Goal: Task Accomplishment & Management: Complete application form

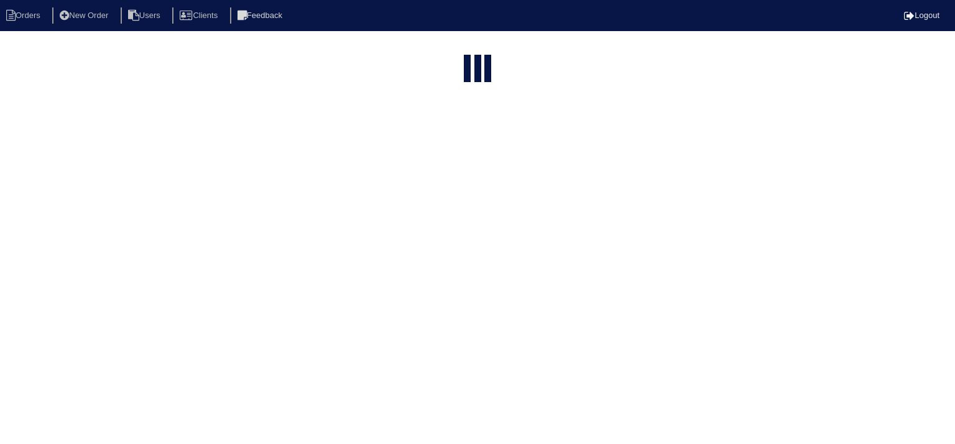
select select "15"
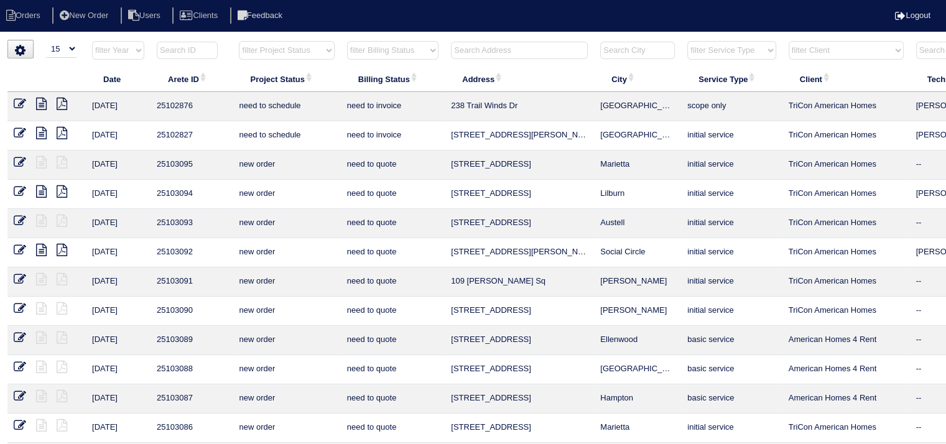
click at [486, 54] on input "text" at bounding box center [519, 50] width 137 height 17
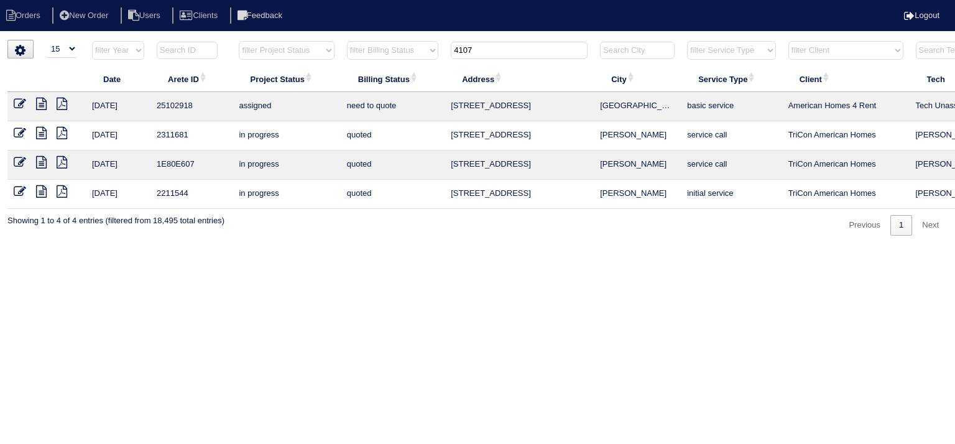
type input "4107"
click at [40, 104] on icon at bounding box center [41, 104] width 11 height 12
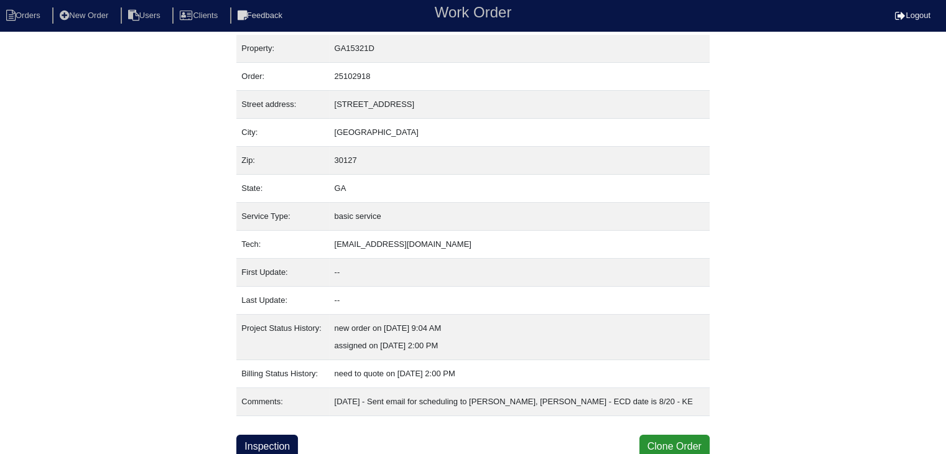
scroll to position [7, 0]
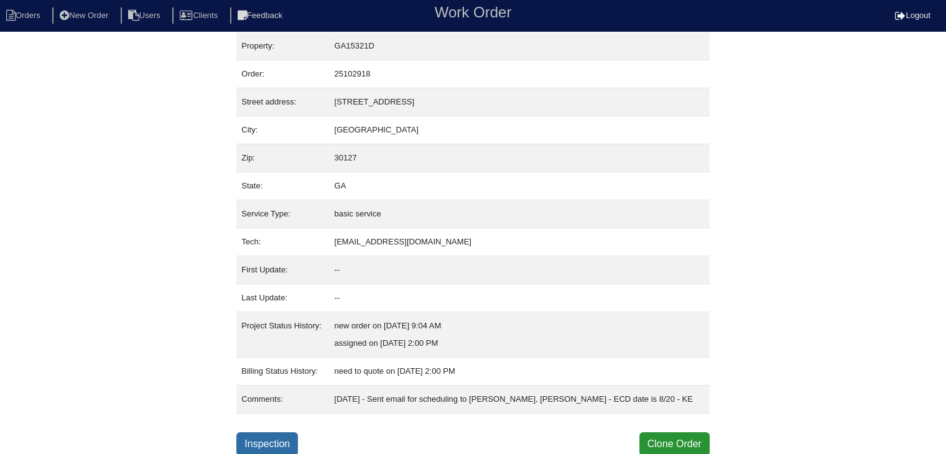
click at [279, 438] on link "Inspection" at bounding box center [267, 444] width 62 height 24
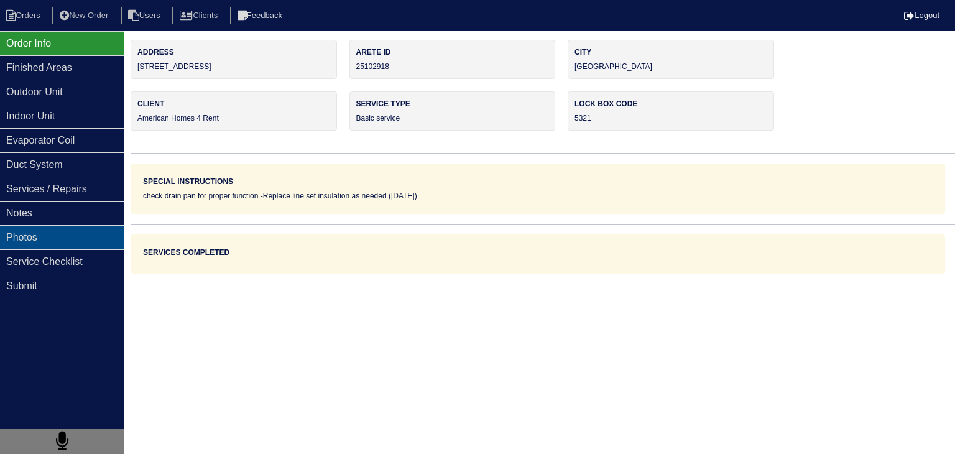
click at [65, 234] on div "Photos" at bounding box center [62, 237] width 124 height 24
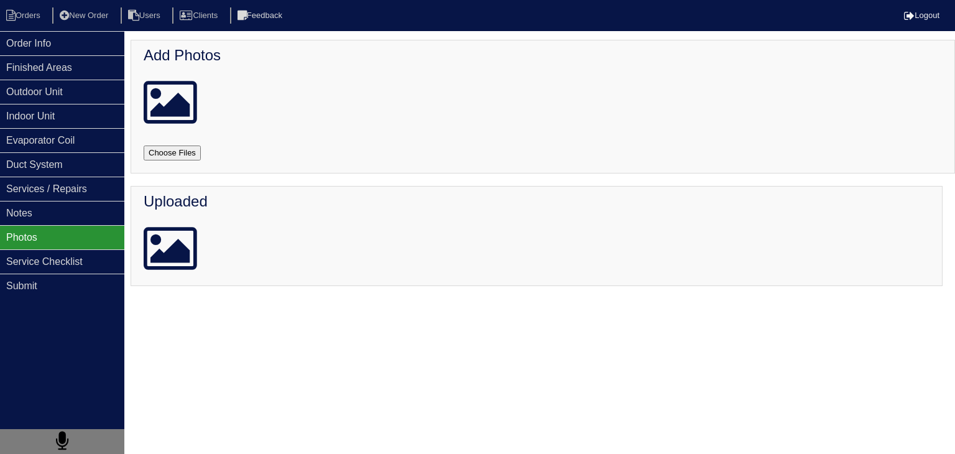
click at [586, 298] on html "Orders New Order Users Clients Feedback Logout Orders New Order Users Clients M…" at bounding box center [477, 149] width 955 height 298
click at [35, 71] on div "Finished Areas" at bounding box center [62, 67] width 124 height 24
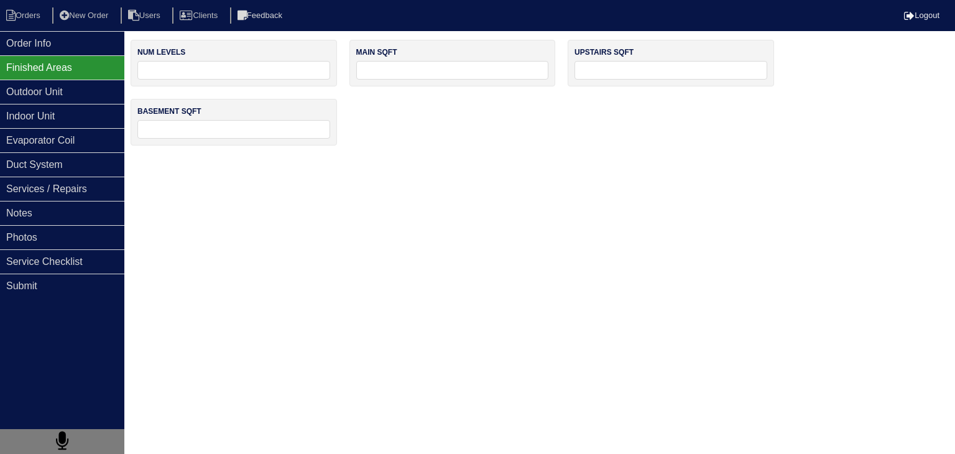
click at [226, 67] on input "tel" at bounding box center [233, 70] width 193 height 19
type input "2"
click at [458, 72] on input "tel" at bounding box center [452, 70] width 193 height 19
type input "900"
click at [651, 73] on input "tel" at bounding box center [670, 70] width 193 height 19
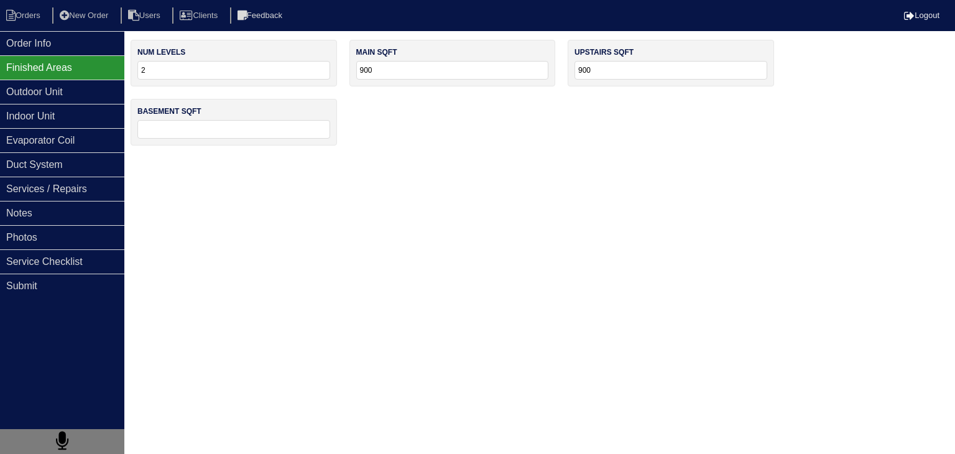
drag, startPoint x: 594, startPoint y: 73, endPoint x: 553, endPoint y: 73, distance: 41.0
click at [553, 73] on div "num levels 2 main sqft 900 upstairs sqft 900 basement sqft" at bounding box center [543, 99] width 824 height 118
type input "1000"
click at [685, 158] on html "Orders New Order Users Clients Feedback Logout Orders New Order Users Clients M…" at bounding box center [477, 79] width 955 height 158
click at [609, 158] on html "Orders New Order Users Clients Feedback Logout Orders New Order Users Clients M…" at bounding box center [477, 79] width 955 height 158
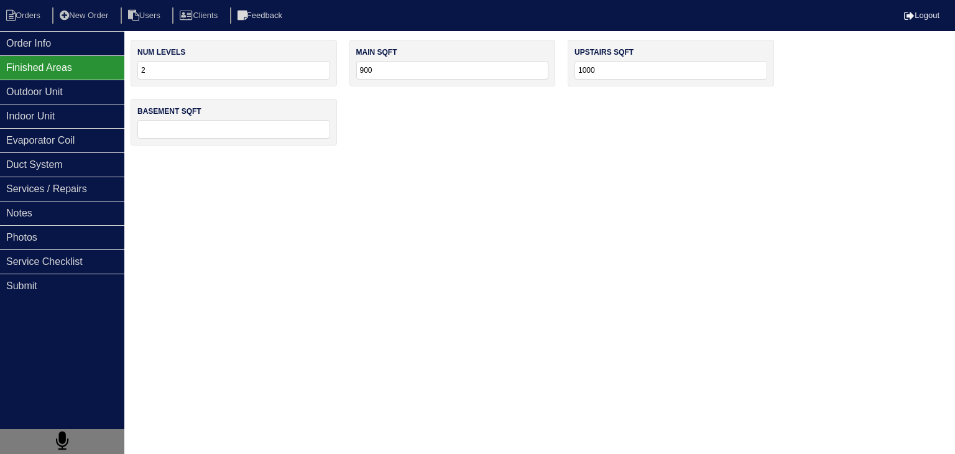
click at [627, 158] on html "Orders New Order Users Clients Feedback Logout Orders New Order Users Clients M…" at bounding box center [477, 79] width 955 height 158
click at [200, 126] on input "tel" at bounding box center [233, 129] width 193 height 19
type input "700"
click at [354, 158] on html "Orders New Order Users Clients Feedback Logout Orders New Order Users Clients M…" at bounding box center [477, 79] width 955 height 158
click at [63, 98] on div "Outdoor Unit" at bounding box center [62, 92] width 124 height 24
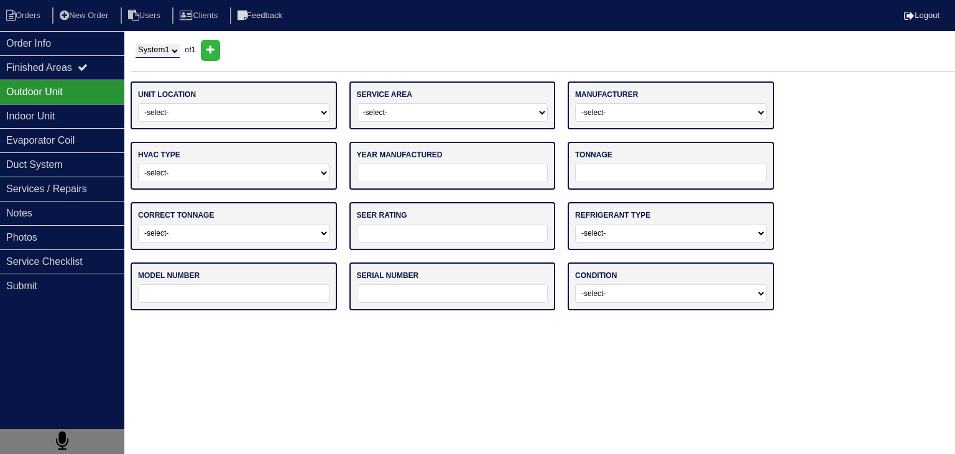
click at [226, 113] on select "-select- Ground Rooftop" at bounding box center [233, 112] width 191 height 19
select select "0"
click at [138, 103] on select "-select- Ground Rooftop" at bounding box center [233, 112] width 191 height 19
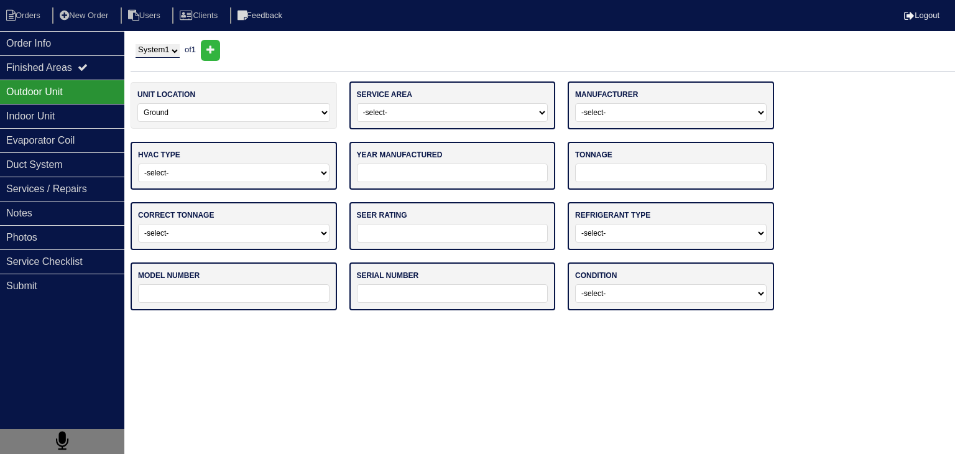
click at [479, 118] on select "-select- Main Level Upstairs Level Lower/Basement Level Other" at bounding box center [452, 112] width 191 height 19
select select "0"
click at [357, 103] on select "-select- Main Level Upstairs Level Lower/Basement Level Other" at bounding box center [452, 112] width 191 height 19
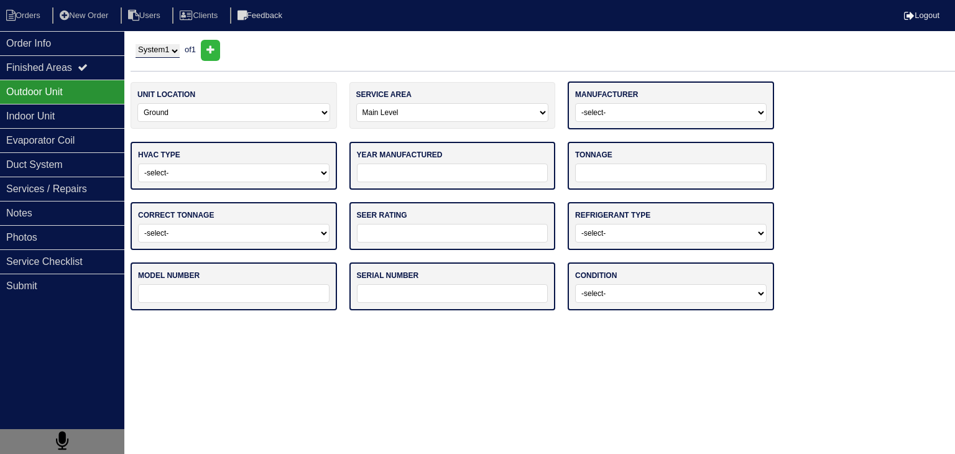
click at [658, 114] on select "-select- ADP Air Quest Air Temp Aire-Flo AirEase Airquest Airtemp Allstyle Aspe…" at bounding box center [670, 112] width 191 height 19
select select "[PERSON_NAME]"
click at [575, 103] on select "-select- ADP Air Quest Air Temp Aire-Flo AirEase Airquest Airtemp Allstyle Aspe…" at bounding box center [670, 112] width 191 height 19
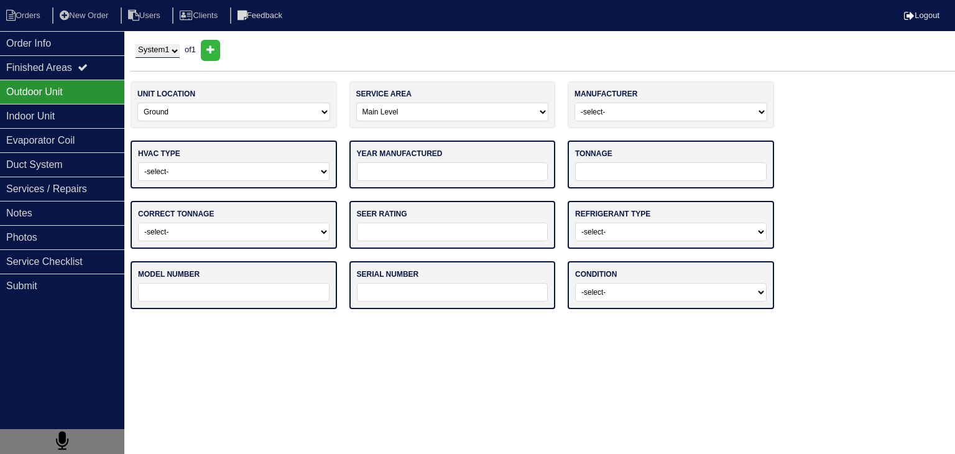
click at [246, 170] on select "-select- Straight Cool Heat Pump Other" at bounding box center [233, 171] width 191 height 19
select select "0"
click at [138, 162] on select "-select- Straight Cool Heat Pump Other" at bounding box center [233, 171] width 191 height 19
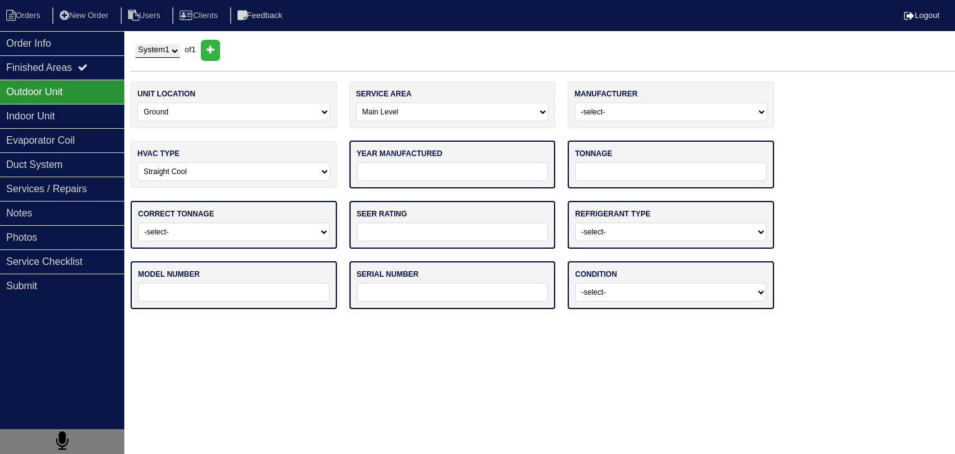
click at [516, 174] on input "tel" at bounding box center [452, 171] width 191 height 19
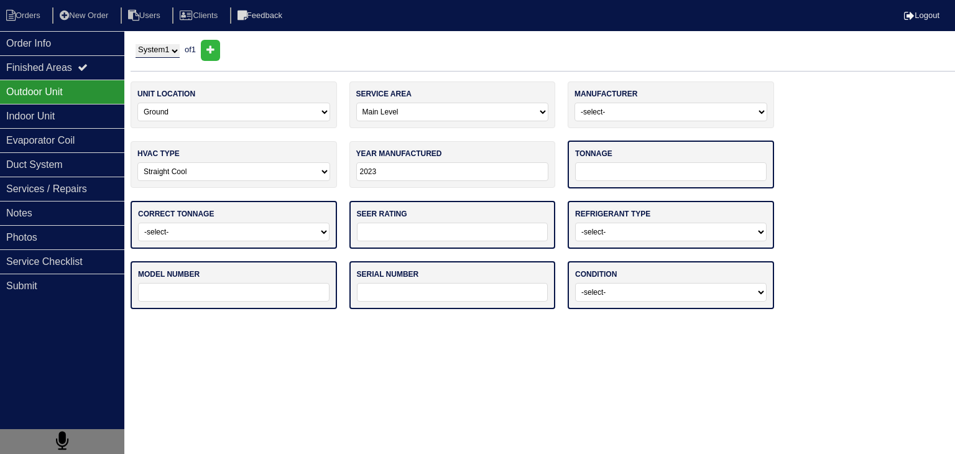
type input "2023"
click at [621, 172] on input "tel" at bounding box center [670, 171] width 191 height 19
type input "2.5"
click at [254, 232] on select "-select- Yes No - Unit Undersized No - Unit Oversized" at bounding box center [233, 230] width 191 height 19
select select "2"
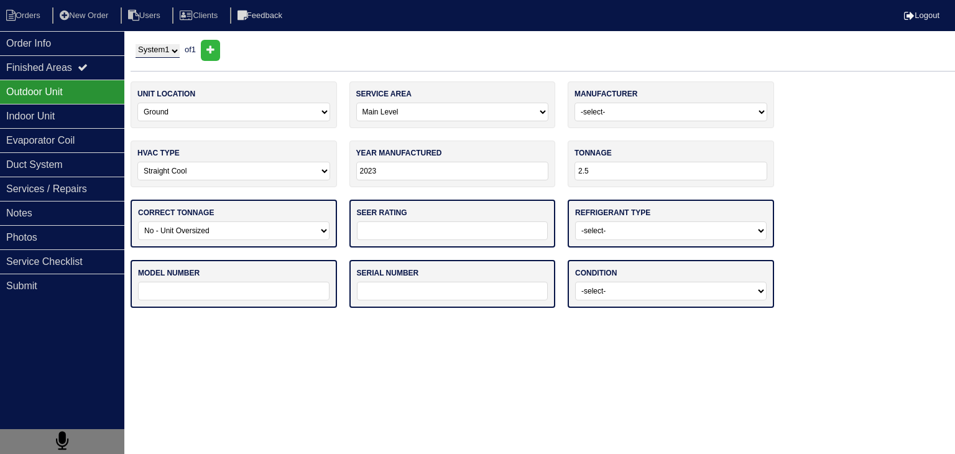
click at [138, 221] on select "-select- Yes No - Unit Undersized No - Unit Oversized" at bounding box center [233, 230] width 191 height 19
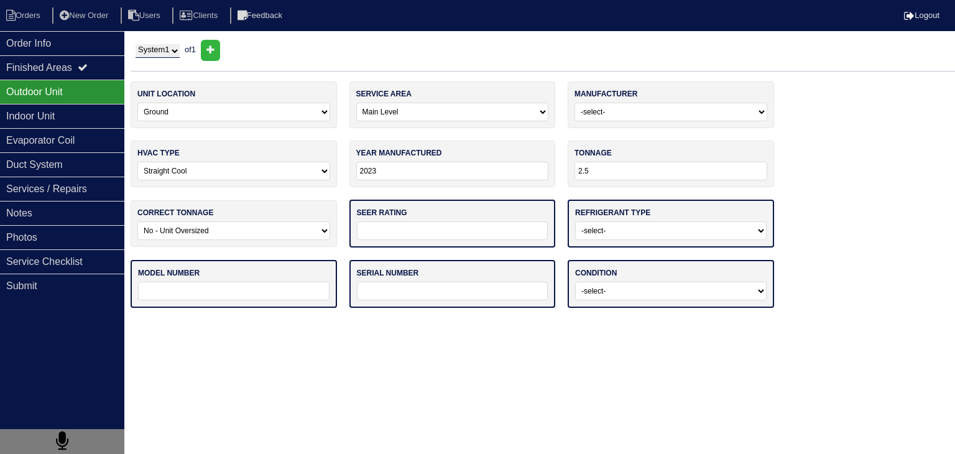
click at [391, 228] on input "tel" at bounding box center [452, 230] width 191 height 19
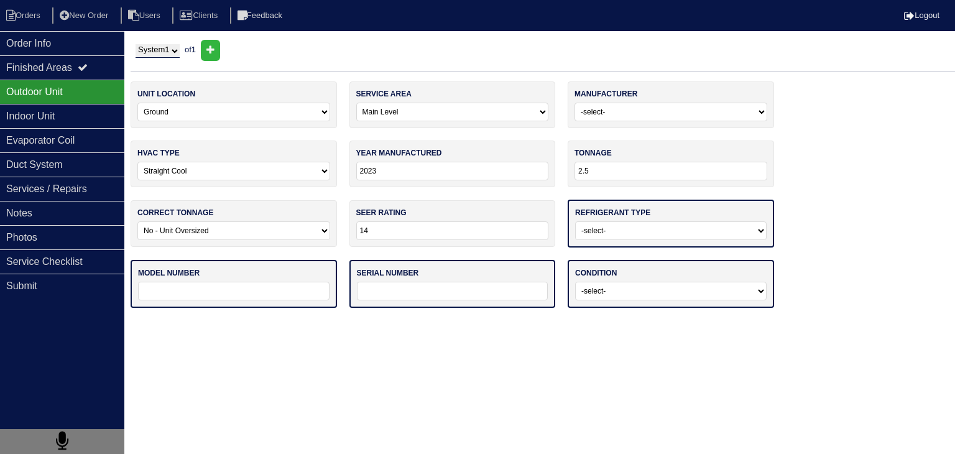
type input "14"
click at [686, 228] on select "-select- R22 R410a Other" at bounding box center [670, 230] width 191 height 19
select select "1"
click at [575, 221] on select "-select- R22 R410a Other" at bounding box center [670, 230] width 191 height 19
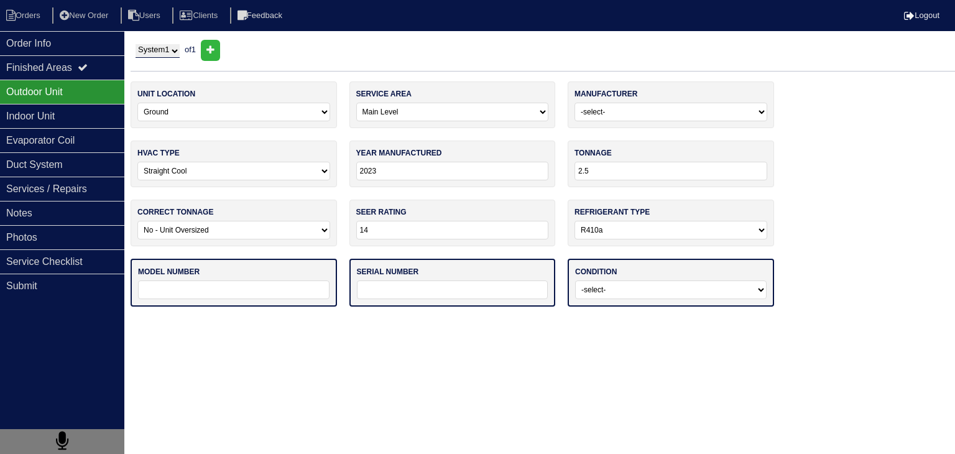
click at [201, 292] on input "text" at bounding box center [233, 289] width 191 height 19
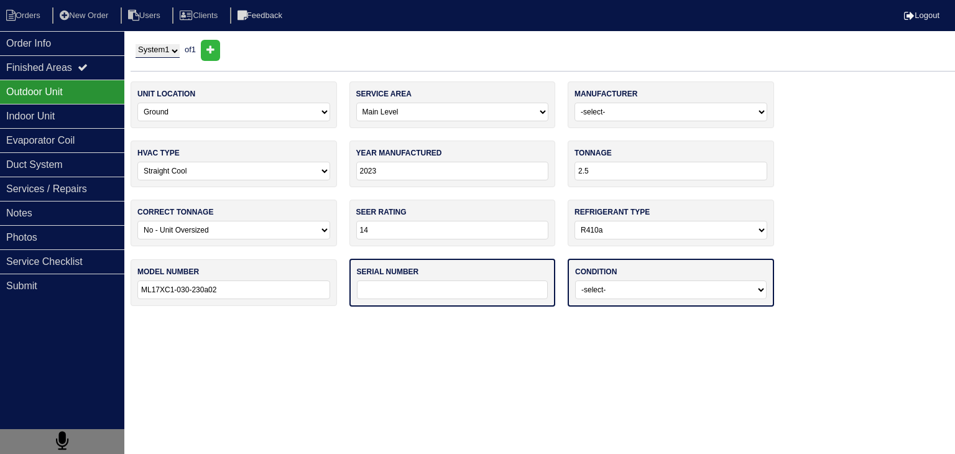
type input "ML17XC1-030-230a02"
click at [515, 319] on html "Orders New Order Users Clients Feedback Logout Orders New Order Users Clients M…" at bounding box center [477, 159] width 955 height 319
click at [429, 288] on input "text" at bounding box center [452, 289] width 191 height 19
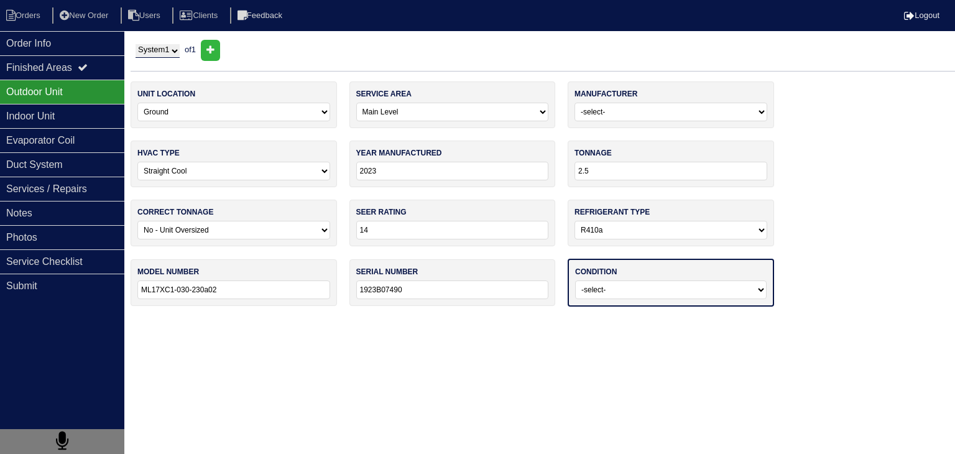
type input "1923B07490"
click at [674, 285] on select "-select- Operating Normally Service/Repairs Needed Replacement Needed Missing" at bounding box center [670, 289] width 191 height 19
select select "0"
click at [575, 280] on select "-select- Operating Normally Service/Repairs Needed Replacement Needed Missing" at bounding box center [670, 289] width 191 height 19
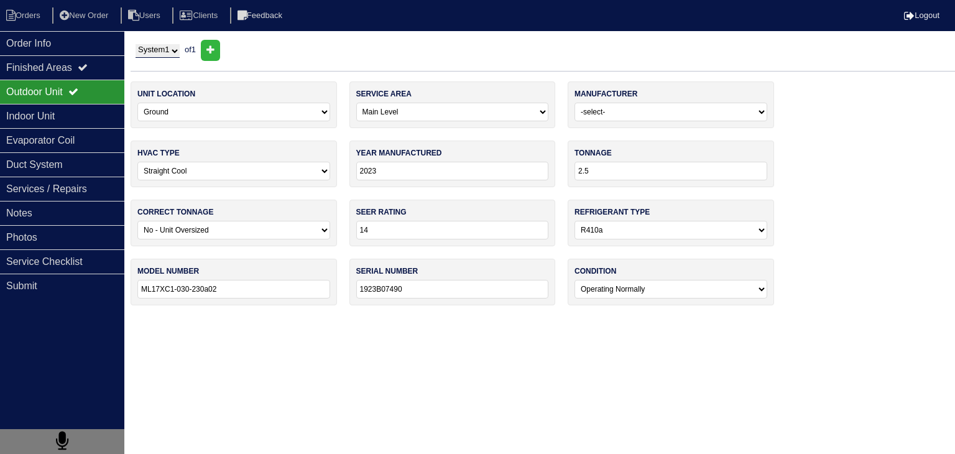
click at [581, 318] on html "Orders New Order Users Clients Feedback Logout Orders New Order Users Clients M…" at bounding box center [477, 159] width 955 height 318
click at [694, 318] on html "Orders New Order Users Clients Feedback Logout Orders New Order Users Clients M…" at bounding box center [477, 159] width 955 height 318
click at [25, 18] on li "Orders" at bounding box center [25, 15] width 50 height 17
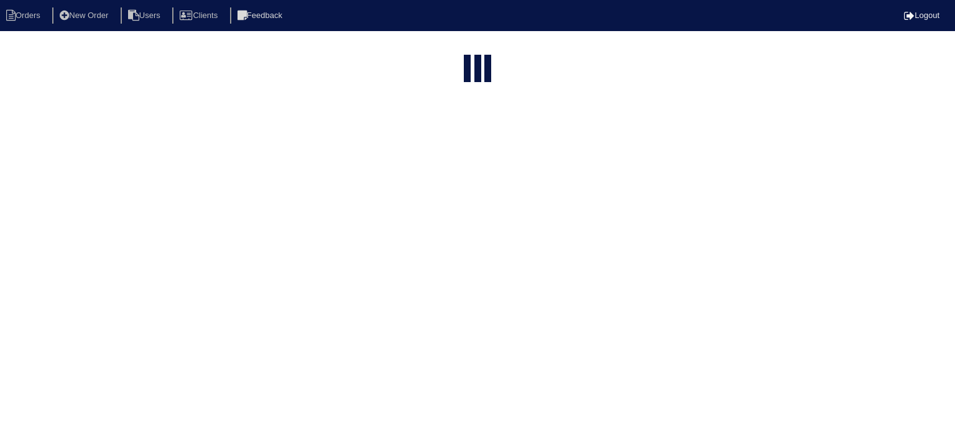
select select "15"
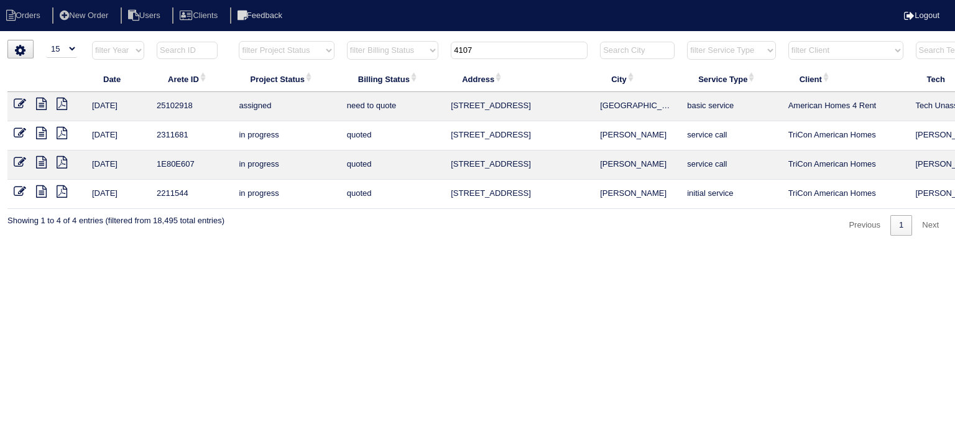
click at [489, 53] on input "4107" at bounding box center [519, 50] width 137 height 17
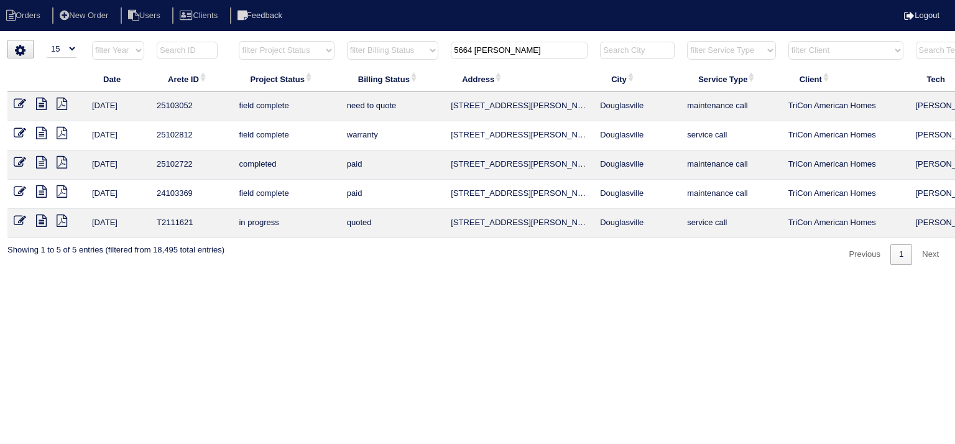
type input "5664 [PERSON_NAME]"
click at [43, 103] on icon at bounding box center [41, 104] width 11 height 12
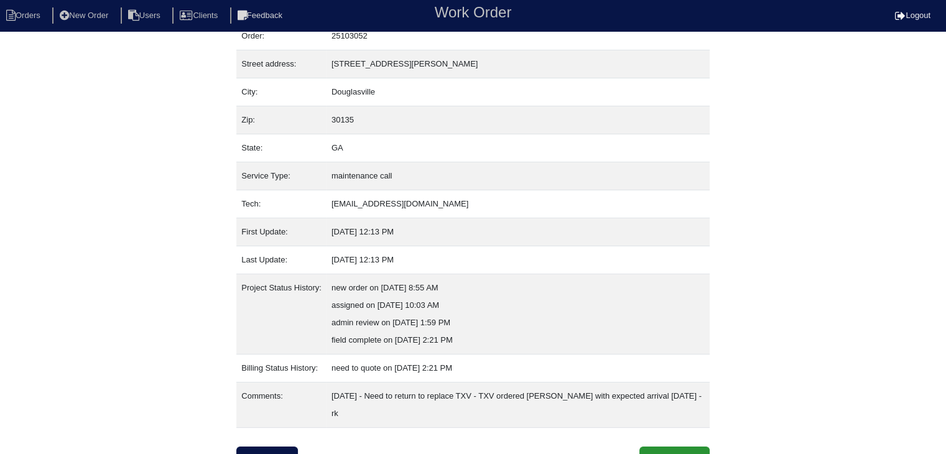
scroll to position [60, 0]
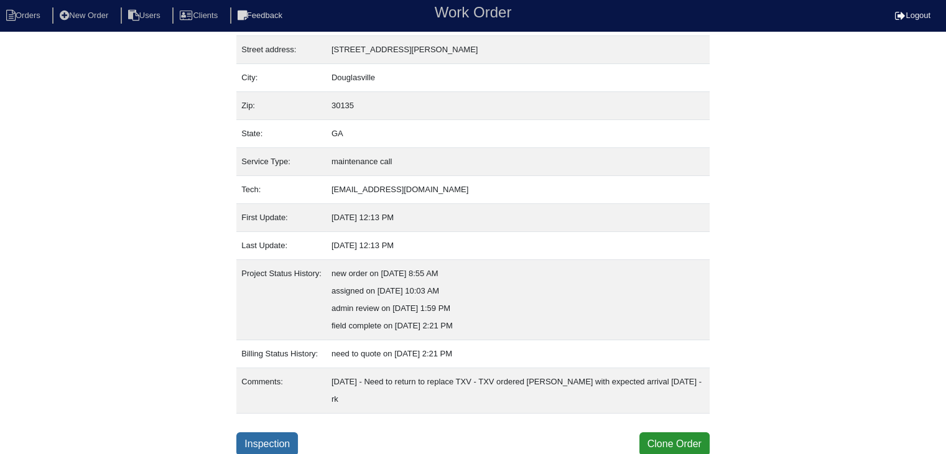
click at [279, 437] on link "Inspection" at bounding box center [267, 444] width 62 height 24
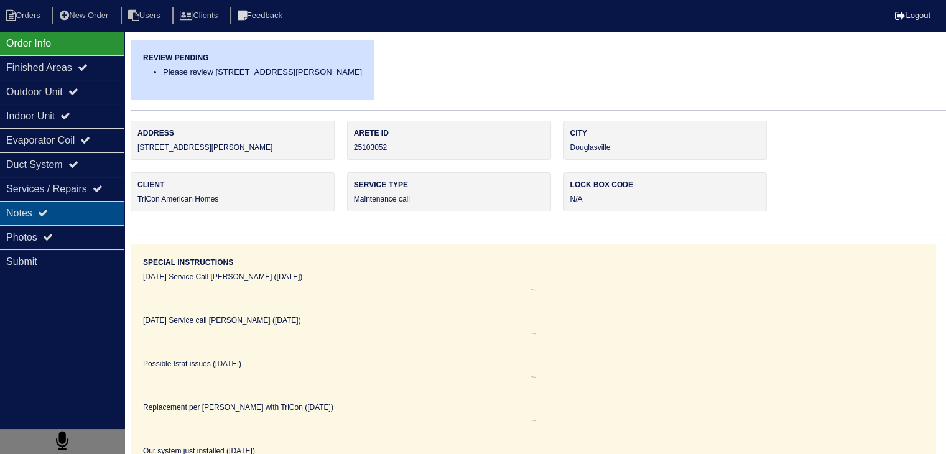
click at [91, 214] on div "Notes" at bounding box center [62, 213] width 124 height 24
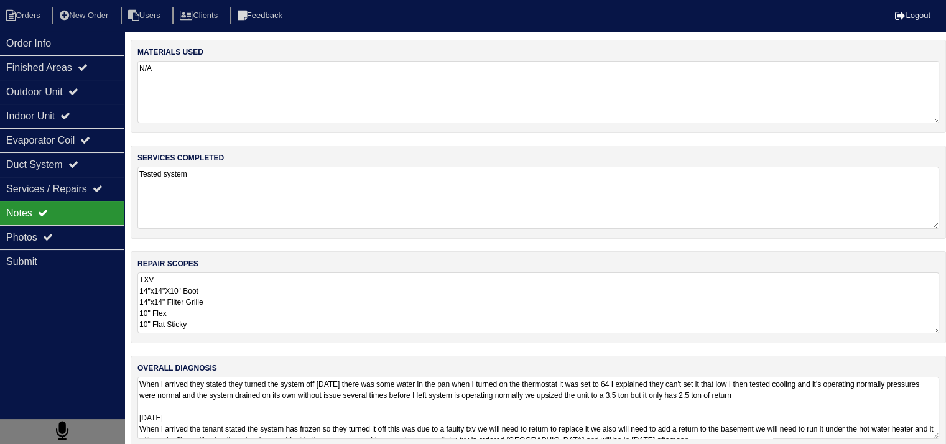
click at [252, 295] on textarea "TXV 14"x14"X10" Boot 14"x14" Filter Grille 10" Flex 10" Flat Sticky" at bounding box center [537, 302] width 801 height 61
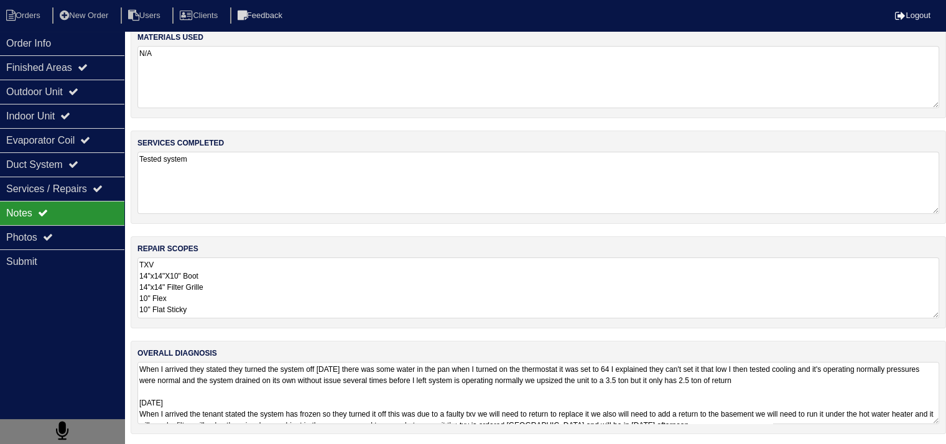
click at [316, 392] on textarea "When I arrived they stated they turned the system off yesterday there was some …" at bounding box center [537, 393] width 801 height 62
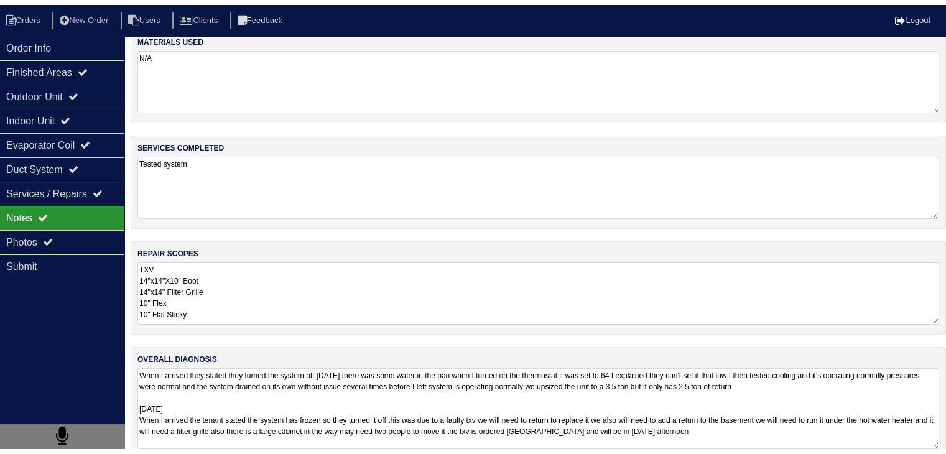
scroll to position [35, 0]
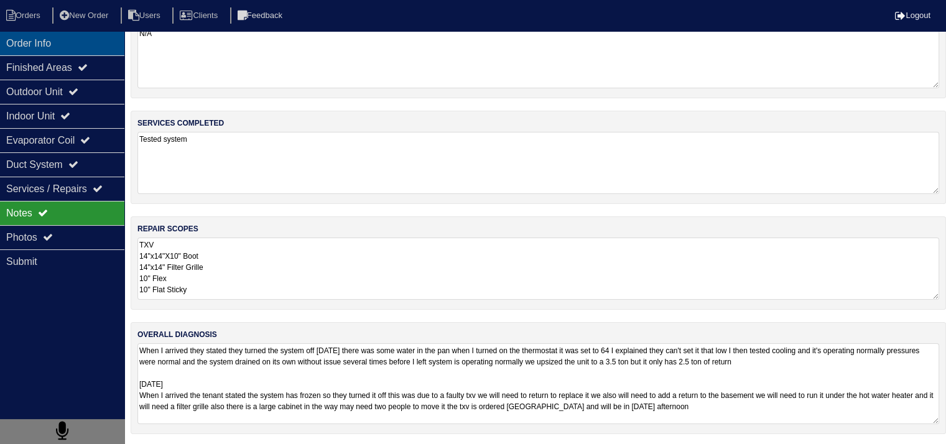
click at [44, 50] on div "Order Info" at bounding box center [62, 43] width 124 height 24
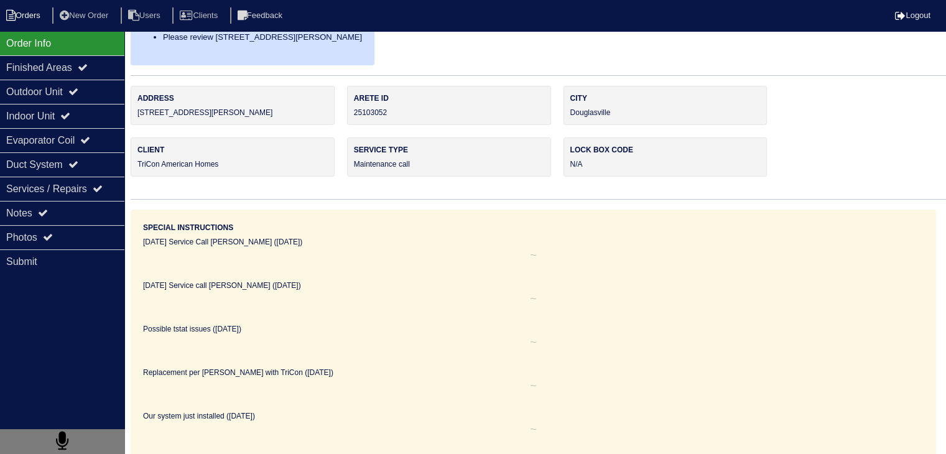
click at [27, 11] on li "Orders" at bounding box center [25, 15] width 50 height 17
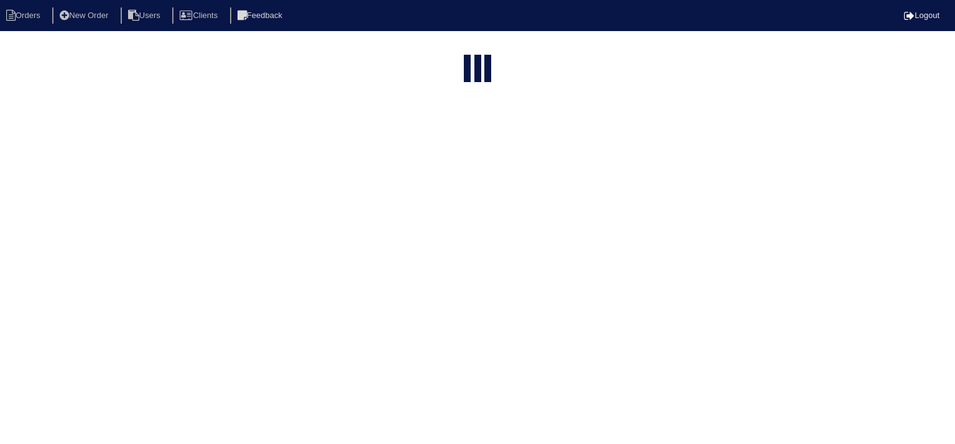
select select "15"
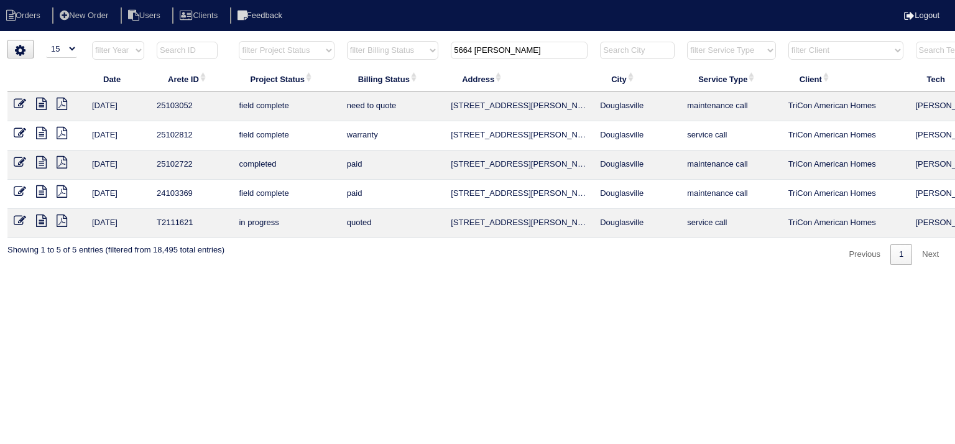
drag, startPoint x: 517, startPoint y: 53, endPoint x: 334, endPoint y: 39, distance: 183.3
click at [339, 41] on tr "filter Year -- Any Year -- 2025 2024 2023 2022 2021 2020 2019 filter Project St…" at bounding box center [545, 52] width 1077 height 25
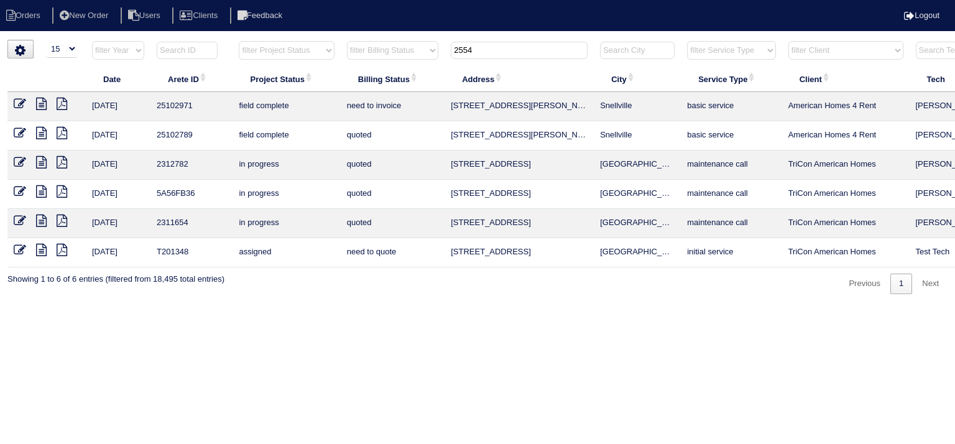
type input "2554"
click at [39, 101] on icon at bounding box center [41, 104] width 11 height 12
click at [44, 136] on icon at bounding box center [41, 133] width 11 height 12
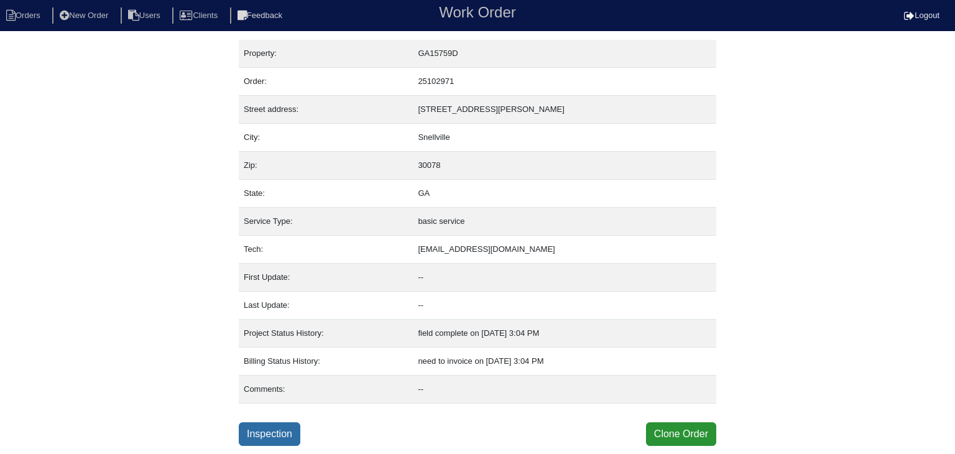
click at [269, 425] on link "Inspection" at bounding box center [270, 434] width 62 height 24
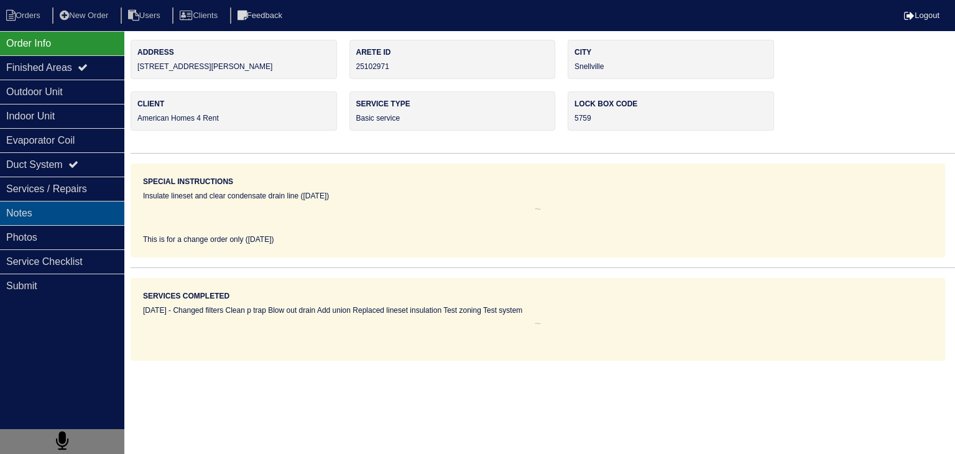
click at [78, 218] on div "Notes" at bounding box center [62, 213] width 124 height 24
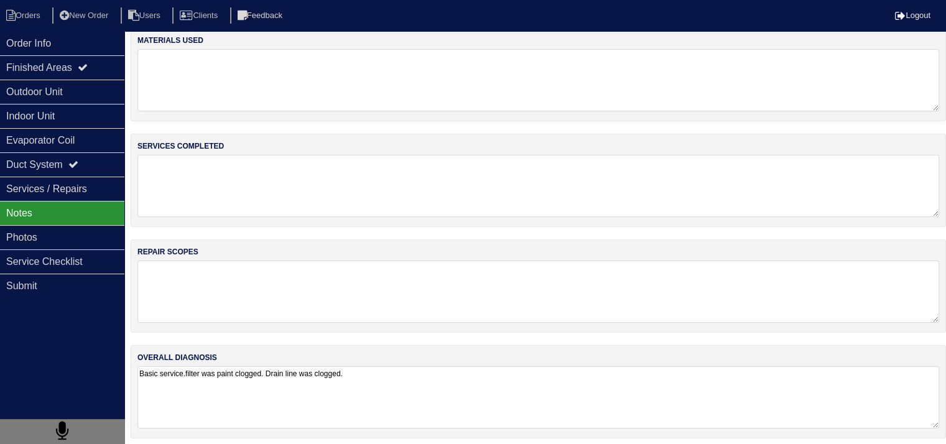
scroll to position [16, 0]
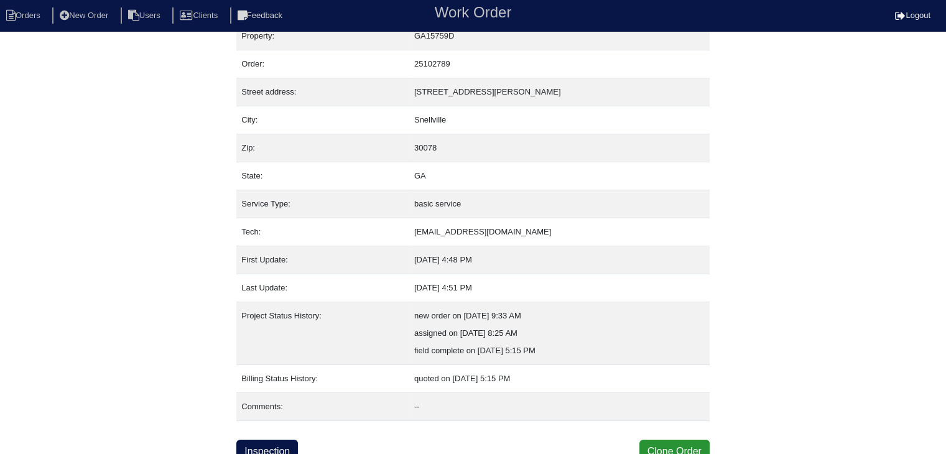
scroll to position [25, 0]
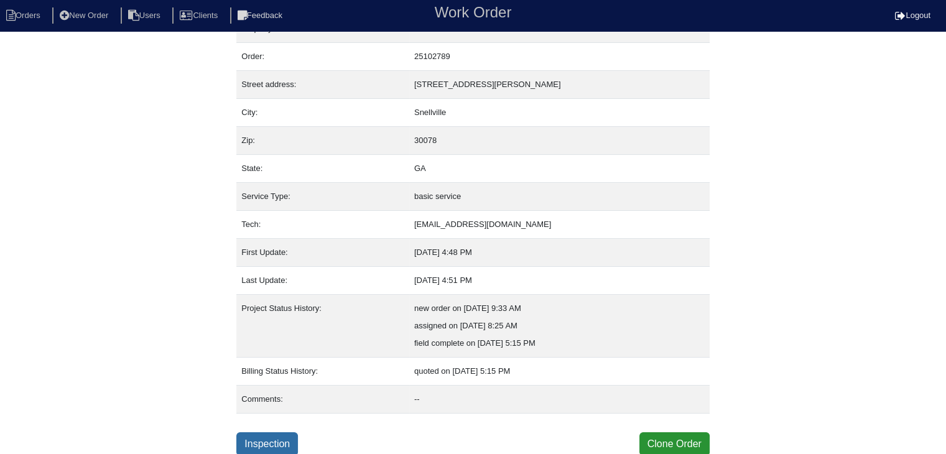
click at [274, 441] on link "Inspection" at bounding box center [267, 444] width 62 height 24
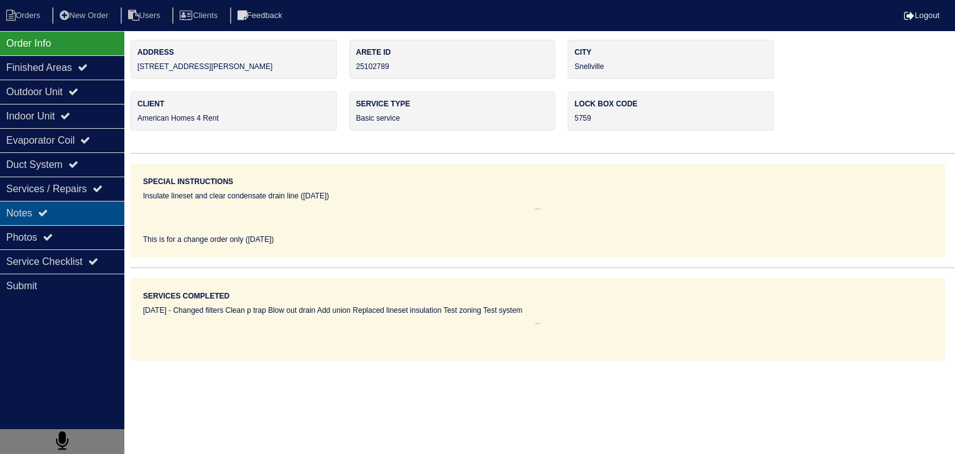
click at [80, 219] on div "Notes" at bounding box center [62, 213] width 124 height 24
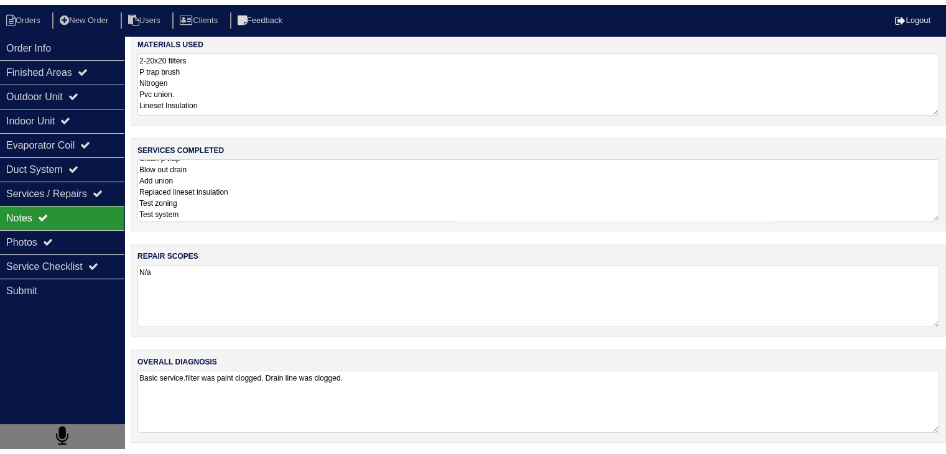
scroll to position [16, 0]
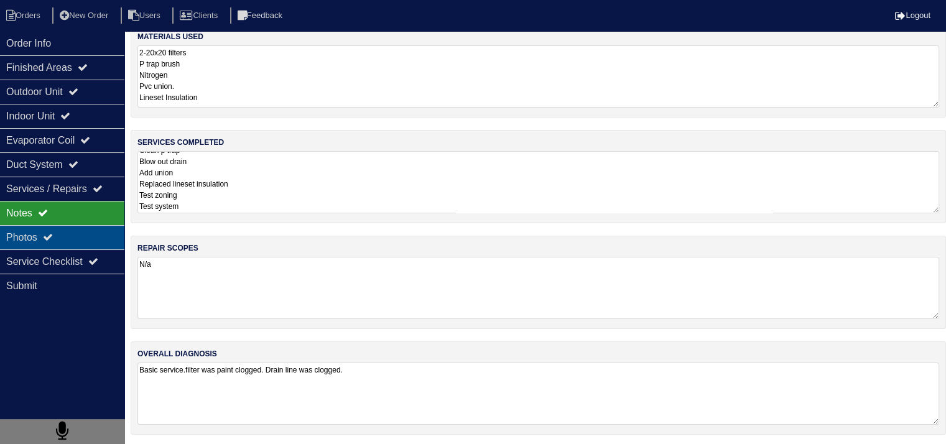
click at [80, 240] on div "Photos" at bounding box center [62, 237] width 124 height 24
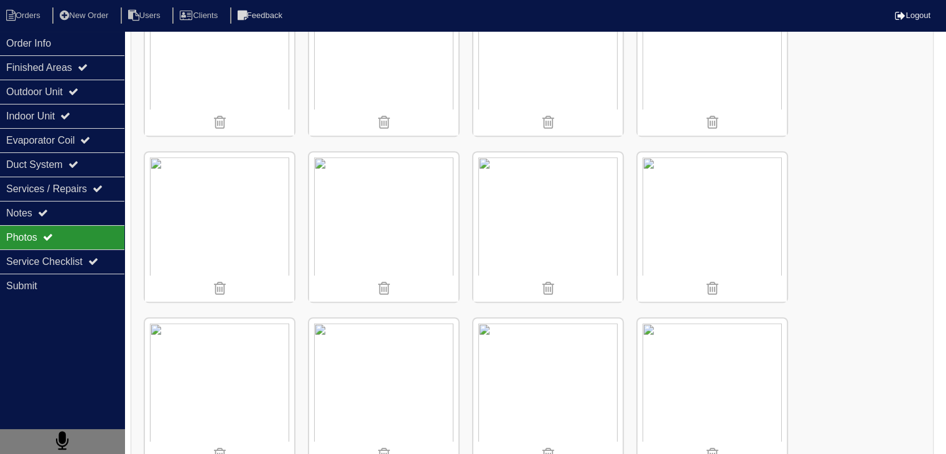
scroll to position [613, 0]
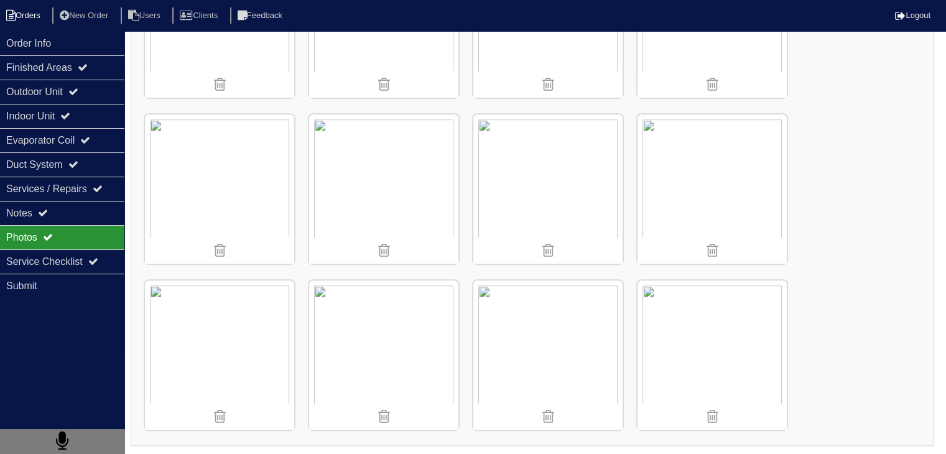
click at [29, 14] on li "Orders" at bounding box center [25, 15] width 50 height 17
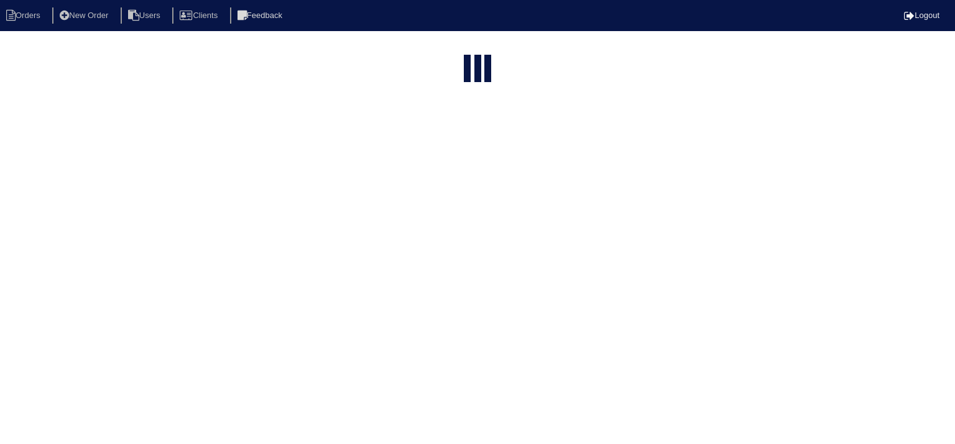
select select "15"
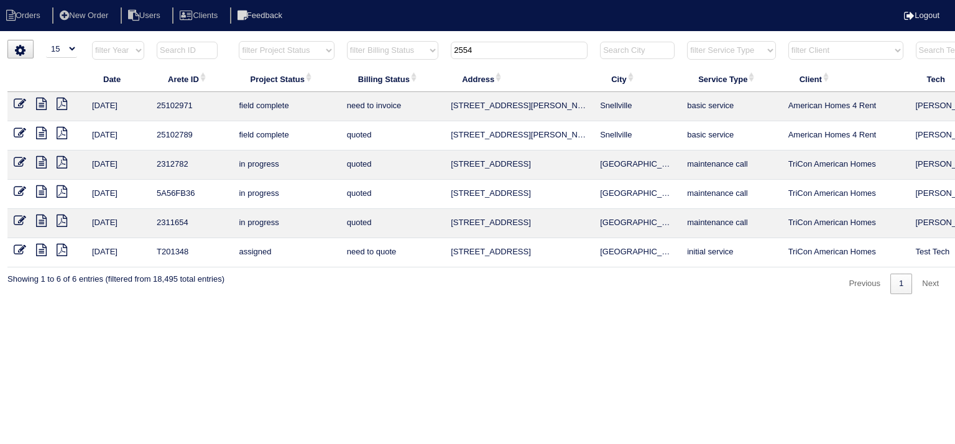
drag, startPoint x: 502, startPoint y: 50, endPoint x: 324, endPoint y: 28, distance: 179.8
click at [328, 40] on body "Orders New Order Users Clients Feedback Logout Orders New Order Users Clients M…" at bounding box center [477, 167] width 955 height 254
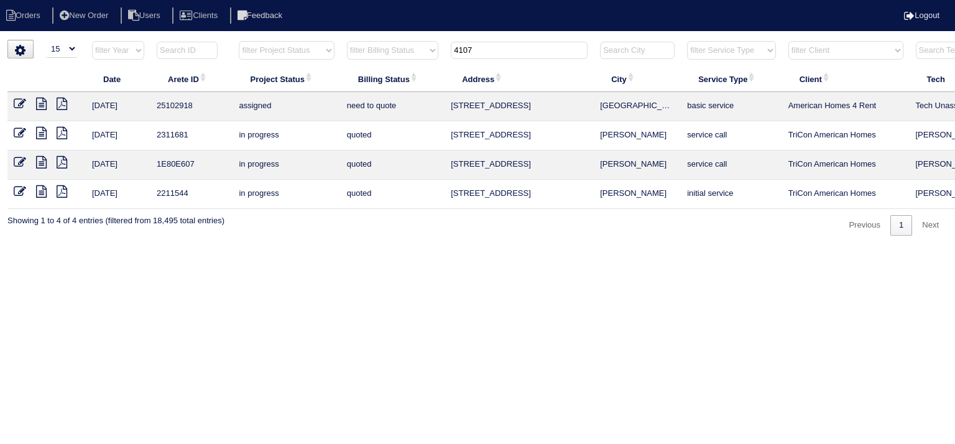
type input "4107"
click at [39, 104] on icon at bounding box center [41, 104] width 11 height 12
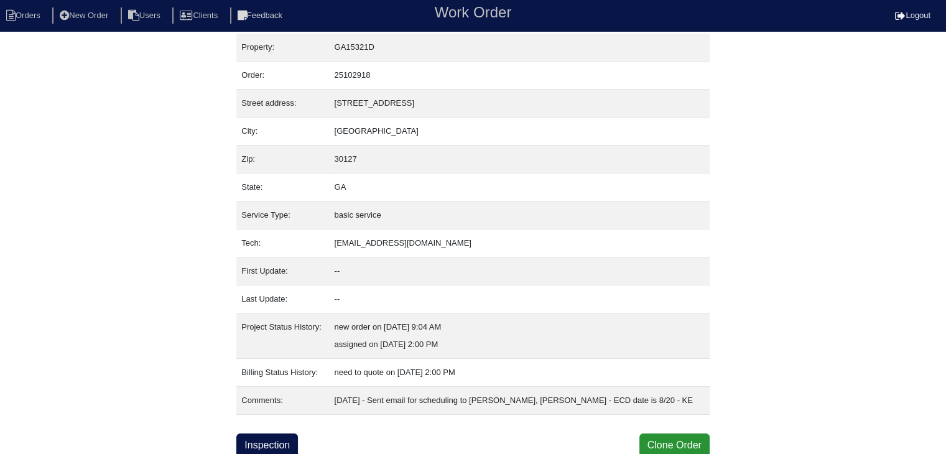
scroll to position [7, 0]
click at [277, 435] on link "Inspection" at bounding box center [267, 444] width 62 height 24
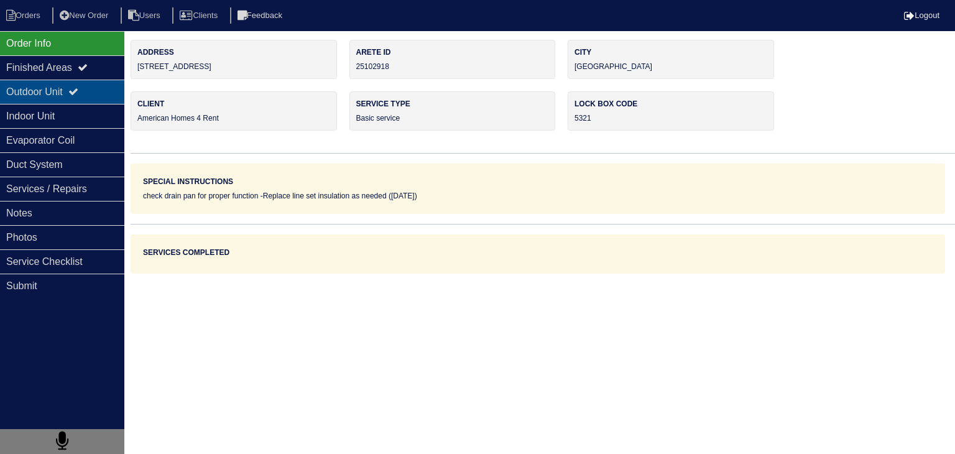
click at [42, 93] on div "Outdoor Unit" at bounding box center [62, 92] width 124 height 24
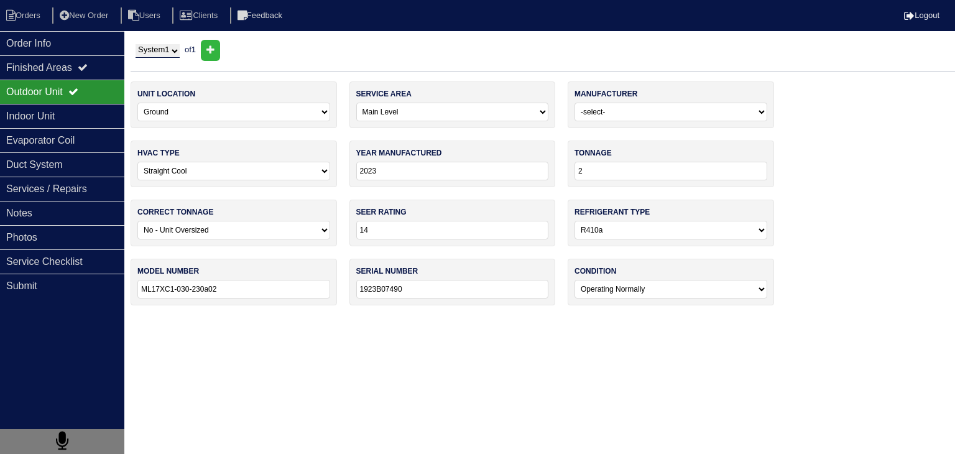
click at [214, 50] on icon at bounding box center [210, 50] width 8 height 10
select select
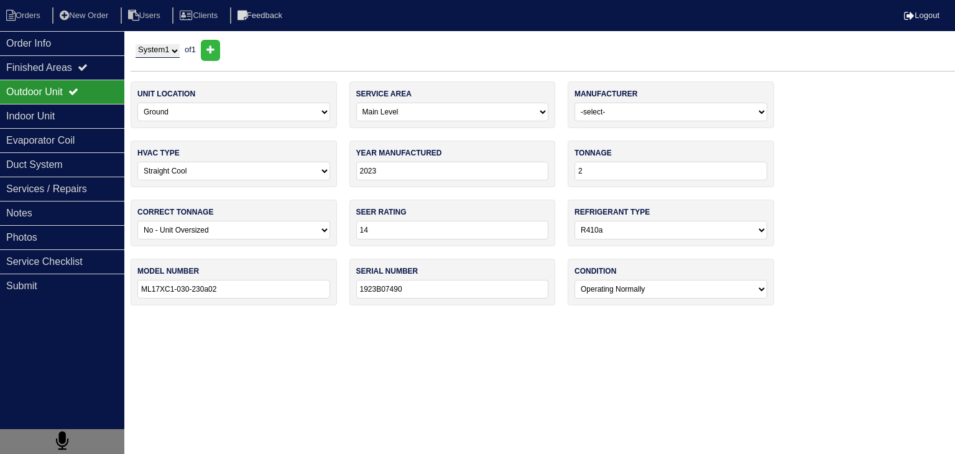
select select
select select "2"
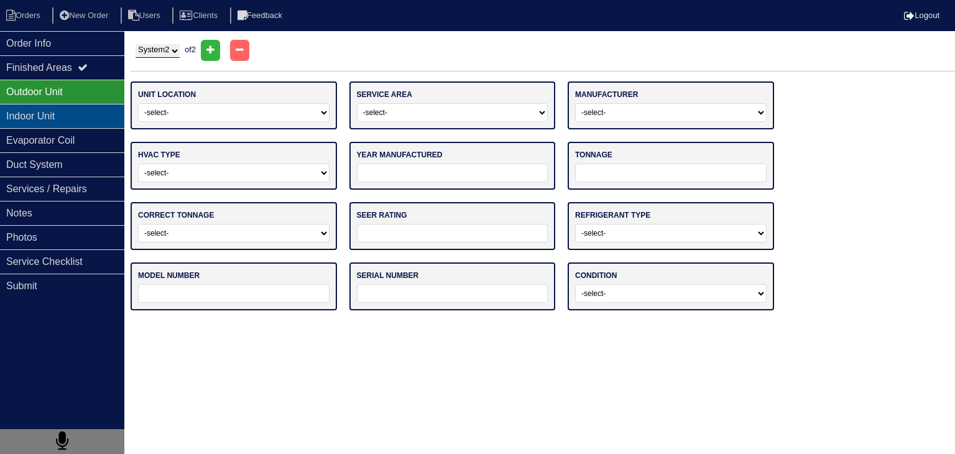
click at [61, 116] on div "Indoor Unit" at bounding box center [62, 116] width 124 height 24
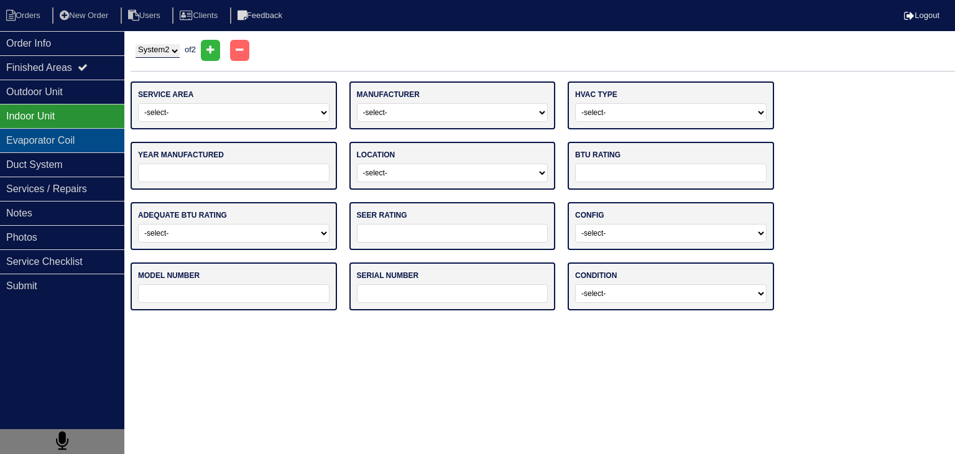
click at [49, 138] on div "Evaporator Coil" at bounding box center [62, 140] width 124 height 24
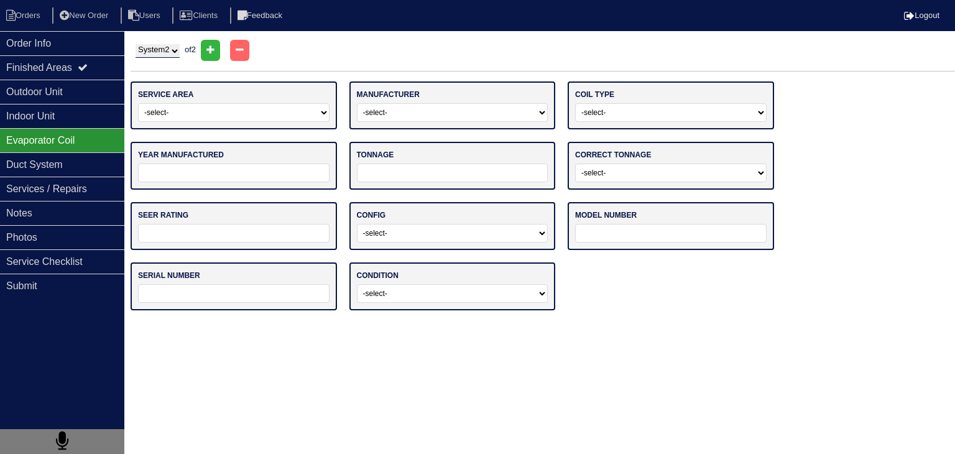
click at [249, 114] on select "-select- Main Level Upstairs Level Lower/Basement Level Other" at bounding box center [233, 112] width 191 height 19
select select "1"
click at [138, 103] on select "-select- Main Level Upstairs Level Lower/Basement Level Other" at bounding box center [233, 112] width 191 height 19
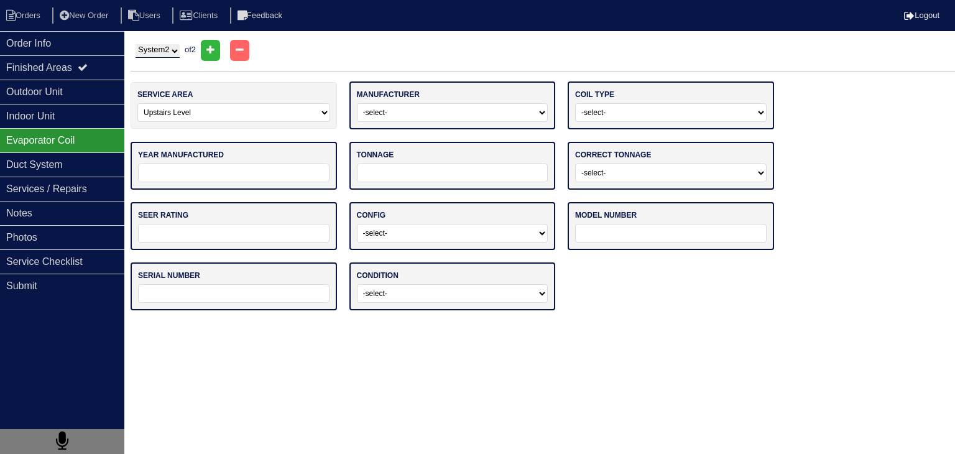
click at [418, 113] on select "-select- ADP Air Quest Air Temp Aire-Flo AirEase Airquest Airtemp Allstyle Aspe…" at bounding box center [452, 112] width 191 height 19
select select "Lennox"
click at [357, 103] on select "-select- ADP Air Quest Air Temp Aire-Flo AirEase Airquest Airtemp Allstyle Aspe…" at bounding box center [452, 112] width 191 height 19
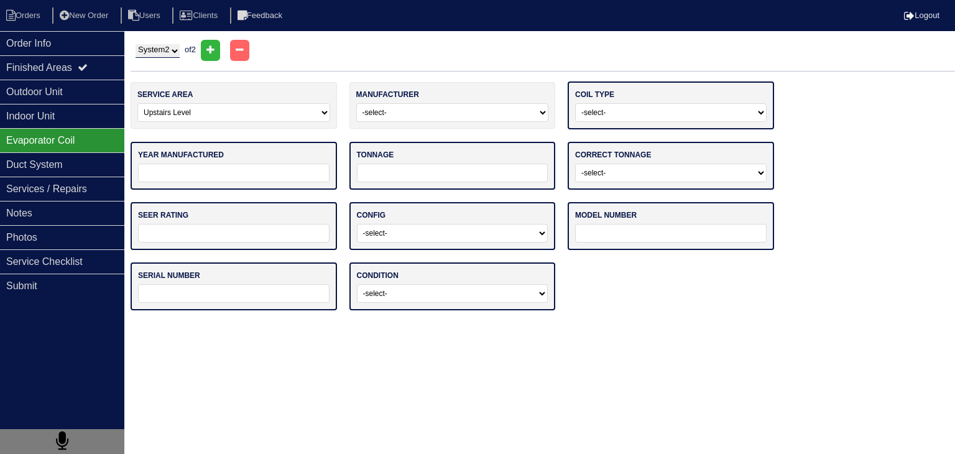
click at [721, 118] on select "-select- Straight Cool Air Handler Other" at bounding box center [670, 112] width 191 height 19
select select "0"
click at [575, 103] on select "-select- Straight Cool Air Handler Other" at bounding box center [670, 112] width 191 height 19
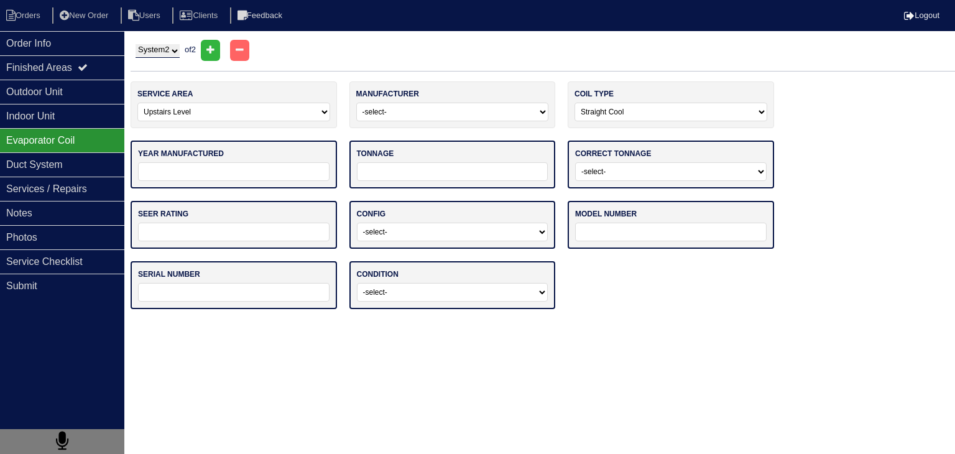
click at [231, 170] on input "tel" at bounding box center [233, 171] width 191 height 19
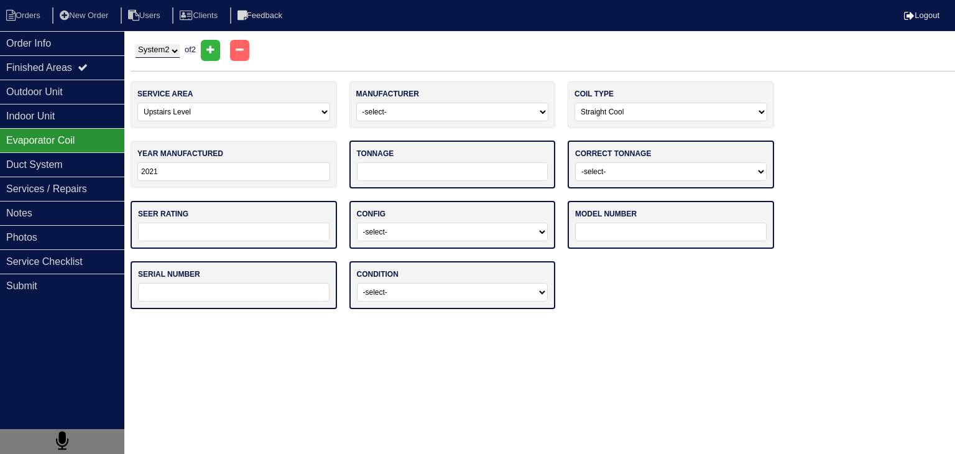
type input "2021"
click at [421, 170] on input "tel" at bounding box center [452, 171] width 191 height 19
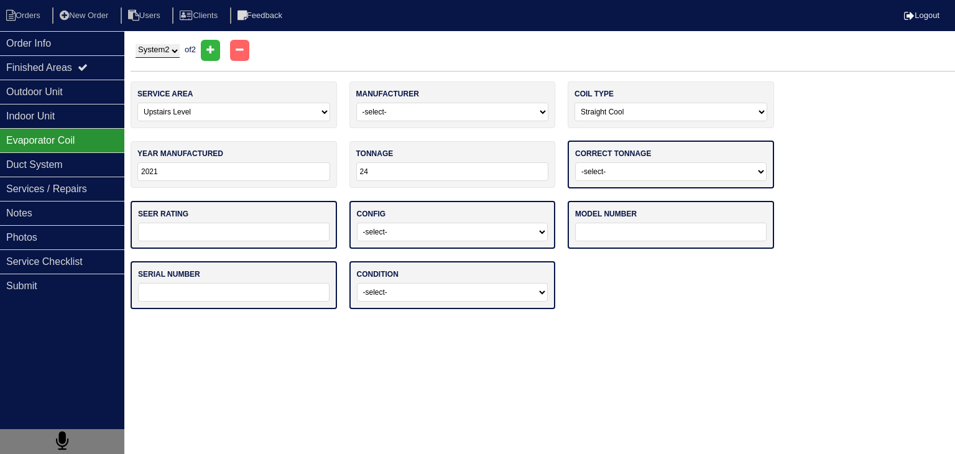
type input "24"
click at [637, 170] on select "-select- Yes No - Unit Undersized No - Unit Oversized" at bounding box center [670, 171] width 191 height 19
select select "0"
click at [575, 162] on select "-select- Yes No - Unit Undersized No - Unit Oversized" at bounding box center [670, 171] width 191 height 19
click at [275, 223] on input "text" at bounding box center [233, 230] width 191 height 19
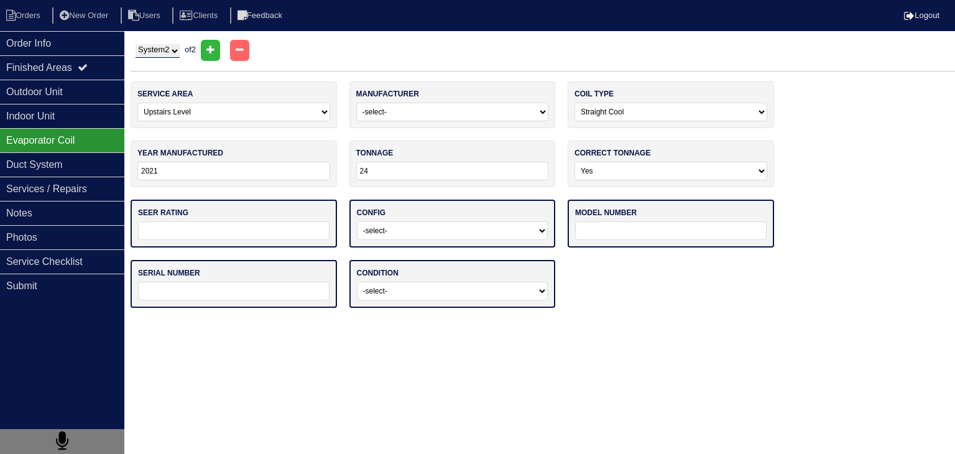
type input "14"
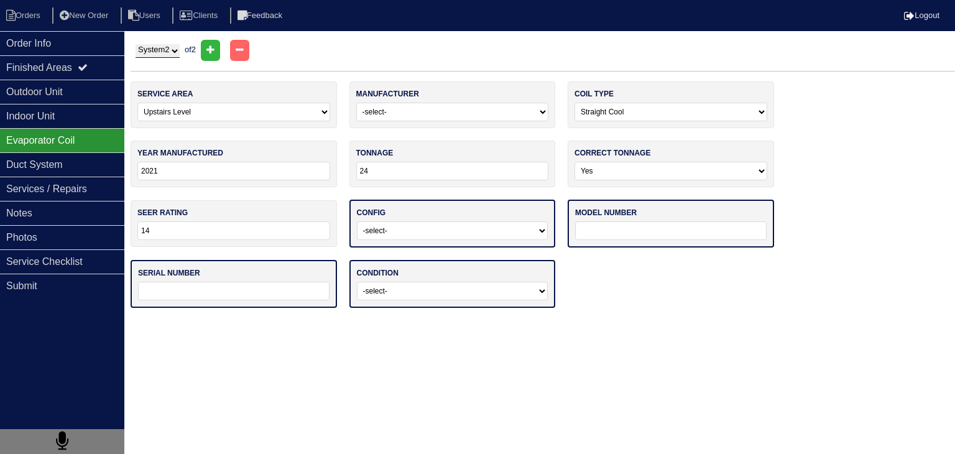
click at [444, 227] on select "-select- Vertical Horizontal" at bounding box center [452, 230] width 191 height 19
select select "0"
click at [357, 221] on select "-select- Vertical Horizontal" at bounding box center [452, 230] width 191 height 19
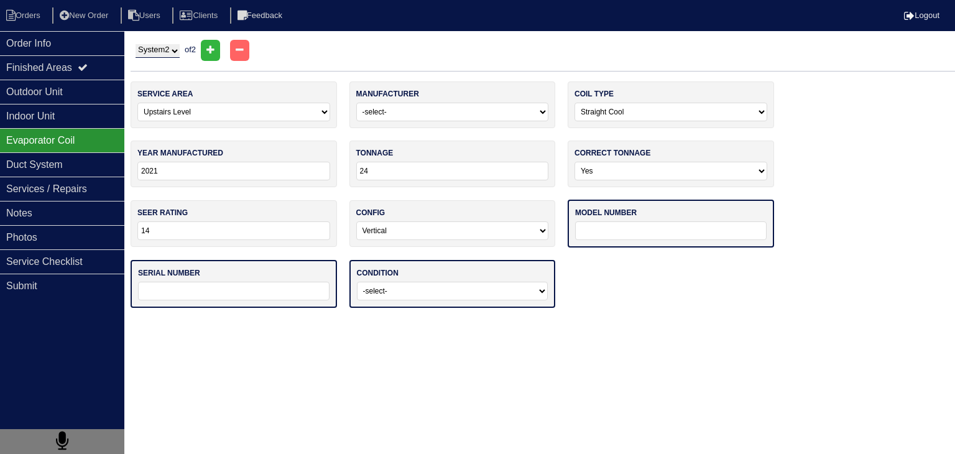
click at [639, 229] on input "text" at bounding box center [670, 230] width 191 height 19
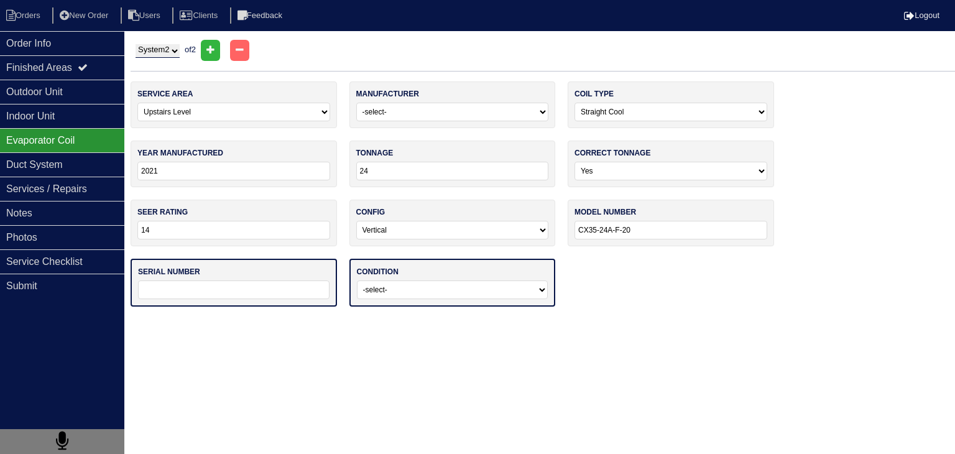
type input "CX35-24A-F-20"
click at [279, 289] on input "text" at bounding box center [233, 289] width 191 height 19
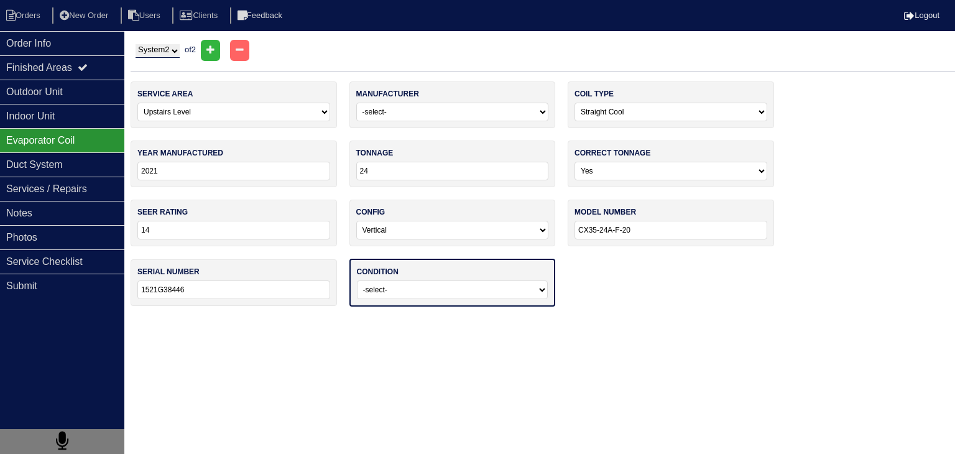
type input "1521G38446"
click at [505, 287] on select "-select- Operating Normally Service/Repairs Needed Replacement Needed Missing" at bounding box center [452, 289] width 191 height 19
select select "0"
click at [357, 280] on select "-select- Operating Normally Service/Repairs Needed Replacement Needed Missing" at bounding box center [452, 289] width 191 height 19
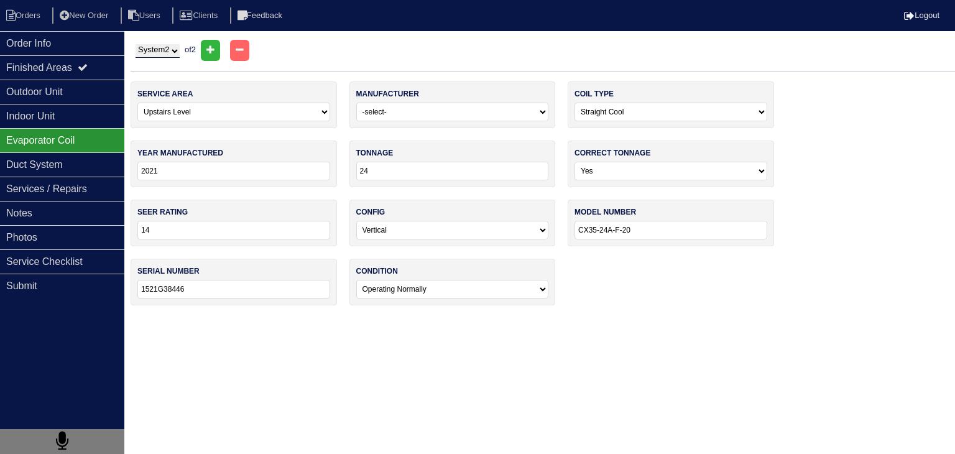
click at [728, 318] on html "Orders New Order Users Clients Feedback Logout Orders New Order Users Clients M…" at bounding box center [477, 159] width 955 height 318
click at [253, 289] on input "1521G38446" at bounding box center [233, 289] width 193 height 19
click at [254, 289] on input "1521G38446" at bounding box center [233, 289] width 193 height 19
click at [166, 47] on select "System 1 System 2" at bounding box center [158, 51] width 44 height 14
select select "1"
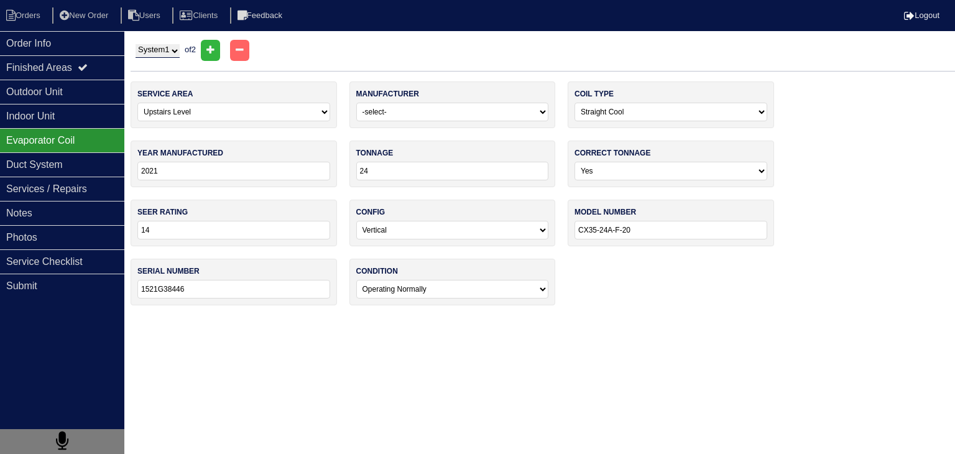
click at [136, 44] on select "System 1 System 2" at bounding box center [158, 51] width 44 height 14
select select
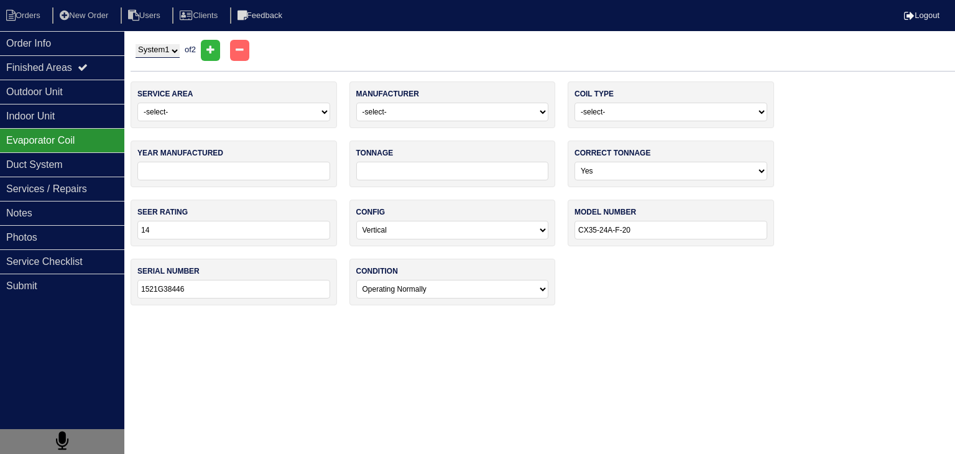
select select
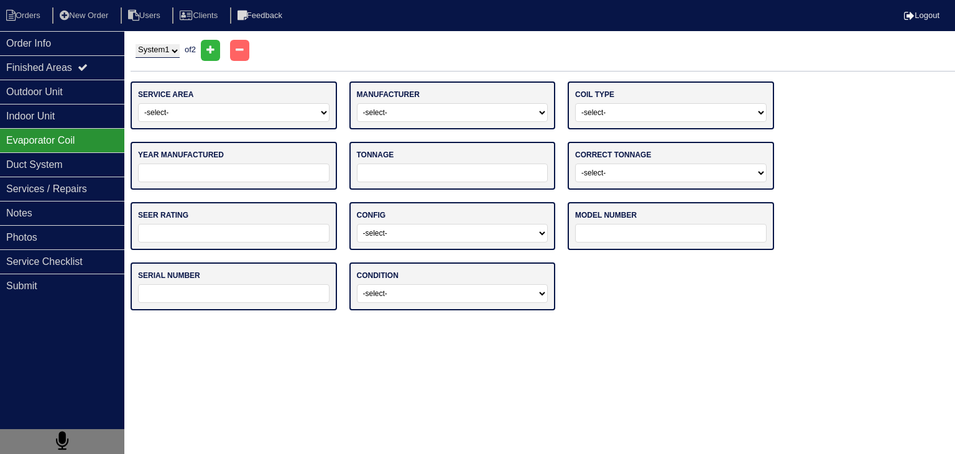
click at [193, 294] on input "text" at bounding box center [233, 293] width 191 height 19
paste input "1521G38446"
click at [159, 293] on input "1521G38446" at bounding box center [233, 293] width 193 height 19
type input "1523G38446"
click at [430, 297] on select "-select- Operating Normally Service/Repairs Needed Replacement Needed Missing" at bounding box center [452, 293] width 191 height 19
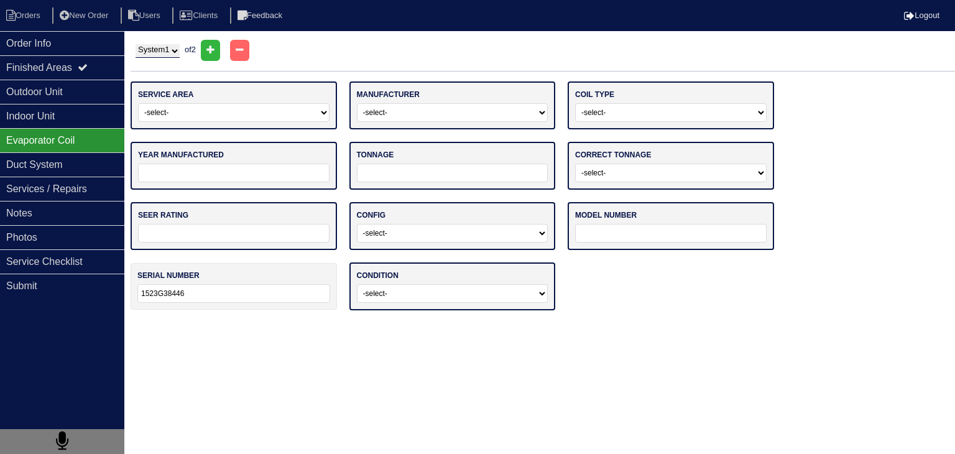
select select "0"
click at [357, 284] on select "-select- Operating Normally Service/Repairs Needed Replacement Needed Missing" at bounding box center [452, 293] width 191 height 19
click at [175, 53] on select "System 1 System 2" at bounding box center [158, 51] width 44 height 14
select select "2"
click at [136, 44] on select "System 1 System 2" at bounding box center [158, 51] width 44 height 14
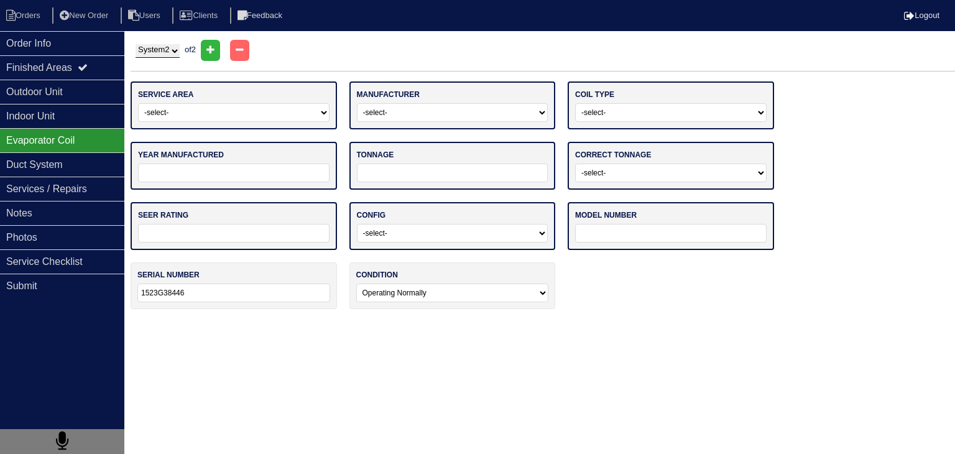
select select "1"
select select "[PERSON_NAME]"
select select "0"
type input "2021"
type input "24"
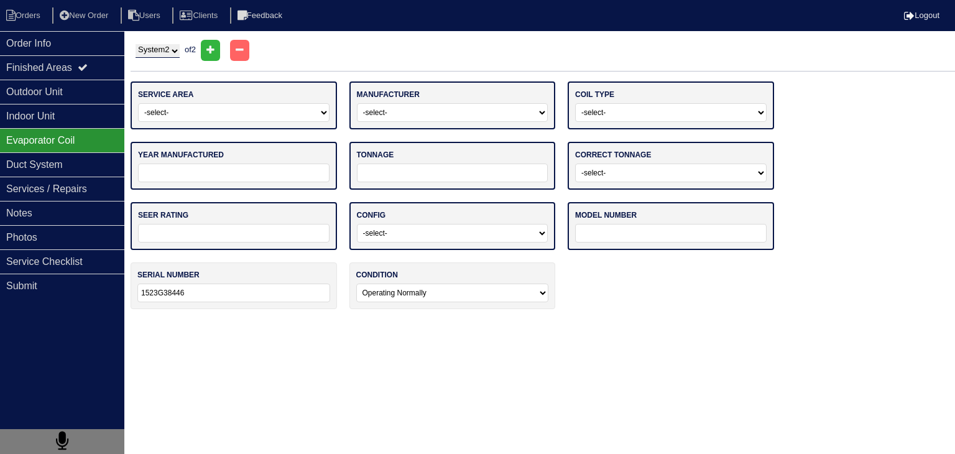
select select "0"
type input "14"
select select "0"
type input "CX35-24A-F-20"
type input "1521G38446"
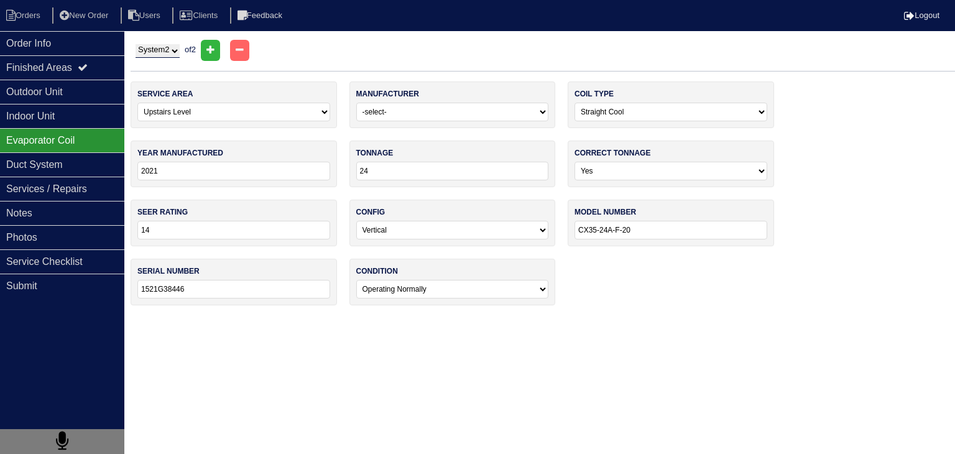
click at [665, 236] on input "CX35-24A-F-20" at bounding box center [670, 230] width 193 height 19
click at [180, 55] on select "System 1 System 2" at bounding box center [158, 51] width 44 height 14
select select "1"
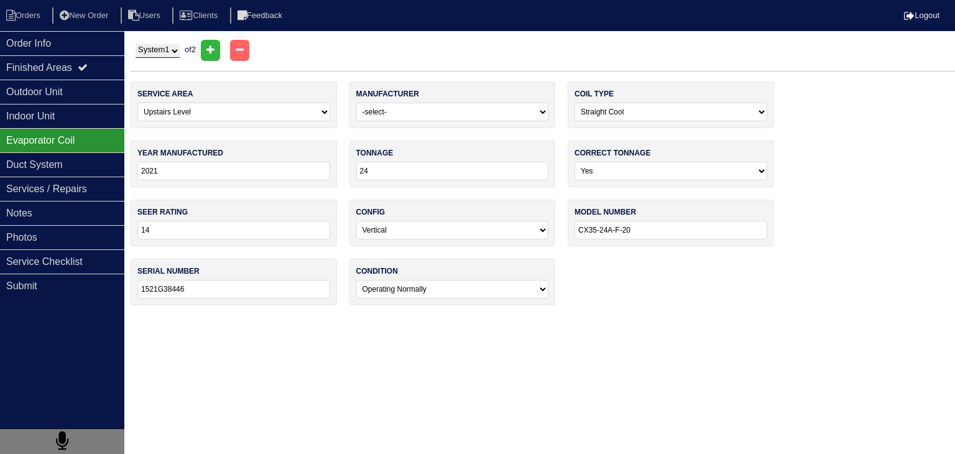
click at [136, 44] on select "System 1 System 2" at bounding box center [158, 51] width 44 height 14
select select
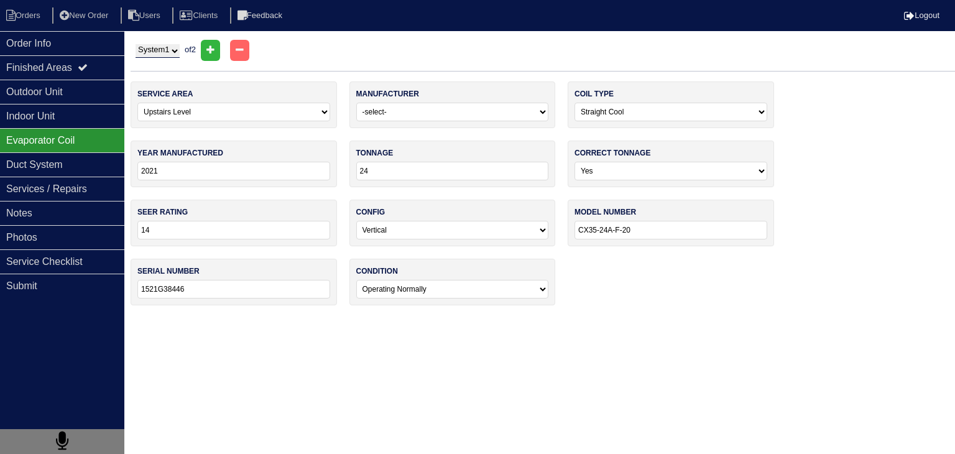
select select
type input "1523G38446"
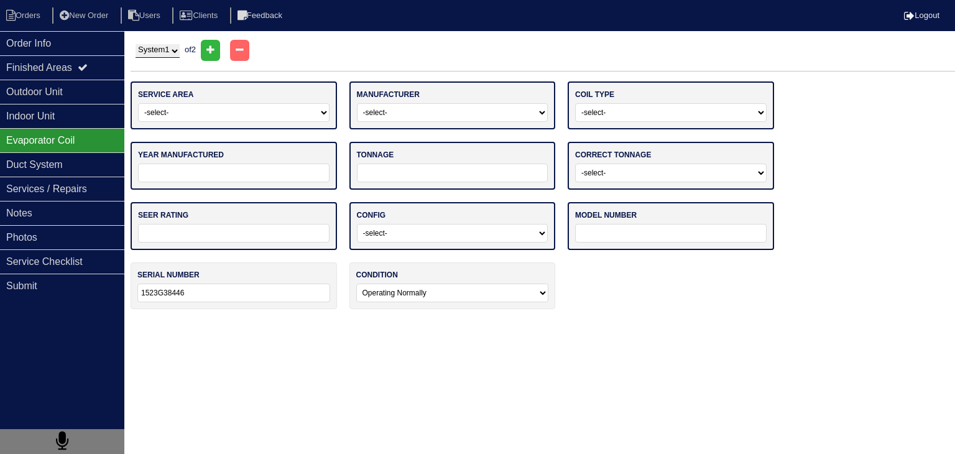
click at [688, 238] on input "text" at bounding box center [670, 233] width 191 height 19
paste input "CX35-24A-F-20"
drag, startPoint x: 609, startPoint y: 232, endPoint x: 602, endPoint y: 234, distance: 7.9
click at [602, 234] on input "CX35-24A-F-20" at bounding box center [670, 233] width 193 height 19
type input "CX35-30A-F-20"
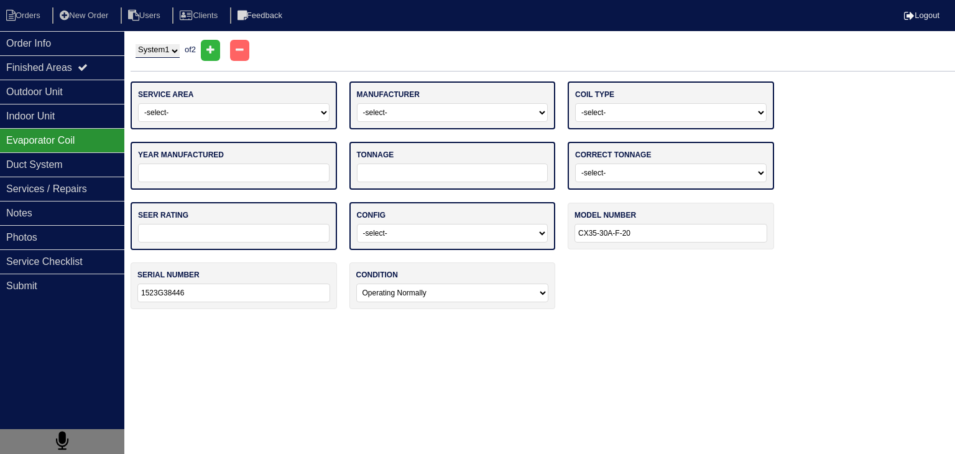
click at [659, 274] on div "service area -select- Main Level Upstairs Level Lower/Basement Level Other manu…" at bounding box center [543, 201] width 824 height 240
click at [218, 113] on select "-select- Main Level Upstairs Level Lower/Basement Level Other" at bounding box center [233, 112] width 191 height 19
select select "0"
click at [138, 103] on select "-select- Main Level Upstairs Level Lower/Basement Level Other" at bounding box center [233, 112] width 191 height 19
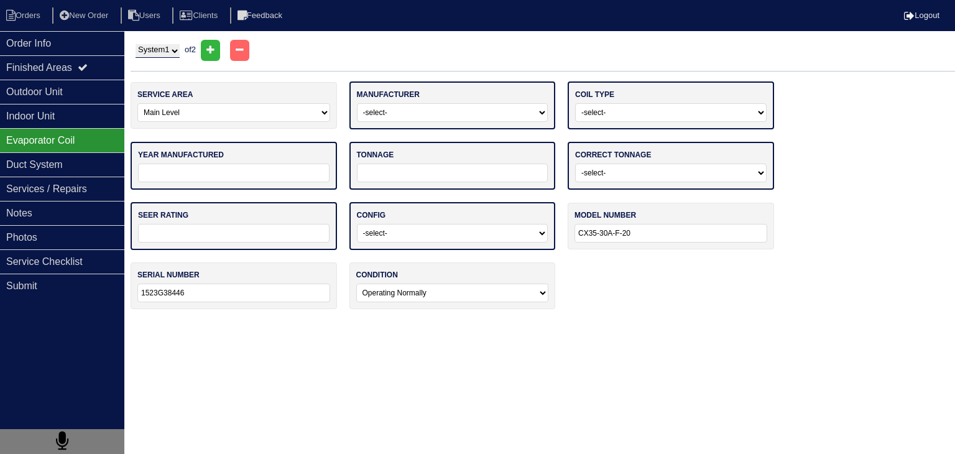
click at [445, 111] on select "-select- ADP Air Quest Air Temp Aire-Flo AirEase Airquest Airtemp Allstyle Aspe…" at bounding box center [452, 112] width 191 height 19
select select "[PERSON_NAME]"
click at [357, 103] on select "-select- ADP Air Quest Air Temp Aire-Flo AirEase Airquest Airtemp Allstyle Aspe…" at bounding box center [452, 112] width 191 height 19
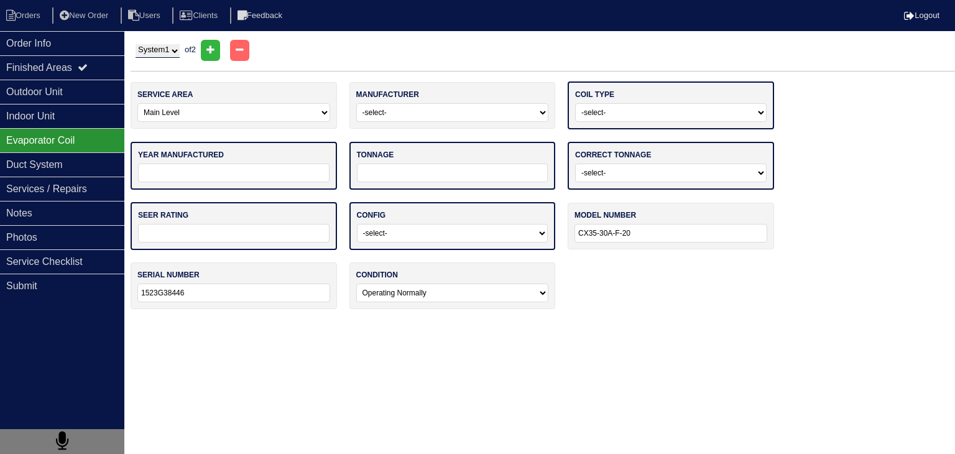
click at [670, 112] on select "-select- Straight Cool Air Handler Other" at bounding box center [670, 112] width 191 height 19
select select "0"
click at [575, 103] on select "-select- Straight Cool Air Handler Other" at bounding box center [670, 112] width 191 height 19
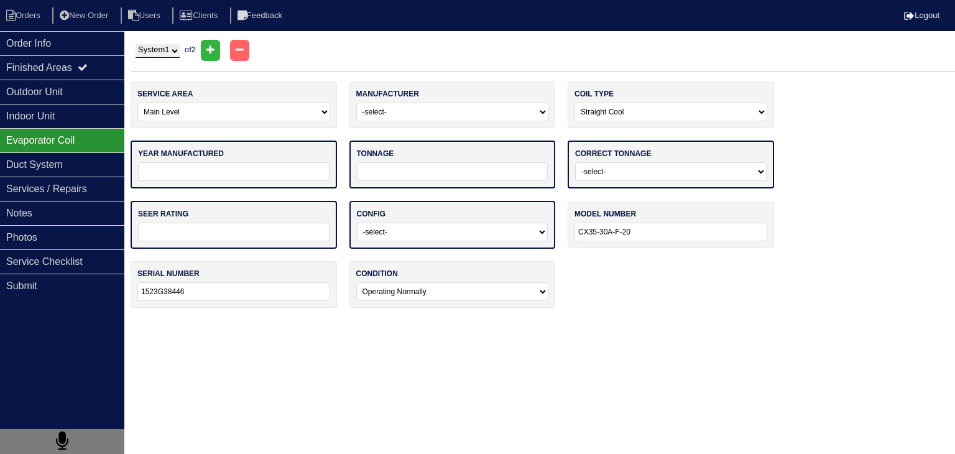
click at [221, 172] on input "tel" at bounding box center [233, 171] width 191 height 19
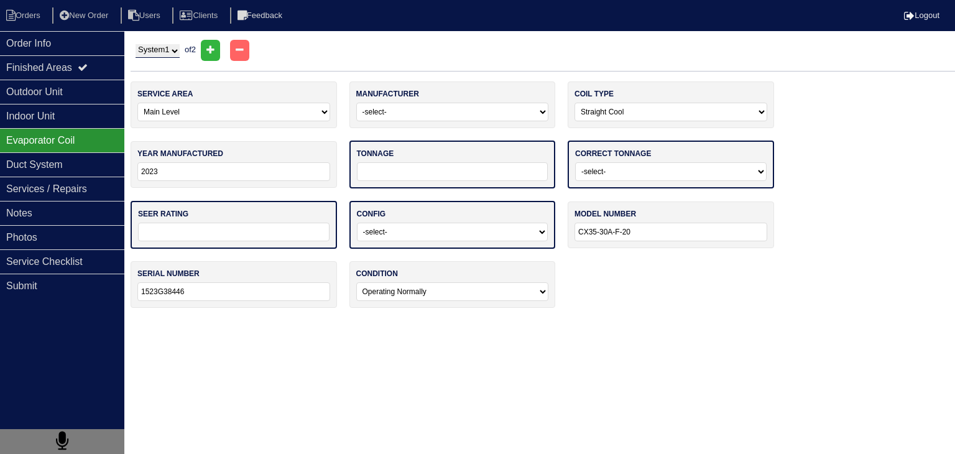
type input "2023"
click at [449, 172] on input "tel" at bounding box center [452, 171] width 191 height 19
type input "30"
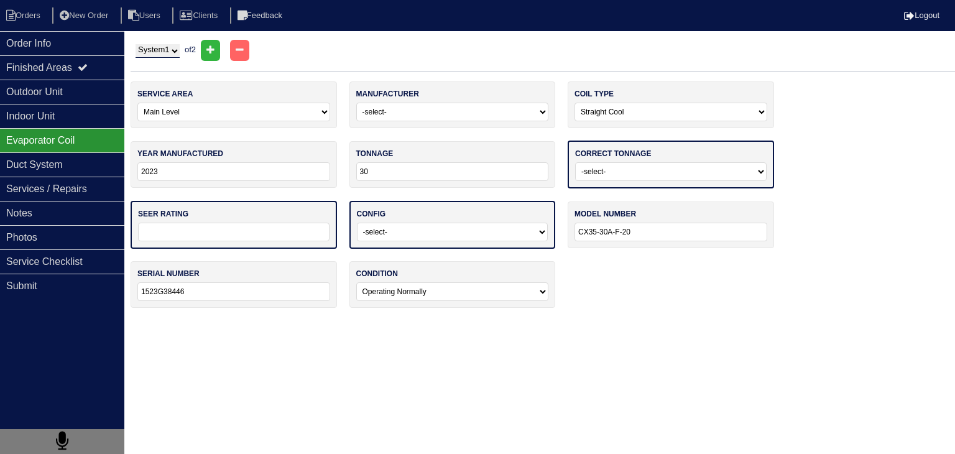
click at [643, 165] on select "-select- Yes No - Unit Undersized No - Unit Oversized" at bounding box center [670, 171] width 191 height 19
select select "0"
click at [575, 162] on select "-select- Yes No - Unit Undersized No - Unit Oversized" at bounding box center [670, 171] width 191 height 19
click at [239, 234] on input "text" at bounding box center [233, 230] width 191 height 19
type input "14"
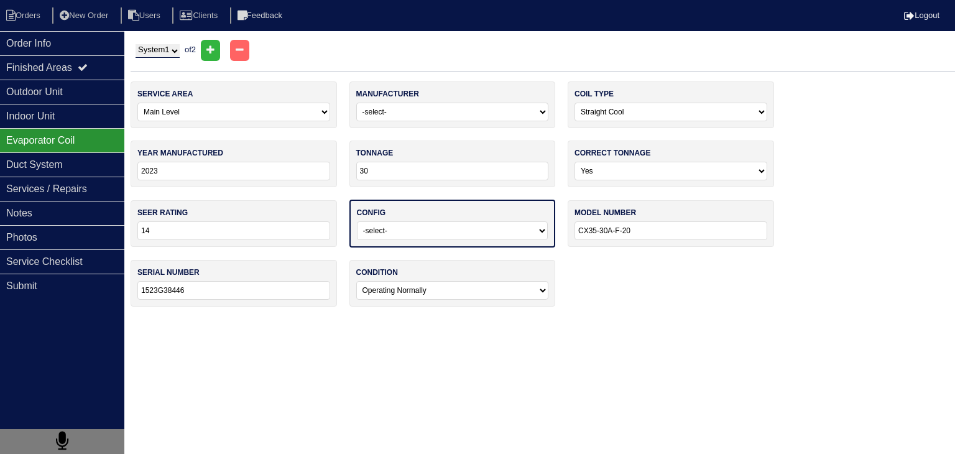
click at [445, 234] on select "-select- Vertical Horizontal" at bounding box center [452, 230] width 191 height 19
select select "0"
click at [357, 221] on select "-select- Vertical Horizontal" at bounding box center [452, 230] width 191 height 19
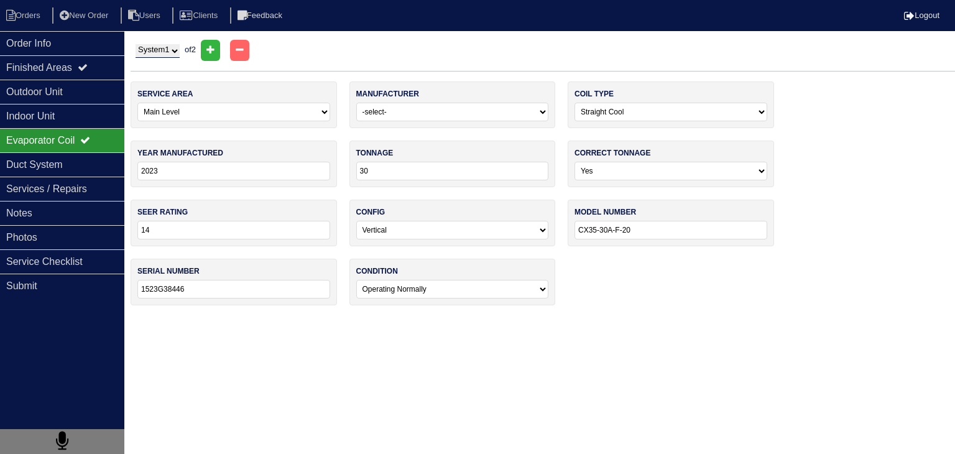
click at [721, 318] on html "Orders New Order Users Clients Feedback Logout Orders New Order Users Clients M…" at bounding box center [477, 159] width 955 height 318
click at [713, 318] on html "Orders New Order Users Clients Feedback Logout Orders New Order Users Clients M…" at bounding box center [477, 159] width 955 height 318
click at [80, 91] on div "Outdoor Unit" at bounding box center [62, 92] width 124 height 24
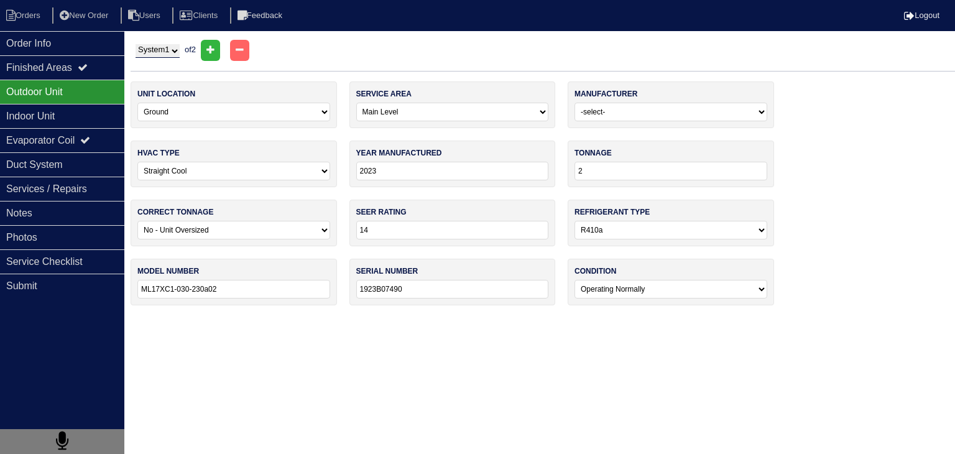
click at [180, 48] on select "System 1 System 2" at bounding box center [158, 51] width 44 height 14
select select "2"
click at [136, 44] on select "System 1 System 2" at bounding box center [158, 51] width 44 height 14
select select
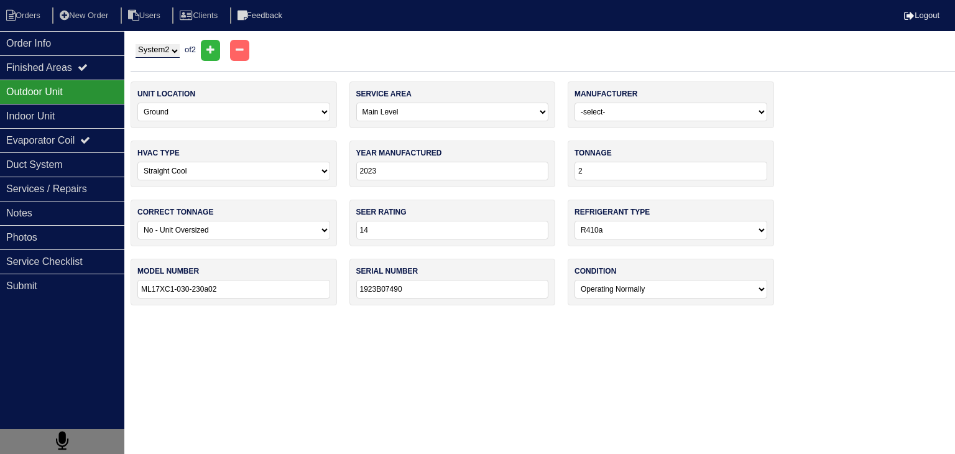
select select
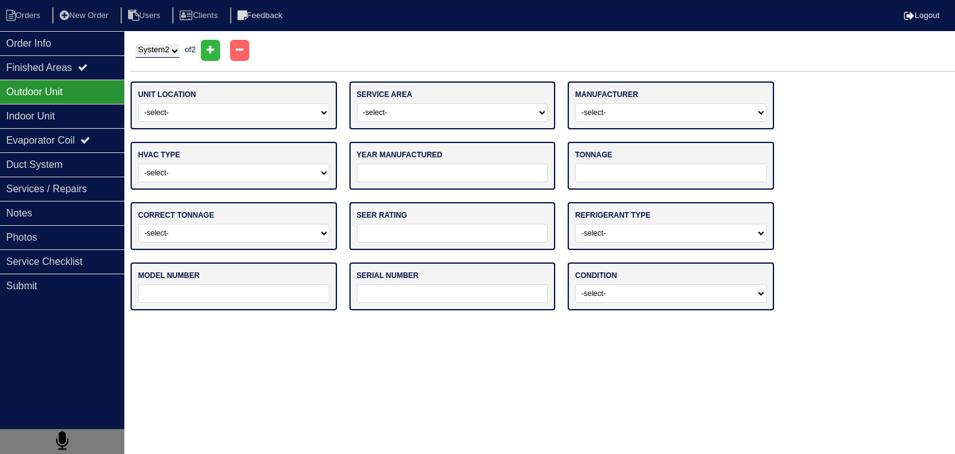
click at [254, 107] on select "-select- Ground Rooftop" at bounding box center [233, 112] width 191 height 19
select select "0"
click at [138, 103] on select "-select- Ground Rooftop" at bounding box center [233, 112] width 191 height 19
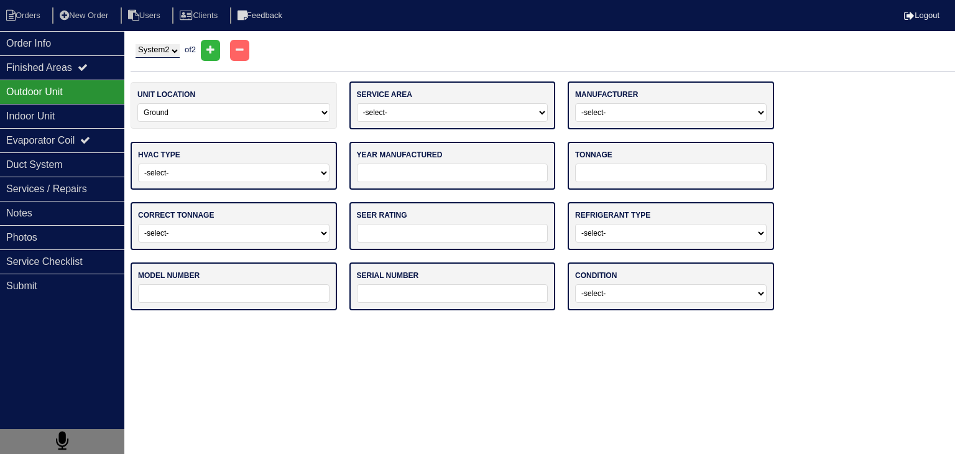
click at [445, 113] on select "-select- Main Level Upstairs Level Lower/Basement Level Other" at bounding box center [452, 112] width 191 height 19
click at [357, 103] on select "-select- Main Level Upstairs Level Lower/Basement Level Other" at bounding box center [452, 112] width 191 height 19
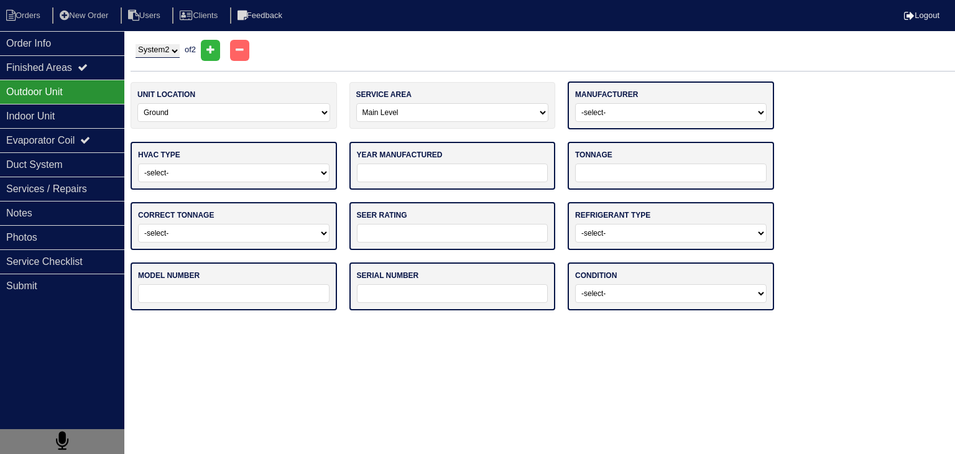
click at [669, 114] on select "-select- ADP Air Quest Air Temp Aire-Flo AirEase Airquest Airtemp Allstyle Aspe…" at bounding box center [670, 112] width 191 height 19
click at [464, 111] on select "-select- Main Level Upstairs Level Lower/Basement Level Other" at bounding box center [452, 112] width 193 height 19
select select "1"
click at [356, 103] on select "-select- Main Level Upstairs Level Lower/Basement Level Other" at bounding box center [452, 112] width 193 height 19
click at [673, 111] on select "-select- ADP Air Quest Air Temp Aire-Flo AirEase Airquest Airtemp Allstyle Aspe…" at bounding box center [670, 112] width 191 height 19
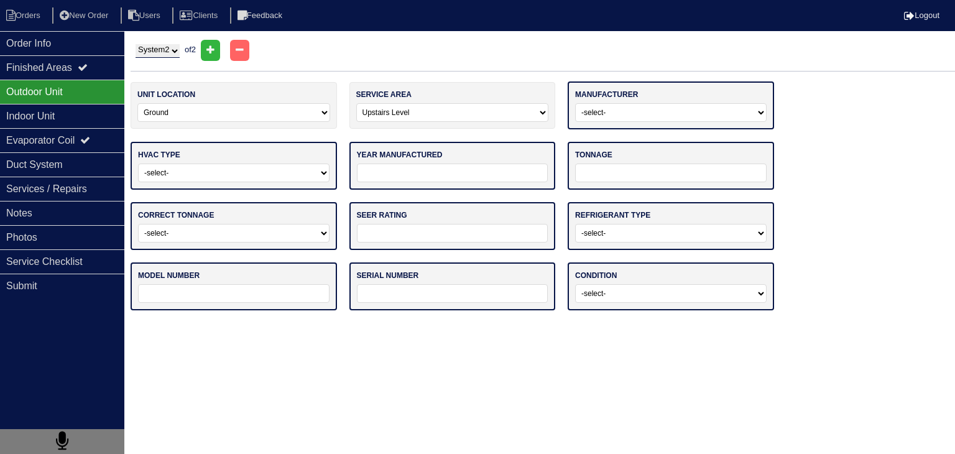
select select "[PERSON_NAME]"
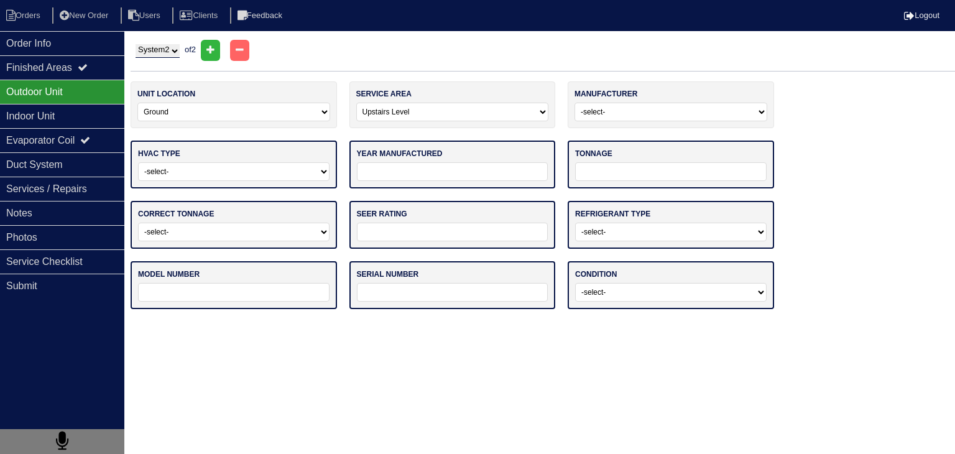
drag, startPoint x: 850, startPoint y: 140, endPoint x: 838, endPoint y: 140, distance: 11.8
click at [849, 140] on div "unit location -select- Ground Rooftop service area -select- Main Level Upstairs…" at bounding box center [543, 201] width 824 height 240
click at [226, 170] on select "-select- Straight Cool Heat Pump Other" at bounding box center [233, 171] width 191 height 19
select select "0"
click at [138, 162] on select "-select- Straight Cool Heat Pump Other" at bounding box center [233, 171] width 191 height 19
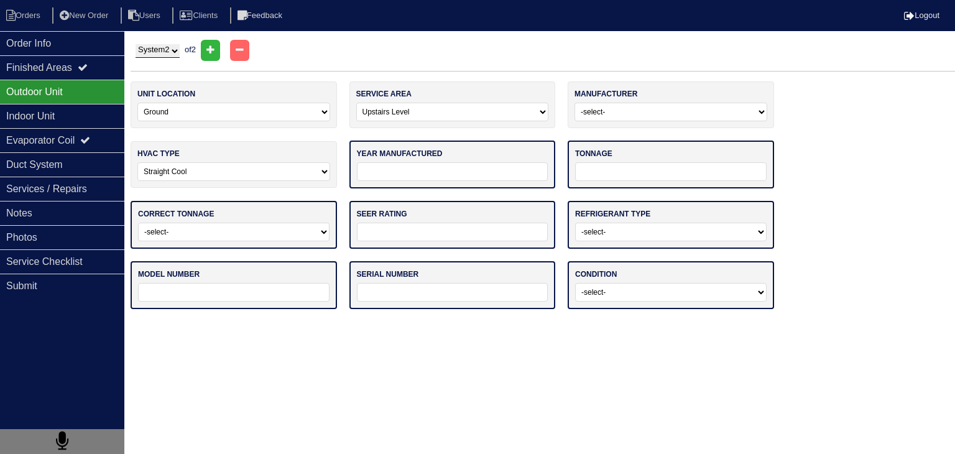
click at [465, 172] on input "tel" at bounding box center [452, 171] width 191 height 19
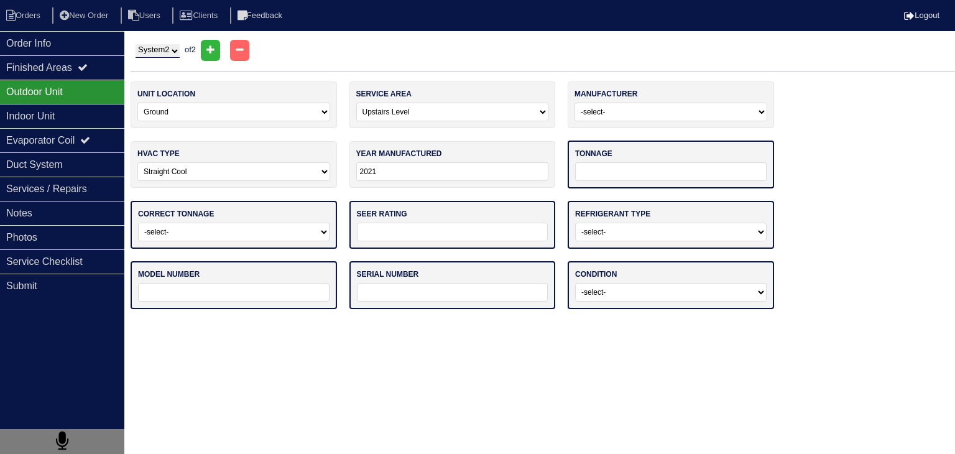
type input "2021"
click at [620, 170] on input "tel" at bounding box center [670, 171] width 191 height 19
type input "24"
click at [284, 230] on select "-select- Yes No - Unit Undersized No - Unit Oversized" at bounding box center [233, 230] width 191 height 19
select select "0"
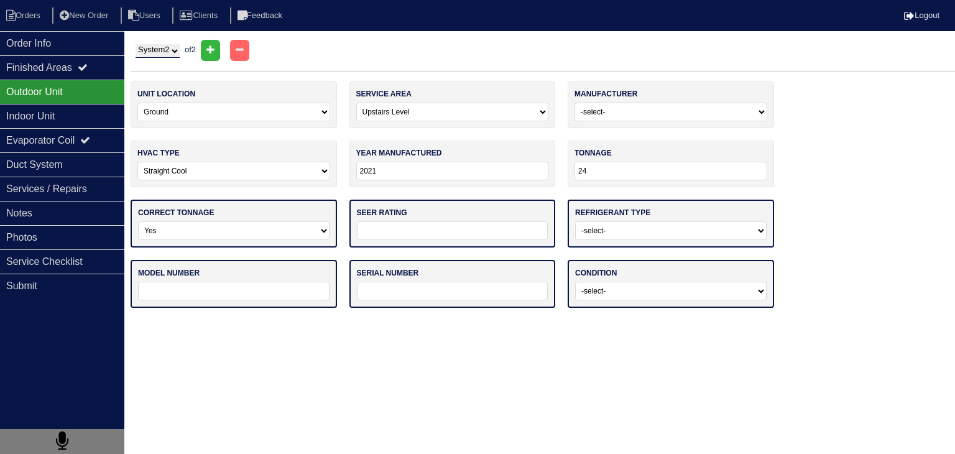
click at [138, 221] on select "-select- Yes No - Unit Undersized No - Unit Oversized" at bounding box center [233, 230] width 191 height 19
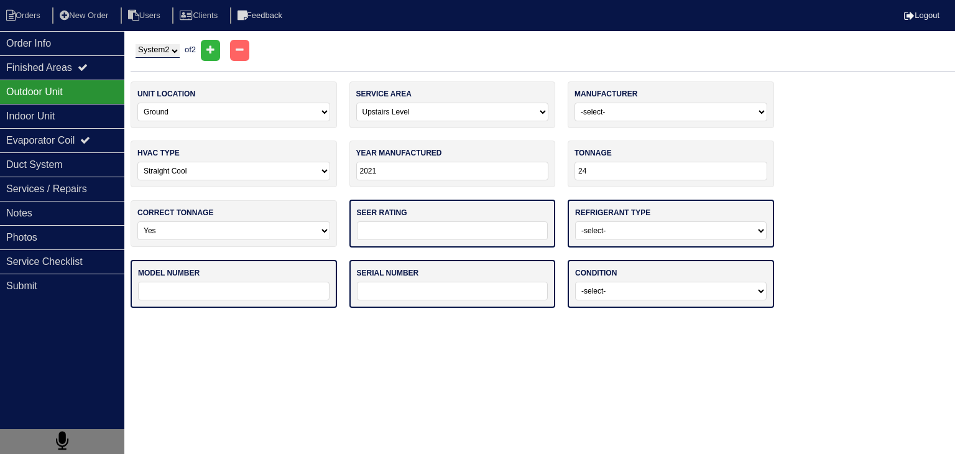
click at [415, 231] on input "tel" at bounding box center [452, 230] width 191 height 19
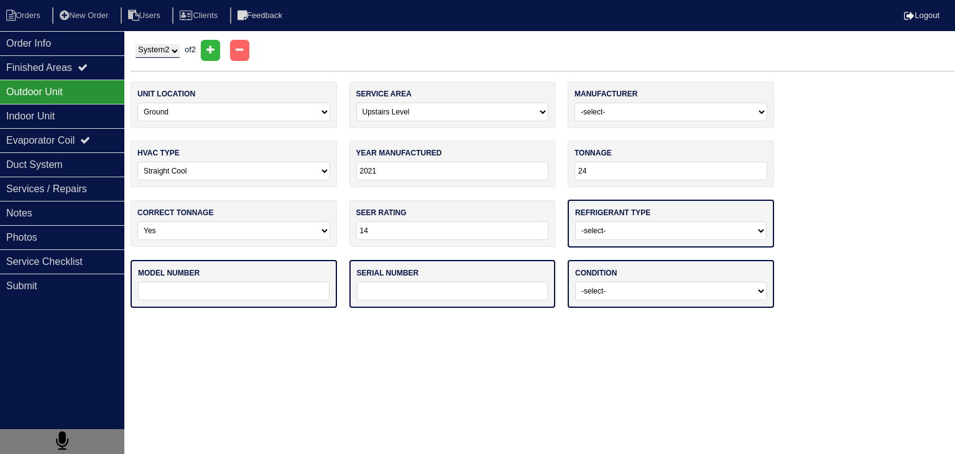
type input "14"
click at [616, 233] on select "-select- R22 R410a Other" at bounding box center [670, 230] width 191 height 19
select select "1"
click at [575, 221] on select "-select- R22 R410a Other" at bounding box center [670, 230] width 191 height 19
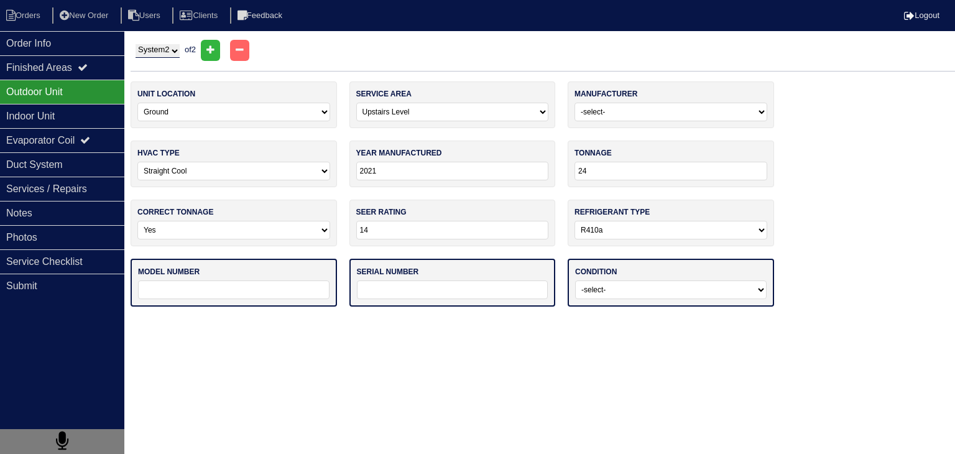
click at [273, 289] on input "text" at bounding box center [233, 289] width 191 height 19
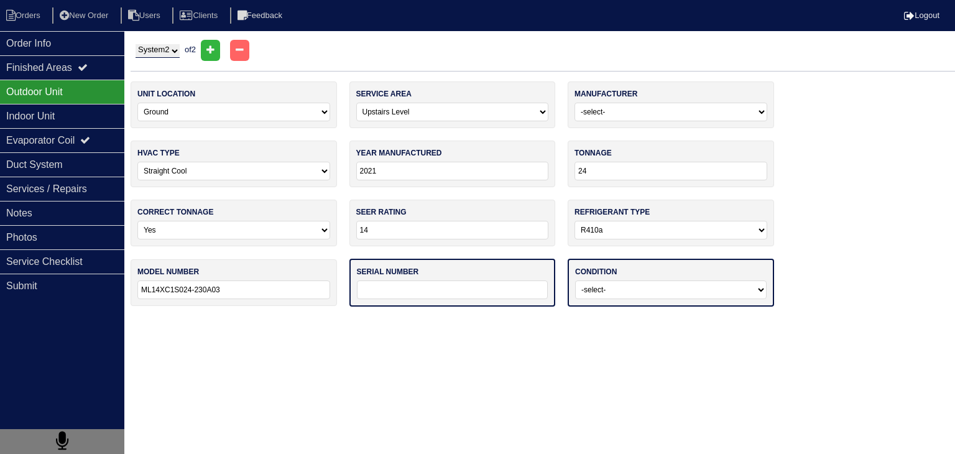
type input "ML14XC1S024-230A03"
click at [431, 290] on input "text" at bounding box center [452, 289] width 191 height 19
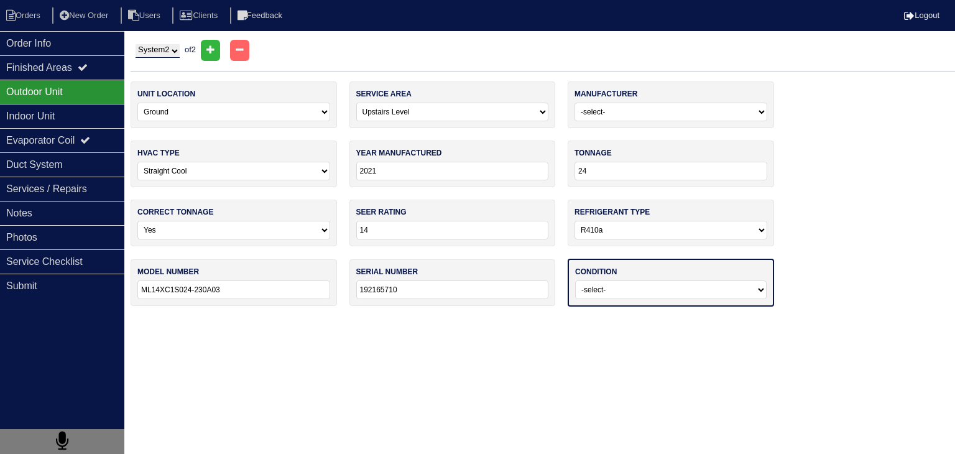
type input "192165710"
click at [646, 293] on select "-select- Operating Normally Service/Repairs Needed Replacement Needed Missing" at bounding box center [670, 289] width 191 height 19
select select "0"
click at [575, 280] on select "-select- Operating Normally Service/Repairs Needed Replacement Needed Missing" at bounding box center [670, 289] width 191 height 19
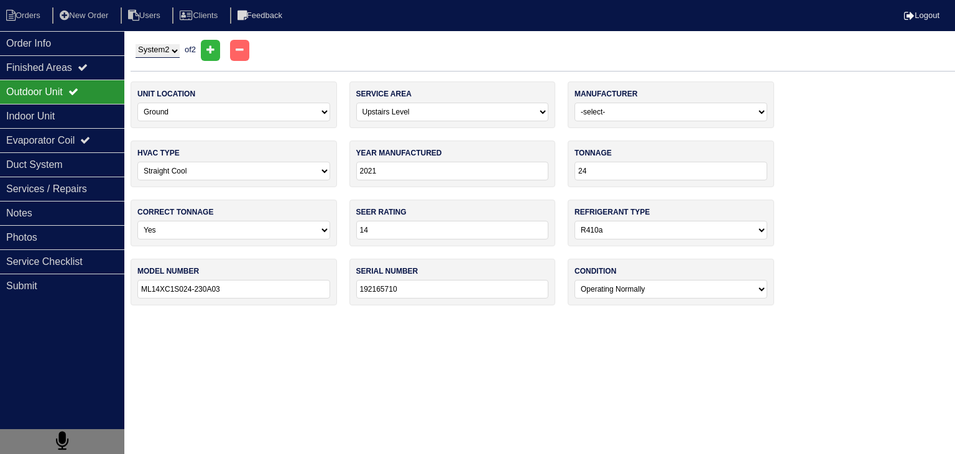
click at [413, 318] on html "Orders New Order Users Clients Feedback Logout Orders New Order Users Clients M…" at bounding box center [477, 159] width 955 height 318
click at [56, 116] on div "Indoor Unit" at bounding box center [62, 116] width 124 height 24
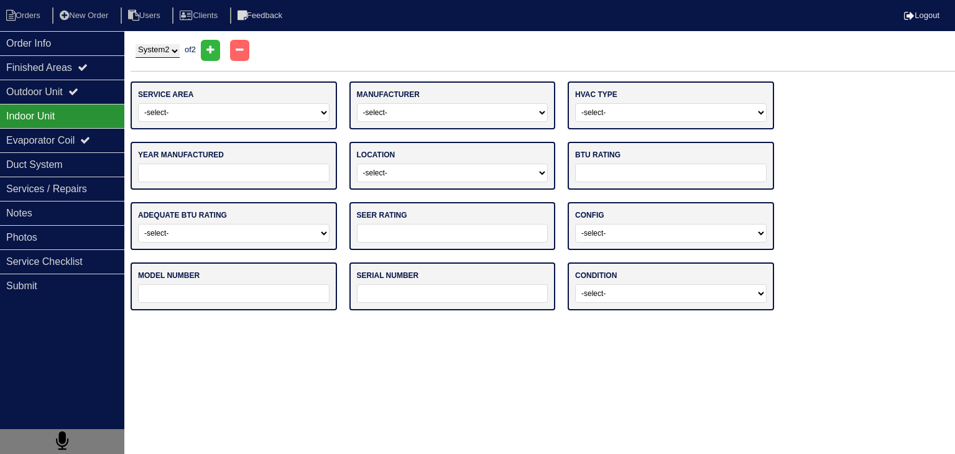
click at [154, 55] on select "System 1 System 2" at bounding box center [158, 51] width 44 height 14
select select "1"
click at [136, 44] on select "System 1 System 2" at bounding box center [158, 51] width 44 height 14
click at [313, 114] on select "-select- Main Level Upstairs Level Lower/Basement Level Other" at bounding box center [233, 112] width 191 height 19
select select "0"
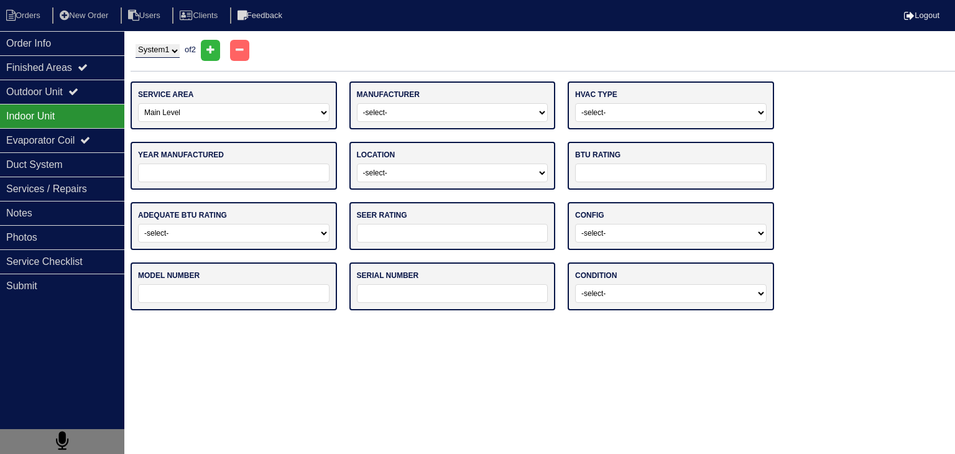
click at [138, 103] on select "-select- Main Level Upstairs Level Lower/Basement Level Other" at bounding box center [233, 112] width 191 height 19
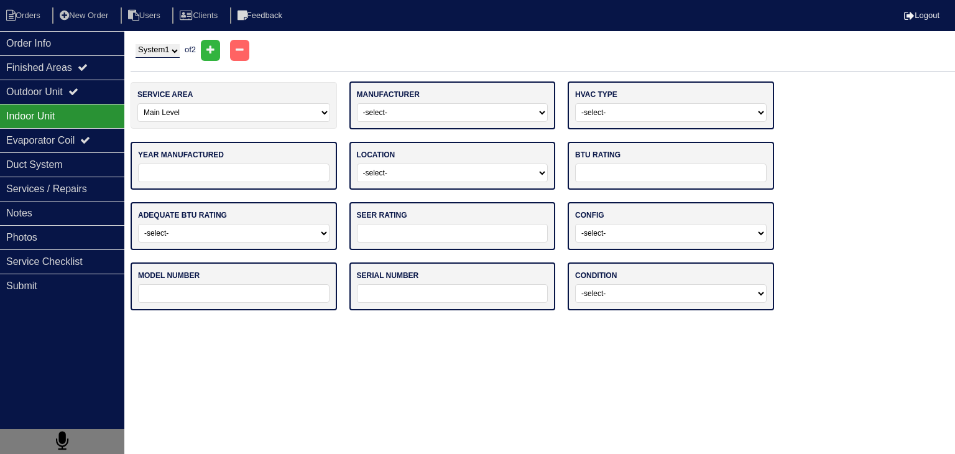
click at [448, 113] on select "-select- ADP Air Quest Air Temp Aire-Flo AirEase Airquest Airtemp Allstyle Aspe…" at bounding box center [452, 112] width 191 height 19
click at [357, 103] on select "-select- ADP Air Quest Air Temp Aire-Flo AirEase Airquest Airtemp Allstyle Aspe…" at bounding box center [452, 112] width 191 height 19
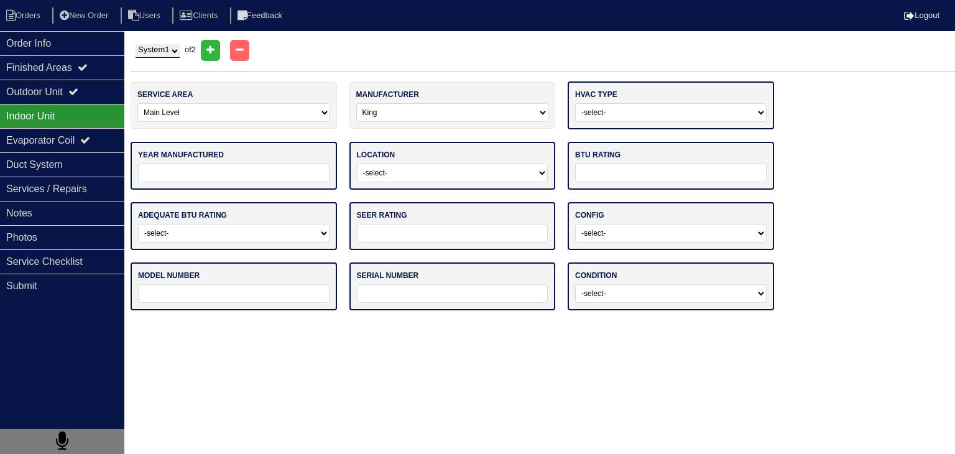
click at [388, 323] on html "Orders New Order Users Clients Feedback Logout Orders New Order Users Clients M…" at bounding box center [477, 161] width 955 height 323
click at [446, 113] on select "-select- ADP Air Quest Air Temp Aire-Flo AirEase Airquest Airtemp Allstyle Aspe…" at bounding box center [452, 112] width 193 height 19
select select "[PERSON_NAME]"
click at [356, 103] on select "-select- ADP Air Quest Air Temp Aire-Flo AirEase Airquest Airtemp Allstyle Aspe…" at bounding box center [452, 112] width 193 height 19
click at [647, 113] on select "-select- Gas Furnace Electric Air Handler Other" at bounding box center [670, 112] width 191 height 19
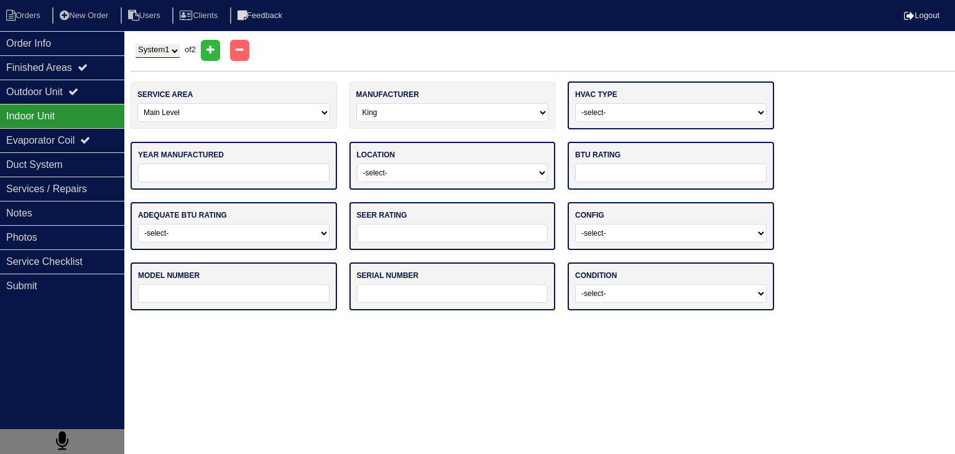
select select "0"
click at [575, 103] on select "-select- Gas Furnace Electric Air Handler Other" at bounding box center [670, 112] width 191 height 19
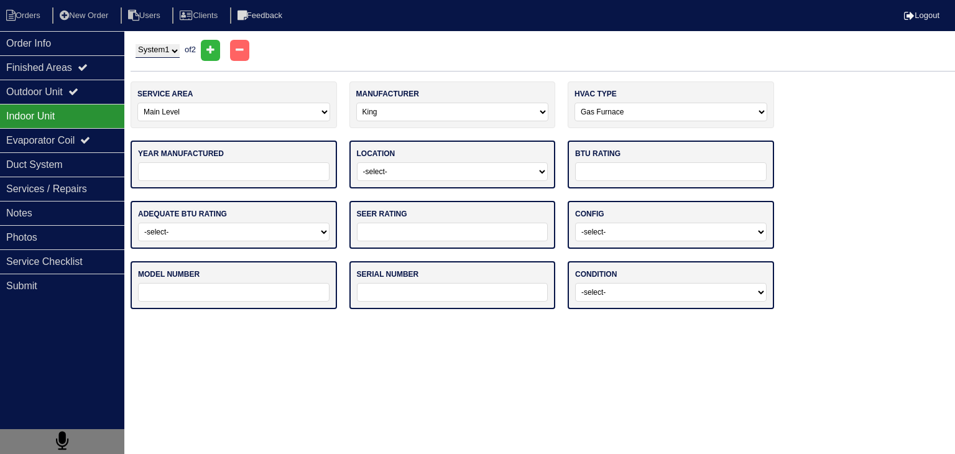
click at [288, 172] on input "tel" at bounding box center [233, 171] width 191 height 19
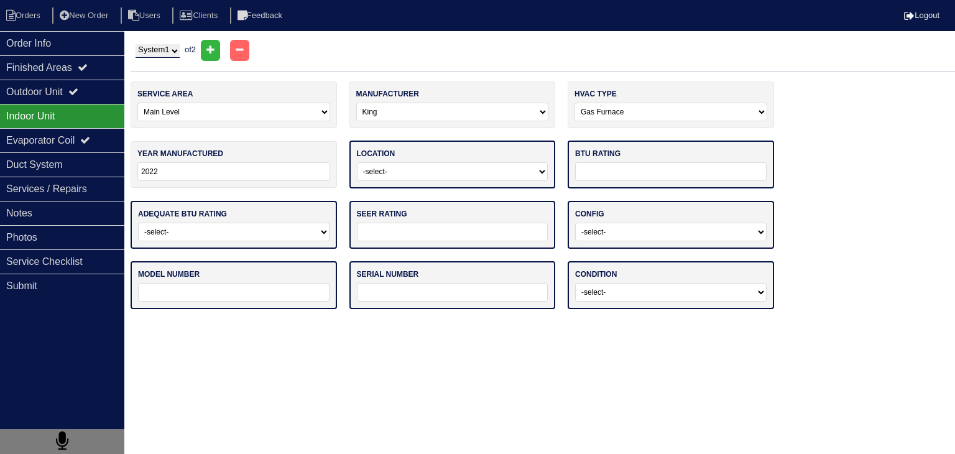
type input "2022"
click at [450, 172] on select "-select- Attic Garage Crawl Space Lower Level / Basement Main Closet Upstairs C…" at bounding box center [452, 171] width 191 height 19
select select "3"
click at [357, 162] on select "-select- Attic Garage Crawl Space Lower Level / Basement Main Closet Upstairs C…" at bounding box center [452, 171] width 191 height 19
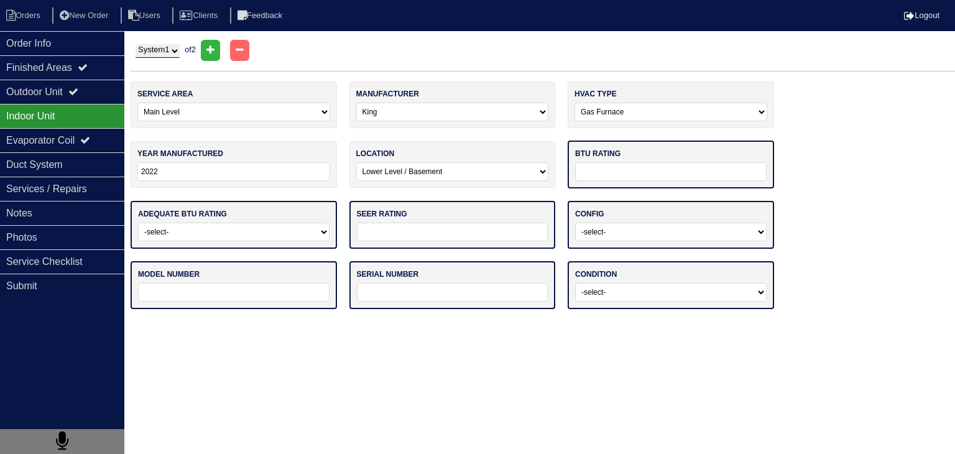
click at [644, 170] on input "text" at bounding box center [670, 171] width 191 height 19
type input "80K"
click at [260, 231] on select "-select- Yes No - Unit Undersized No - Unit Oversized" at bounding box center [233, 230] width 191 height 19
select select "0"
click at [138, 221] on select "-select- Yes No - Unit Undersized No - Unit Oversized" at bounding box center [233, 230] width 191 height 19
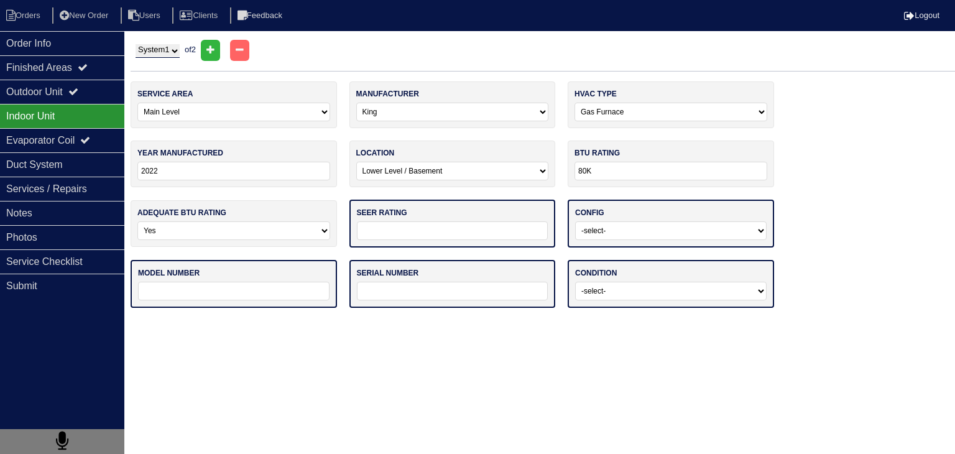
click at [422, 229] on input "text" at bounding box center [452, 230] width 191 height 19
type input "14"
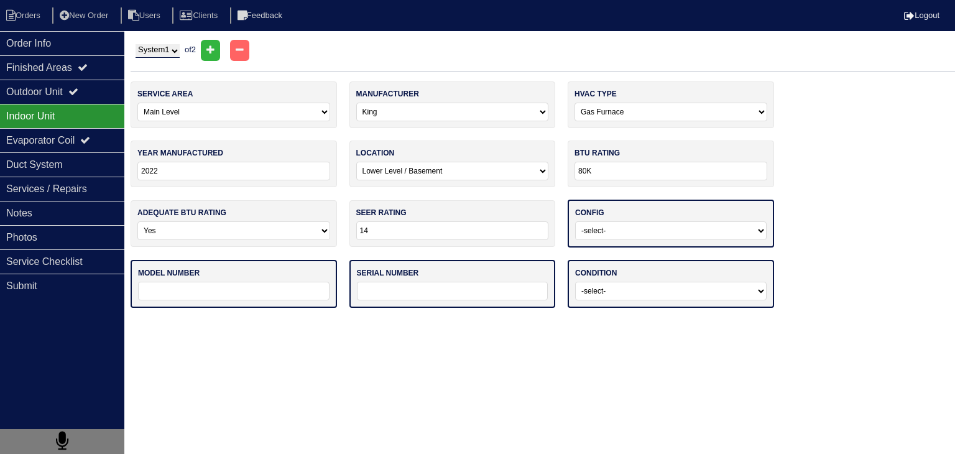
click at [594, 231] on select "-select- Vertical Horizontal" at bounding box center [670, 230] width 191 height 19
select select "0"
click at [575, 221] on select "-select- Vertical Horizontal" at bounding box center [670, 230] width 191 height 19
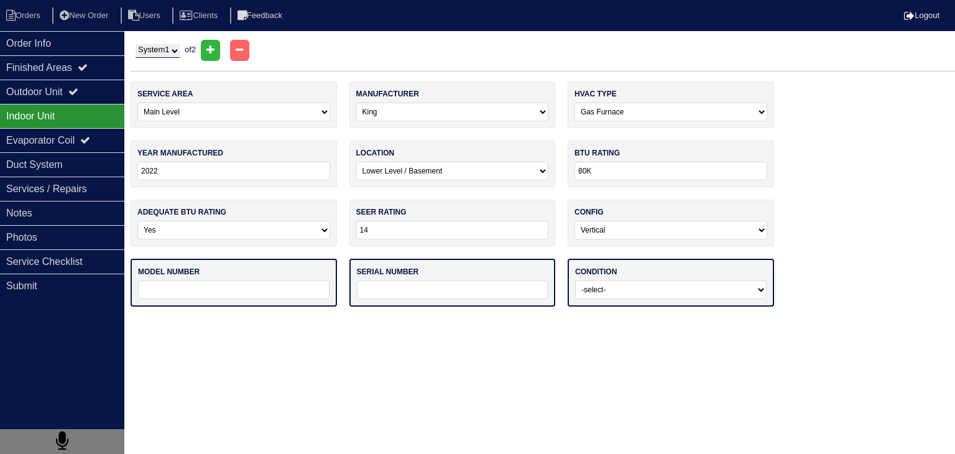
click at [185, 284] on input "text" at bounding box center [233, 289] width 191 height 19
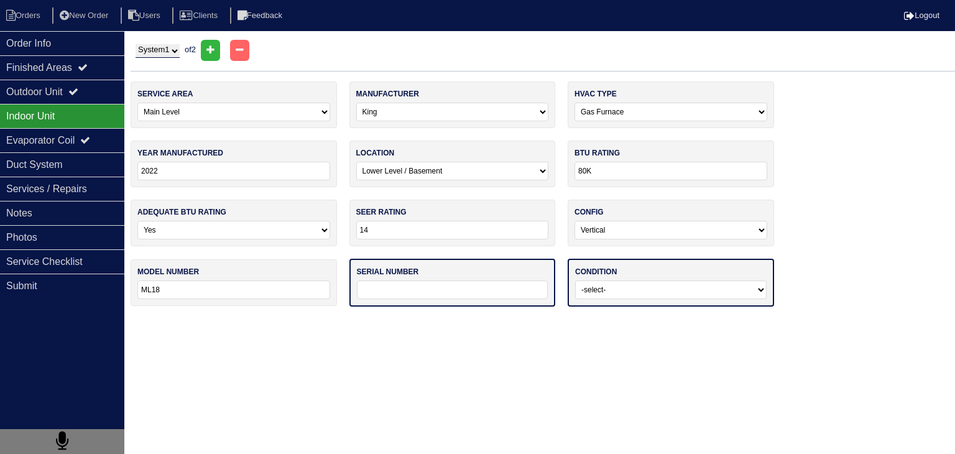
type input "ML18"
drag, startPoint x: 586, startPoint y: 174, endPoint x: 572, endPoint y: 177, distance: 14.0
click at [572, 177] on div "btu rating 80K" at bounding box center [671, 164] width 206 height 47
type input "70K"
click at [239, 295] on input "ML18" at bounding box center [233, 289] width 193 height 19
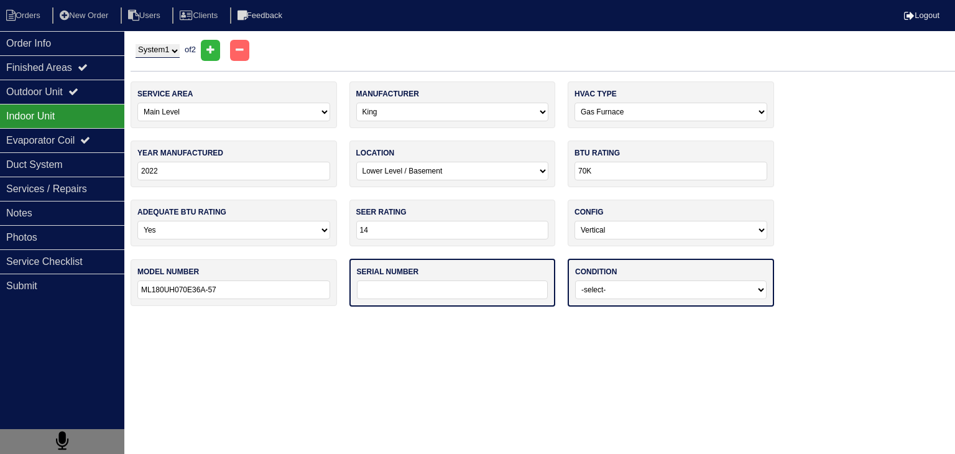
type input "ML180UH070E36A-57"
click at [419, 274] on label "serial number" at bounding box center [388, 271] width 62 height 11
click at [731, 285] on select "-select- Operating Normally Service/Repairs Needed Replacement Needed Missing" at bounding box center [670, 289] width 191 height 19
select select "0"
click at [575, 280] on select "-select- Operating Normally Service/Repairs Needed Replacement Needed Missing" at bounding box center [670, 289] width 191 height 19
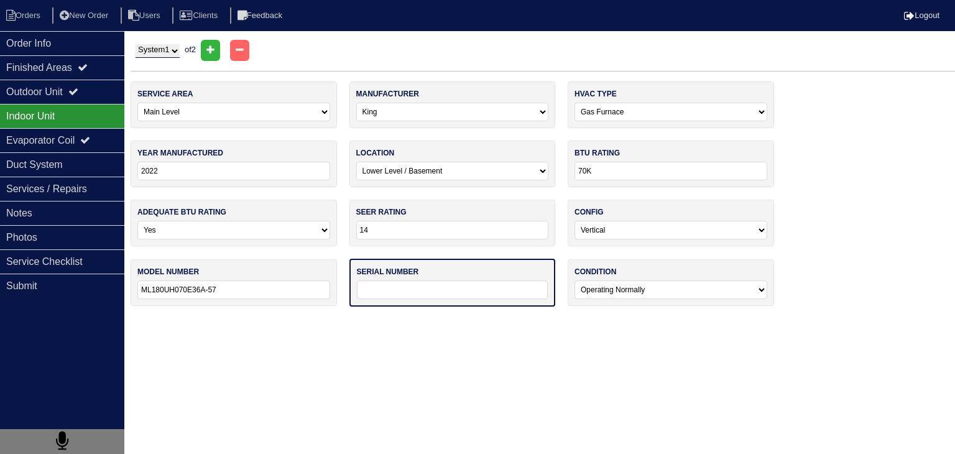
click at [504, 283] on input "text" at bounding box center [452, 289] width 191 height 19
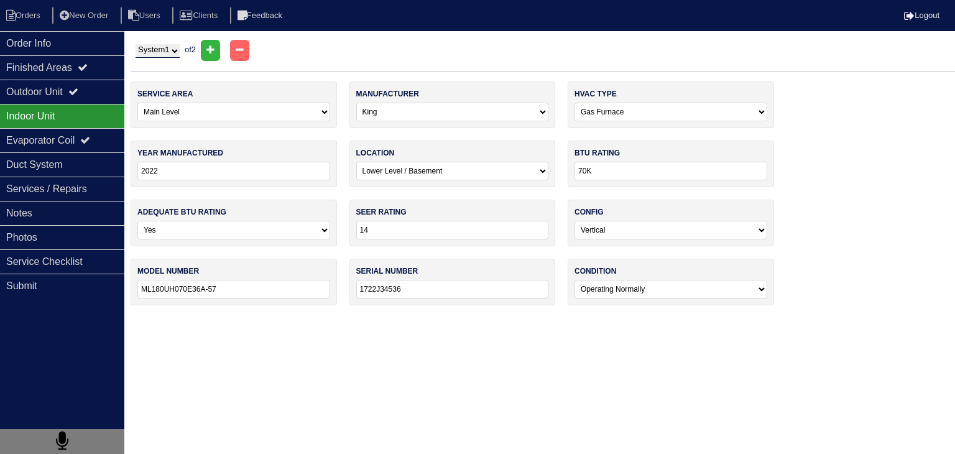
type input "1722J34536"
click at [456, 318] on html "Orders New Order Users Clients Feedback Logout Orders New Order Users Clients M…" at bounding box center [477, 159] width 955 height 318
click at [174, 45] on select "System 1 System 2" at bounding box center [158, 51] width 44 height 14
select select "2"
click at [136, 44] on select "System 1 System 2" at bounding box center [158, 51] width 44 height 14
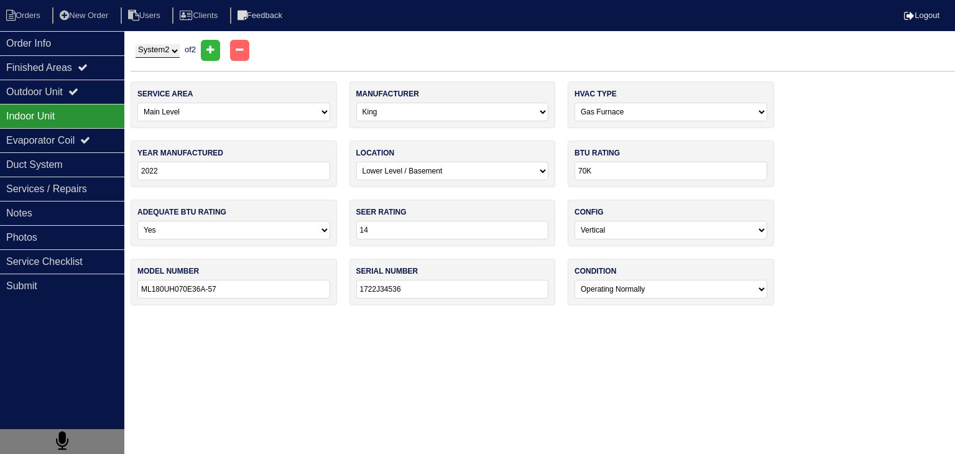
select select
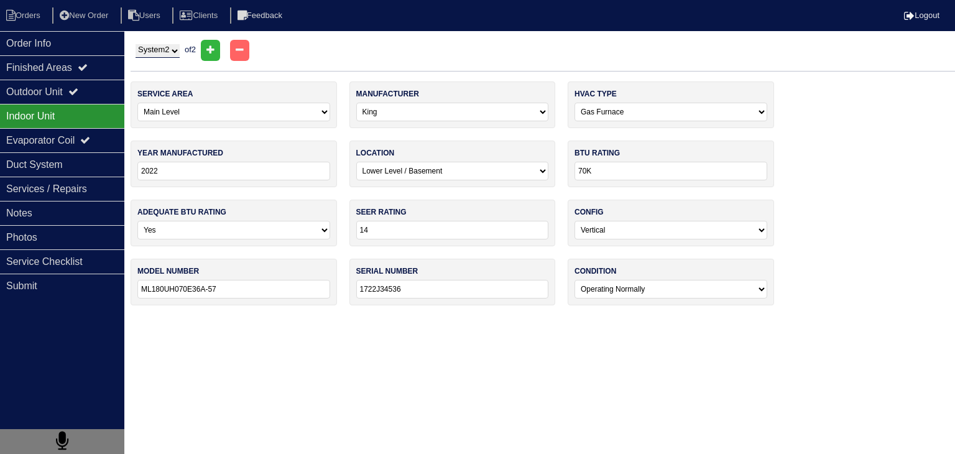
select select
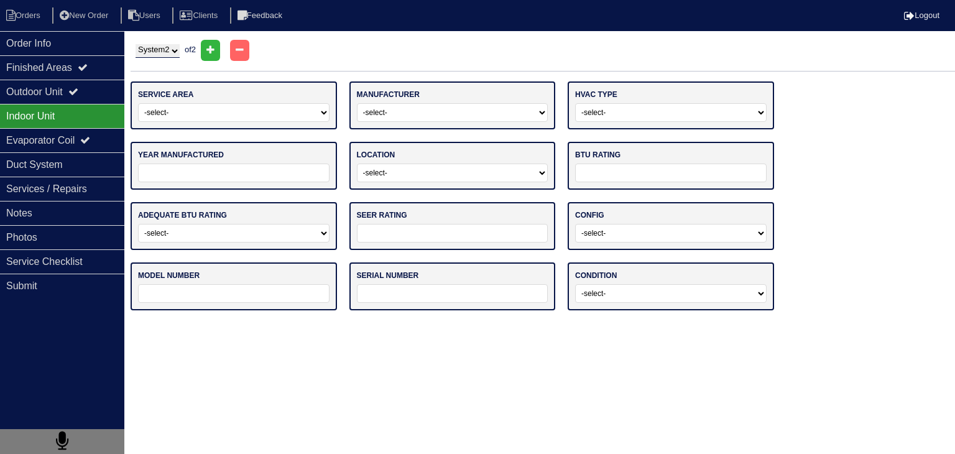
click at [204, 110] on select "-select- Main Level Upstairs Level Lower/Basement Level Other" at bounding box center [233, 112] width 191 height 19
select select "1"
click at [138, 103] on select "-select- Main Level Upstairs Level Lower/Basement Level Other" at bounding box center [233, 112] width 191 height 19
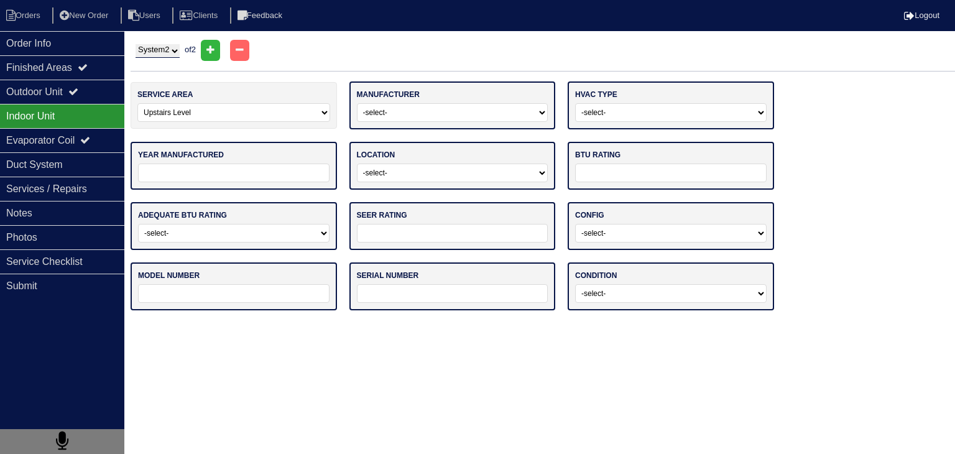
click at [493, 118] on select "-select- ADP Air Quest Air Temp Aire-Flo AirEase Airquest Airtemp Allstyle Aspe…" at bounding box center [452, 112] width 191 height 19
select select "BDP"
click at [357, 103] on select "-select- ADP Air Quest Air Temp Aire-Flo AirEase Airquest Airtemp Allstyle Aspe…" at bounding box center [452, 112] width 191 height 19
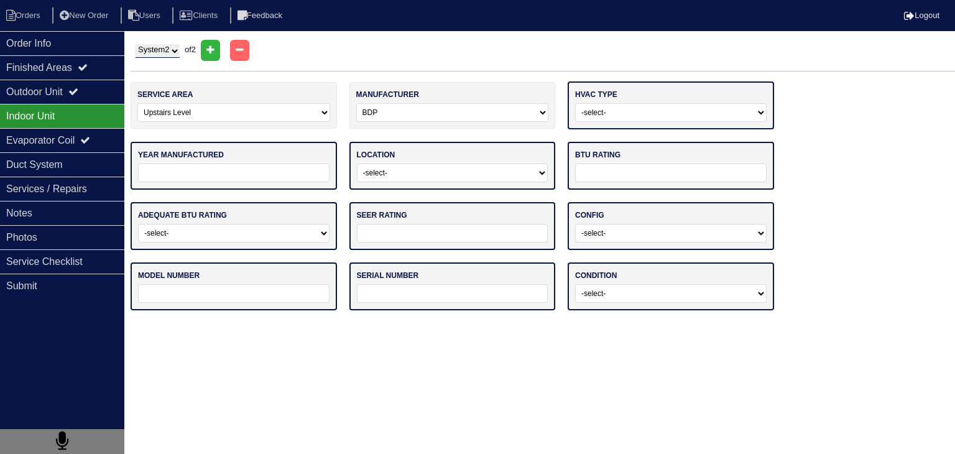
click at [627, 111] on select "-select- Gas Furnace Electric Air Handler Other" at bounding box center [670, 112] width 191 height 19
select select "0"
click at [575, 103] on select "-select- Gas Furnace Electric Air Handler Other" at bounding box center [670, 112] width 191 height 19
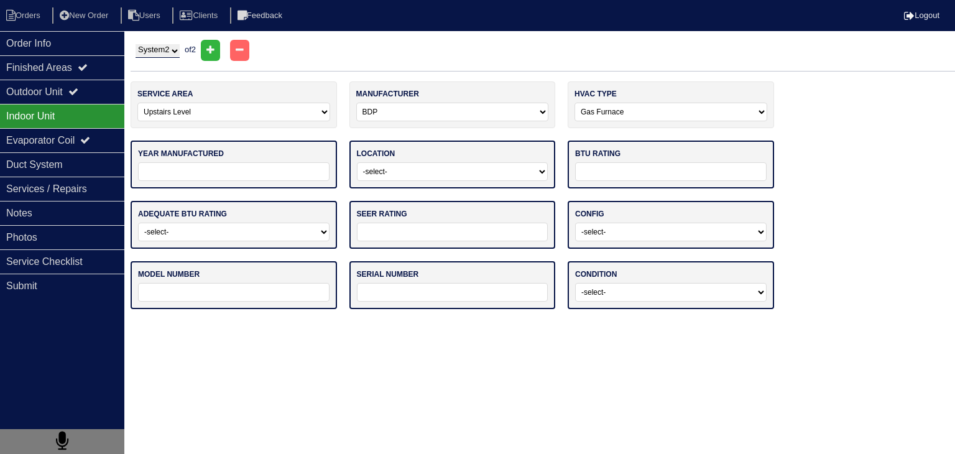
click at [239, 173] on input "tel" at bounding box center [233, 171] width 191 height 19
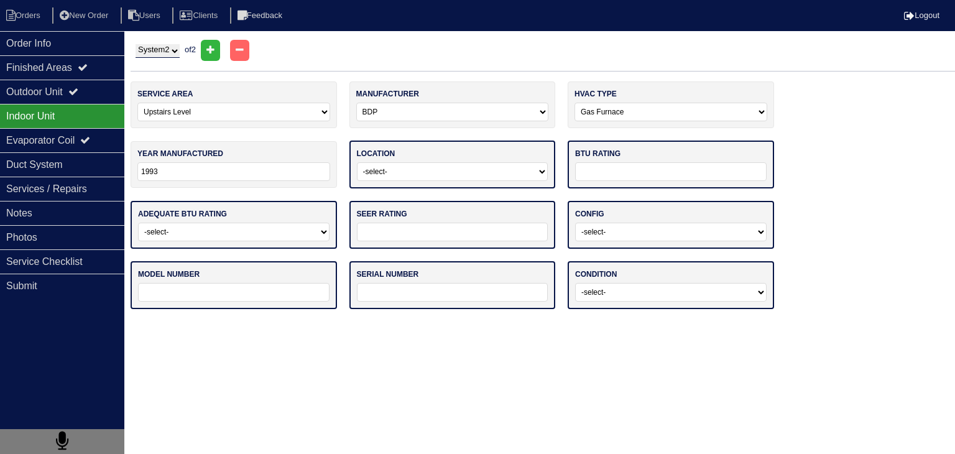
type input "1993"
click at [507, 177] on select "-select- Attic Garage Crawl Space Lower Level / Basement Main Closet Upstairs C…" at bounding box center [452, 171] width 191 height 19
select select "0"
click at [357, 162] on select "-select- Attic Garage Crawl Space Lower Level / Basement Main Closet Upstairs C…" at bounding box center [452, 171] width 191 height 19
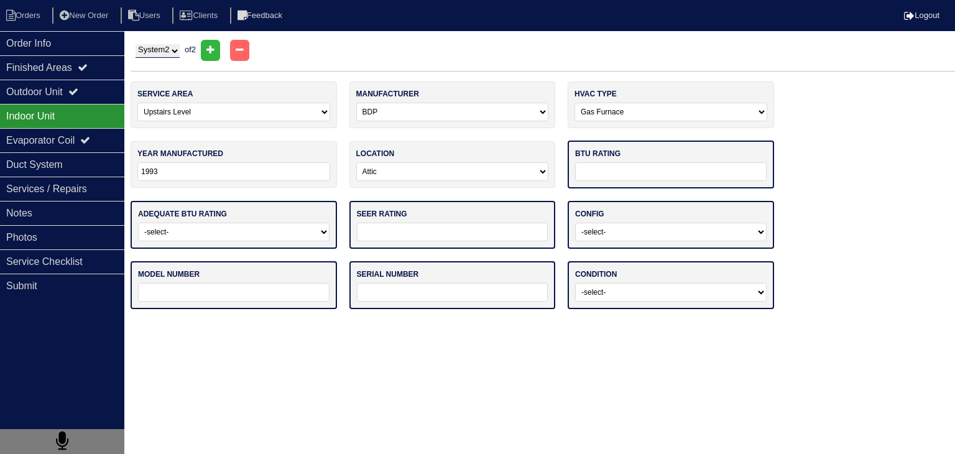
click at [634, 168] on input "text" at bounding box center [670, 171] width 191 height 19
type input "44K"
click at [264, 229] on select "-select- Yes No - Unit Undersized No - Unit Oversized" at bounding box center [233, 230] width 191 height 19
select select "0"
click at [138, 221] on select "-select- Yes No - Unit Undersized No - Unit Oversized" at bounding box center [233, 230] width 191 height 19
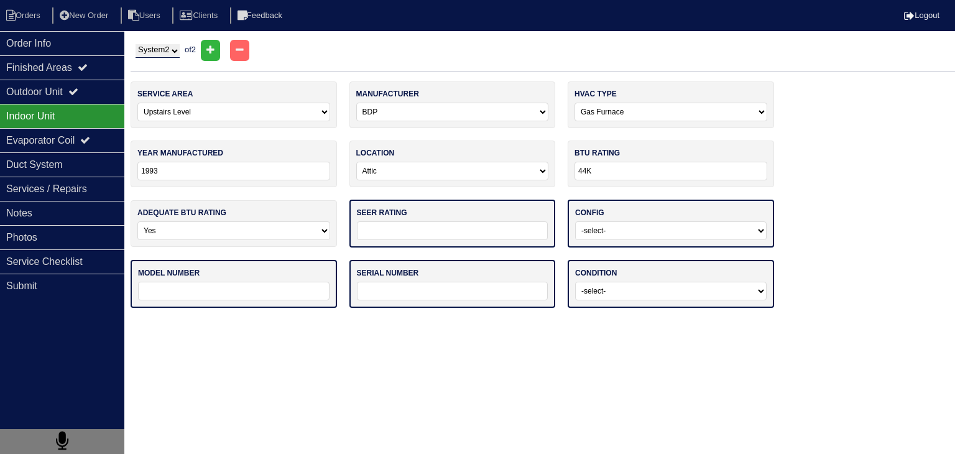
click at [403, 226] on input "text" at bounding box center [452, 230] width 191 height 19
type input "10"
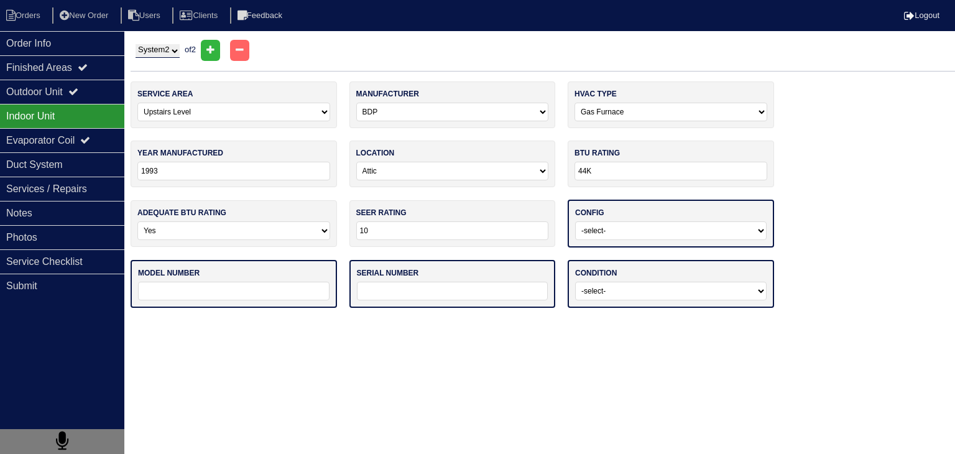
click at [650, 233] on select "-select- Vertical Horizontal" at bounding box center [670, 230] width 191 height 19
select select "0"
click at [575, 221] on select "-select- Vertical Horizontal" at bounding box center [670, 230] width 191 height 19
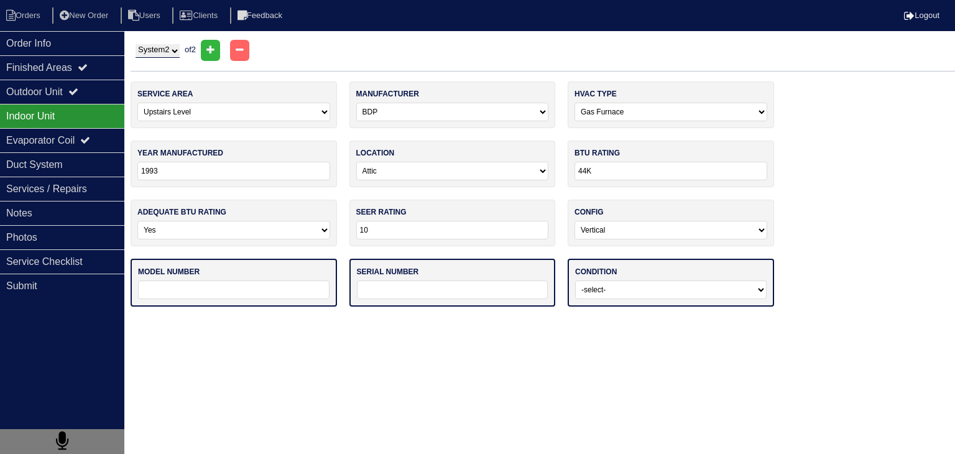
click at [195, 289] on input "text" at bounding box center [233, 289] width 191 height 19
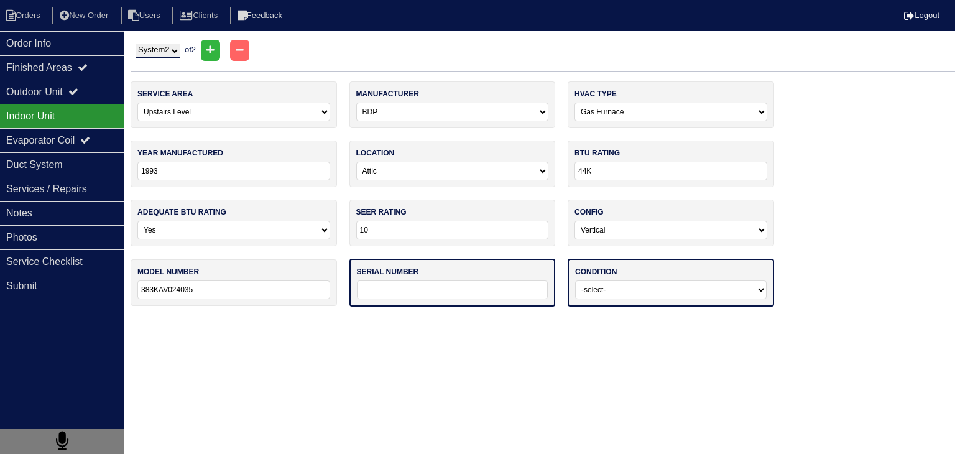
type input "383KAV024035"
click at [454, 293] on input "text" at bounding box center [452, 289] width 191 height 19
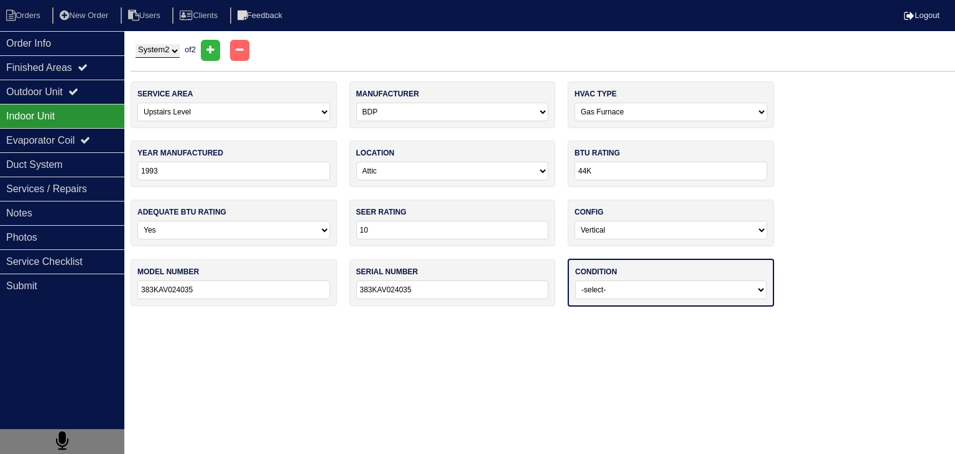
click at [457, 292] on input "383KAV024035" at bounding box center [452, 289] width 193 height 19
type input "3693A17637"
click at [624, 291] on select "-select- Operating Normally Service/Repairs Needed Replacement Needed Missing" at bounding box center [670, 289] width 191 height 19
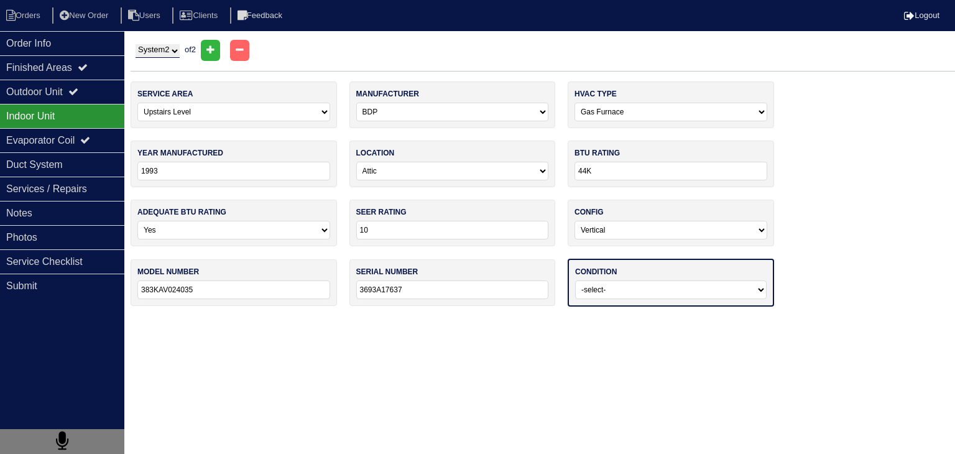
select select "0"
click at [575, 280] on select "-select- Operating Normally Service/Repairs Needed Replacement Needed Missing" at bounding box center [670, 289] width 191 height 19
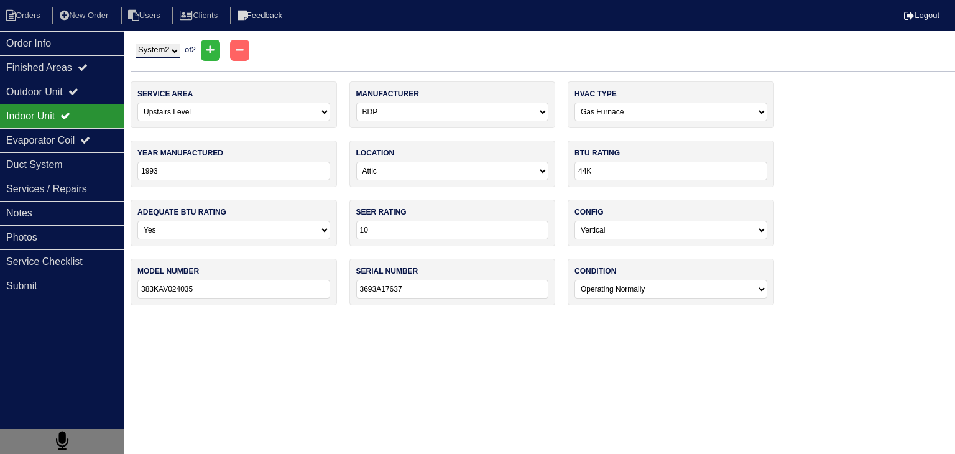
click at [377, 318] on html "Orders New Order Users Clients Feedback Logout Orders New Order Users Clients M…" at bounding box center [477, 159] width 955 height 318
click at [93, 170] on div "Duct System" at bounding box center [62, 164] width 124 height 24
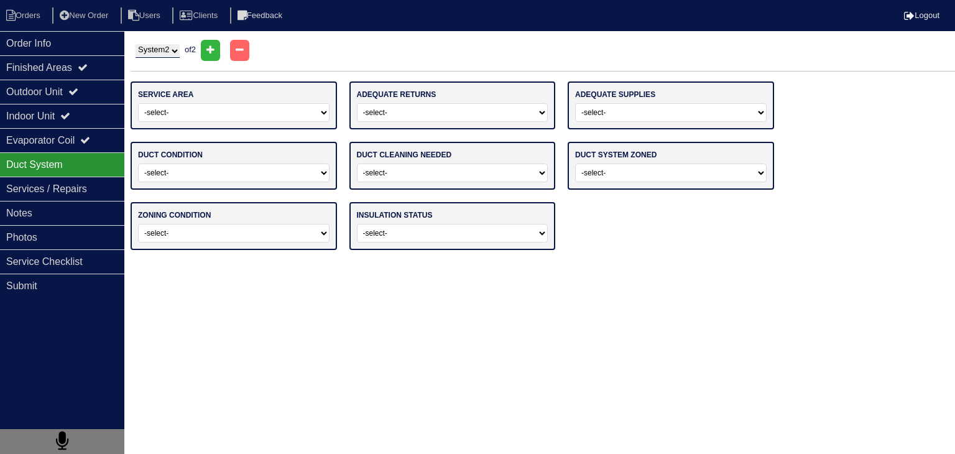
click at [206, 111] on select "-select- Main Level Upstairs Level Lower/Basement Level Main Level + Upstairs L…" at bounding box center [233, 112] width 191 height 19
click at [138, 103] on select "-select- Main Level Upstairs Level Lower/Basement Level Main Level + Upstairs L…" at bounding box center [233, 112] width 191 height 19
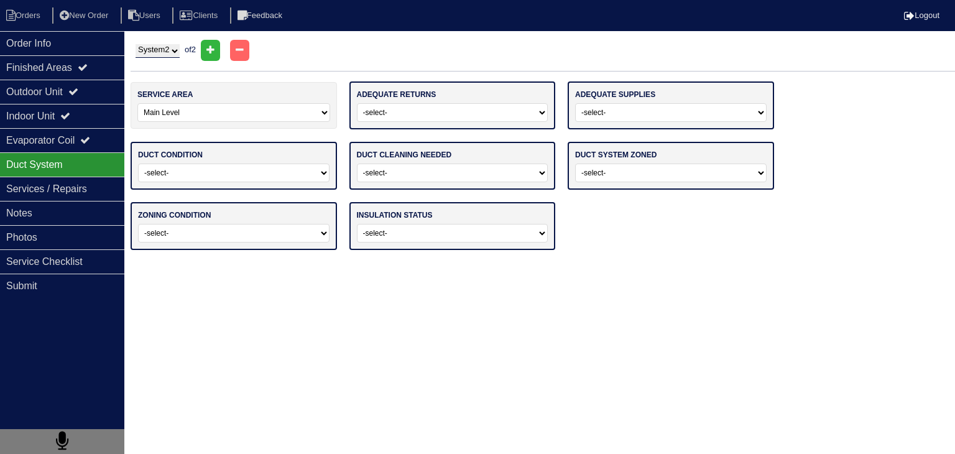
click at [507, 113] on select "-select- Yes No" at bounding box center [452, 112] width 191 height 19
click at [265, 118] on select "-select- Main Level Upstairs Level Lower/Basement Level Main Level + Upstairs L…" at bounding box center [233, 112] width 193 height 19
select select "1"
click at [137, 103] on select "-select- Main Level Upstairs Level Lower/Basement Level Main Level + Upstairs L…" at bounding box center [233, 112] width 193 height 19
click at [506, 111] on select "-select- Yes No" at bounding box center [452, 112] width 191 height 19
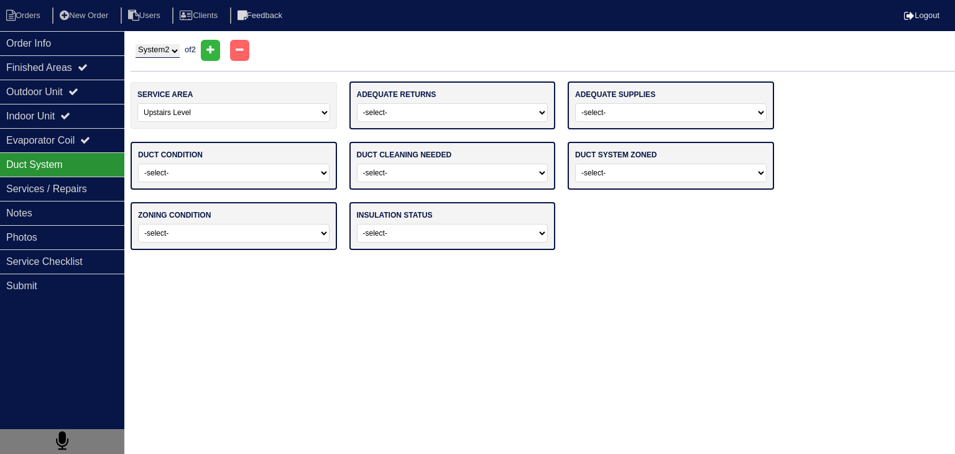
select select "0"
click at [357, 103] on select "-select- Yes No" at bounding box center [452, 112] width 191 height 19
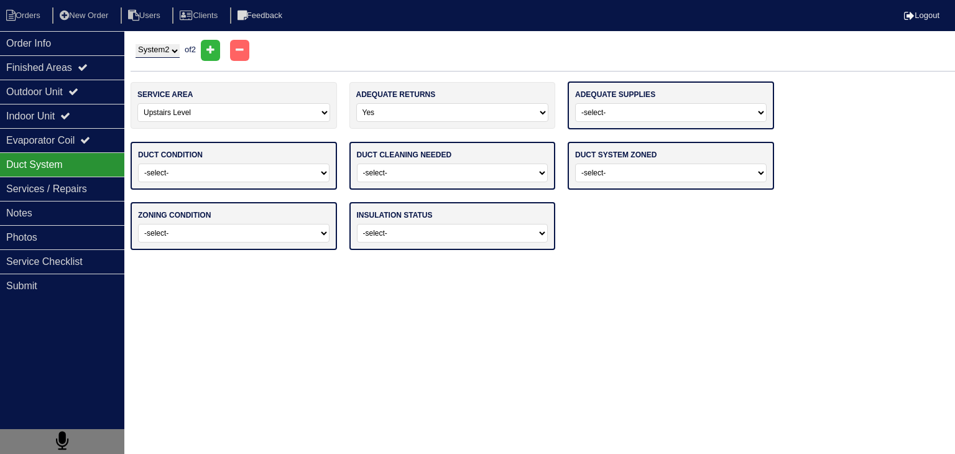
click at [621, 116] on select "-select- Yes No" at bounding box center [670, 112] width 191 height 19
select select "0"
click at [575, 103] on select "-select- Yes No" at bounding box center [670, 112] width 191 height 19
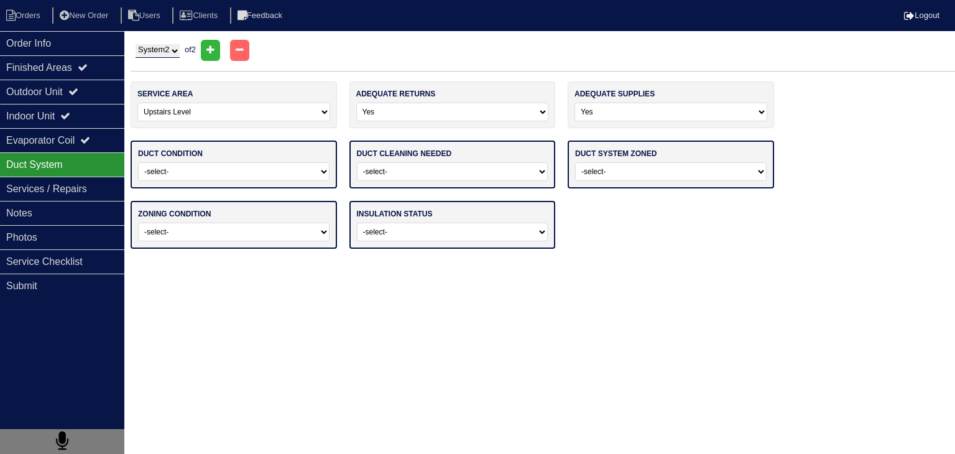
click at [234, 177] on select "-select- Adequate For System Tonnage Not Adequate - Modifications Needed Repair…" at bounding box center [233, 171] width 191 height 19
select select "0"
click at [138, 162] on select "-select- Adequate For System Tonnage Not Adequate - Modifications Needed Repair…" at bounding box center [233, 171] width 191 height 19
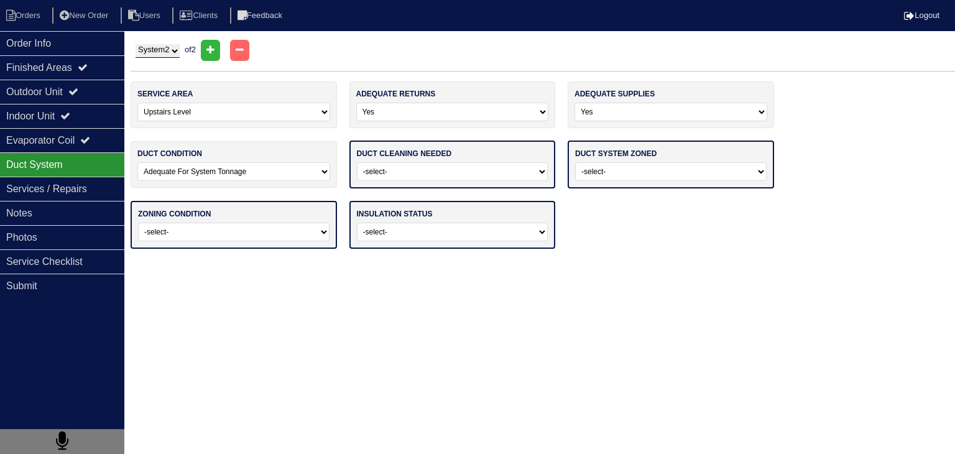
click at [448, 177] on select "-select- No Yes - Recommended But Not Required Yes - Highly Recommended" at bounding box center [452, 171] width 191 height 19
select select "1"
click at [357, 162] on select "-select- No Yes - Recommended But Not Required Yes - Highly Recommended" at bounding box center [452, 171] width 191 height 19
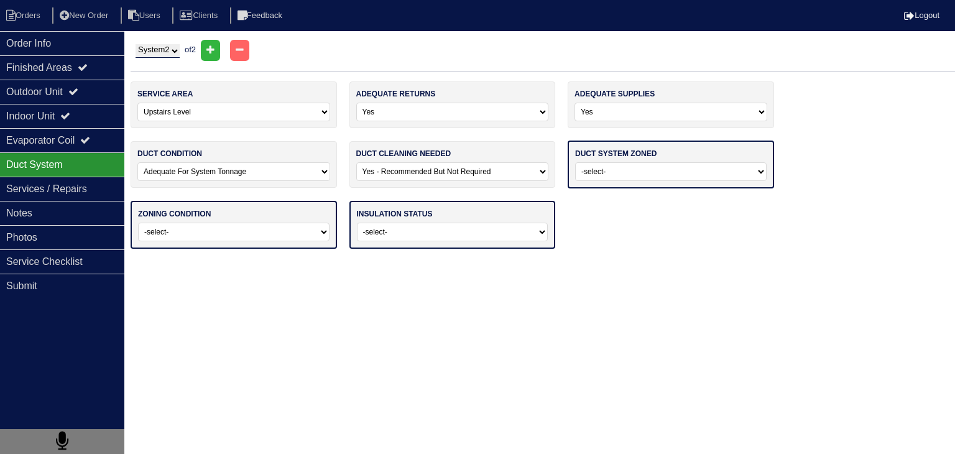
click at [616, 171] on select "-select- Yes No - Not Needed No - Zoning Needed No - Zoning Needed (ducts Not C…" at bounding box center [670, 171] width 191 height 19
select select "1"
click at [575, 162] on select "-select- Yes No - Not Needed No - Zoning Needed No - Zoning Needed (ducts Not C…" at bounding box center [670, 171] width 191 height 19
click at [211, 229] on select "-select- Operating Normally Repairs Needed Full Zoning Needed" at bounding box center [233, 230] width 191 height 19
select select "0"
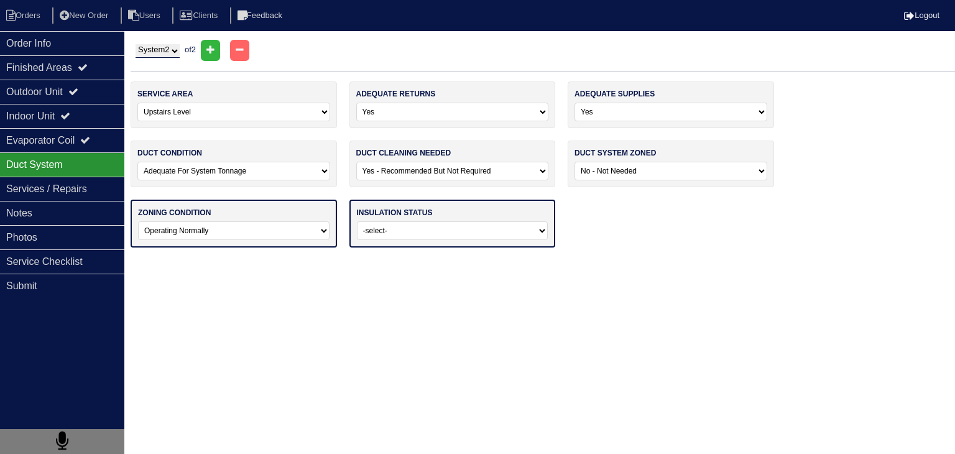
click at [138, 221] on select "-select- Operating Normally Repairs Needed Full Zoning Needed" at bounding box center [233, 230] width 191 height 19
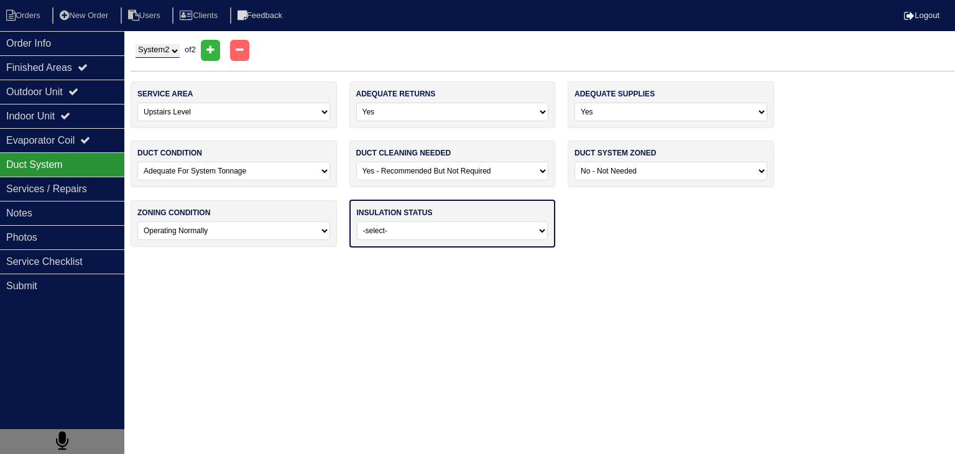
click at [487, 234] on select "-select- Adequate For Property Additional Insualtion Needed Insulation Missing …" at bounding box center [452, 230] width 191 height 19
select select "0"
click at [357, 221] on select "-select- Adequate For Property Additional Insualtion Needed Insulation Missing …" at bounding box center [452, 230] width 191 height 19
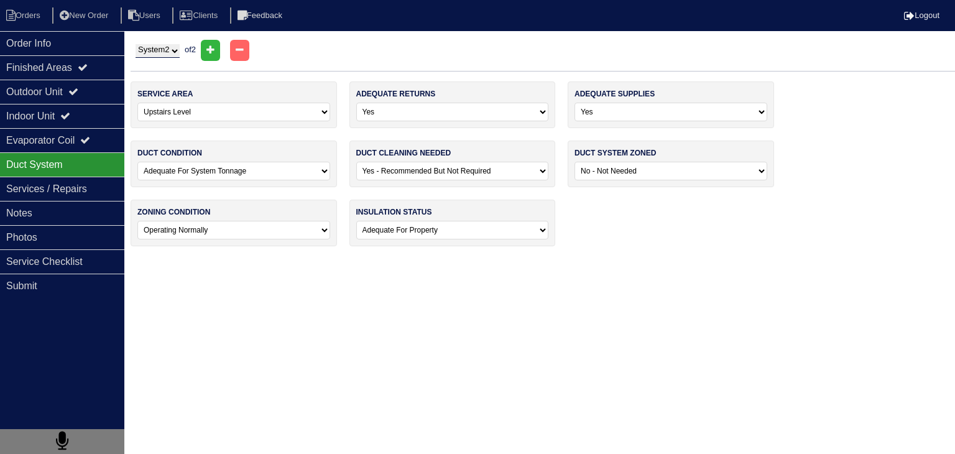
click at [177, 53] on select "System 1 System 2" at bounding box center [158, 51] width 44 height 14
select select "1"
click at [136, 44] on select "System 1 System 2" at bounding box center [158, 51] width 44 height 14
select select
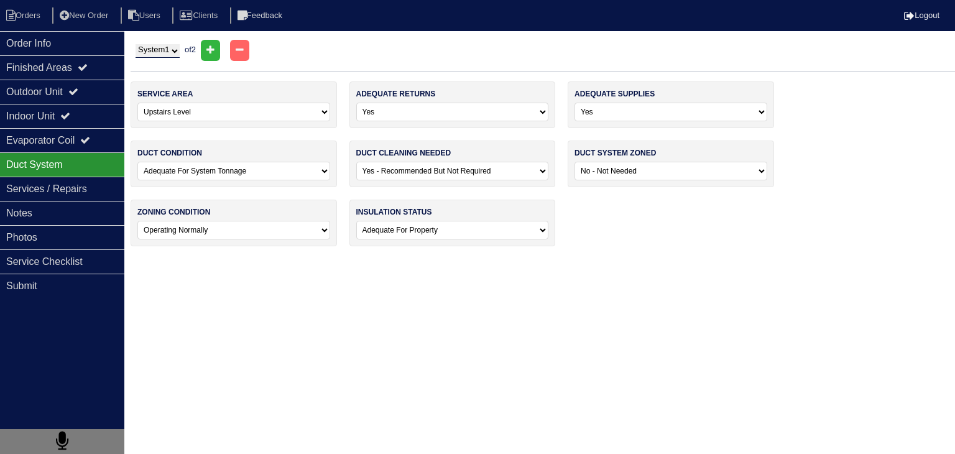
select select
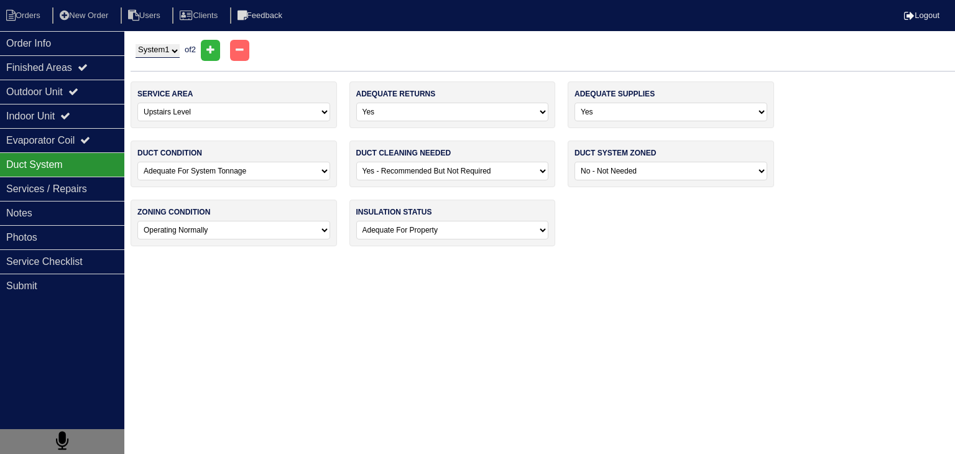
select select
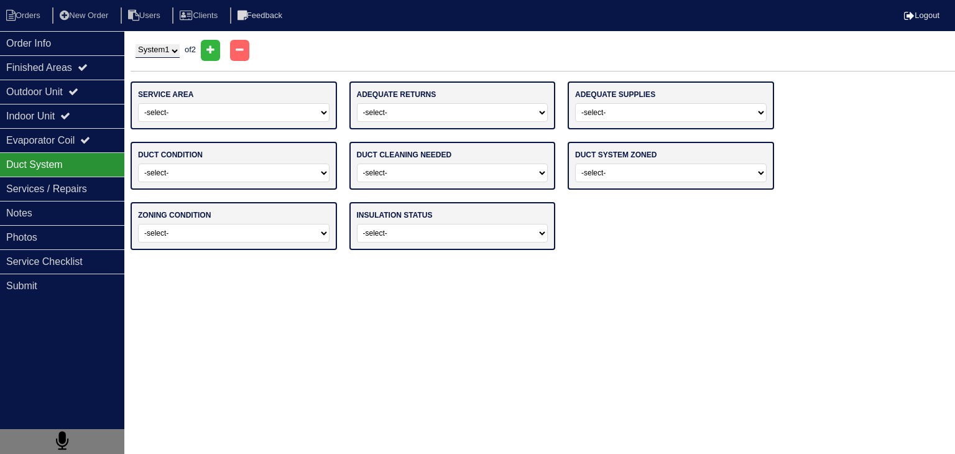
click at [243, 118] on select "-select- Main Level Upstairs Level Lower/Basement Level Main Level + Upstairs L…" at bounding box center [233, 112] width 191 height 19
select select "0"
click at [138, 103] on select "-select- Main Level Upstairs Level Lower/Basement Level Main Level + Upstairs L…" at bounding box center [233, 112] width 191 height 19
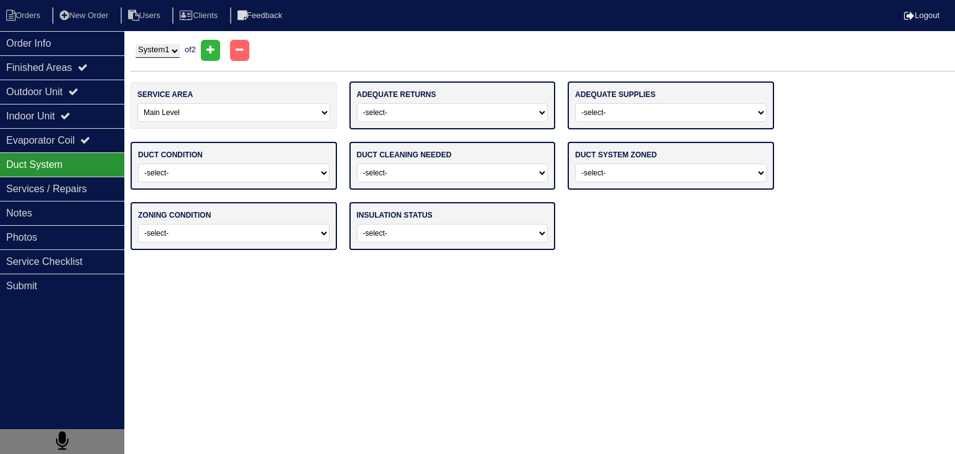
click at [463, 115] on select "-select- Yes No" at bounding box center [452, 112] width 191 height 19
select select "0"
click at [357, 103] on select "-select- Yes No" at bounding box center [452, 112] width 191 height 19
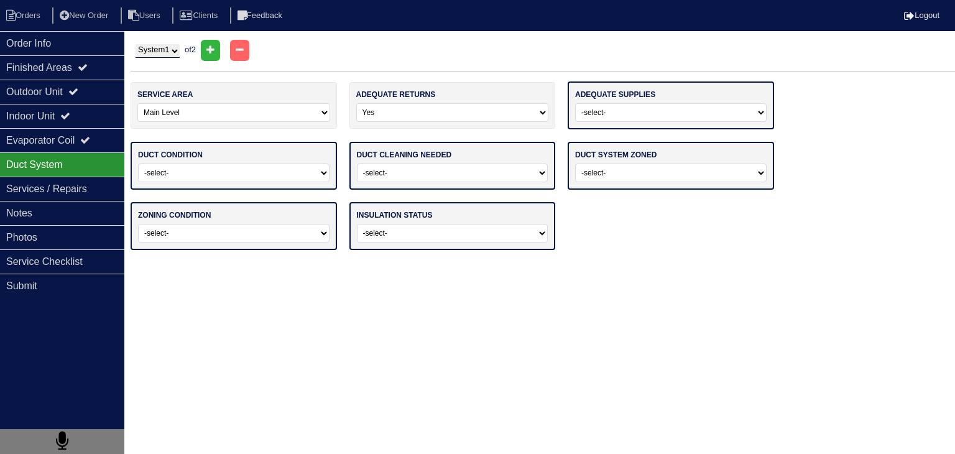
click at [741, 120] on select "-select- Yes No" at bounding box center [670, 112] width 191 height 19
select select "0"
click at [575, 103] on select "-select- Yes No" at bounding box center [670, 112] width 191 height 19
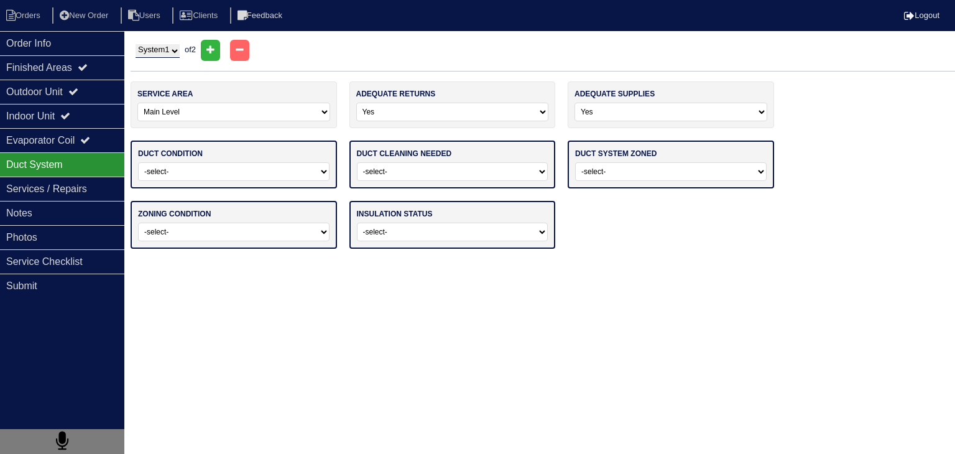
click at [260, 167] on select "-select- Adequate For System Tonnage Not Adequate - Modifications Needed Repair…" at bounding box center [233, 171] width 191 height 19
select select "0"
click at [138, 162] on select "-select- Adequate For System Tonnage Not Adequate - Modifications Needed Repair…" at bounding box center [233, 171] width 191 height 19
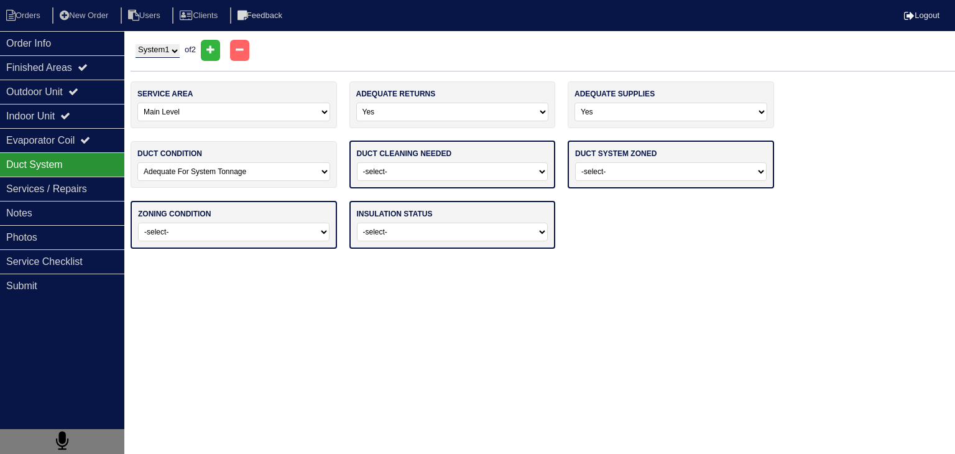
click at [445, 176] on select "-select- No Yes - Recommended But Not Required Yes - Highly Recommended" at bounding box center [452, 171] width 191 height 19
select select "1"
click at [357, 162] on select "-select- No Yes - Recommended But Not Required Yes - Highly Recommended" at bounding box center [452, 171] width 191 height 19
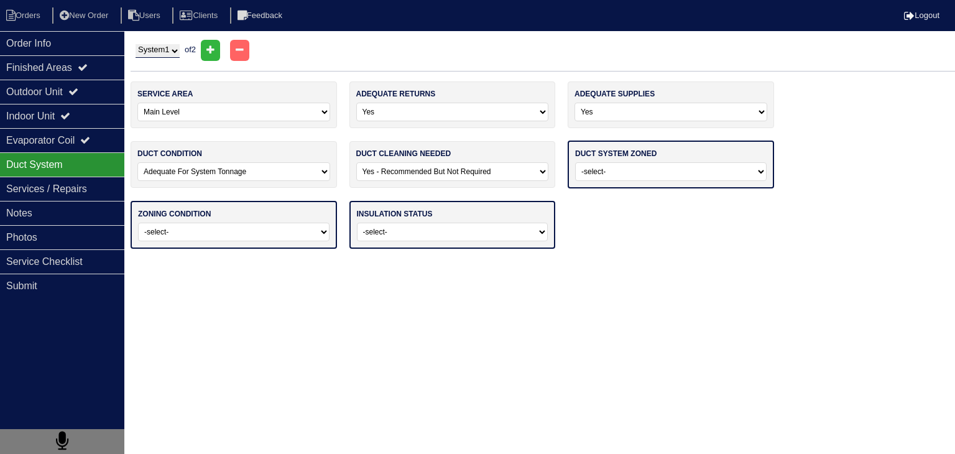
click at [722, 177] on select "-select- Yes No - Not Needed No - Zoning Needed No - Zoning Needed (ducts Not C…" at bounding box center [670, 171] width 191 height 19
select select "1"
click at [575, 162] on select "-select- Yes No - Not Needed No - Zoning Needed No - Zoning Needed (ducts Not C…" at bounding box center [670, 171] width 191 height 19
click at [236, 226] on select "-select- Operating Normally Repairs Needed Full Zoning Needed" at bounding box center [233, 230] width 191 height 19
select select "0"
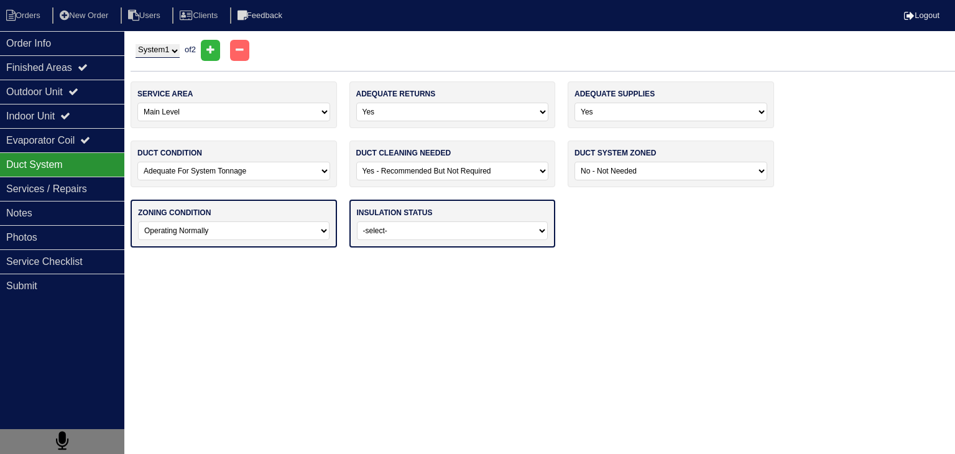
click at [138, 221] on select "-select- Operating Normally Repairs Needed Full Zoning Needed" at bounding box center [233, 230] width 191 height 19
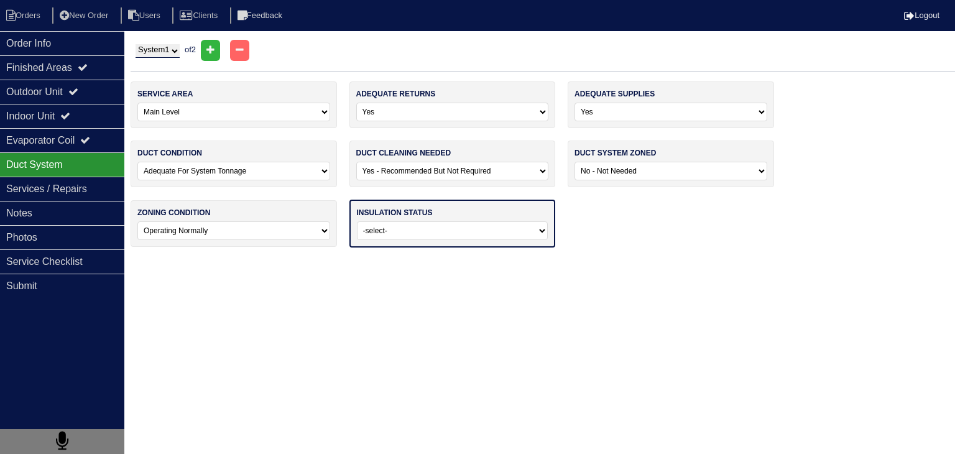
click at [450, 229] on select "-select- Adequate For Property Additional Insualtion Needed Insulation Missing …" at bounding box center [452, 230] width 191 height 19
select select "0"
click at [357, 221] on select "-select- Adequate For Property Additional Insualtion Needed Insulation Missing …" at bounding box center [452, 230] width 191 height 19
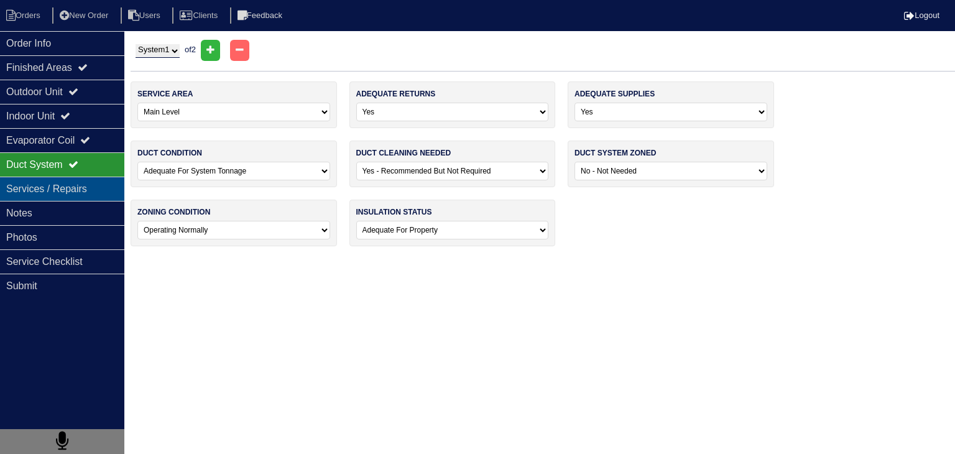
click at [53, 188] on div "Services / Repairs" at bounding box center [62, 189] width 124 height 24
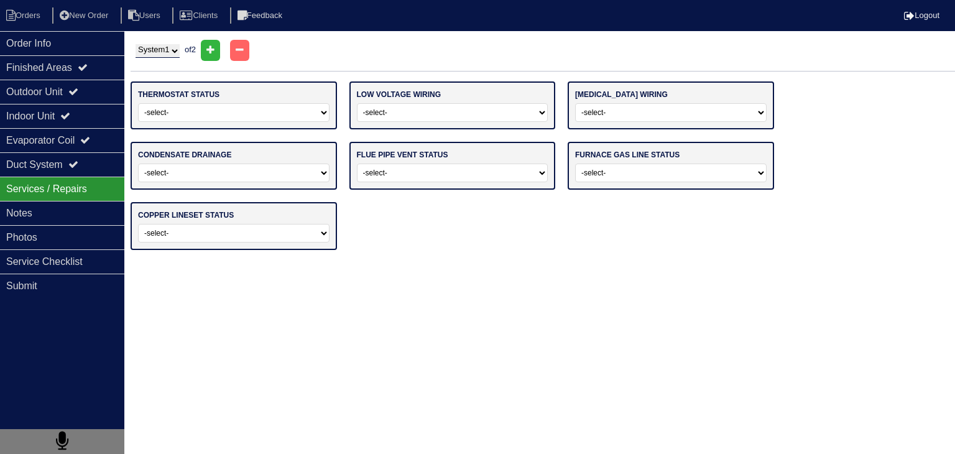
click at [301, 113] on select "-select- Operating Normally Repairs Needed Replaced - Programmable Replaced - M…" at bounding box center [233, 112] width 191 height 19
select select "0"
click at [138, 103] on select "-select- Operating Normally Repairs Needed Replaced - Programmable Replaced - M…" at bounding box center [233, 112] width 191 height 19
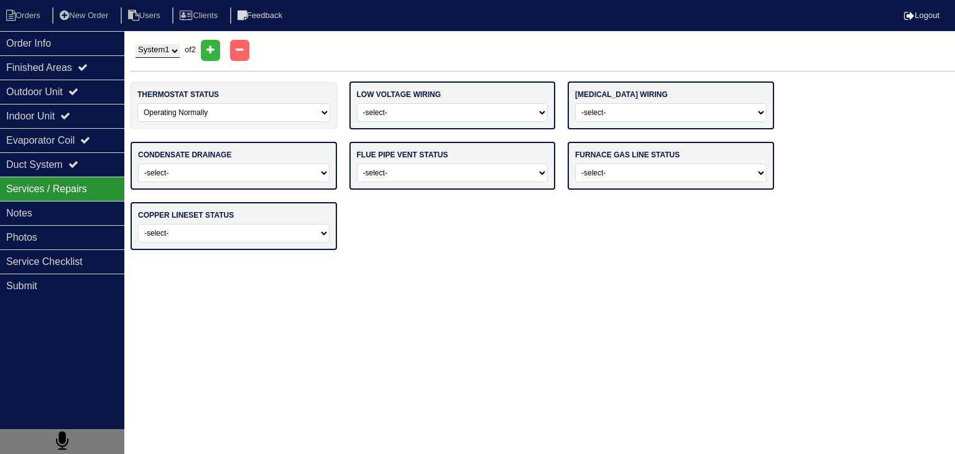
click at [434, 111] on select "-select- Operating Normally Repairs Needed Missing" at bounding box center [452, 112] width 191 height 19
select select "0"
click at [357, 103] on select "-select- Operating Normally Repairs Needed Missing" at bounding box center [452, 112] width 191 height 19
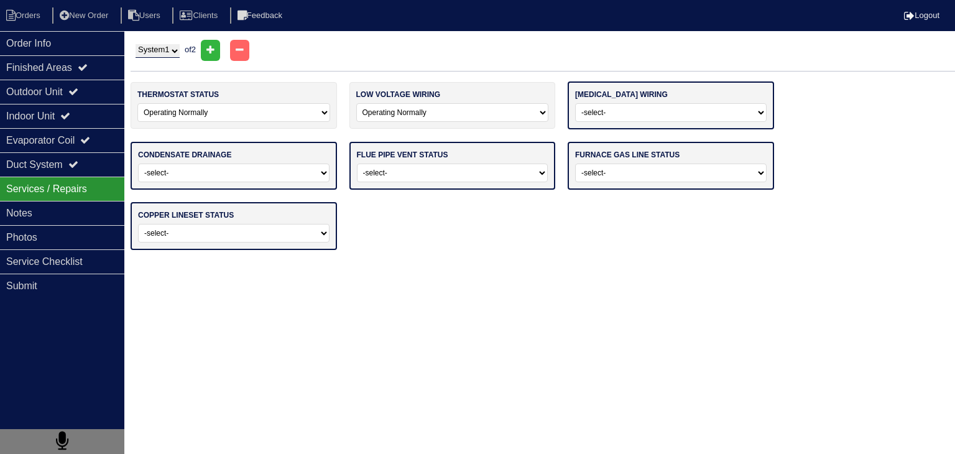
click at [616, 116] on select "-select- Operating Normally Repairs Needed Missing Electrician Needed" at bounding box center [670, 112] width 191 height 19
select select "0"
click at [575, 103] on select "-select- Operating Normally Repairs Needed Missing Electrician Needed" at bounding box center [670, 112] width 191 height 19
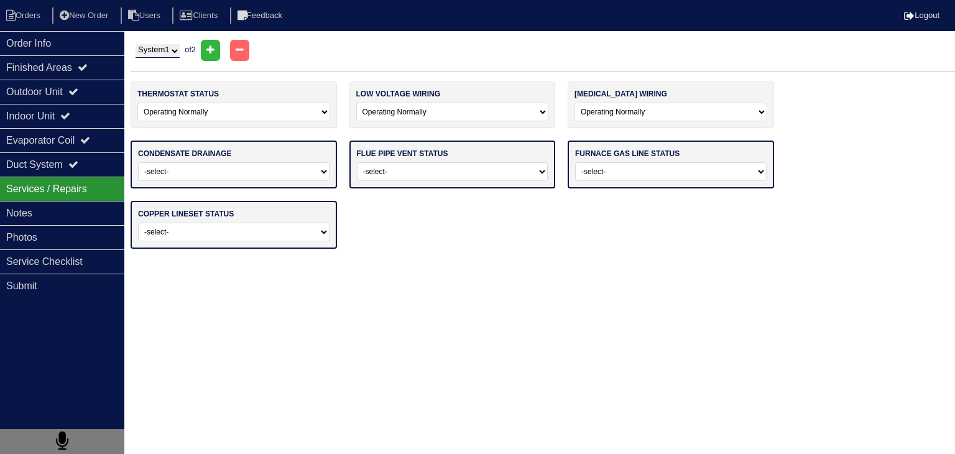
click at [276, 169] on select "-select- Normal Service/Repairs Needed Condensate Line Replacement Needed" at bounding box center [233, 171] width 191 height 19
select select "0"
click at [138, 162] on select "-select- Normal Service/Repairs Needed Condensate Line Replacement Needed" at bounding box center [233, 171] width 191 height 19
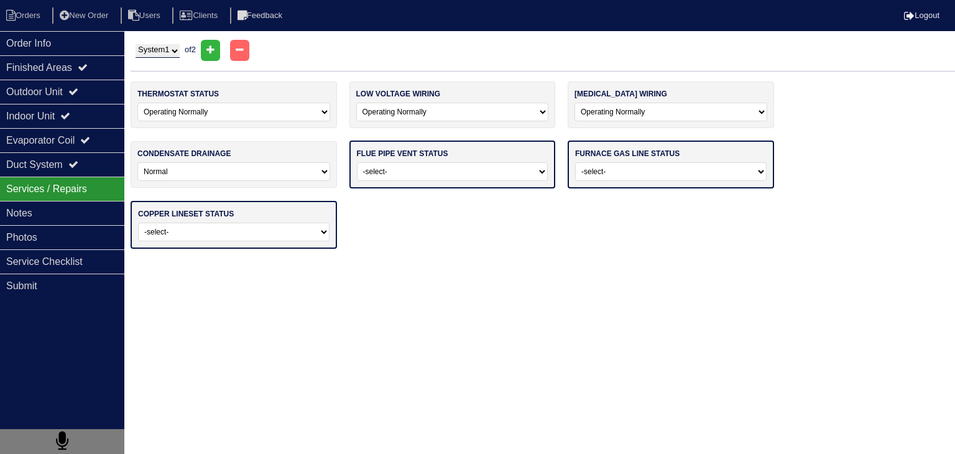
click at [436, 168] on select "-select- Average For Age Service / Repairs Needed Replacement Needed" at bounding box center [452, 171] width 191 height 19
select select "0"
click at [357, 162] on select "-select- Average For Age Service / Repairs Needed Replacement Needed" at bounding box center [452, 171] width 191 height 19
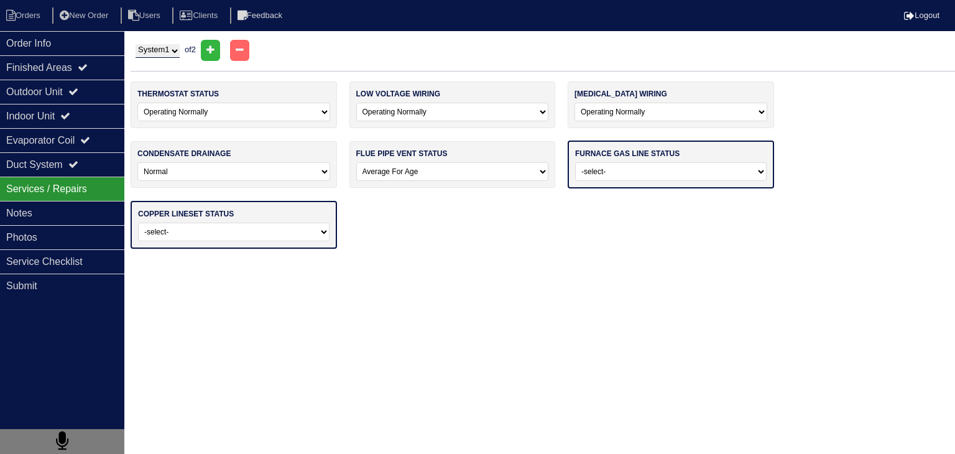
click at [657, 173] on select "-select- Normal - To Code Not Code - Service Needed Not Code - Gas Company Need…" at bounding box center [670, 171] width 191 height 19
select select "0"
click at [575, 162] on select "-select- Normal - To Code Not Code - Service Needed Not Code - Gas Company Need…" at bounding box center [670, 171] width 191 height 19
click at [260, 228] on select "-select- Normal Repairs / Service Needed Missing" at bounding box center [233, 230] width 191 height 19
select select "0"
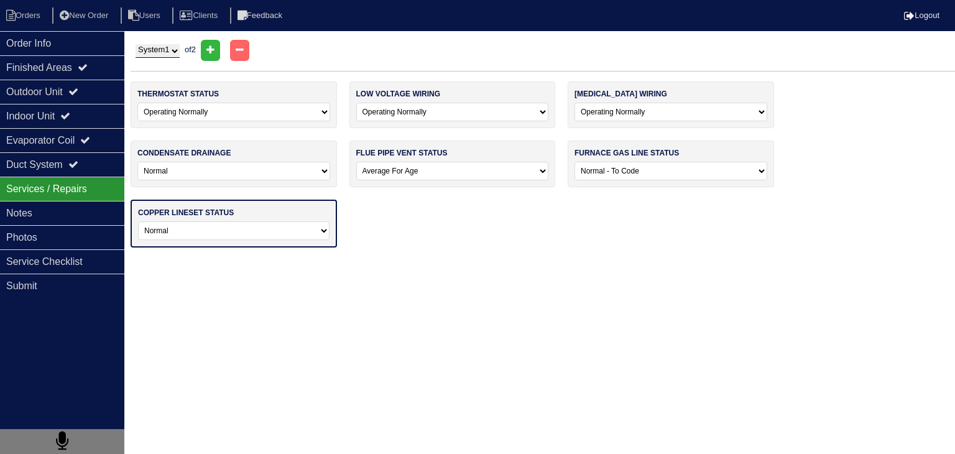
click at [138, 221] on select "-select- Normal Repairs / Service Needed Missing" at bounding box center [233, 230] width 191 height 19
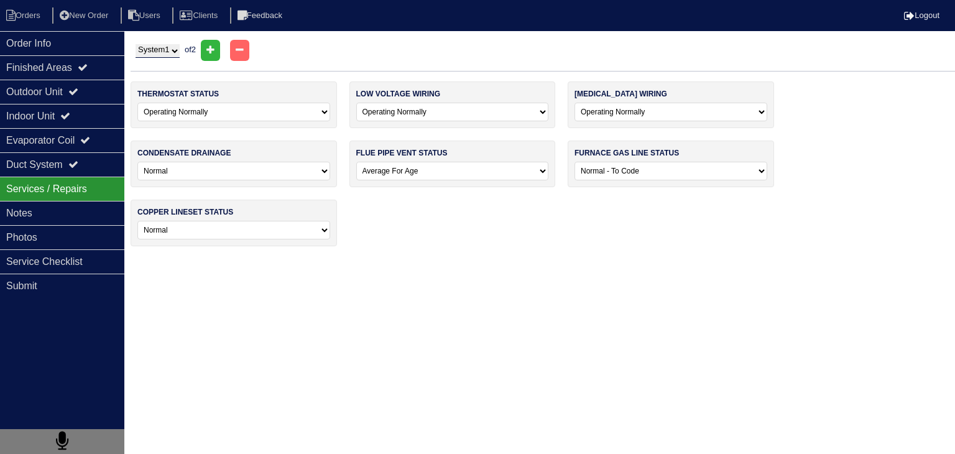
click at [169, 43] on div "System 1 System 2 of 2" at bounding box center [543, 50] width 824 height 21
click at [174, 49] on select "System 1 System 2" at bounding box center [158, 51] width 44 height 14
select select "2"
click at [136, 44] on select "System 1 System 2" at bounding box center [158, 51] width 44 height 14
select select
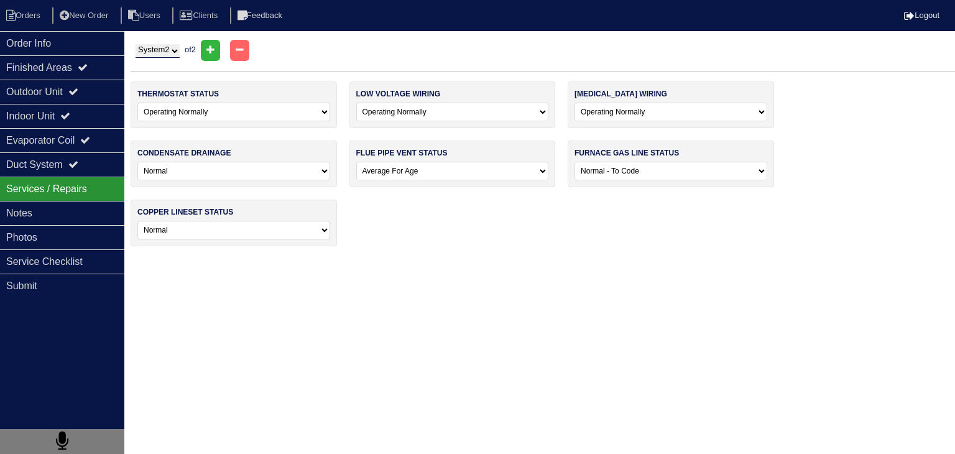
select select
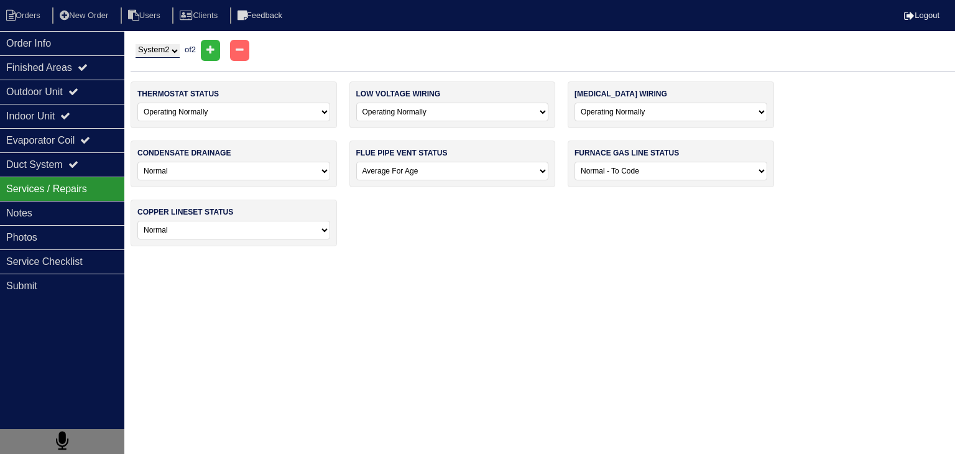
select select
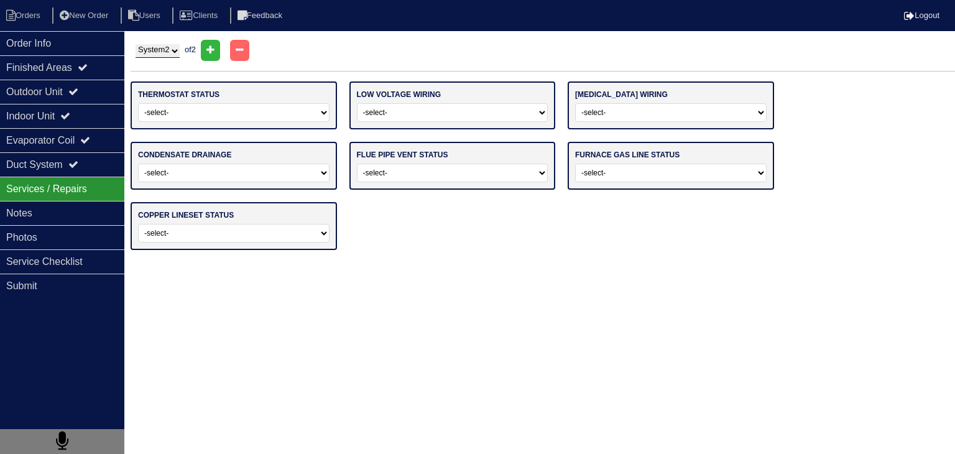
click at [222, 111] on select "-select- Operating Normally Repairs Needed Replaced - Programmable Replaced - M…" at bounding box center [233, 112] width 191 height 19
select select "0"
click at [138, 103] on select "-select- Operating Normally Repairs Needed Replaced - Programmable Replaced - M…" at bounding box center [233, 112] width 191 height 19
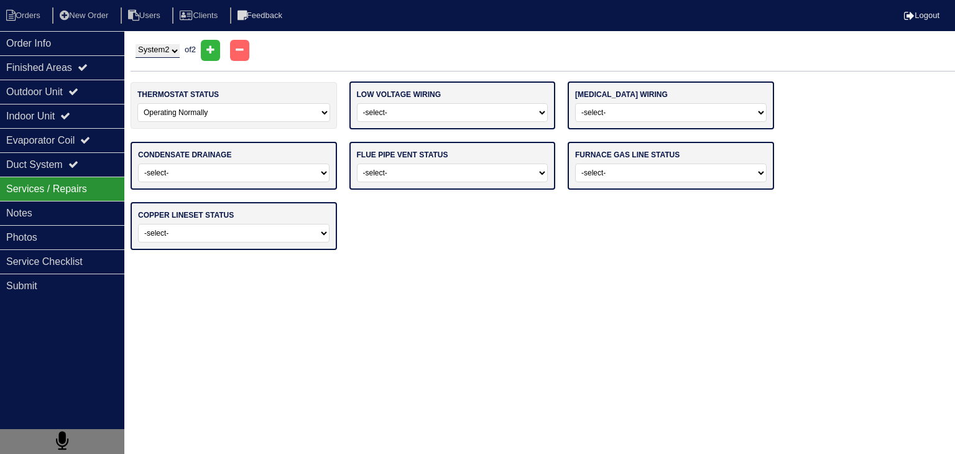
click at [381, 117] on select "-select- Operating Normally Repairs Needed Missing" at bounding box center [452, 112] width 191 height 19
select select "0"
click at [357, 103] on select "-select- Operating Normally Repairs Needed Missing" at bounding box center [452, 112] width 191 height 19
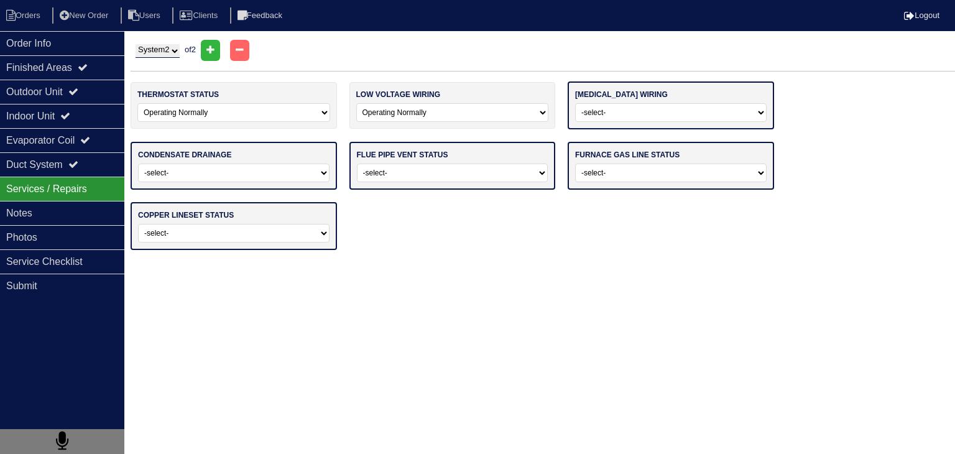
click at [629, 108] on select "-select- Operating Normally Repairs Needed Missing Electrician Needed" at bounding box center [670, 112] width 191 height 19
select select "0"
click at [575, 103] on select "-select- Operating Normally Repairs Needed Missing Electrician Needed" at bounding box center [670, 112] width 191 height 19
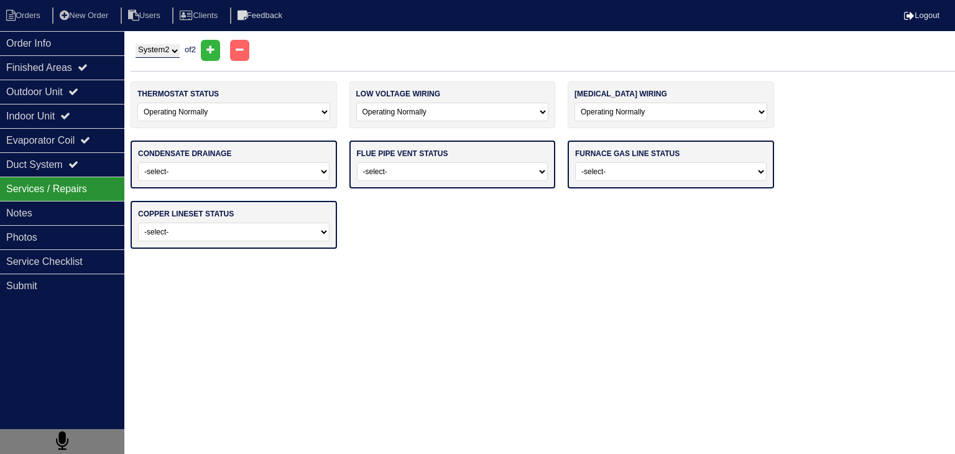
click at [211, 170] on select "-select- Normal Service/Repairs Needed Condensate Line Replacement Needed" at bounding box center [233, 171] width 191 height 19
select select "0"
click at [138, 162] on select "-select- Normal Service/Repairs Needed Condensate Line Replacement Needed" at bounding box center [233, 171] width 191 height 19
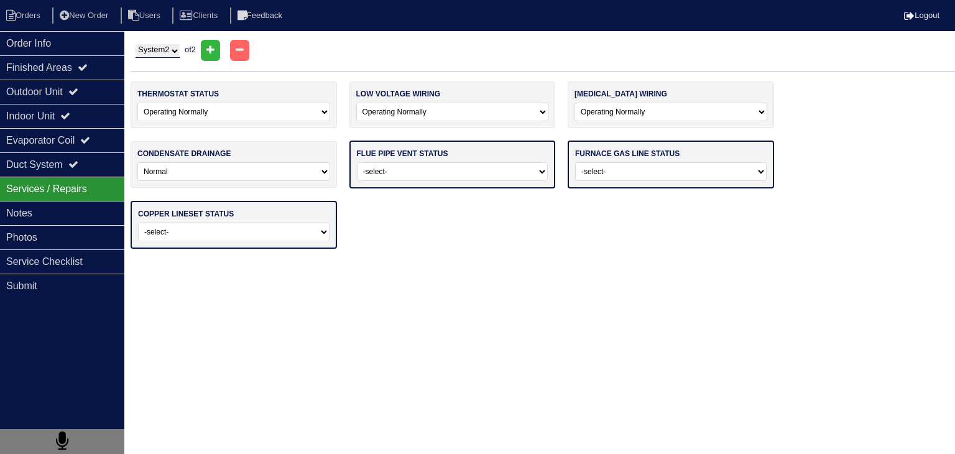
click at [447, 164] on select "-select- Average For Age Service / Repairs Needed Replacement Needed" at bounding box center [452, 171] width 191 height 19
select select "0"
click at [357, 162] on select "-select- Average For Age Service / Repairs Needed Replacement Needed" at bounding box center [452, 171] width 191 height 19
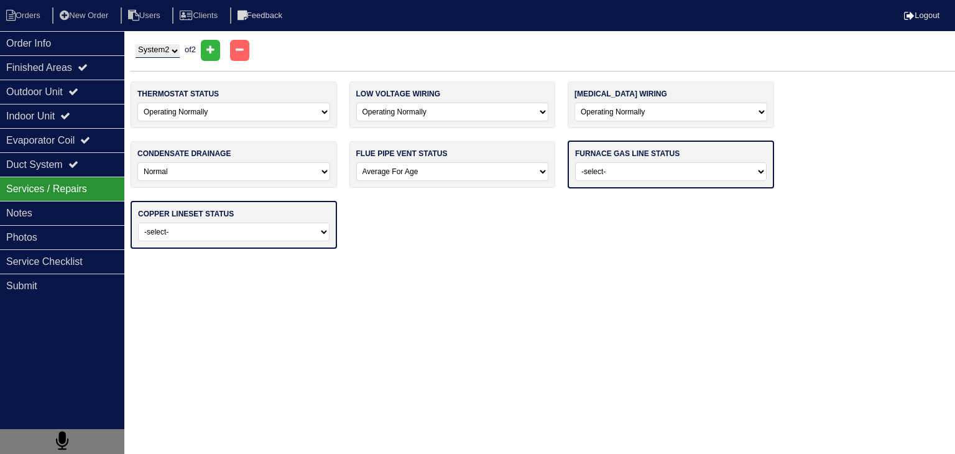
click at [678, 175] on select "-select- Normal - To Code Not Code - Service Needed Not Code - Gas Company Need…" at bounding box center [670, 171] width 191 height 19
select select "0"
click at [575, 162] on select "-select- Normal - To Code Not Code - Service Needed Not Code - Gas Company Need…" at bounding box center [670, 171] width 191 height 19
click at [247, 233] on select "-select- Normal Repairs / Service Needed Missing" at bounding box center [233, 230] width 191 height 19
select select "0"
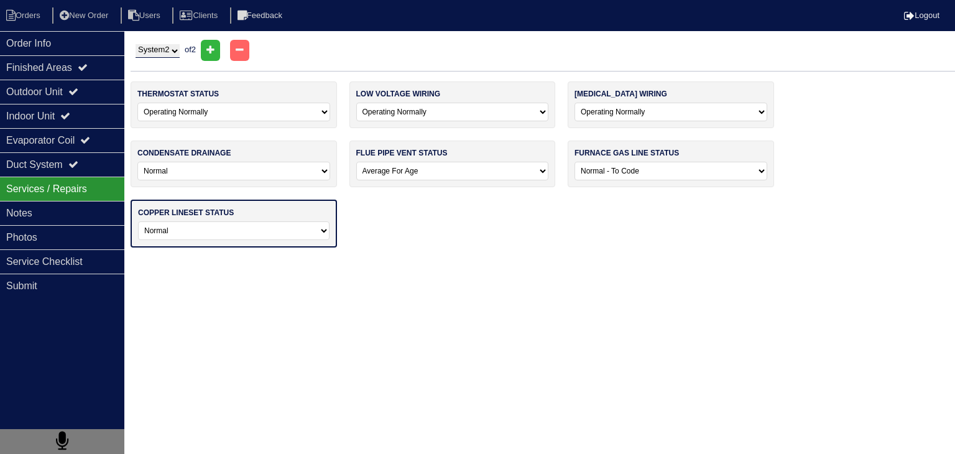
click at [138, 221] on select "-select- Normal Repairs / Service Needed Missing" at bounding box center [233, 230] width 191 height 19
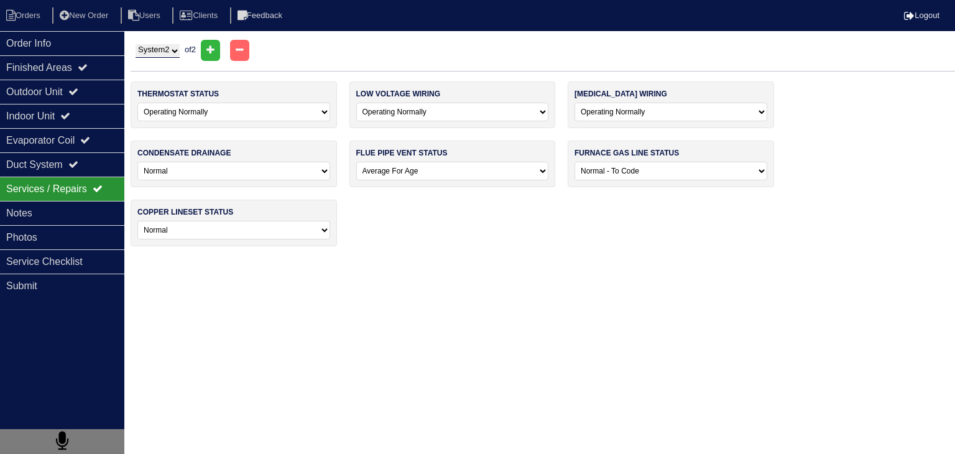
click at [562, 259] on html "Orders New Order Users Clients Feedback Logout Orders New Order Users Clients M…" at bounding box center [477, 129] width 955 height 259
click at [75, 207] on div "Notes" at bounding box center [62, 213] width 124 height 24
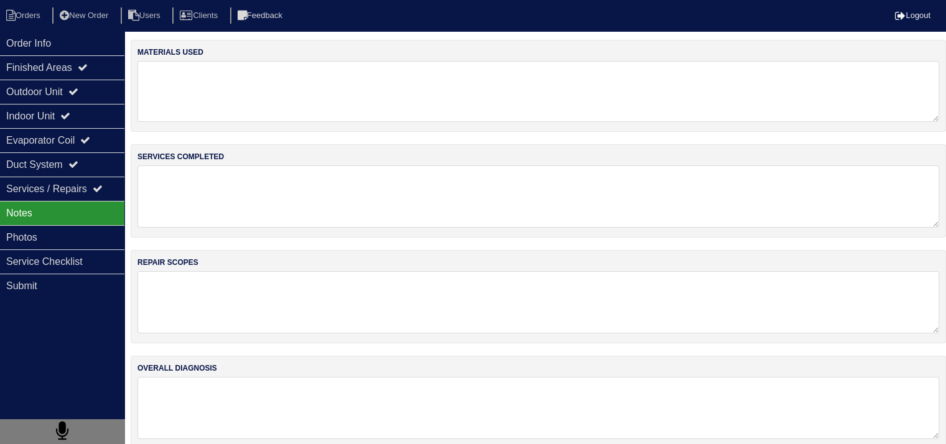
click at [224, 87] on textarea at bounding box center [537, 91] width 801 height 61
type textarea "Basic Service 4 - 16x25x1 Filters"
click at [168, 183] on textarea at bounding box center [537, 196] width 801 height 62
type textarea "Basic Service"
click at [212, 291] on textarea at bounding box center [537, 302] width 801 height 61
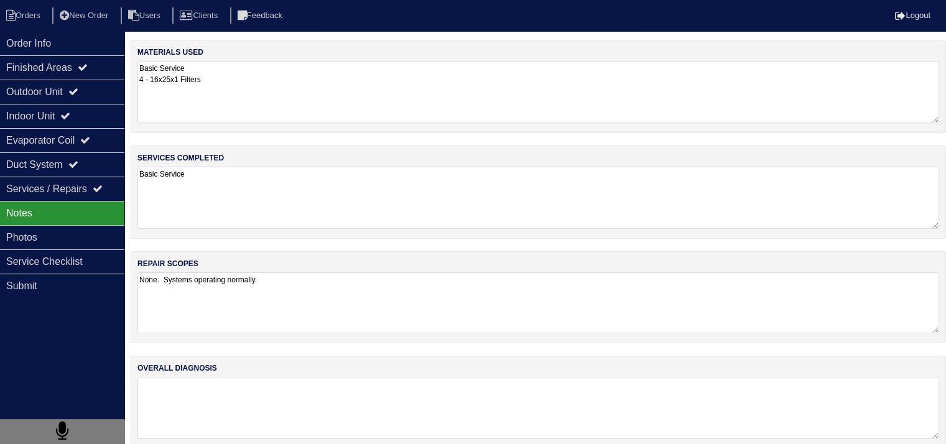
type textarea "None. Systems operating normally."
click at [213, 396] on textarea at bounding box center [537, 408] width 801 height 61
paste textarea "None. Systems operating normally."
drag, startPoint x: 167, startPoint y: 386, endPoint x: 124, endPoint y: 387, distance: 42.3
click at [124, 387] on div "Order Info Finished Areas Outdoor Unit Indoor Unit Evaporator Coil Duct System …" at bounding box center [473, 251] width 946 height 422
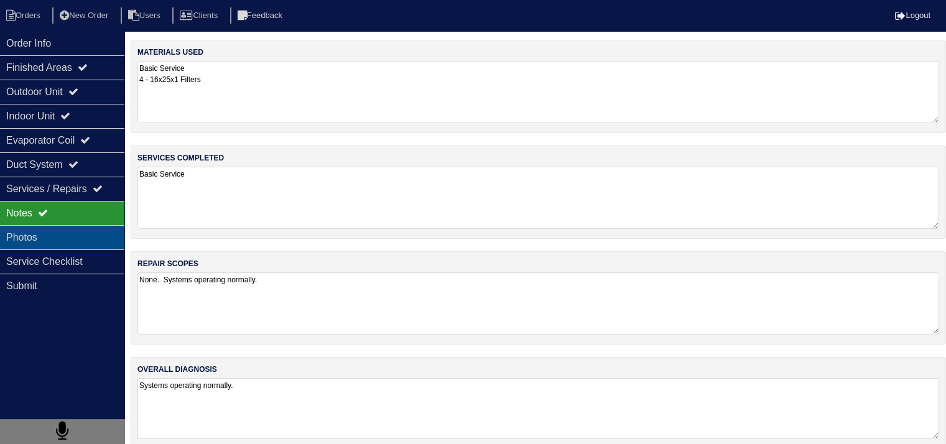
type textarea "Systems operating normally."
click at [85, 233] on div "Photos" at bounding box center [62, 237] width 124 height 24
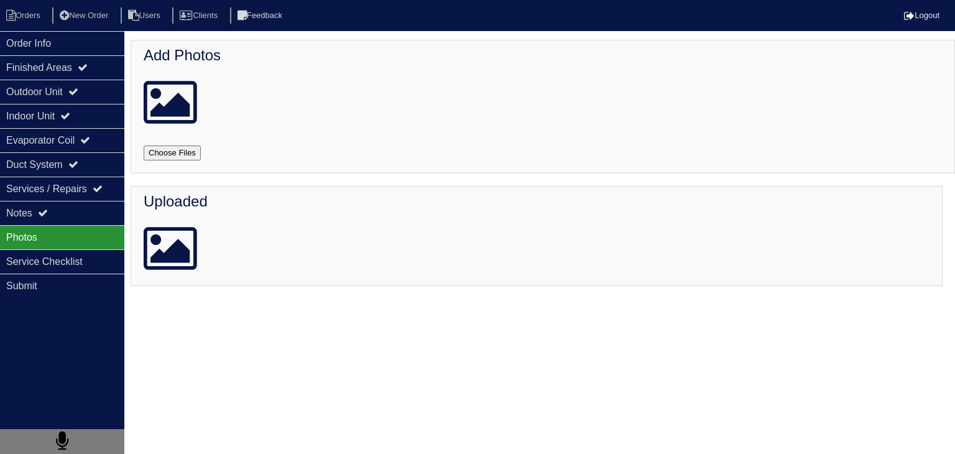
click at [220, 298] on html "Orders New Order Users Clients Feedback Logout Orders New Order Users Clients M…" at bounding box center [477, 149] width 955 height 298
click at [42, 21] on li "Orders" at bounding box center [25, 15] width 50 height 17
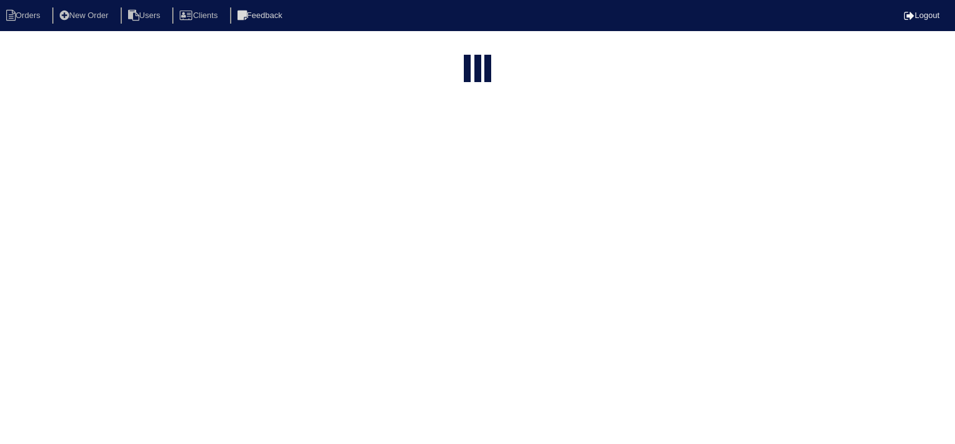
select select "15"
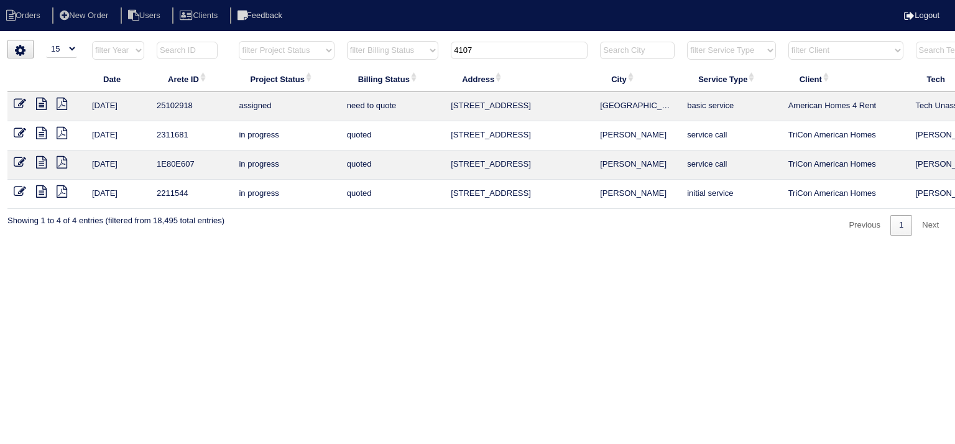
click at [40, 105] on icon at bounding box center [41, 104] width 11 height 12
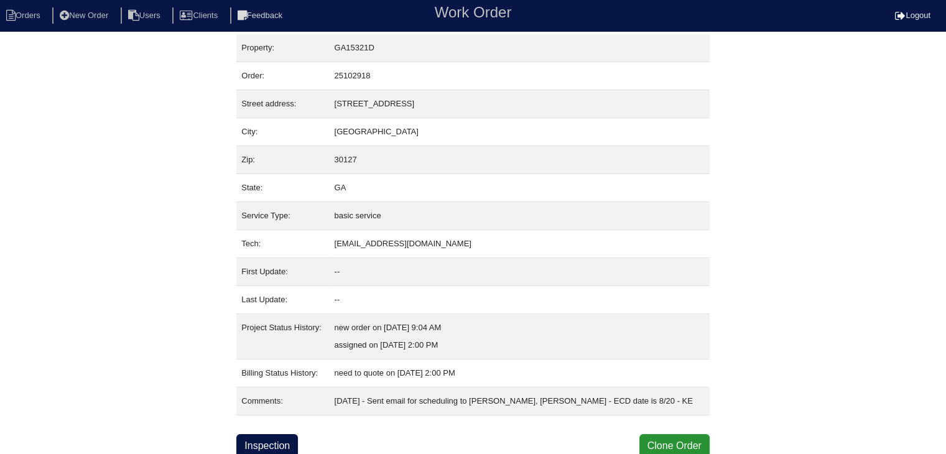
scroll to position [7, 0]
click at [277, 442] on link "Inspection" at bounding box center [267, 444] width 62 height 24
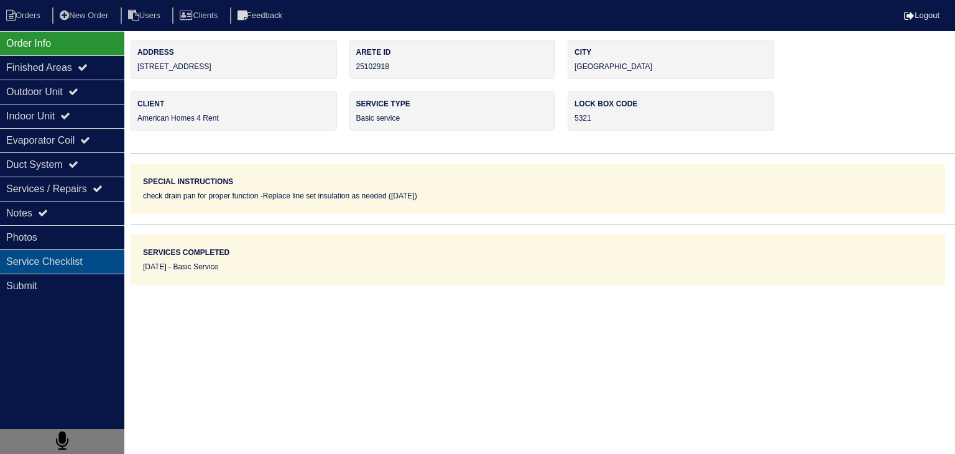
click at [64, 262] on div "Service Checklist" at bounding box center [62, 261] width 124 height 24
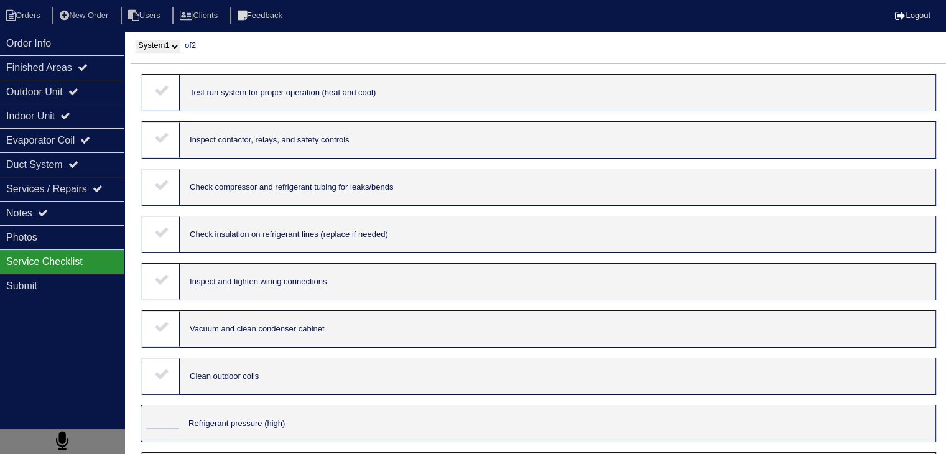
click at [159, 91] on icon at bounding box center [161, 90] width 15 height 15
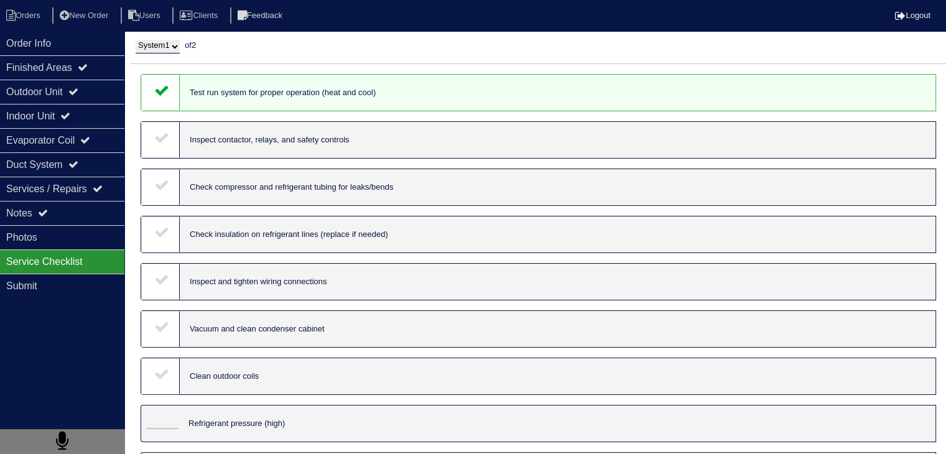
click at [161, 134] on icon at bounding box center [161, 137] width 15 height 15
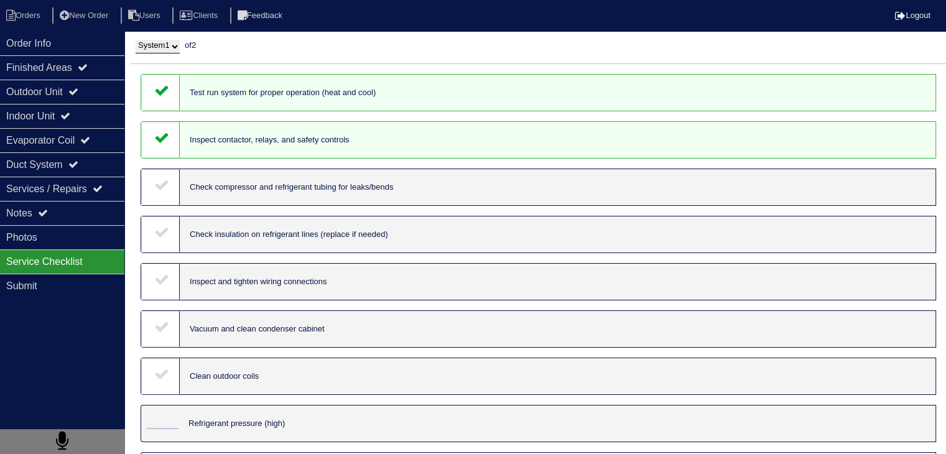
click at [167, 192] on icon at bounding box center [161, 184] width 15 height 15
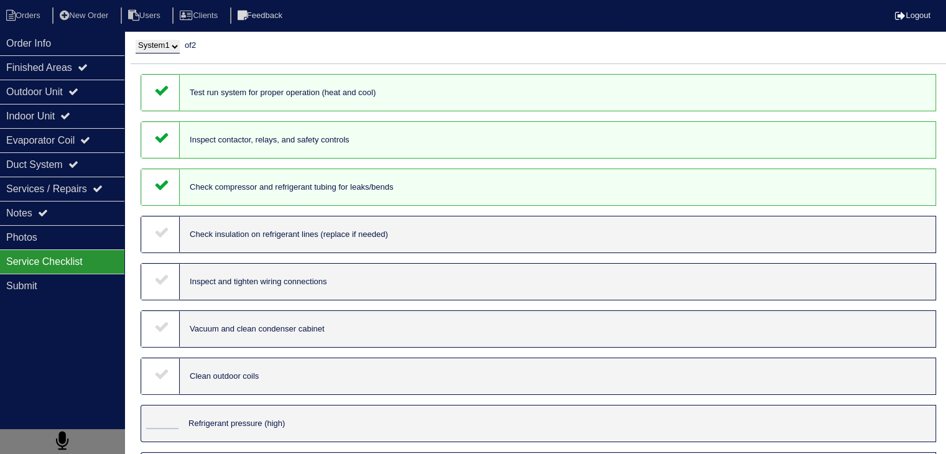
click at [164, 239] on icon at bounding box center [161, 231] width 15 height 15
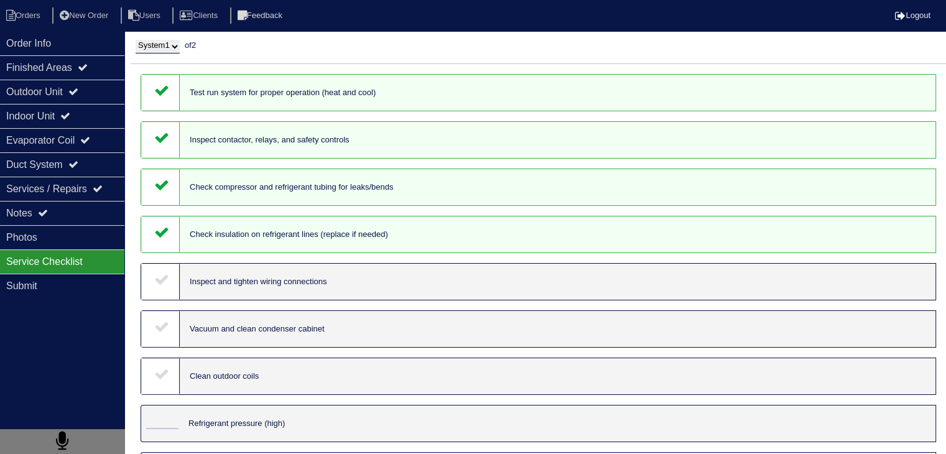
drag, startPoint x: 162, startPoint y: 290, endPoint x: 165, endPoint y: 300, distance: 10.4
click at [162, 292] on div at bounding box center [160, 282] width 39 height 36
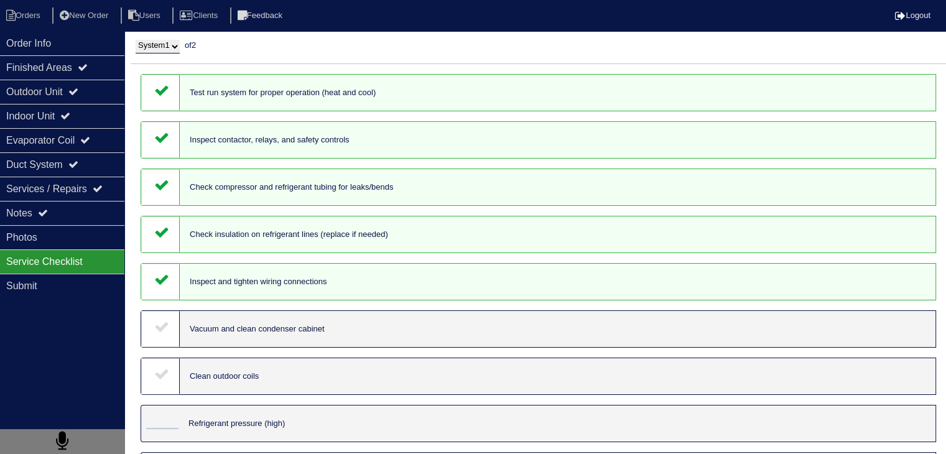
click at [161, 331] on icon at bounding box center [161, 326] width 15 height 15
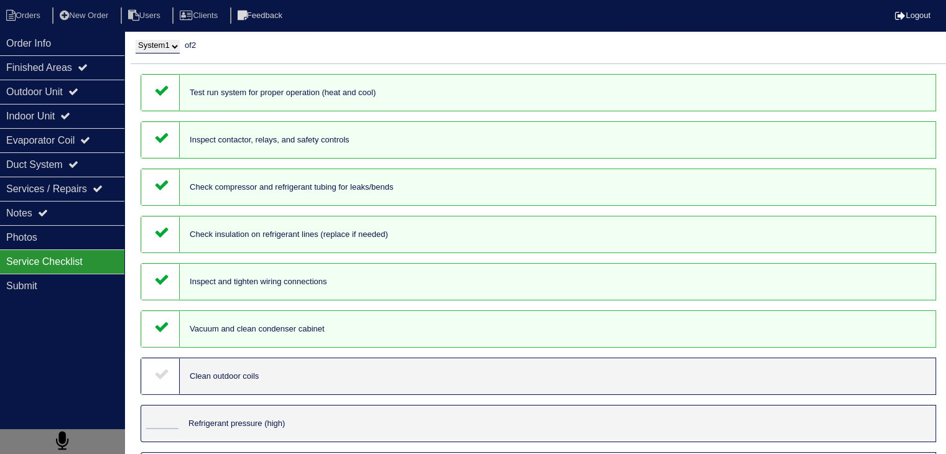
click at [165, 379] on icon at bounding box center [161, 373] width 15 height 15
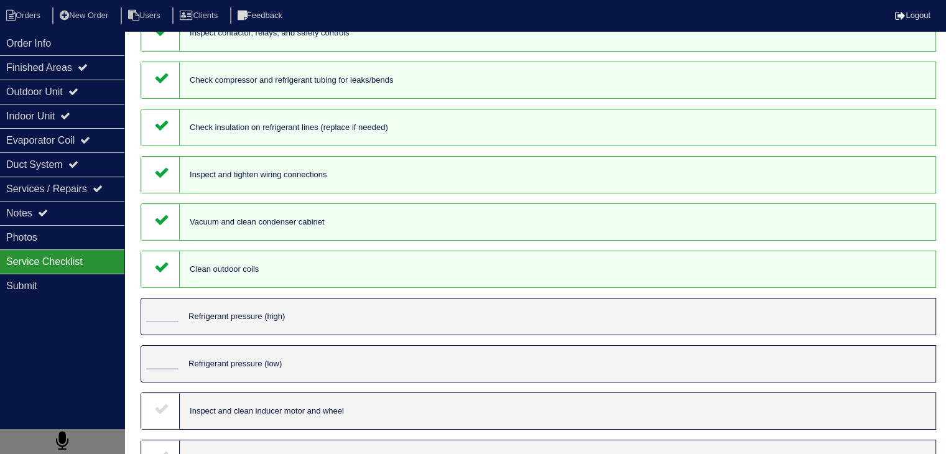
scroll to position [124, 0]
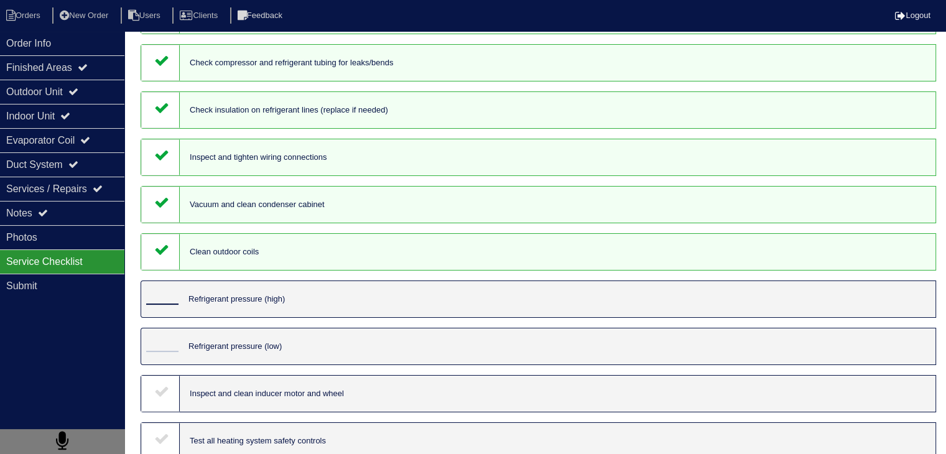
click at [165, 303] on input "tel" at bounding box center [162, 298] width 32 height 14
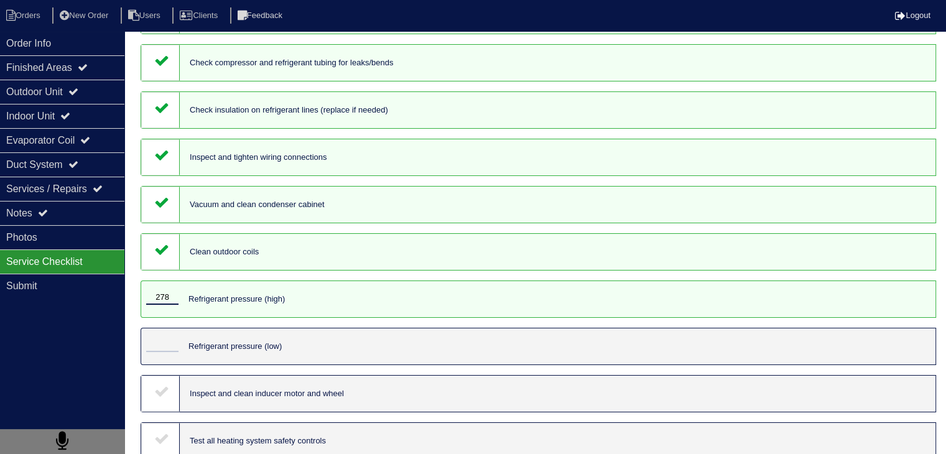
type input "278"
click at [164, 348] on input "tel" at bounding box center [162, 345] width 32 height 14
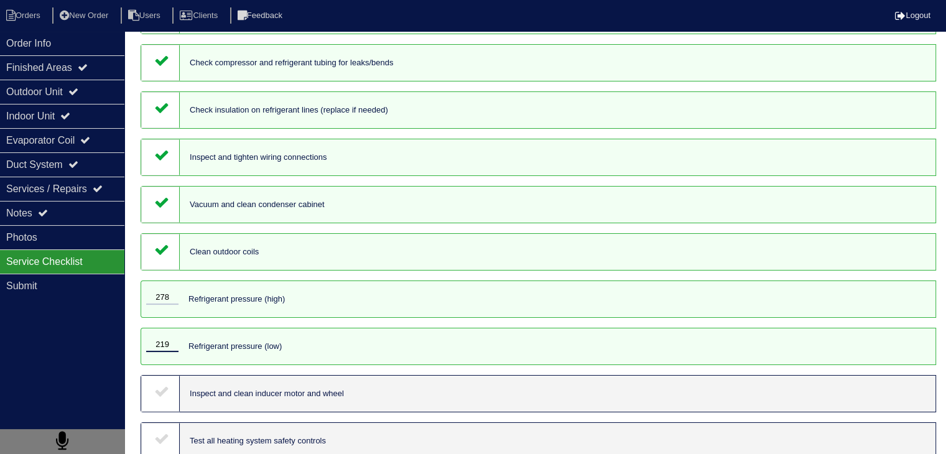
scroll to position [187, 0]
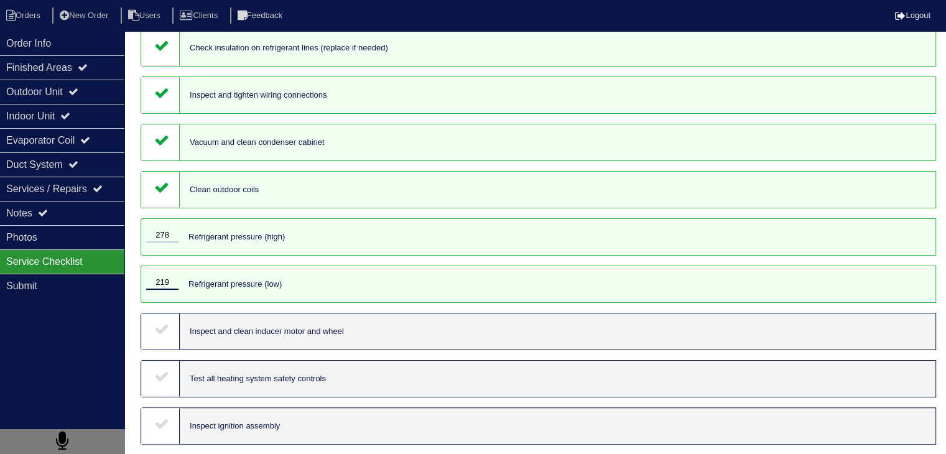
type input "219"
click at [159, 345] on div at bounding box center [160, 331] width 39 height 36
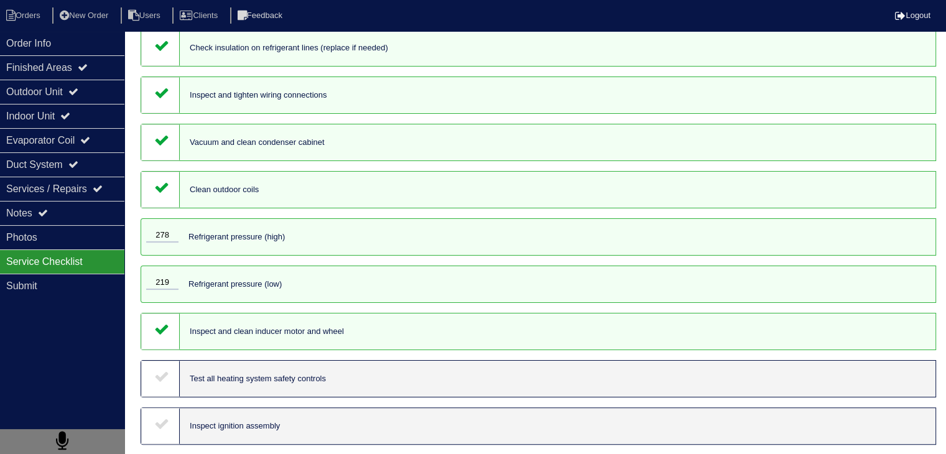
click at [153, 384] on div at bounding box center [160, 379] width 39 height 36
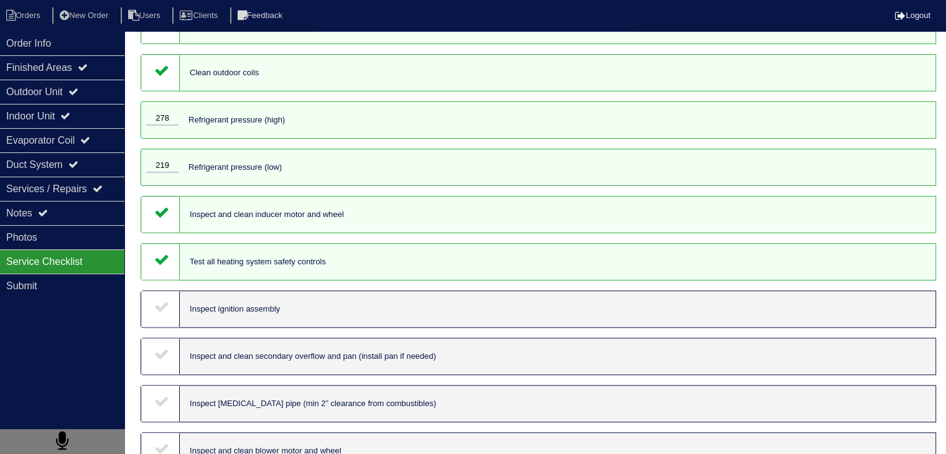
scroll to position [311, 0]
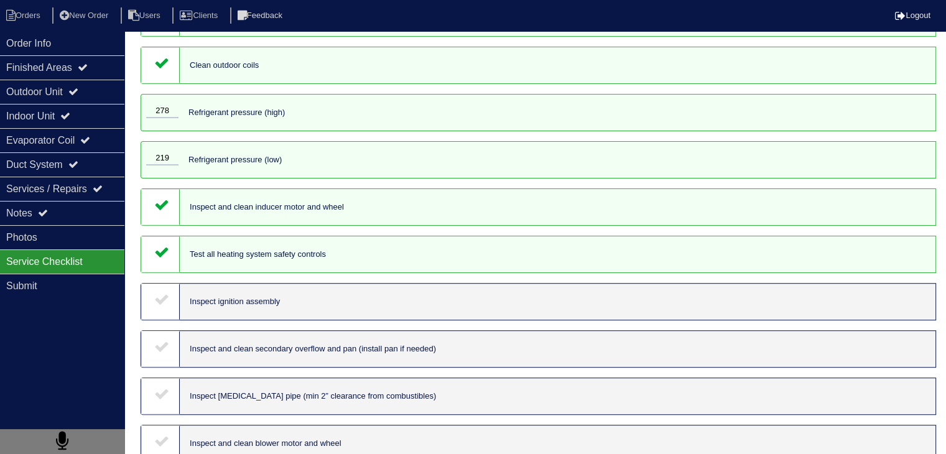
click at [165, 299] on icon at bounding box center [161, 299] width 15 height 15
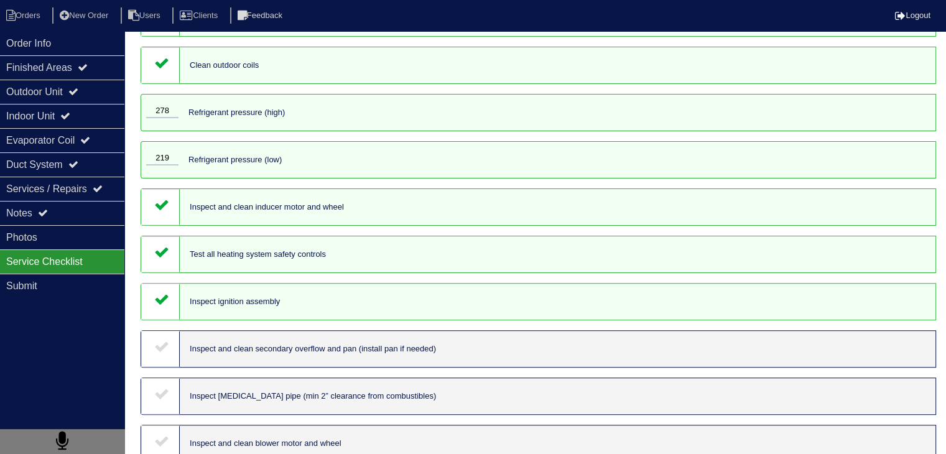
click at [156, 367] on div at bounding box center [160, 349] width 39 height 36
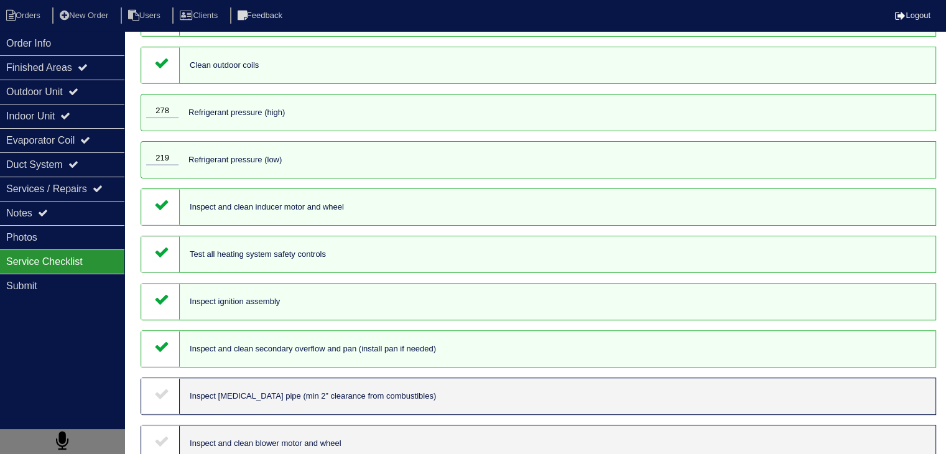
click at [159, 401] on icon at bounding box center [161, 393] width 15 height 15
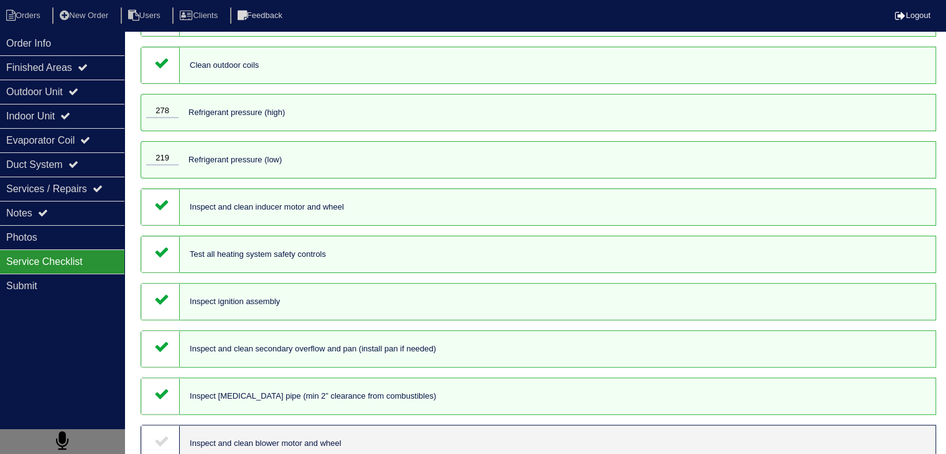
scroll to position [435, 0]
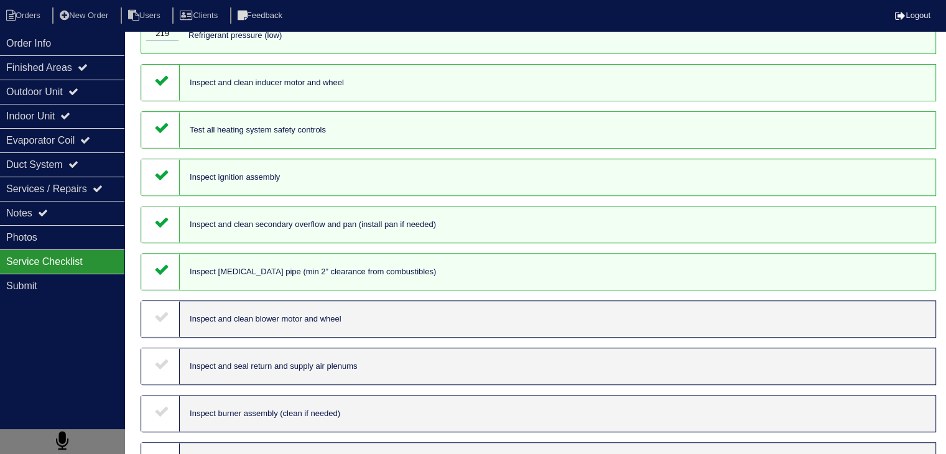
click at [159, 312] on div at bounding box center [160, 319] width 39 height 36
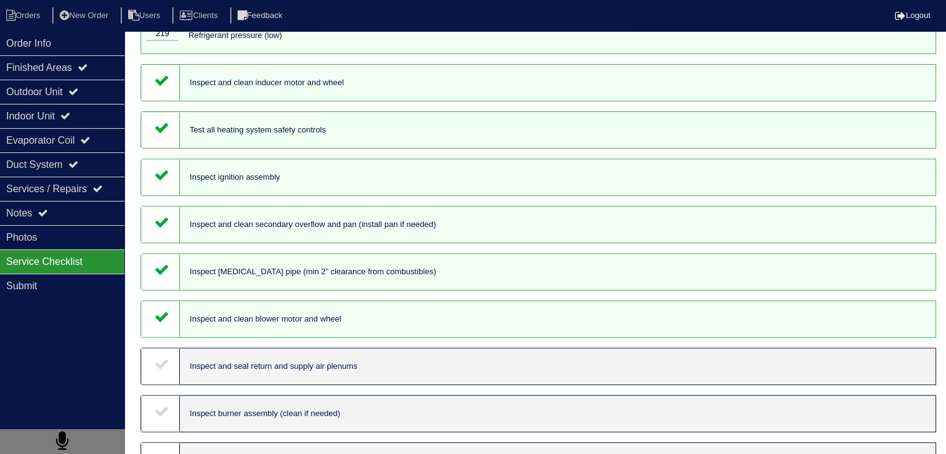
click at [168, 384] on div at bounding box center [160, 366] width 39 height 36
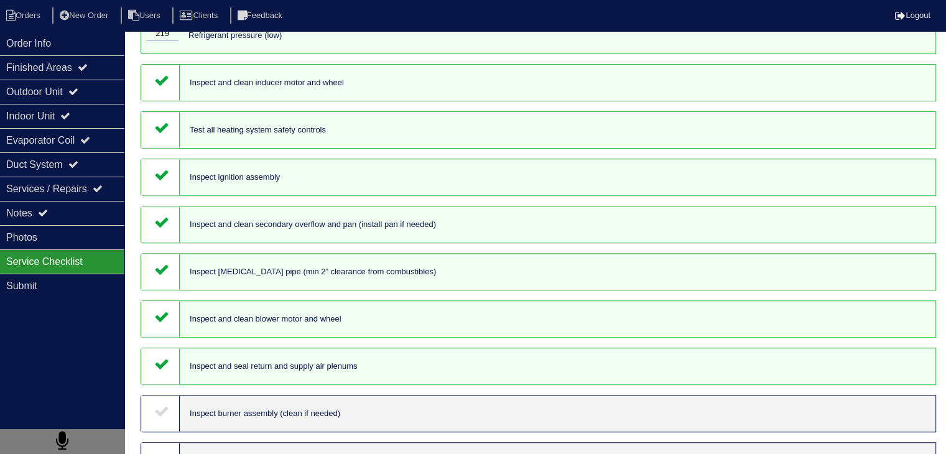
click at [155, 416] on icon at bounding box center [161, 410] width 15 height 15
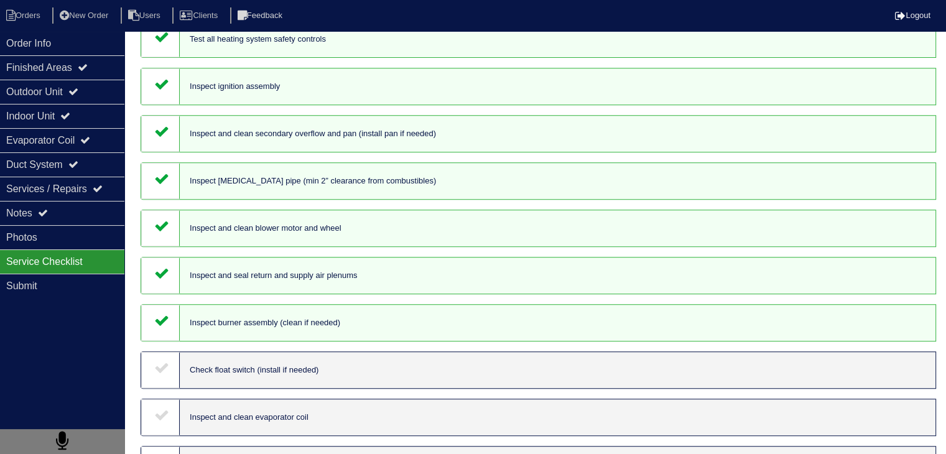
scroll to position [622, 0]
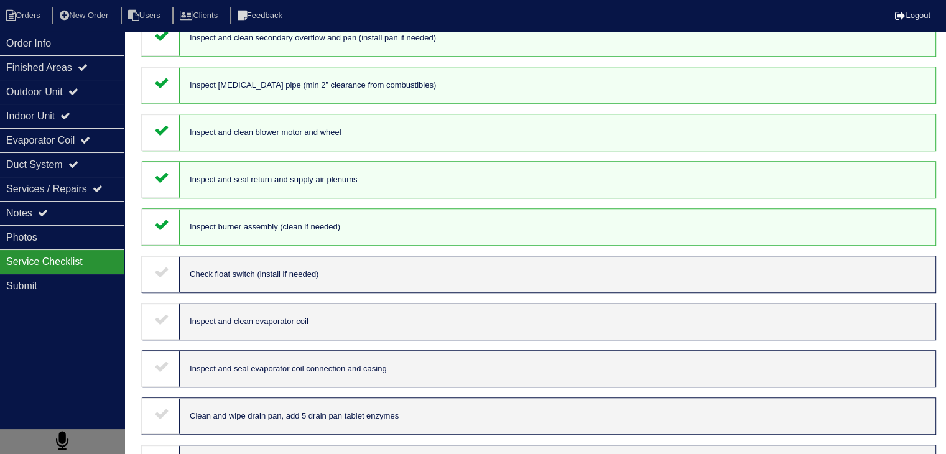
click at [166, 279] on icon at bounding box center [161, 271] width 15 height 15
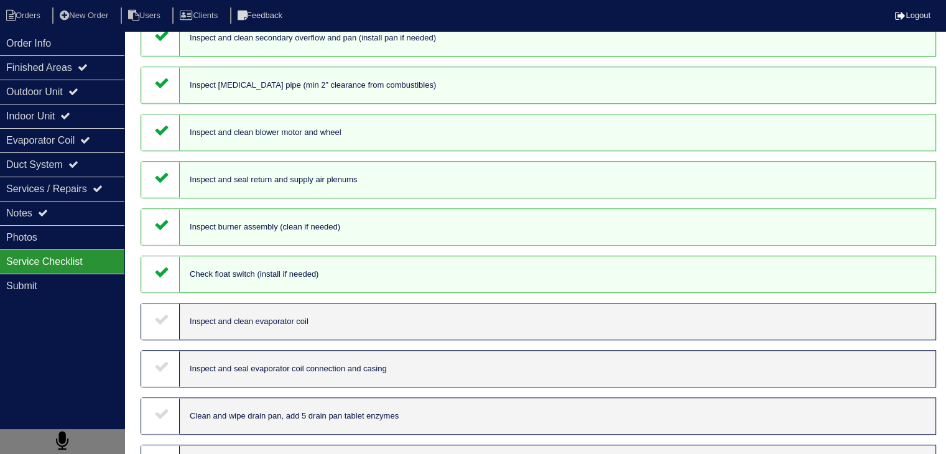
click at [162, 339] on div at bounding box center [160, 321] width 39 height 36
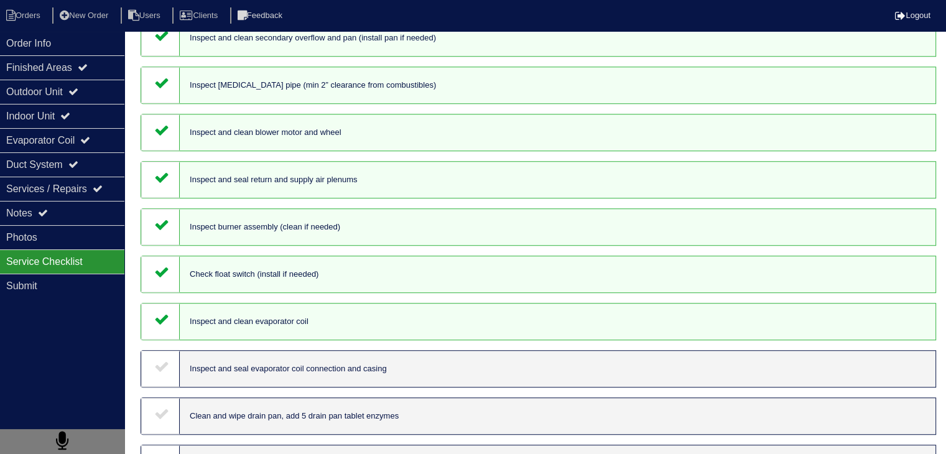
click at [157, 374] on icon at bounding box center [161, 366] width 15 height 15
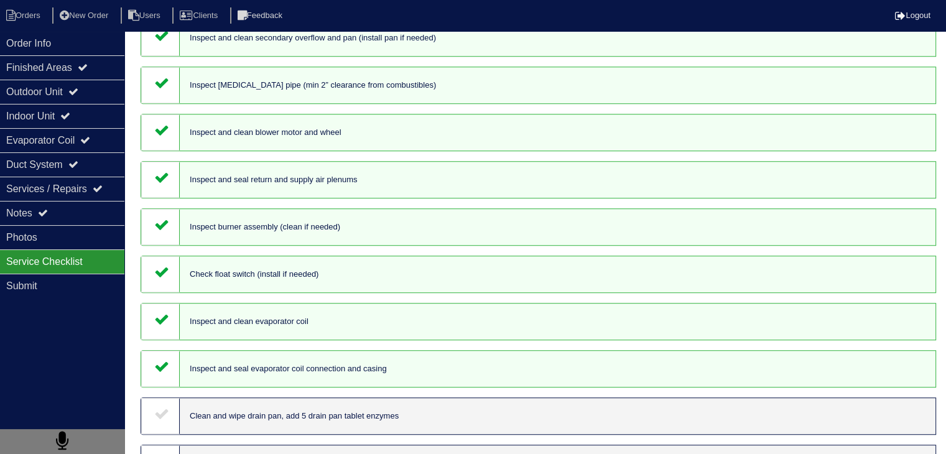
click at [164, 421] on icon at bounding box center [161, 413] width 15 height 15
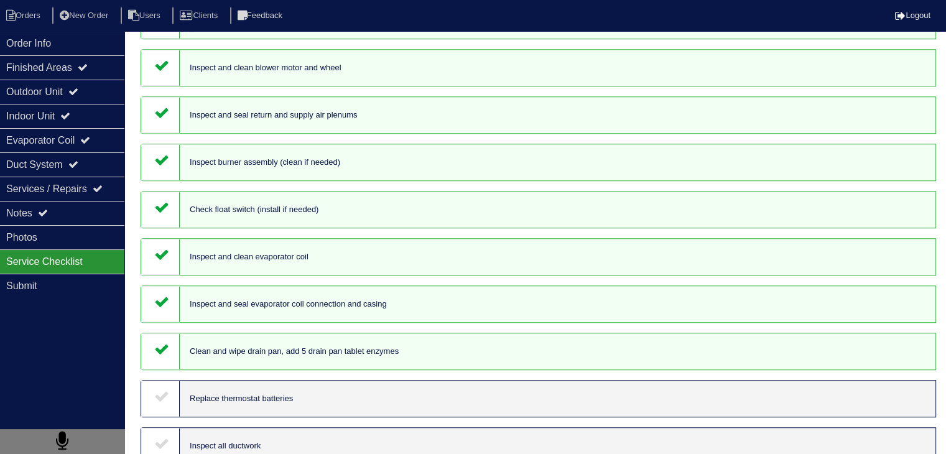
scroll to position [808, 0]
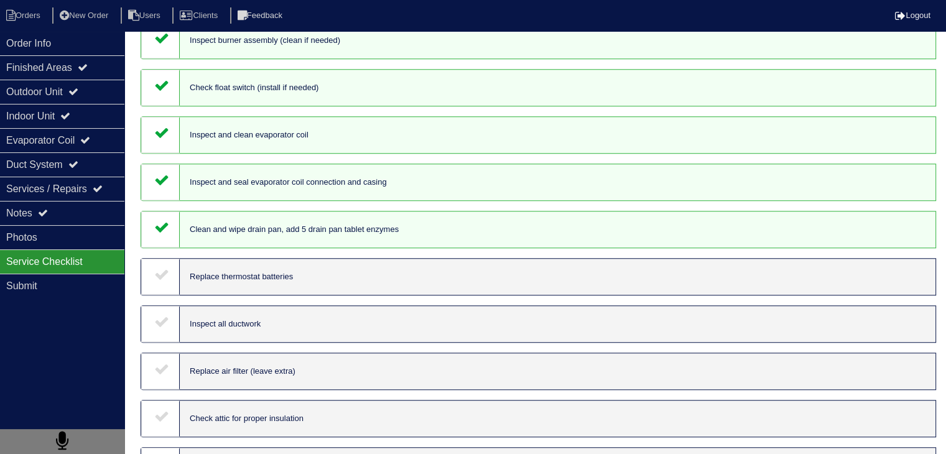
click at [165, 282] on icon at bounding box center [161, 274] width 15 height 15
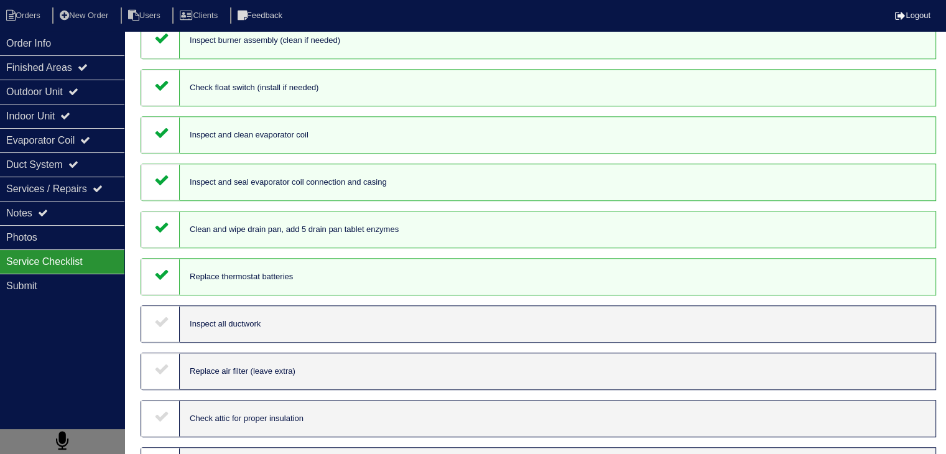
click at [167, 342] on div at bounding box center [160, 324] width 39 height 36
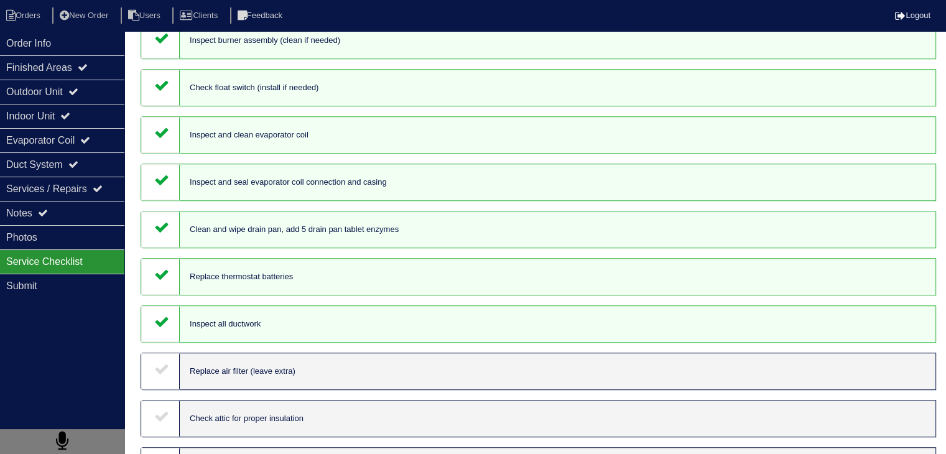
click at [158, 376] on icon at bounding box center [161, 368] width 15 height 15
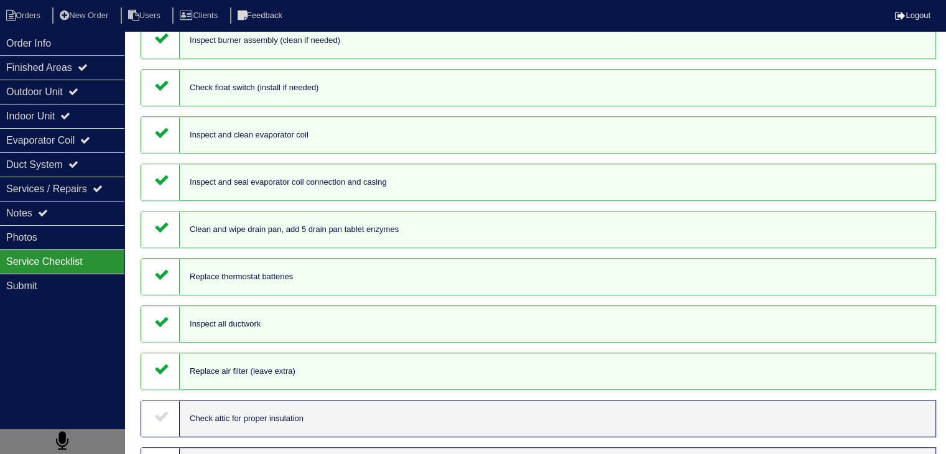
click at [156, 417] on div "Test run system for proper operation (heat and cool) Inspect contactor, relays,…" at bounding box center [538, 17] width 815 height 1502
click at [156, 423] on div at bounding box center [160, 418] width 39 height 36
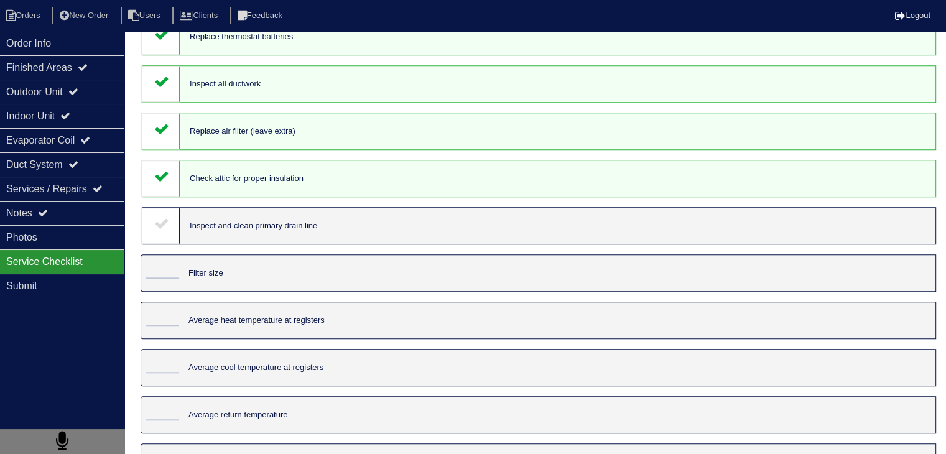
scroll to position [1057, 0]
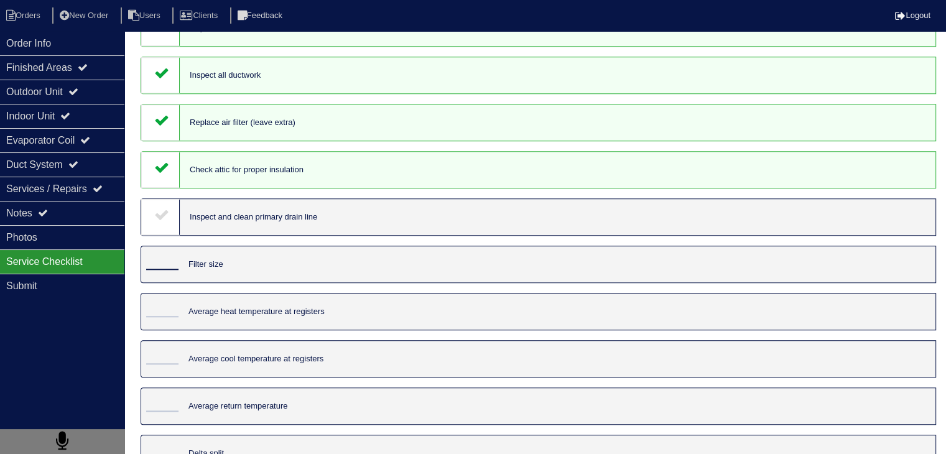
click at [154, 270] on input "tel" at bounding box center [162, 263] width 32 height 14
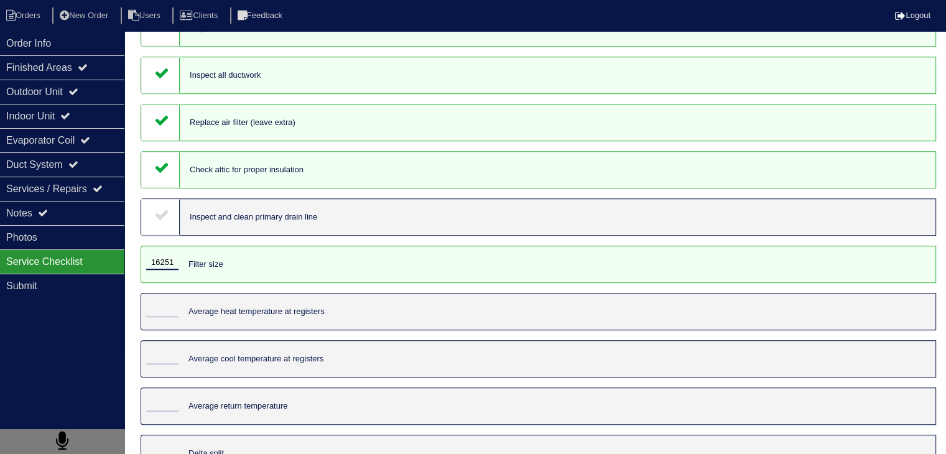
type input "16251"
click at [172, 317] on input "tel" at bounding box center [162, 310] width 32 height 14
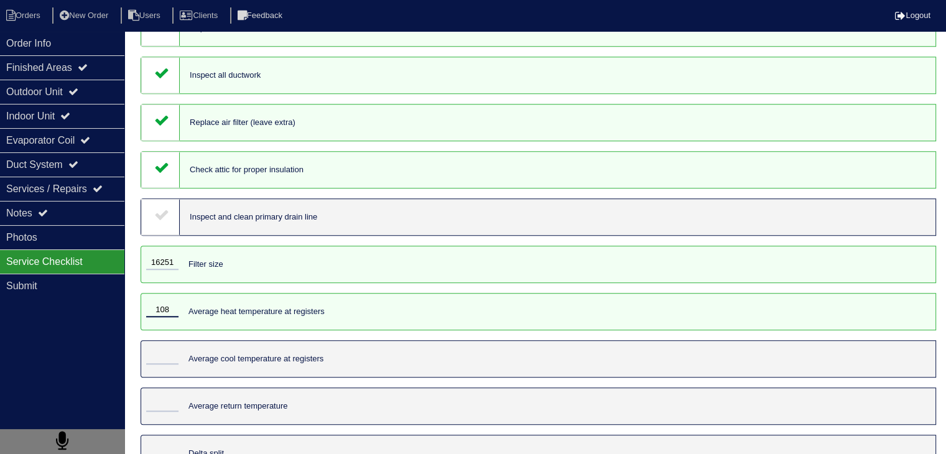
type input "108"
click at [167, 364] on input "tel" at bounding box center [162, 358] width 32 height 14
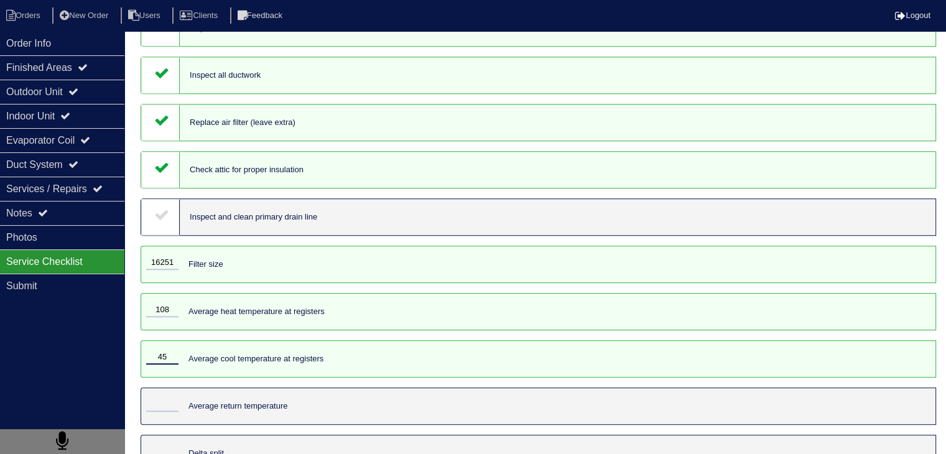
type input "45"
click at [167, 412] on input "tel" at bounding box center [162, 405] width 32 height 14
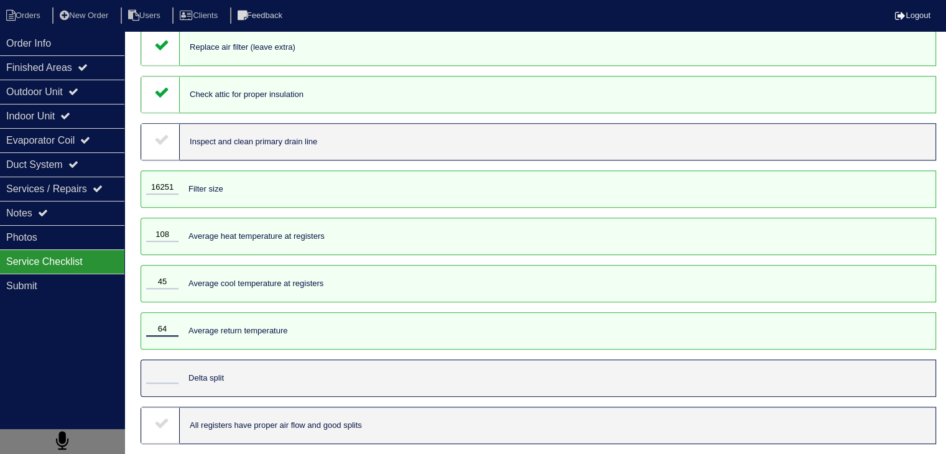
scroll to position [1156, 0]
type input "64"
click at [164, 373] on input "tel" at bounding box center [162, 377] width 32 height 14
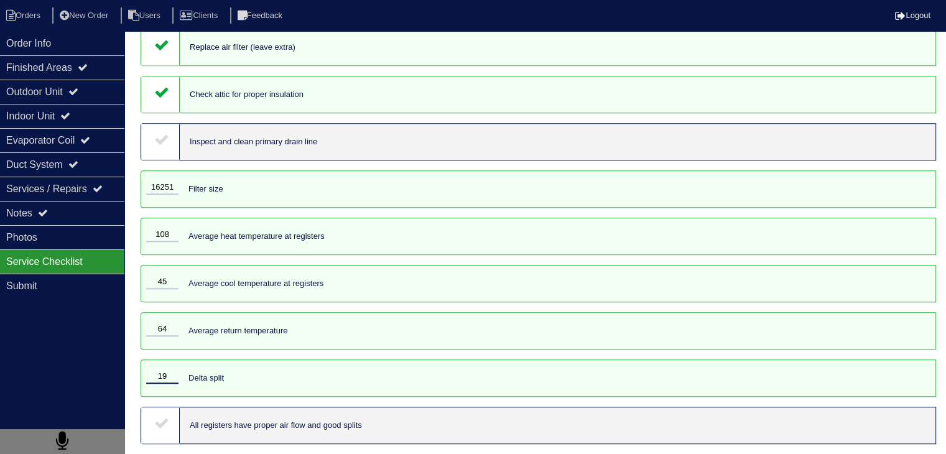
type input "19"
click at [157, 423] on icon at bounding box center [161, 422] width 15 height 15
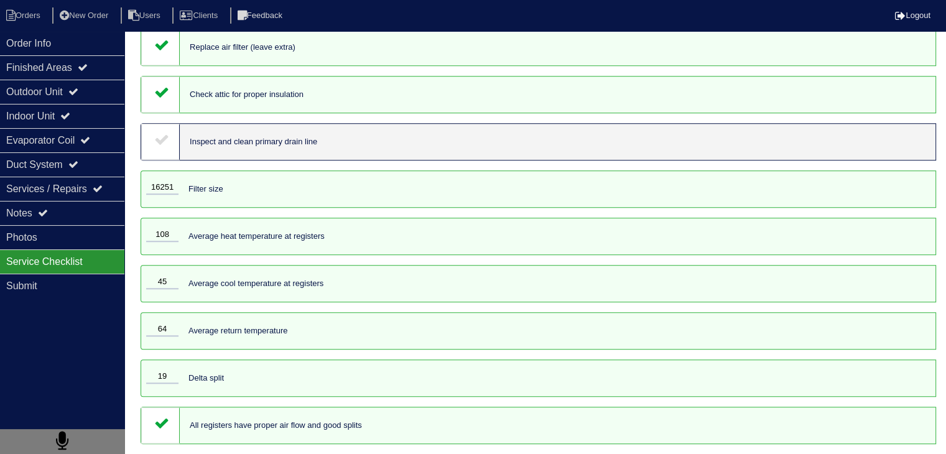
click at [165, 144] on div at bounding box center [160, 142] width 39 height 36
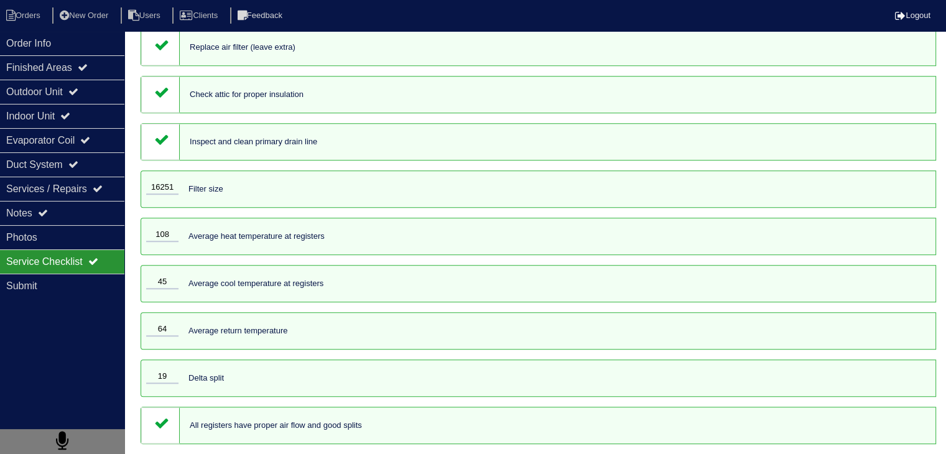
click at [78, 371] on div "Order Info Finished Areas Outdoor Unit Indoor Unit Evaporator Coil Duct System …" at bounding box center [62, 258] width 124 height 454
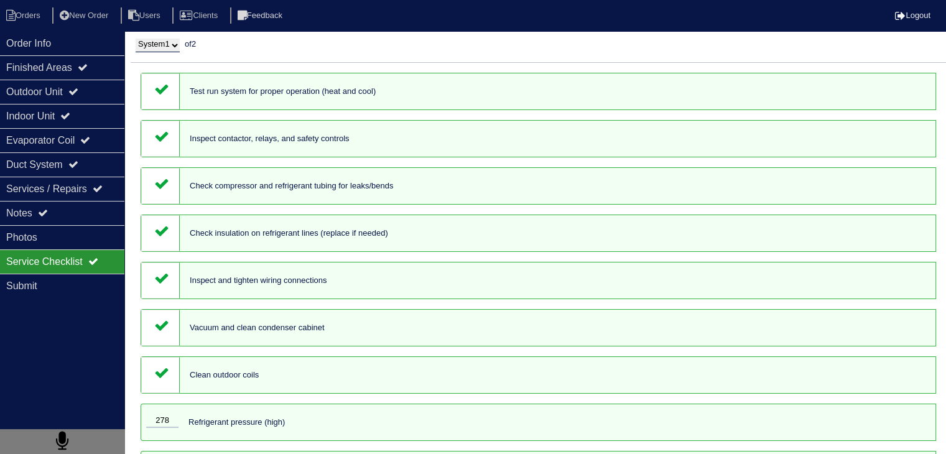
scroll to position [0, 0]
click at [163, 42] on select "System 1 System 2" at bounding box center [158, 47] width 44 height 14
select select "2"
click at [136, 40] on select "System 1 System 2" at bounding box center [158, 47] width 44 height 14
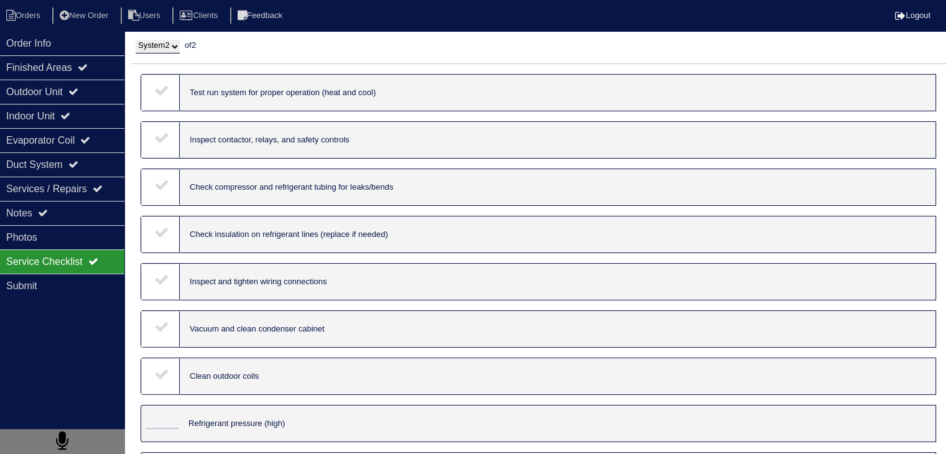
click at [166, 92] on icon at bounding box center [161, 90] width 15 height 15
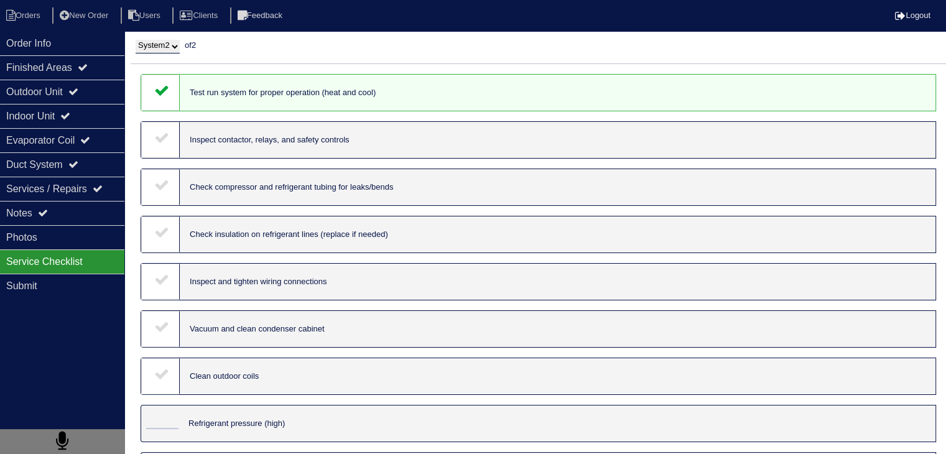
click at [160, 144] on icon at bounding box center [161, 137] width 15 height 15
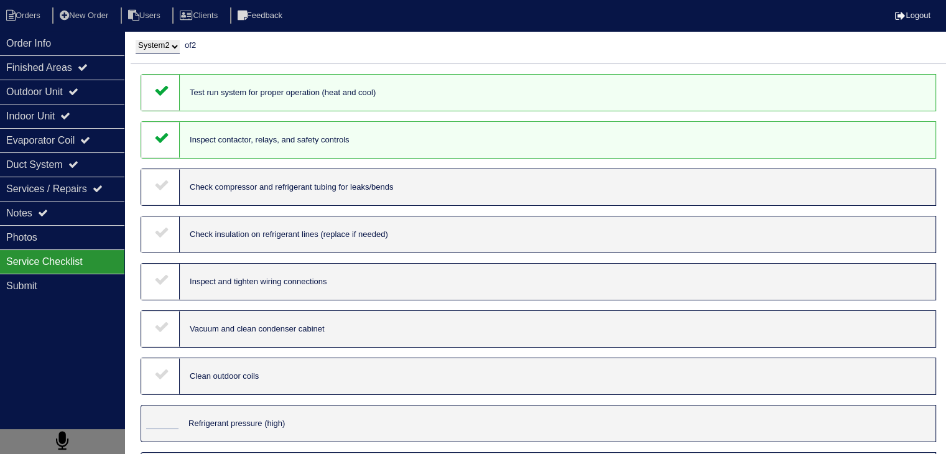
click at [159, 192] on icon at bounding box center [161, 184] width 15 height 15
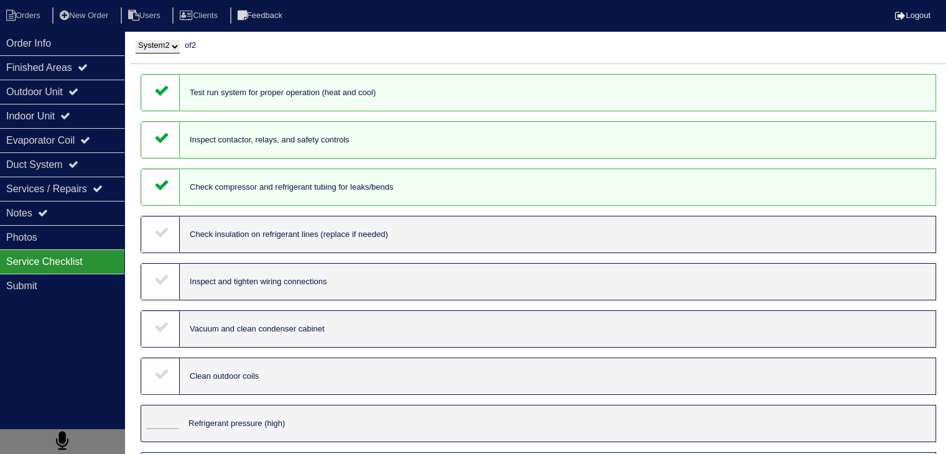
click at [170, 239] on div at bounding box center [160, 234] width 39 height 36
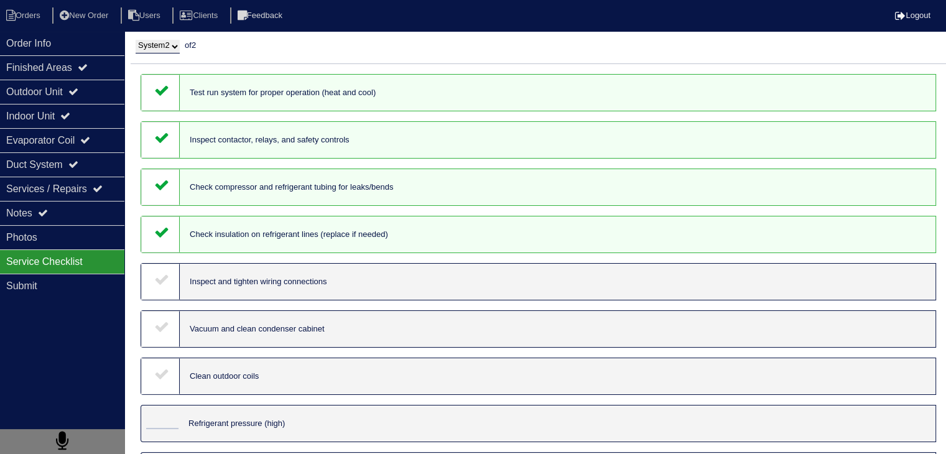
click at [164, 282] on icon at bounding box center [161, 279] width 15 height 15
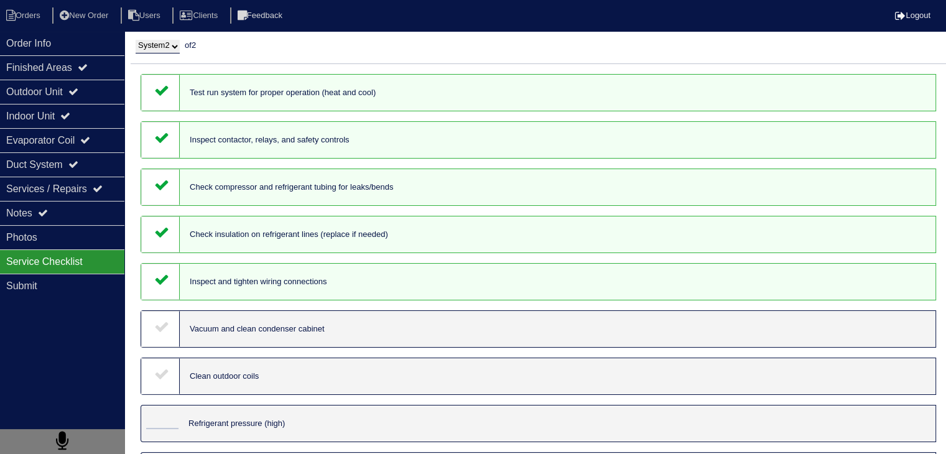
click at [159, 328] on icon at bounding box center [161, 326] width 15 height 15
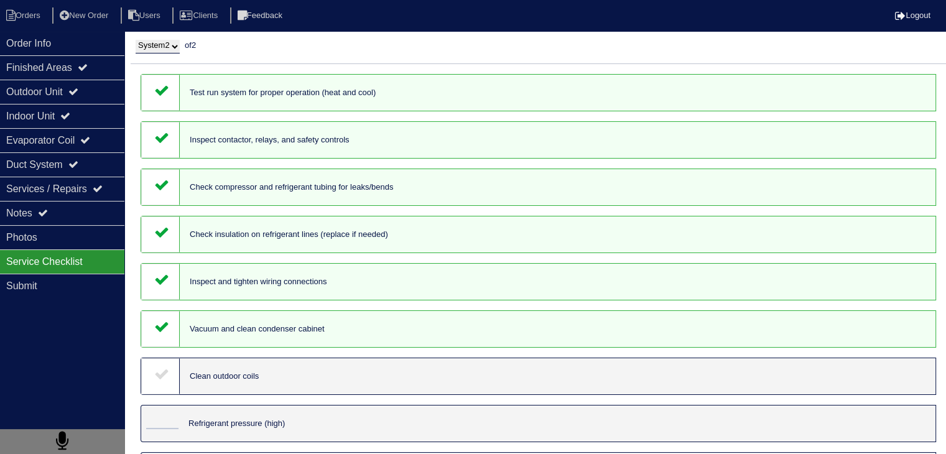
click at [159, 381] on icon at bounding box center [161, 373] width 15 height 15
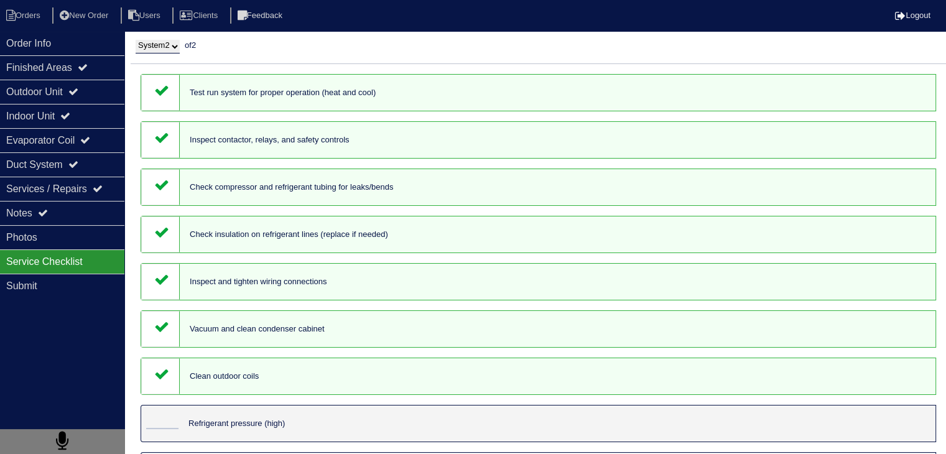
scroll to position [187, 0]
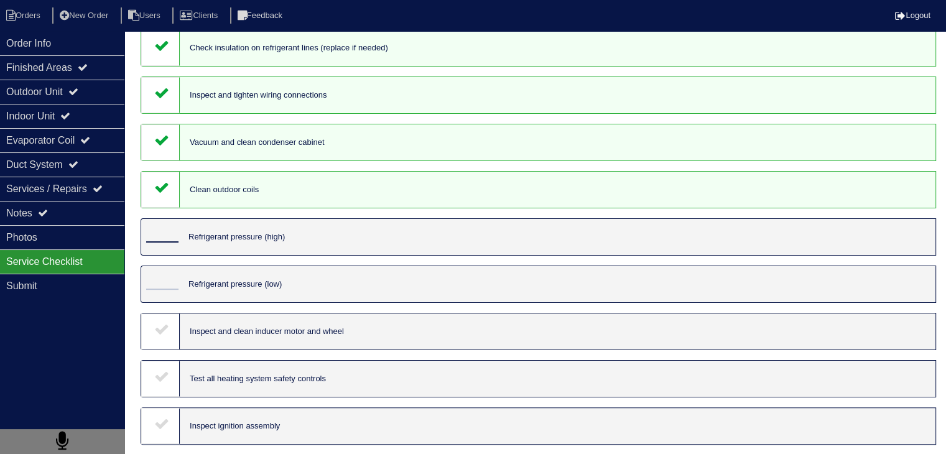
click at [170, 238] on input "tel" at bounding box center [162, 236] width 32 height 14
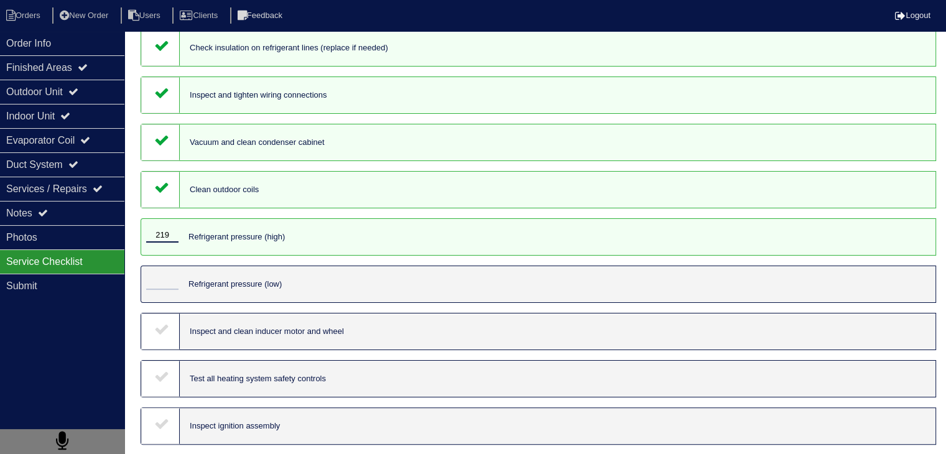
type input "219"
click at [159, 284] on input "tel" at bounding box center [162, 283] width 32 height 14
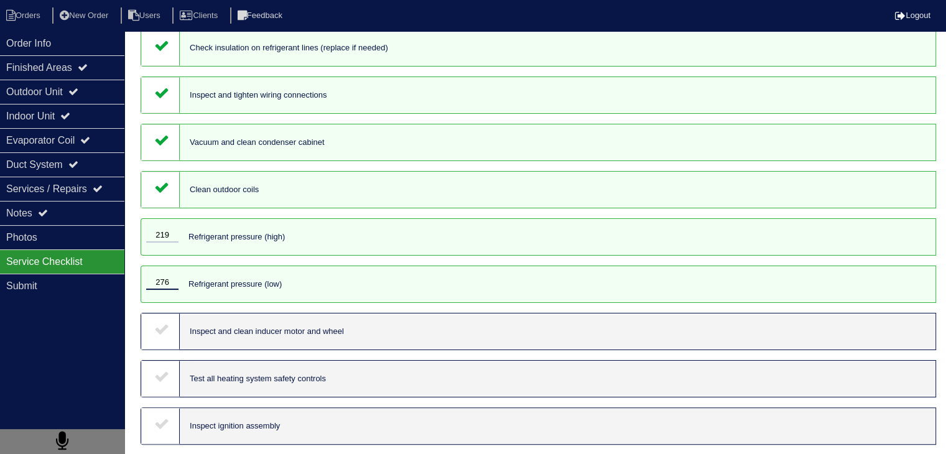
type input "276"
click at [160, 336] on icon at bounding box center [161, 328] width 15 height 15
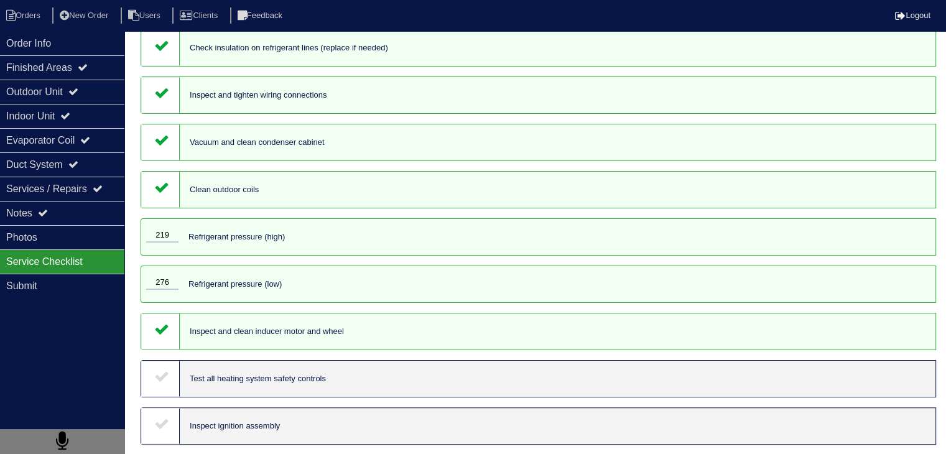
click at [164, 395] on div at bounding box center [160, 379] width 39 height 36
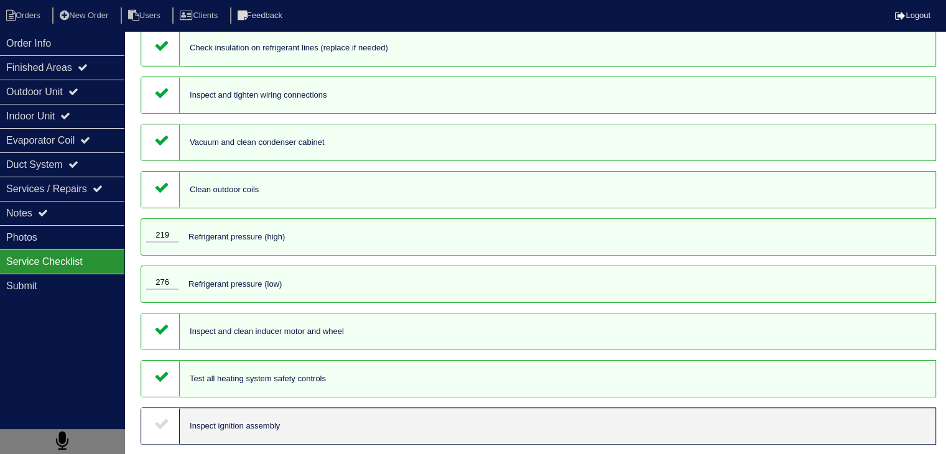
click at [166, 429] on icon at bounding box center [161, 423] width 15 height 15
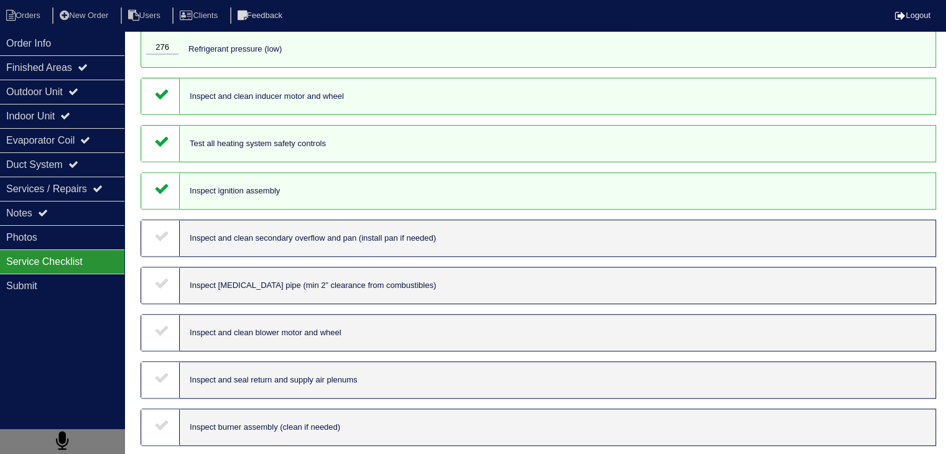
scroll to position [435, 0]
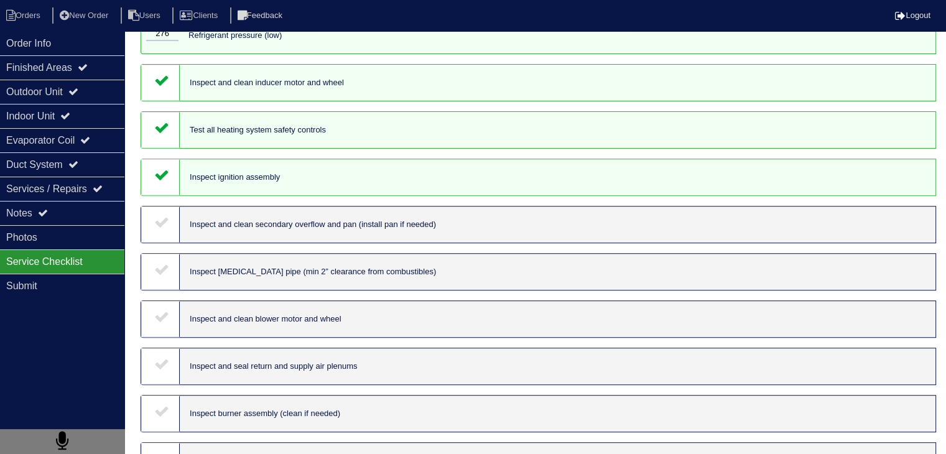
click at [157, 229] on icon at bounding box center [161, 221] width 15 height 15
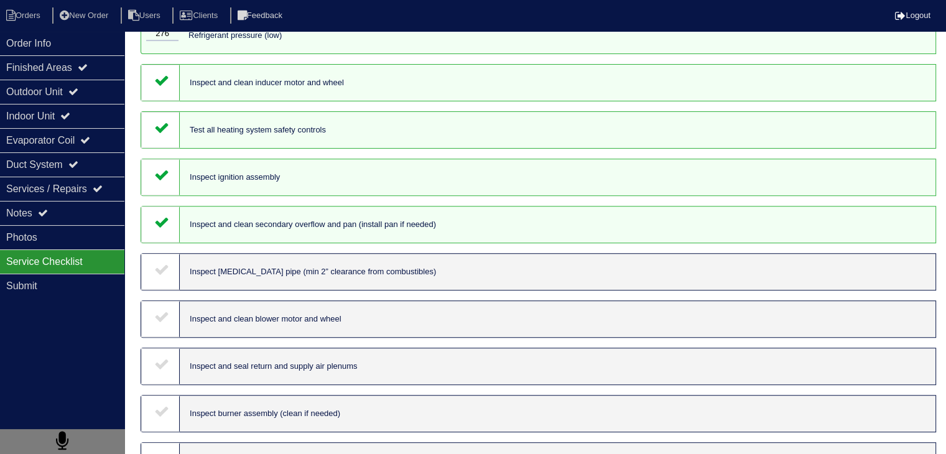
click at [159, 290] on div at bounding box center [160, 272] width 39 height 36
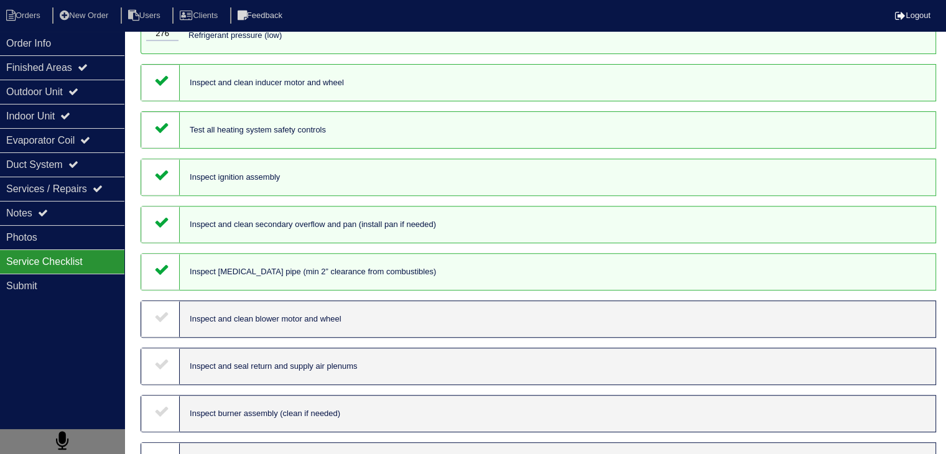
click at [160, 337] on div at bounding box center [160, 319] width 39 height 36
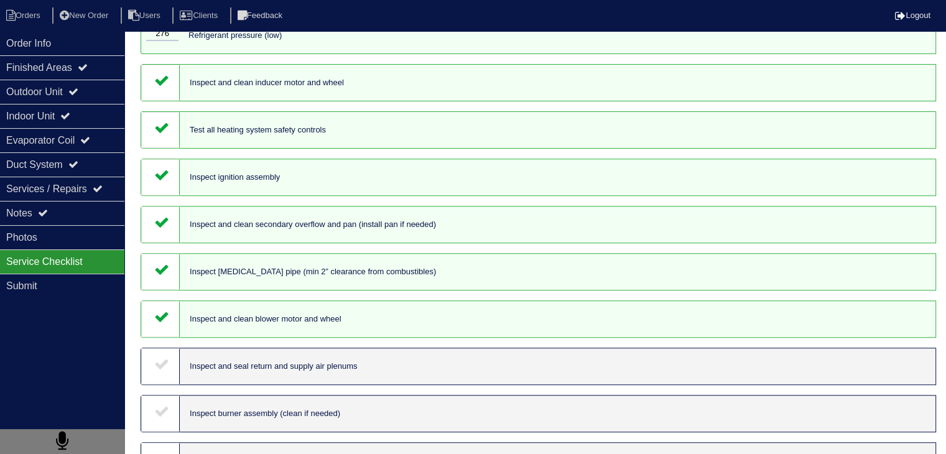
click at [158, 371] on icon at bounding box center [161, 363] width 15 height 15
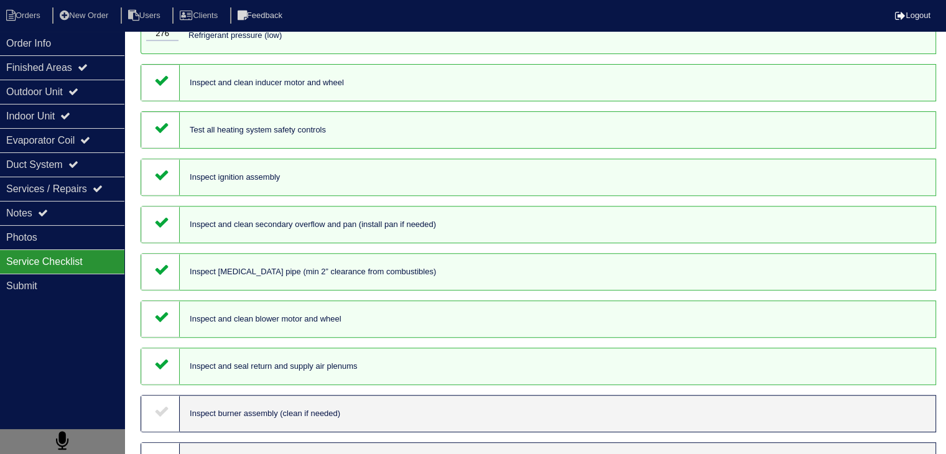
click at [167, 431] on div at bounding box center [160, 413] width 39 height 36
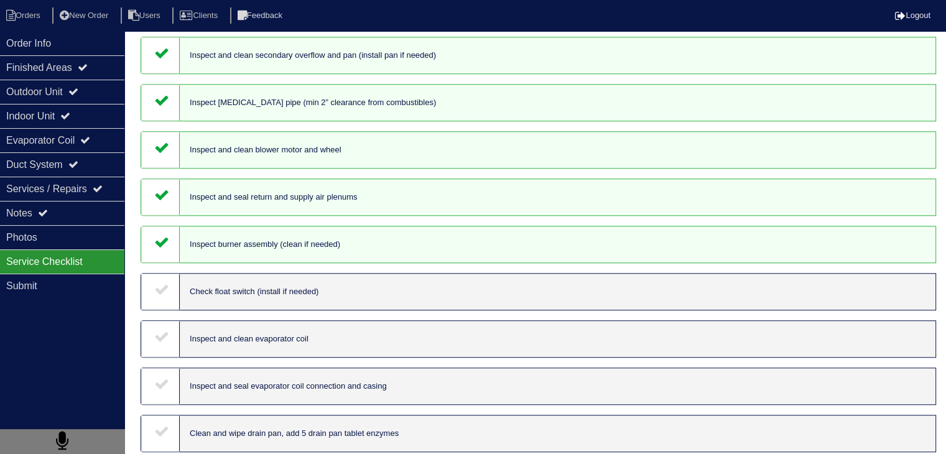
scroll to position [622, 0]
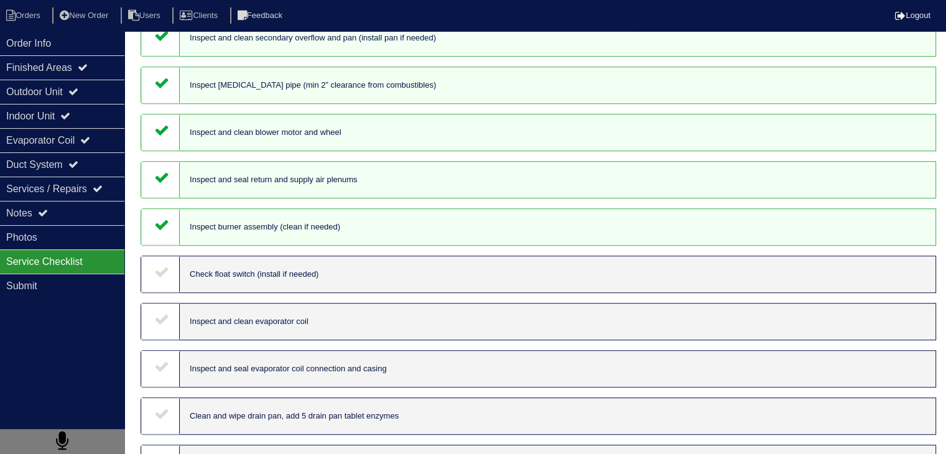
click at [165, 276] on div at bounding box center [160, 274] width 39 height 36
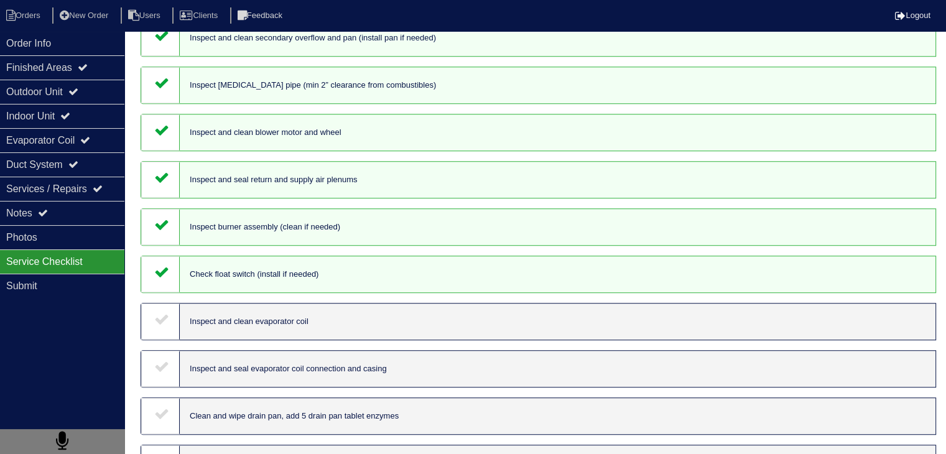
click at [157, 326] on icon at bounding box center [161, 318] width 15 height 15
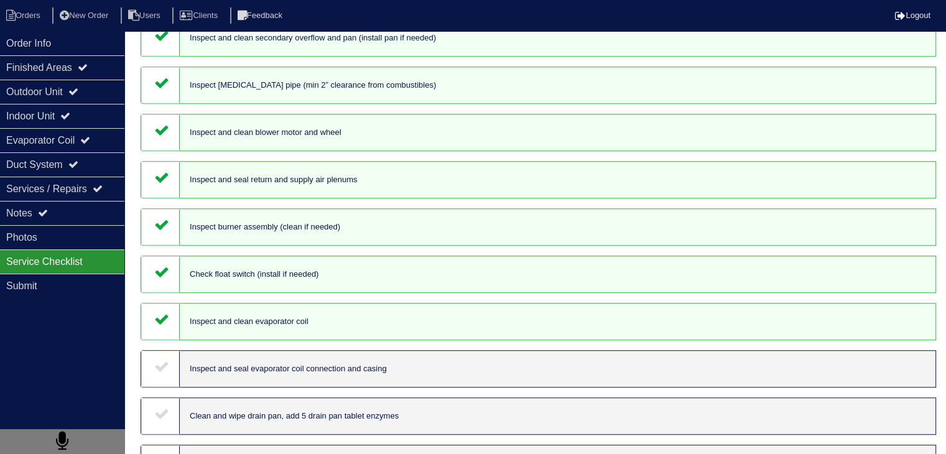
click at [166, 374] on icon at bounding box center [161, 366] width 15 height 15
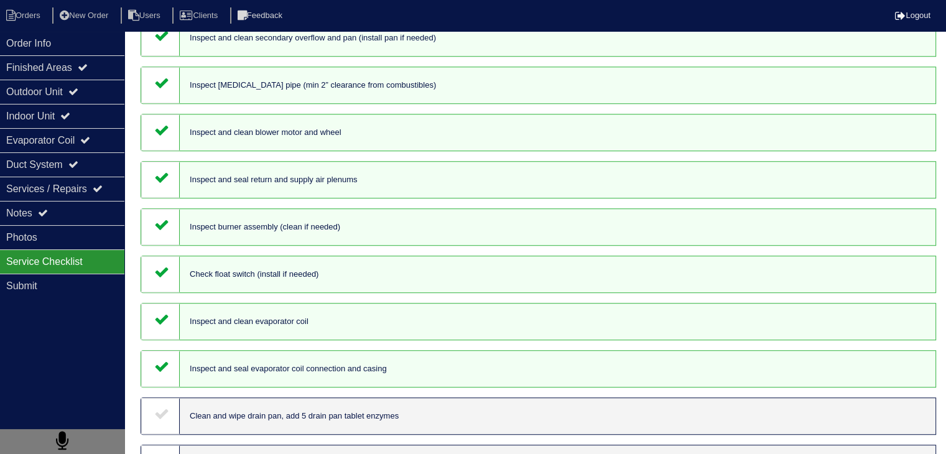
click at [164, 421] on icon at bounding box center [161, 413] width 15 height 15
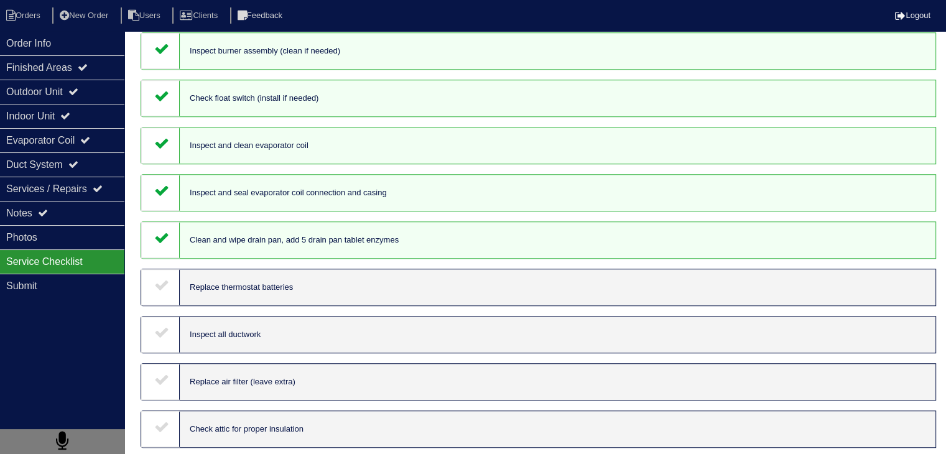
scroll to position [808, 0]
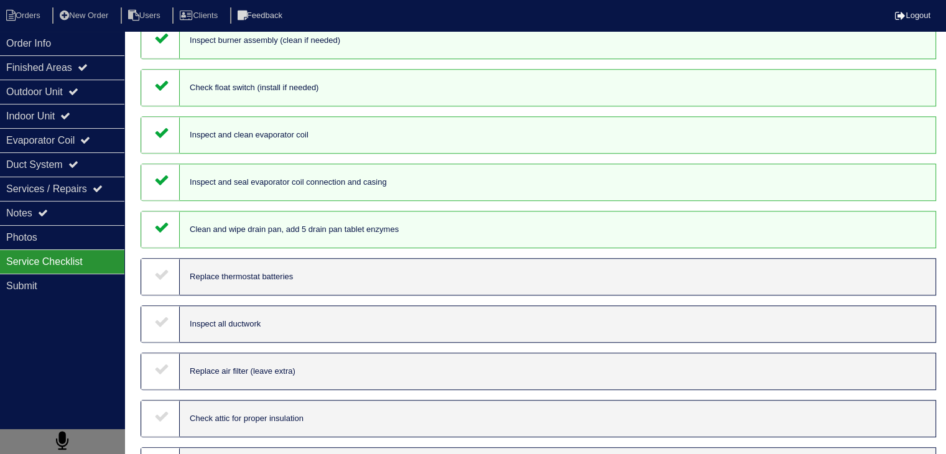
click at [169, 295] on div at bounding box center [160, 277] width 39 height 36
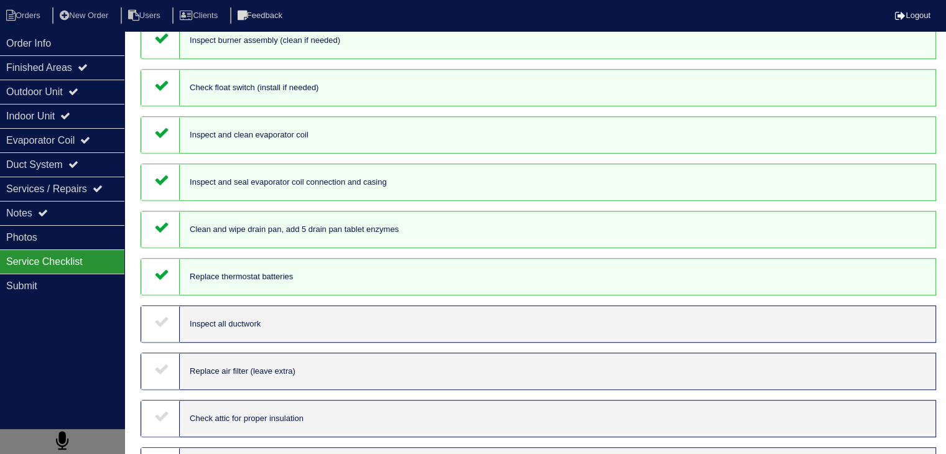
click at [173, 342] on div at bounding box center [160, 324] width 39 height 36
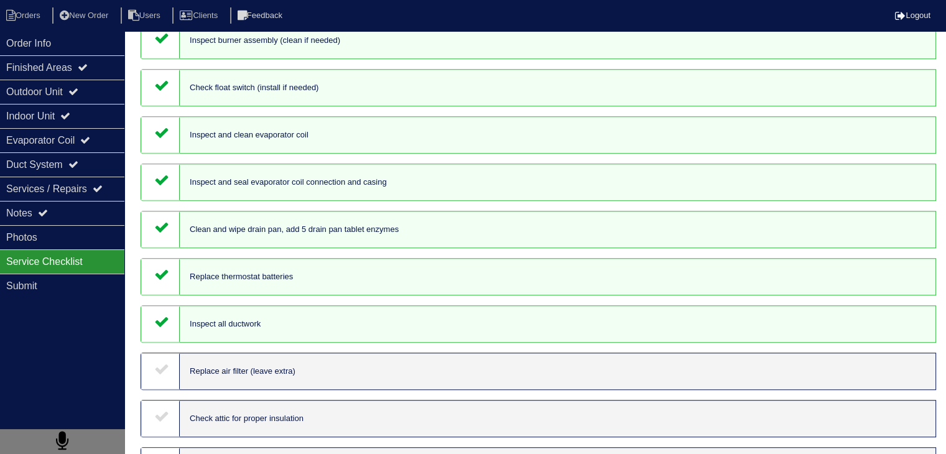
click at [162, 376] on icon at bounding box center [161, 368] width 15 height 15
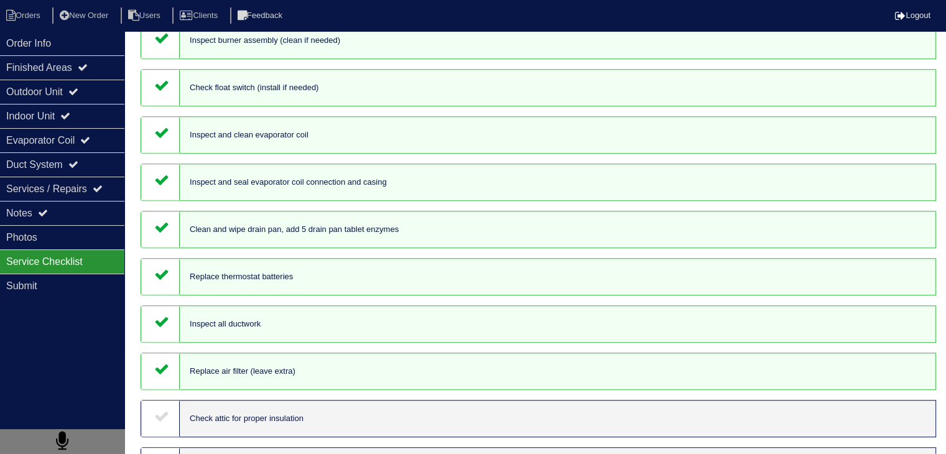
click at [171, 436] on div at bounding box center [160, 418] width 39 height 36
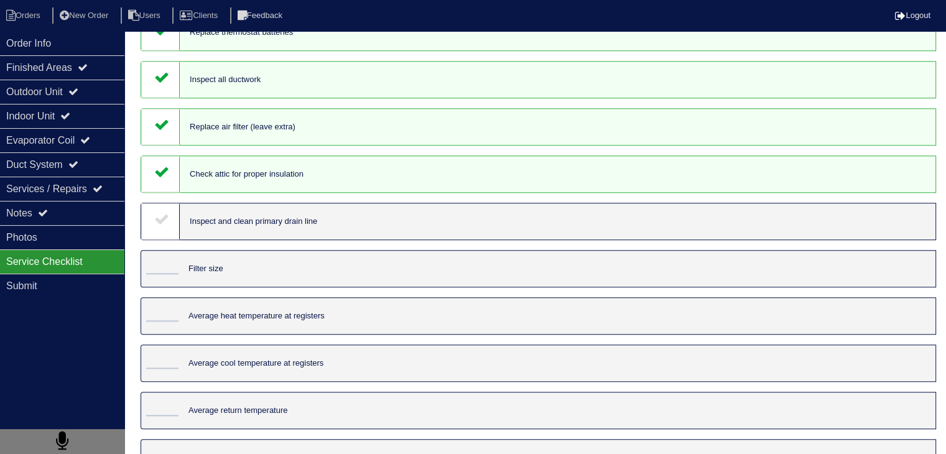
scroll to position [1057, 0]
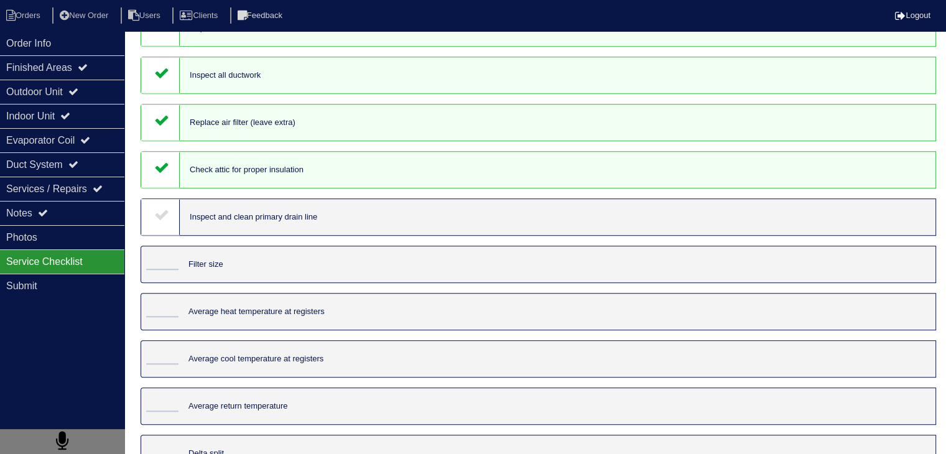
click at [166, 222] on icon at bounding box center [161, 214] width 15 height 15
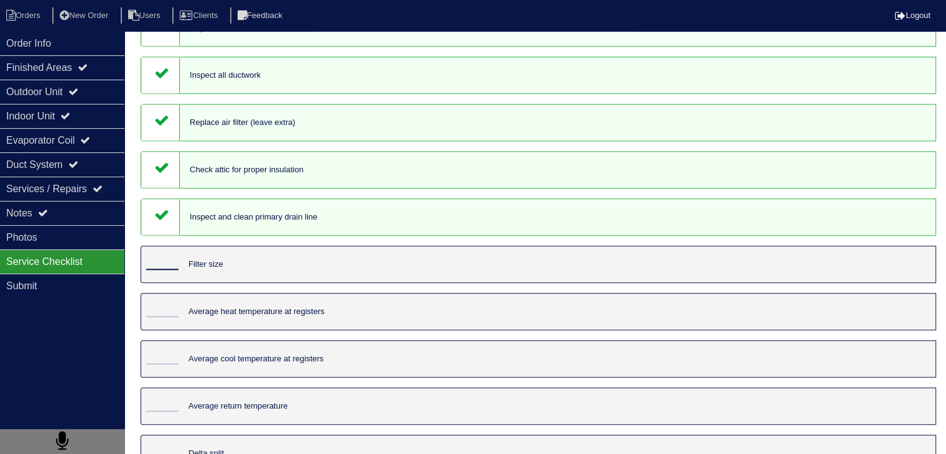
click at [163, 270] on input "tel" at bounding box center [162, 263] width 32 height 14
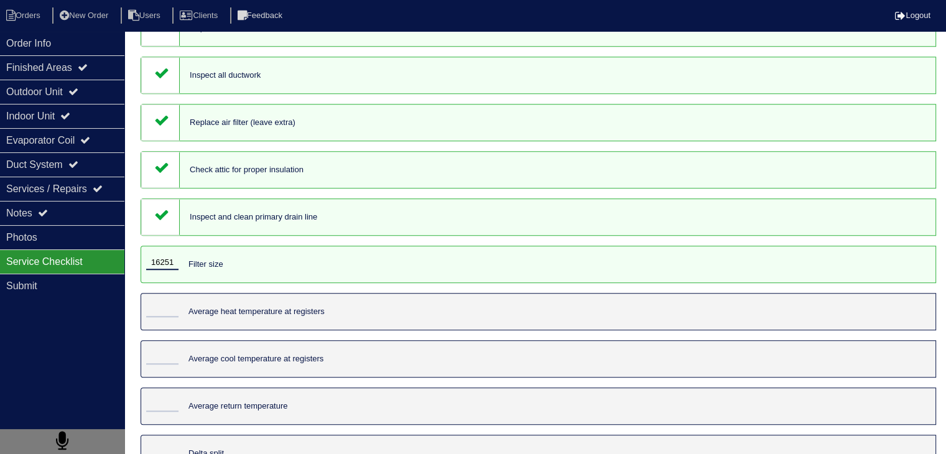
type input "16251"
click at [163, 317] on input "tel" at bounding box center [162, 310] width 32 height 14
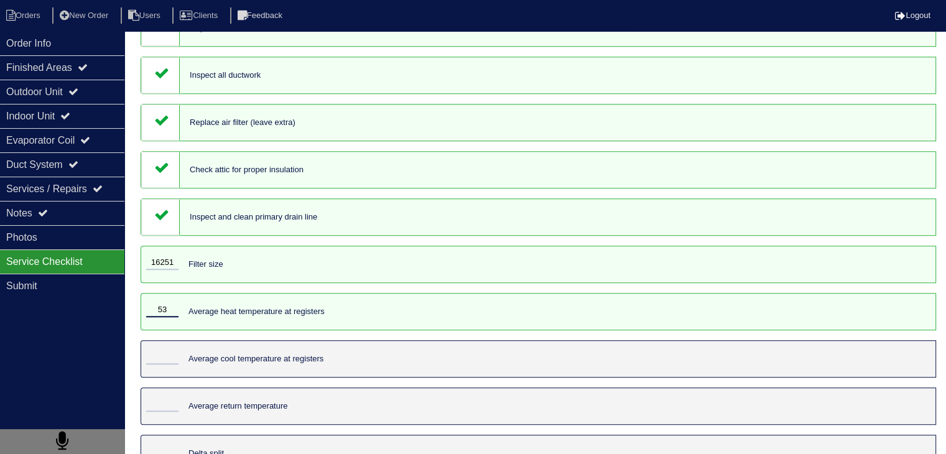
type input "53"
click at [173, 364] on input "tel" at bounding box center [162, 358] width 32 height 14
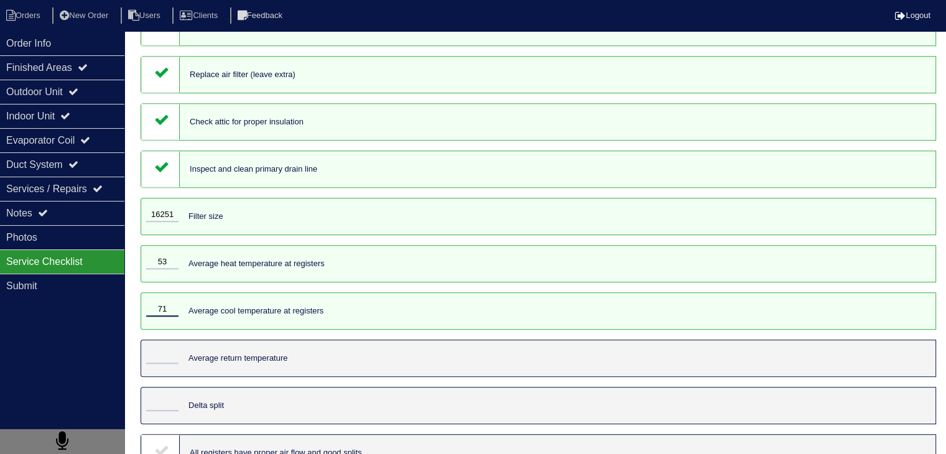
scroll to position [1156, 0]
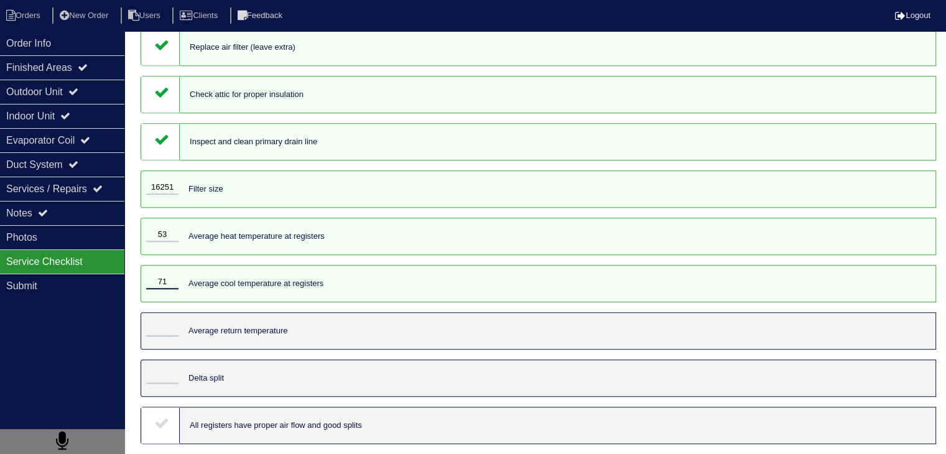
type input "71"
click at [165, 320] on div at bounding box center [159, 331] width 37 height 36
click at [170, 331] on input "tel" at bounding box center [162, 330] width 32 height 14
click at [175, 228] on input "53" at bounding box center [162, 235] width 32 height 14
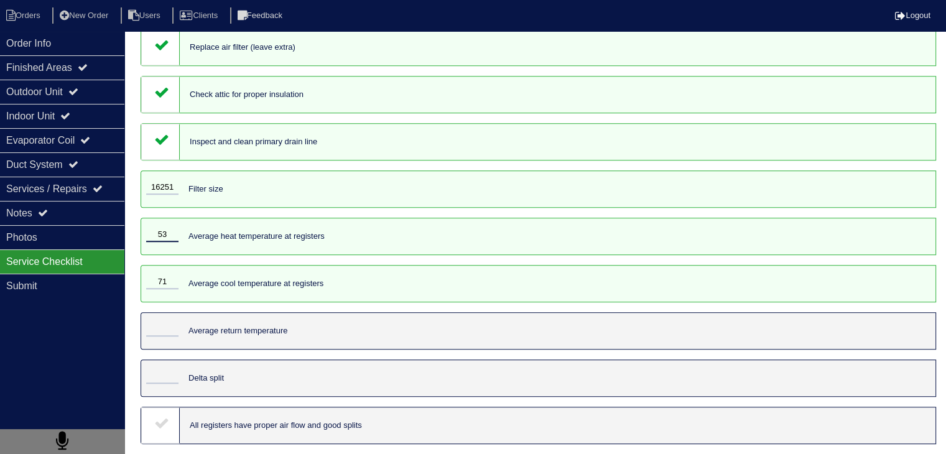
click at [175, 228] on input "53" at bounding box center [162, 235] width 32 height 14
type input "102"
click at [157, 324] on input "tel" at bounding box center [162, 330] width 32 height 14
click at [168, 275] on input "71" at bounding box center [162, 282] width 32 height 14
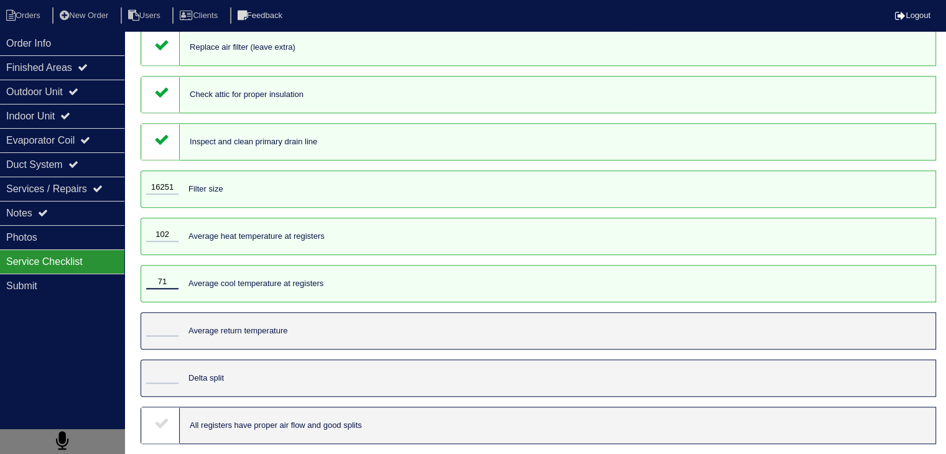
click at [168, 275] on input "71" at bounding box center [162, 282] width 32 height 14
type input "54"
click at [169, 325] on input "tel" at bounding box center [162, 330] width 32 height 14
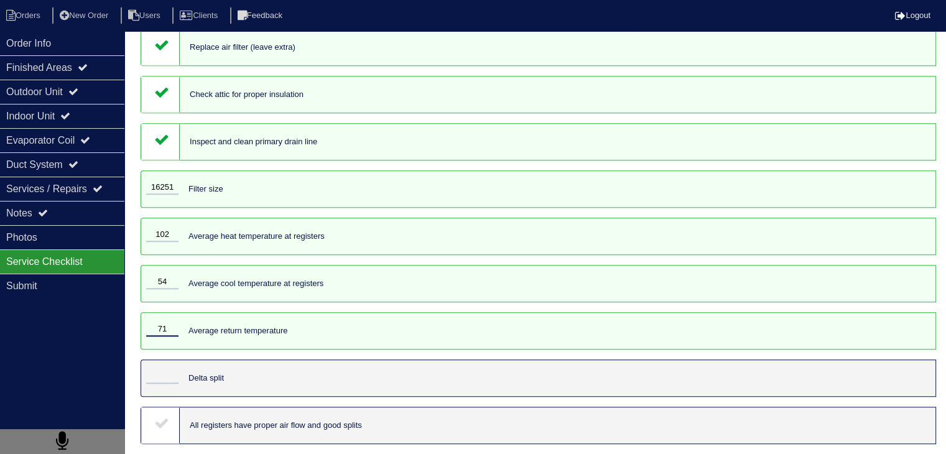
type input "71"
click at [164, 374] on input "tel" at bounding box center [162, 377] width 32 height 14
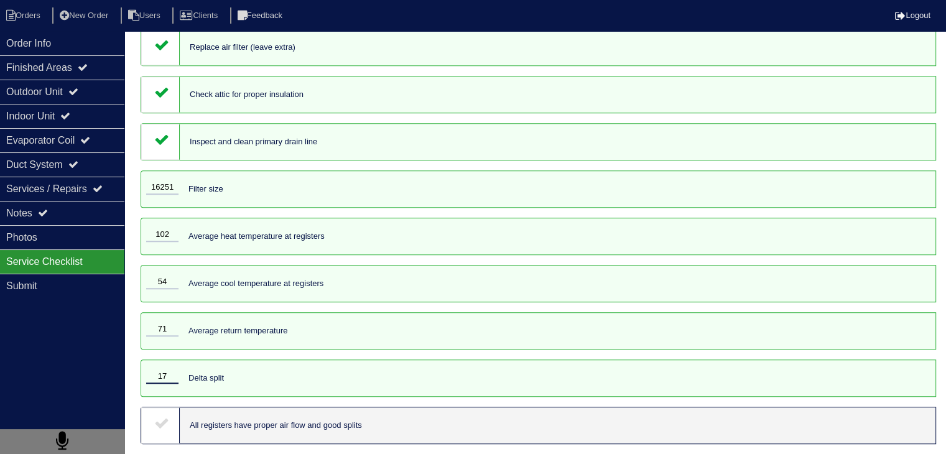
type input "17"
click at [159, 423] on icon at bounding box center [161, 422] width 15 height 15
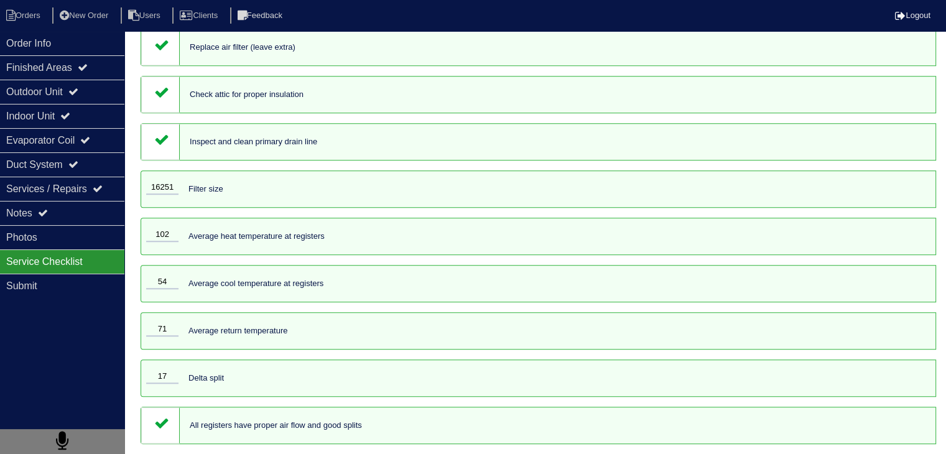
click at [76, 381] on div "Order Info Finished Areas Outdoor Unit Indoor Unit Evaporator Coil Duct System …" at bounding box center [62, 258] width 124 height 454
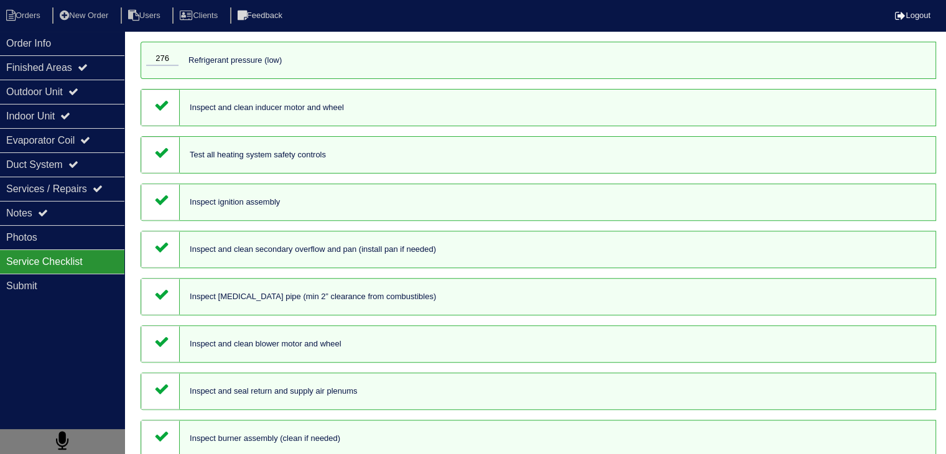
scroll to position [410, 0]
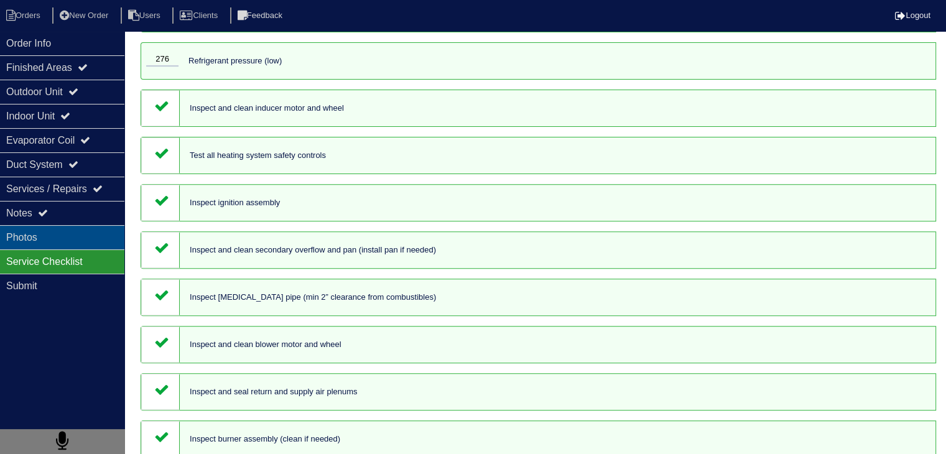
click at [40, 237] on div "Photos" at bounding box center [62, 237] width 124 height 24
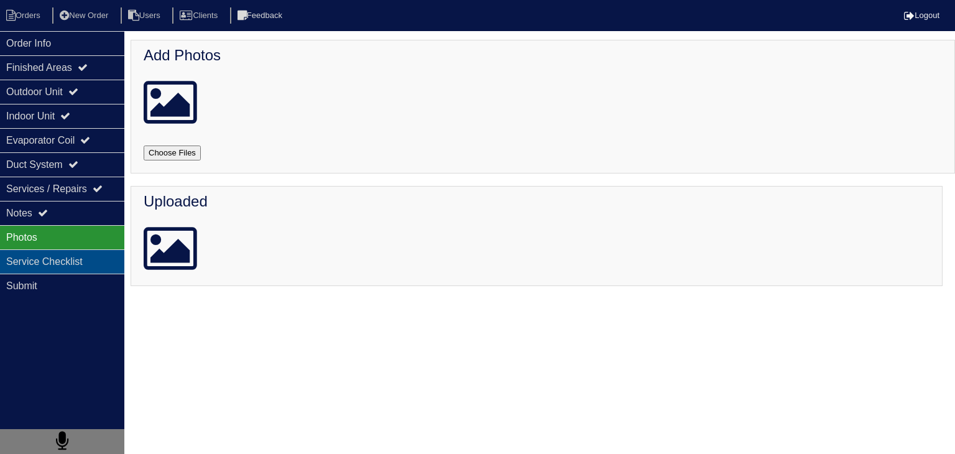
click at [79, 261] on div "Service Checklist" at bounding box center [62, 261] width 124 height 24
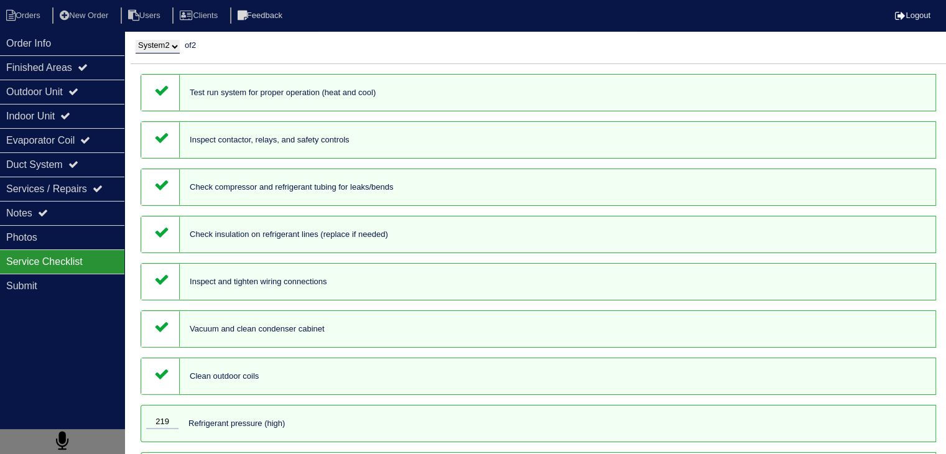
click at [165, 45] on select "System 1 System 2" at bounding box center [158, 47] width 44 height 14
select select "1"
click at [136, 40] on select "System 1 System 2" at bounding box center [158, 47] width 44 height 14
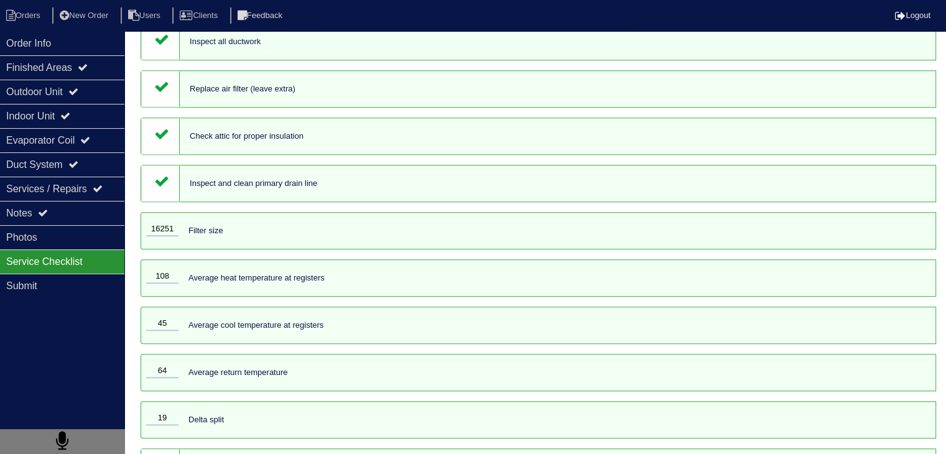
scroll to position [1156, 0]
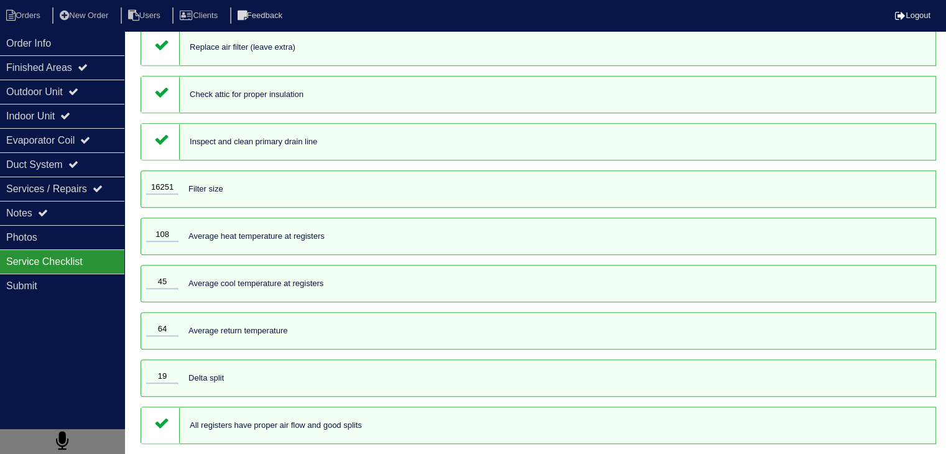
click at [47, 361] on div "Order Info Finished Areas Outdoor Unit Indoor Unit Evaporator Coil Duct System …" at bounding box center [62, 258] width 124 height 454
click at [25, 16] on li "Orders" at bounding box center [25, 15] width 50 height 17
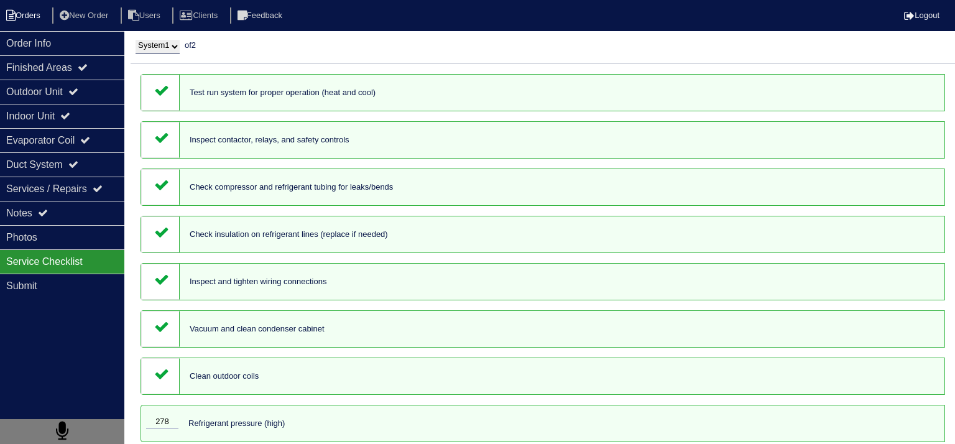
select select "15"
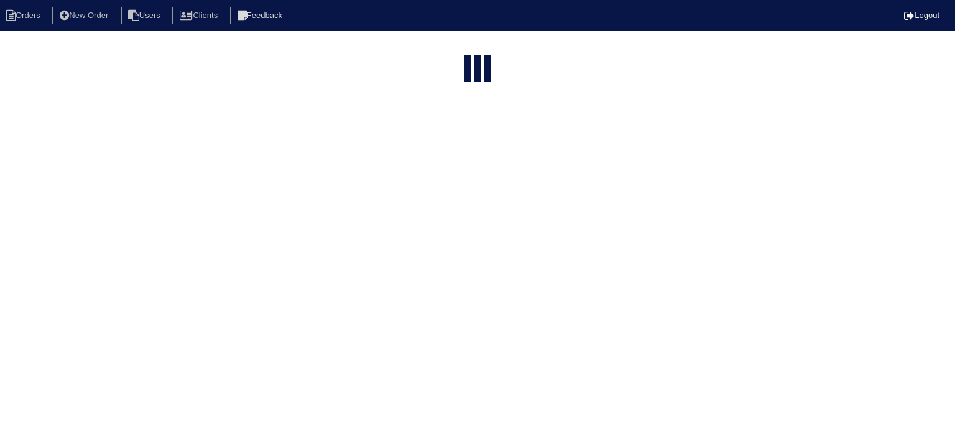
type input "4107"
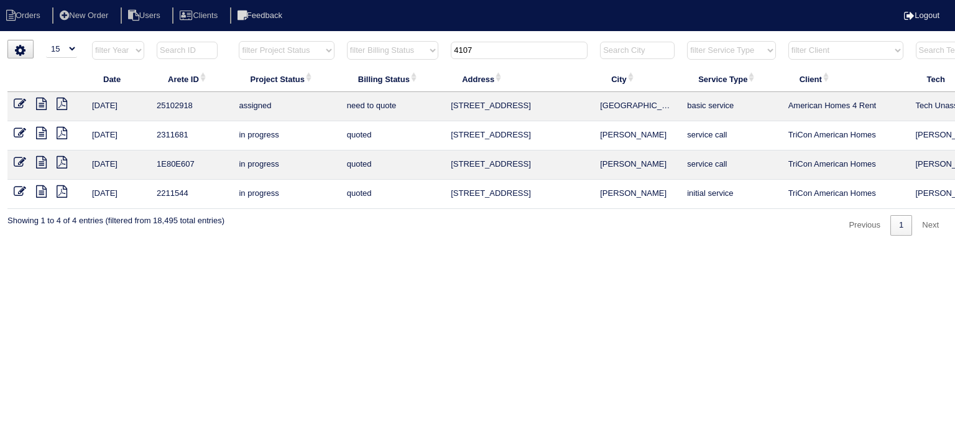
drag, startPoint x: 502, startPoint y: 50, endPoint x: 401, endPoint y: 38, distance: 101.5
click at [401, 38] on html "Orders New Order Users Clients Feedback Logout Orders New Order Users Clients M…" at bounding box center [477, 124] width 955 height 248
click at [40, 108] on icon at bounding box center [41, 104] width 11 height 12
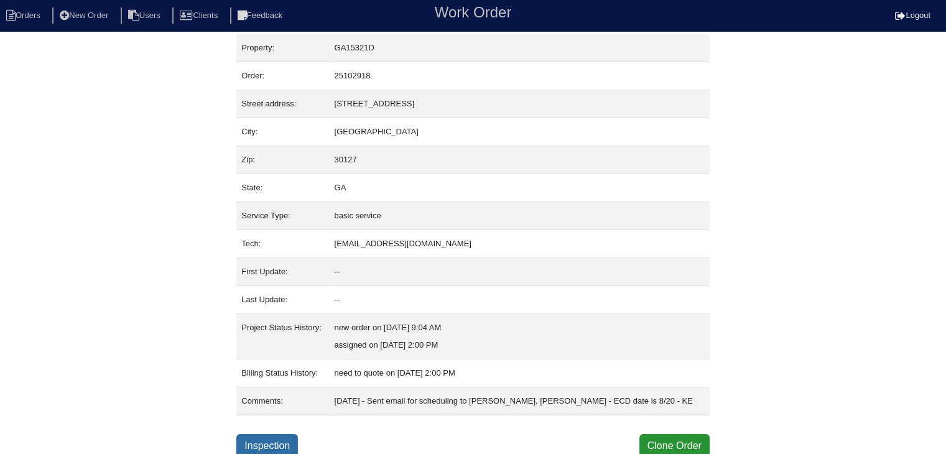
scroll to position [7, 0]
click at [284, 445] on link "Inspection" at bounding box center [267, 444] width 62 height 24
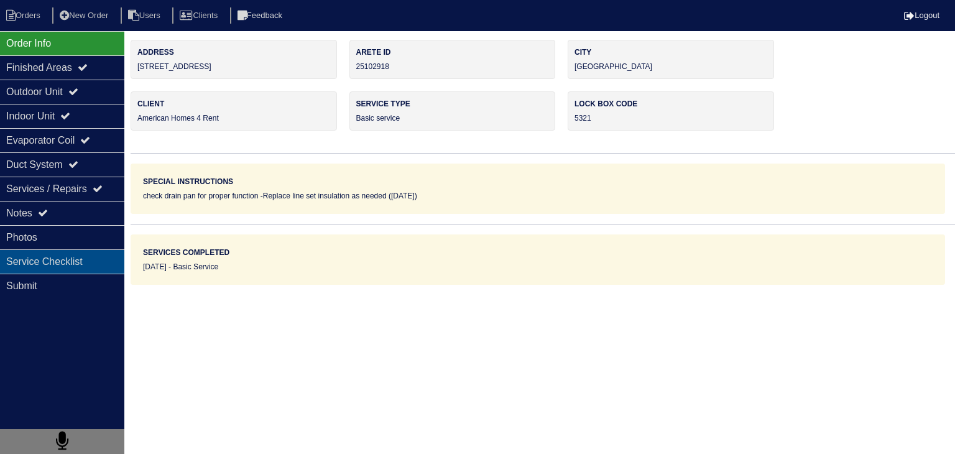
click at [90, 257] on div "Service Checklist" at bounding box center [62, 261] width 124 height 24
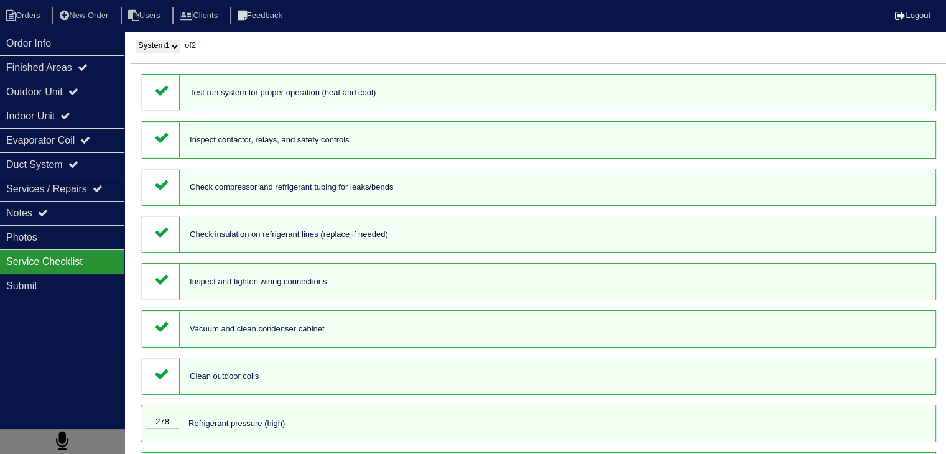
click at [177, 47] on select "System 1 System 2" at bounding box center [158, 47] width 44 height 14
select select "2"
click at [136, 40] on select "System 1 System 2" at bounding box center [158, 47] width 44 height 14
click at [47, 362] on div "Order Info Finished Areas Outdoor Unit Indoor Unit Evaporator Coil Duct System …" at bounding box center [62, 258] width 124 height 454
click at [60, 44] on div "Order Info" at bounding box center [62, 43] width 124 height 24
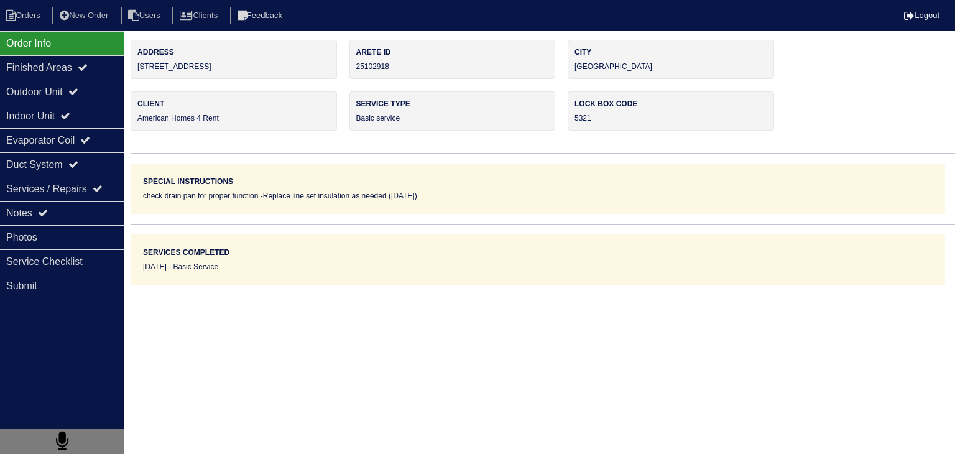
click at [535, 285] on html "Orders New Order Users Clients Feedback Logout Orders New Order Users Clients M…" at bounding box center [477, 142] width 955 height 285
click at [24, 11] on li "Orders" at bounding box center [25, 15] width 50 height 17
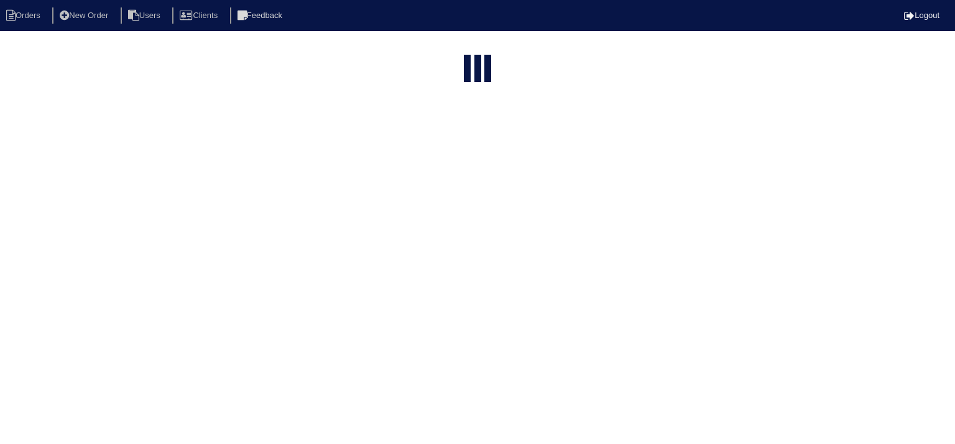
select select "15"
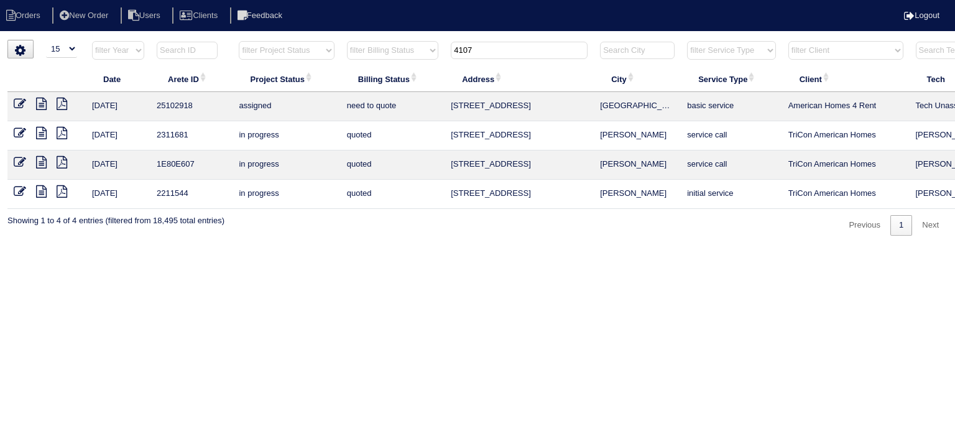
drag, startPoint x: 500, startPoint y: 53, endPoint x: 382, endPoint y: 39, distance: 118.9
click at [382, 40] on div "▼ 10 15 25 50 200 500 Search: Date Arete ID Project Status Billing Status Addre…" at bounding box center [477, 138] width 940 height 196
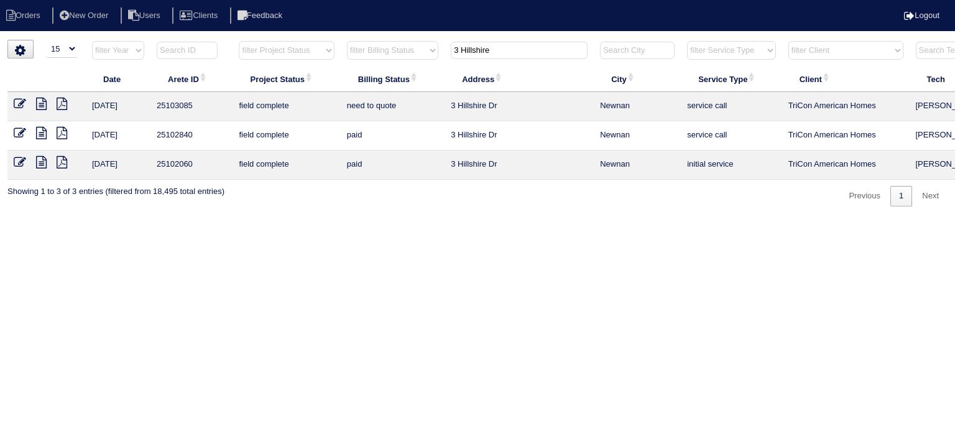
type input "3 Hillshire"
click at [37, 103] on icon at bounding box center [41, 104] width 11 height 12
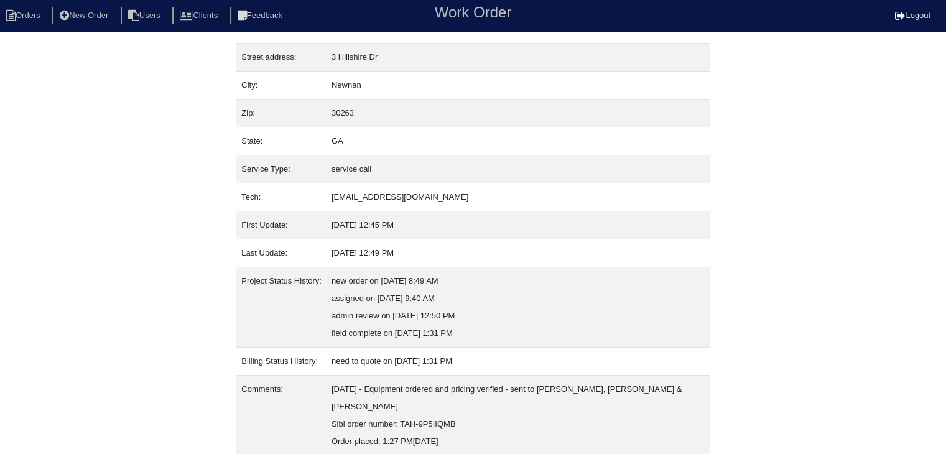
scroll to position [95, 0]
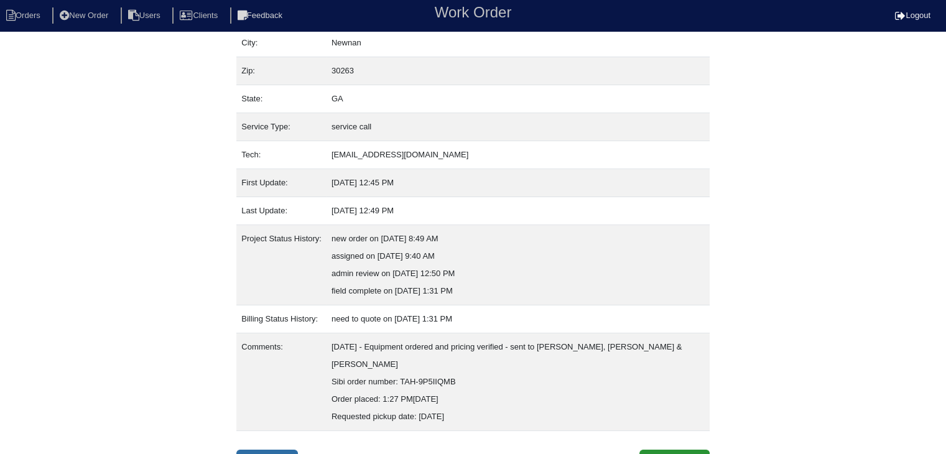
click at [281, 450] on link "Inspection" at bounding box center [267, 462] width 62 height 24
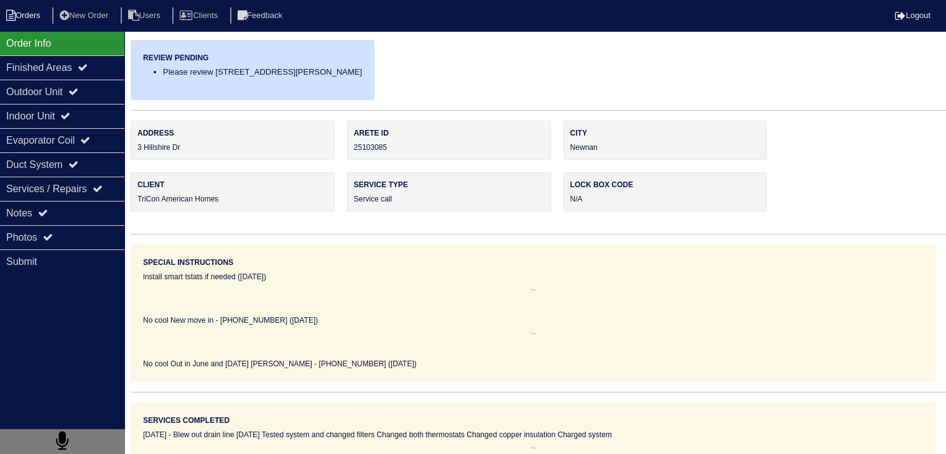
click at [30, 17] on li "Orders" at bounding box center [25, 15] width 50 height 17
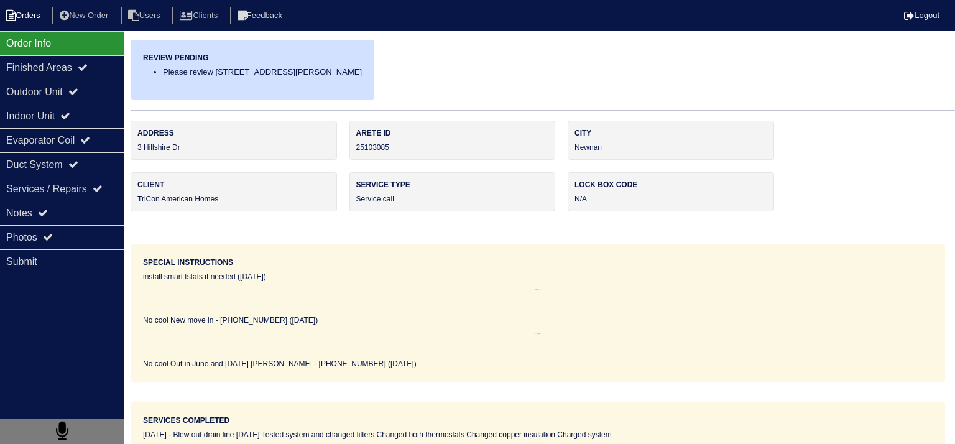
select select "15"
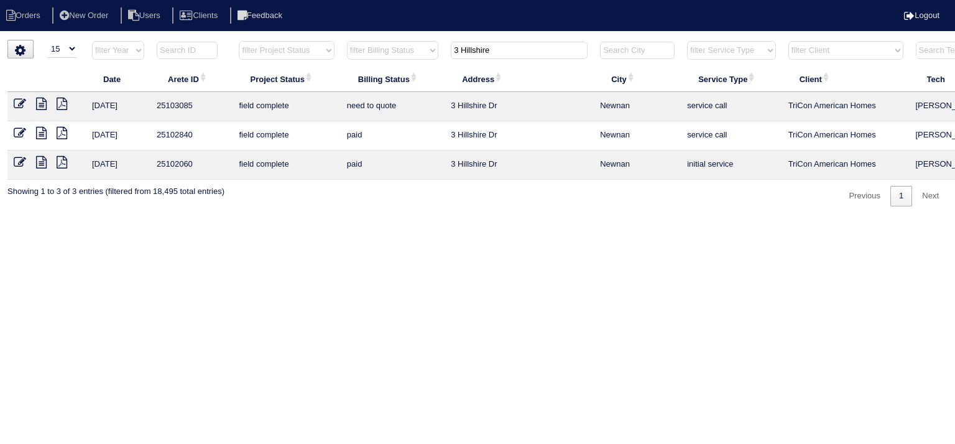
click at [505, 55] on input "3 Hillshire" at bounding box center [519, 50] width 137 height 17
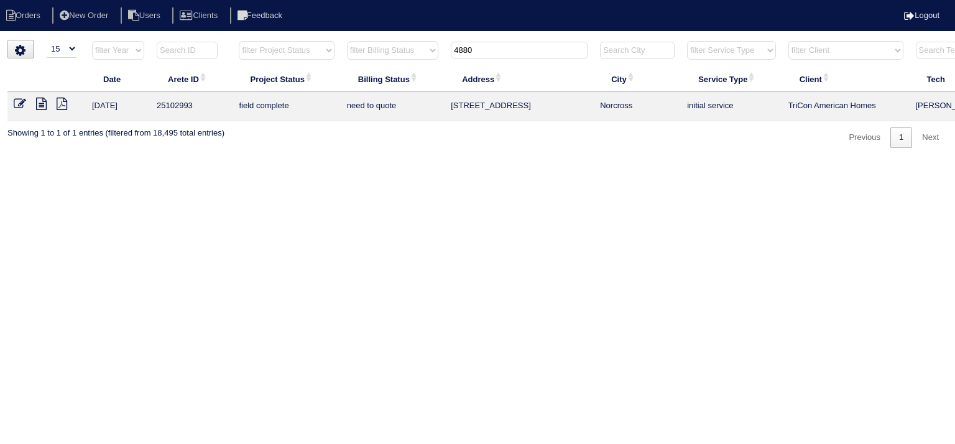
type input "4880"
click at [42, 99] on icon at bounding box center [41, 104] width 11 height 12
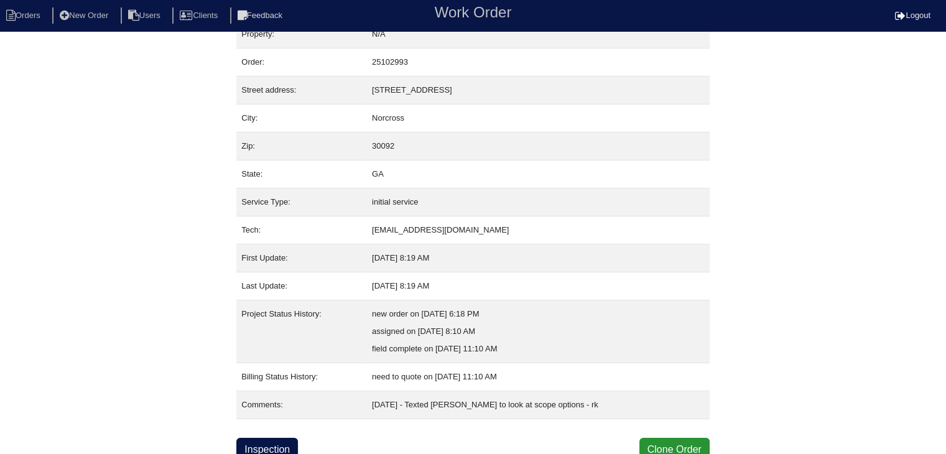
scroll to position [25, 0]
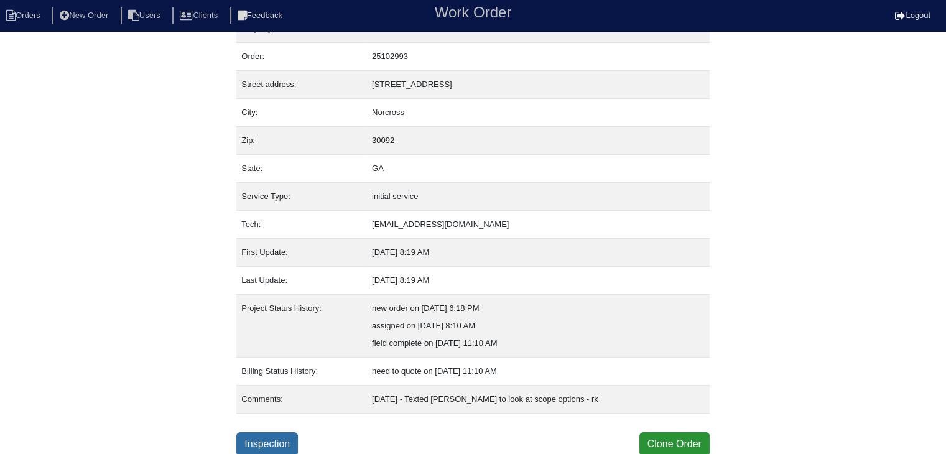
click at [286, 441] on link "Inspection" at bounding box center [267, 444] width 62 height 24
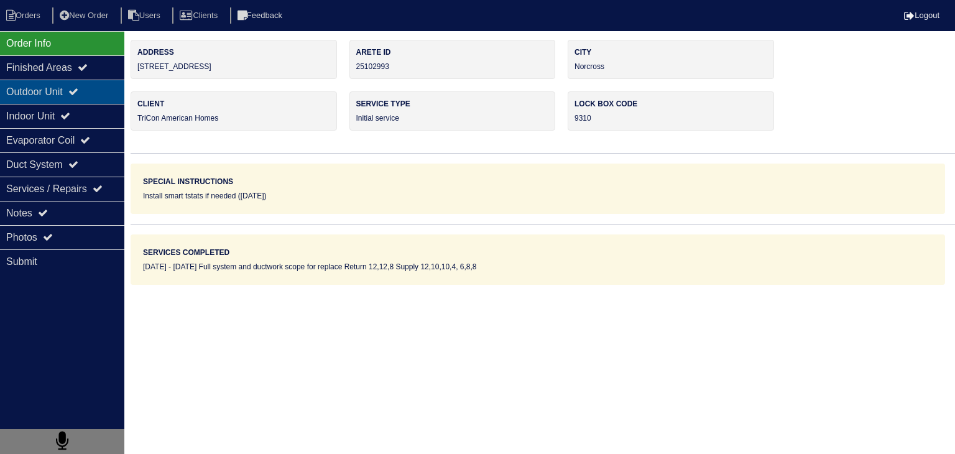
click at [34, 96] on div "Outdoor Unit" at bounding box center [62, 92] width 124 height 24
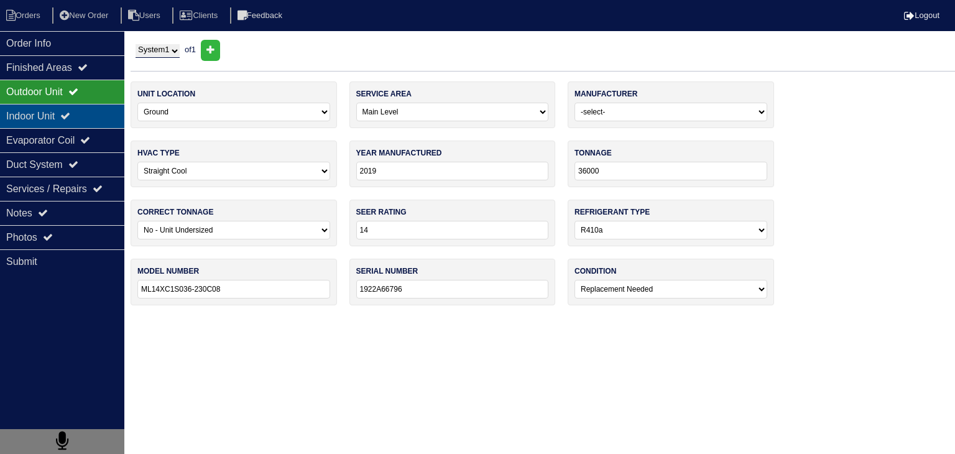
click at [27, 114] on div "Indoor Unit" at bounding box center [62, 116] width 124 height 24
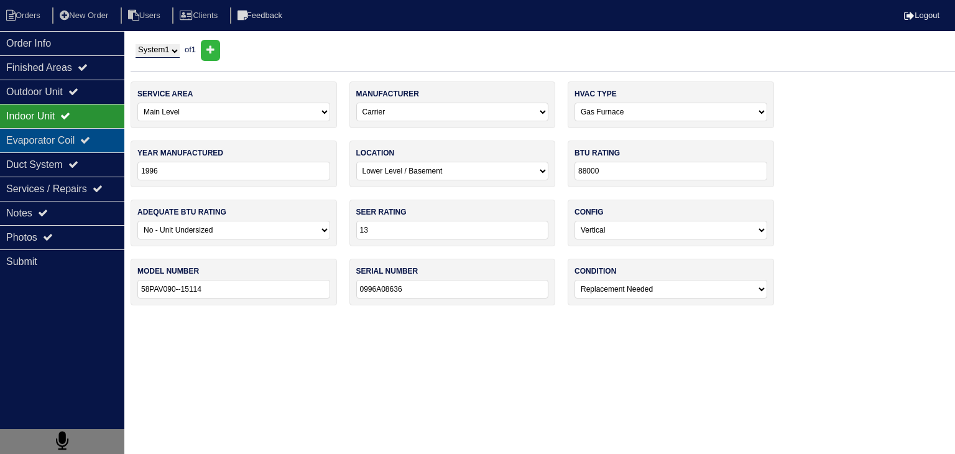
click at [25, 136] on div "Evaporator Coil" at bounding box center [62, 140] width 124 height 24
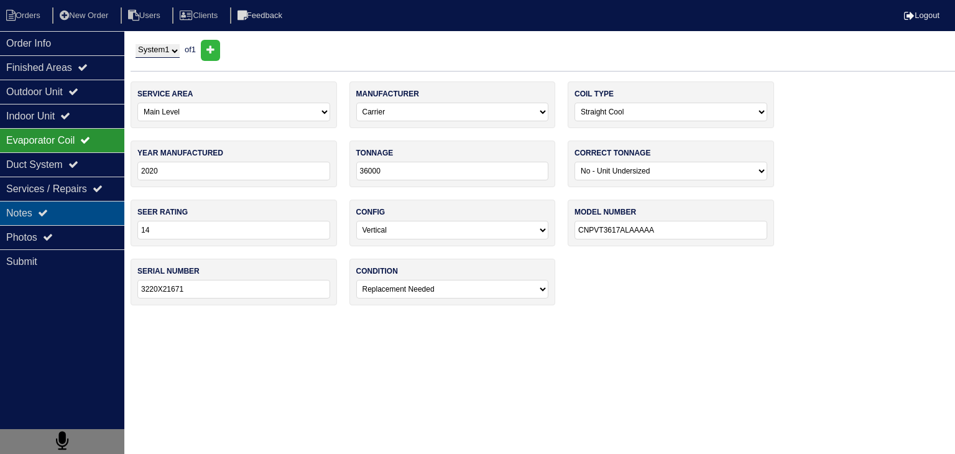
click at [87, 216] on div "Notes" at bounding box center [62, 213] width 124 height 24
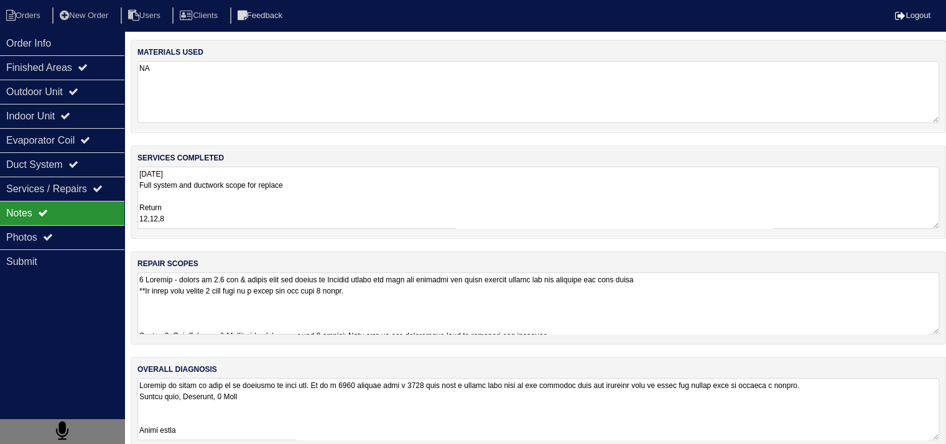
click at [301, 314] on textarea at bounding box center [537, 303] width 801 height 62
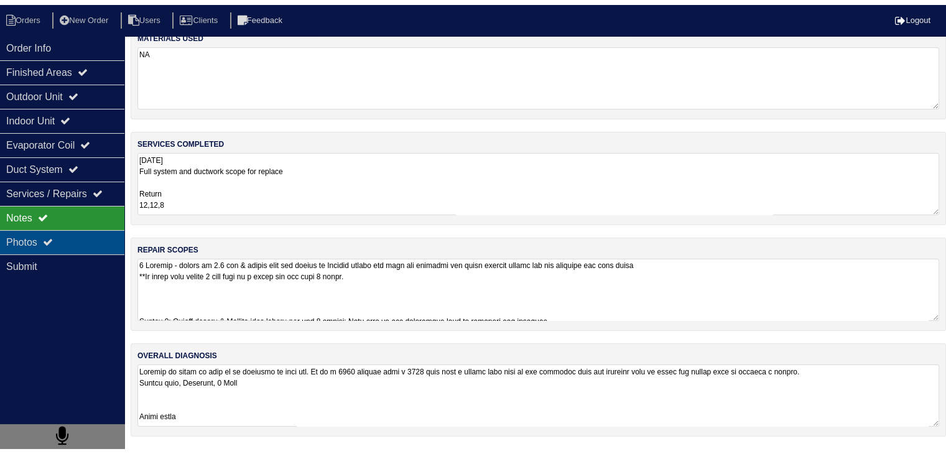
scroll to position [16, 0]
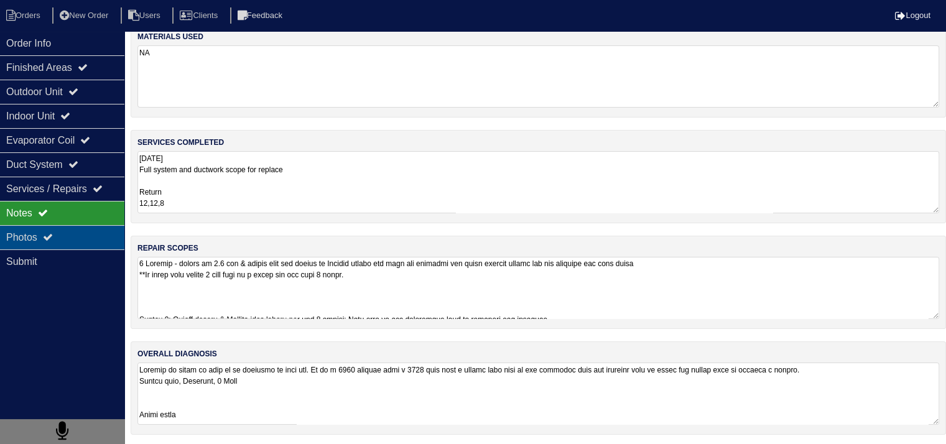
click at [80, 242] on div "Photos" at bounding box center [62, 237] width 124 height 24
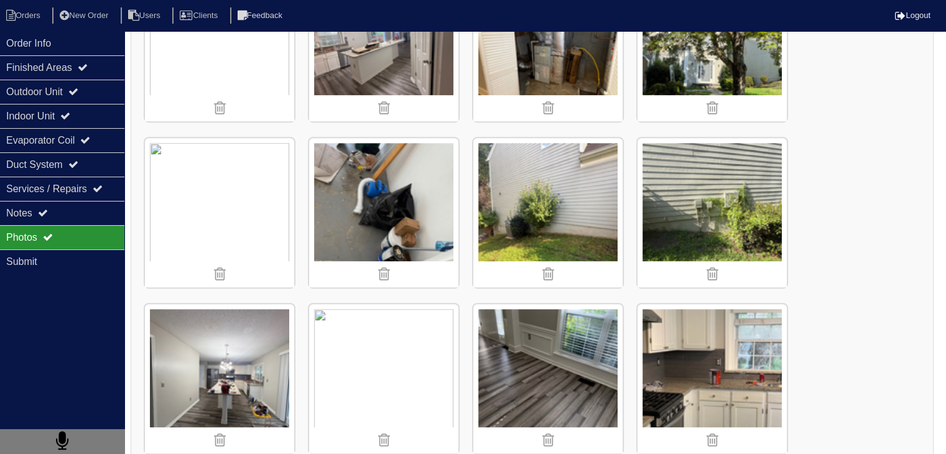
scroll to position [5238, 0]
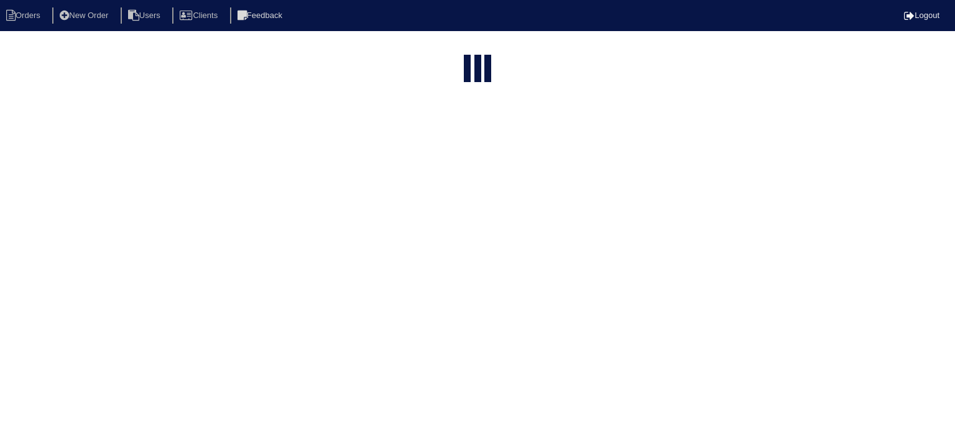
select select "15"
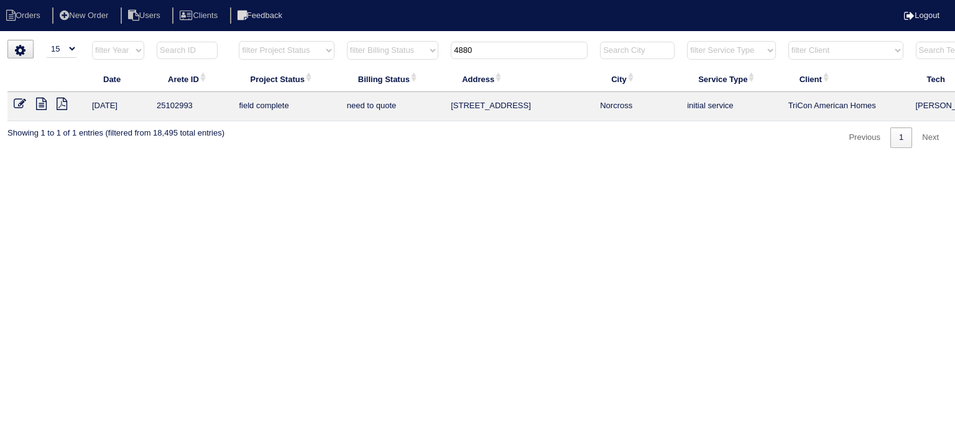
drag, startPoint x: 490, startPoint y: 47, endPoint x: 335, endPoint y: 30, distance: 155.7
click at [335, 40] on body "Orders New Order Users Clients Feedback Logout Orders New Order Users Clients M…" at bounding box center [477, 94] width 955 height 108
type input "125 [PERSON_NAME]"
click at [37, 103] on icon at bounding box center [41, 104] width 11 height 12
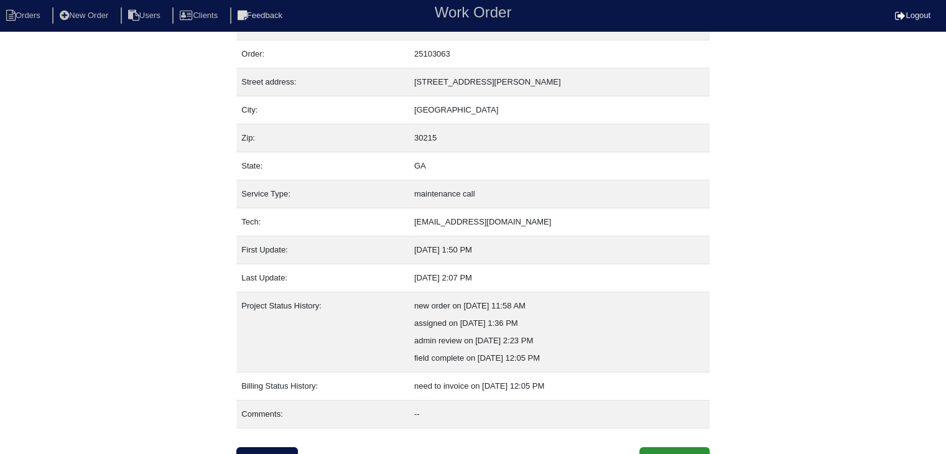
scroll to position [42, 0]
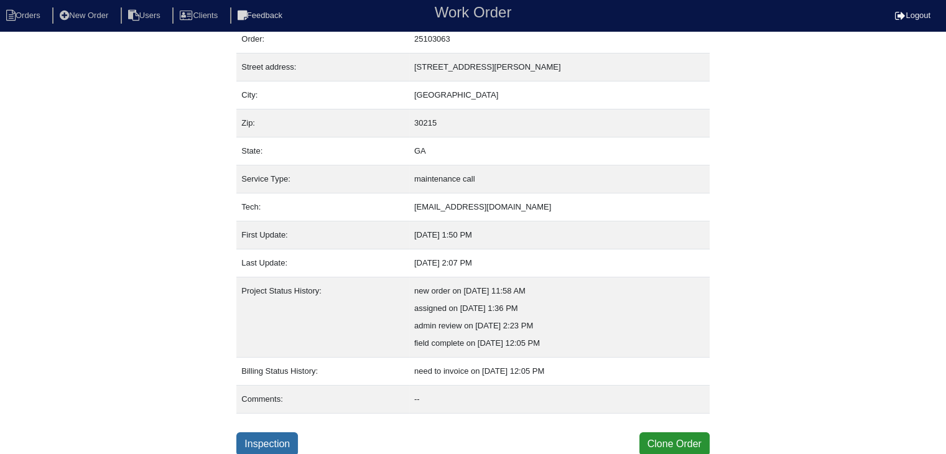
click at [265, 437] on link "Inspection" at bounding box center [267, 444] width 62 height 24
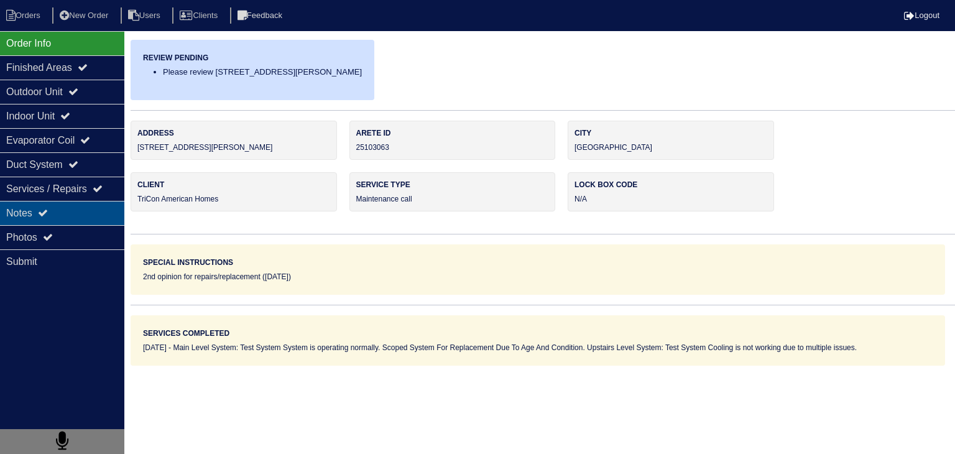
click at [92, 217] on div "Notes" at bounding box center [62, 213] width 124 height 24
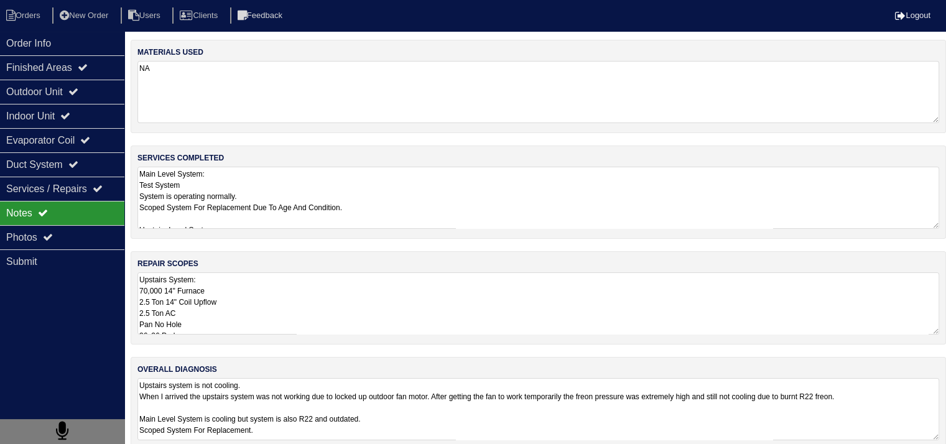
click at [236, 302] on textarea "Upstairs System: 70,000 14" Furnace 2.5 Ton 14" Coil Upflow 2.5 Ton AC Pan No H…" at bounding box center [537, 303] width 801 height 62
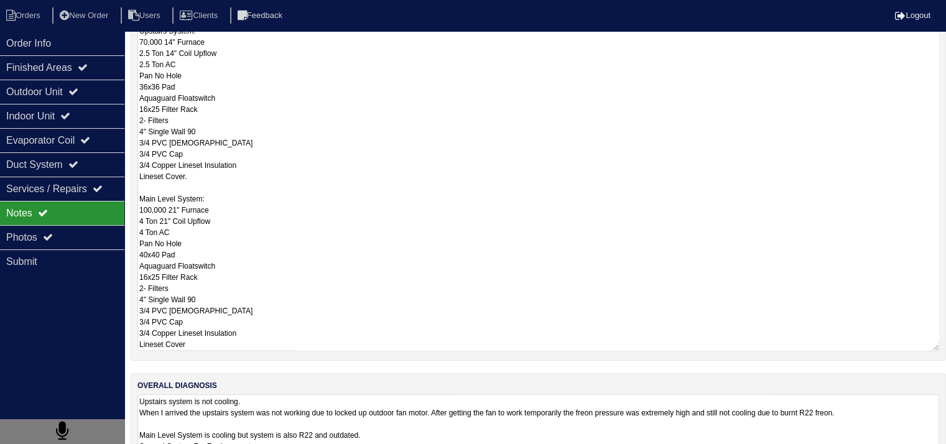
scroll to position [16, 0]
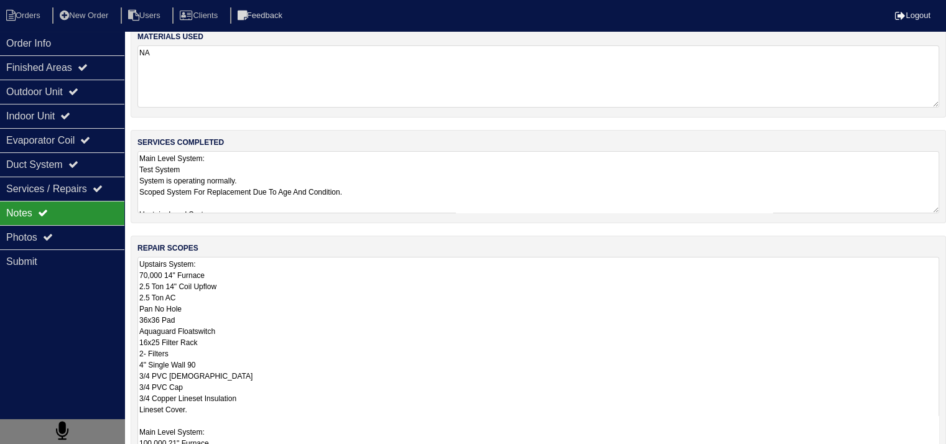
click at [99, 217] on div "Notes" at bounding box center [62, 213] width 124 height 24
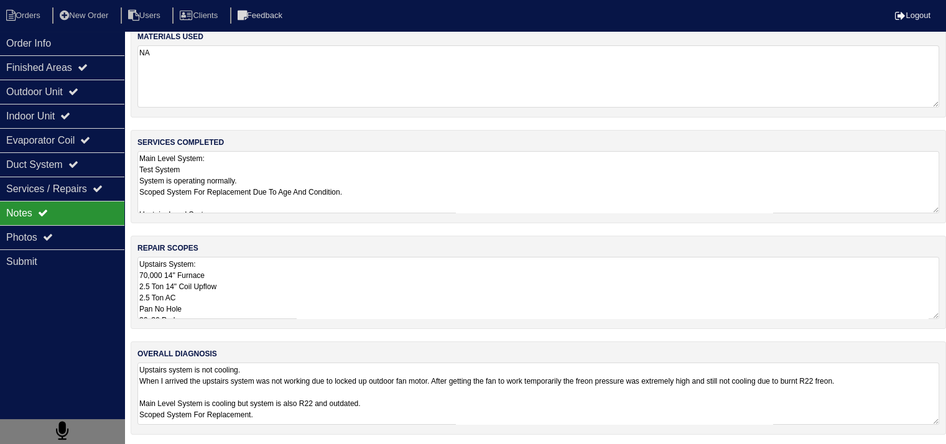
click at [239, 287] on textarea "Upstairs System: 70,000 14" Furnace 2.5 Ton 14" Coil Upflow 2.5 Ton AC Pan No H…" at bounding box center [537, 288] width 801 height 62
click at [88, 216] on div "Notes" at bounding box center [62, 213] width 124 height 24
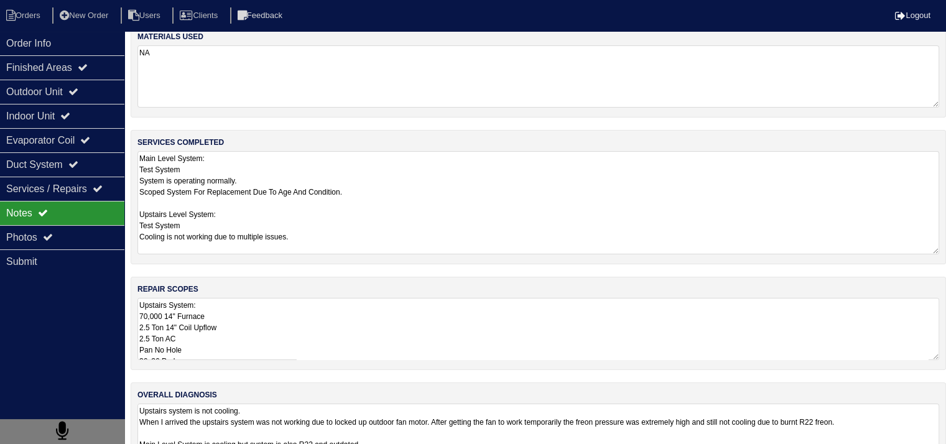
scroll to position [57, 0]
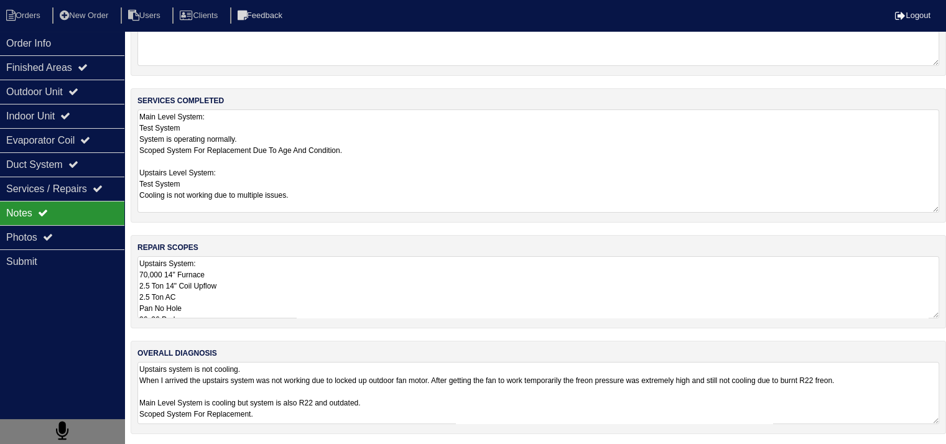
click at [235, 183] on textarea "Main Level System: Test System System is operating normally. Scoped System For …" at bounding box center [537, 160] width 801 height 103
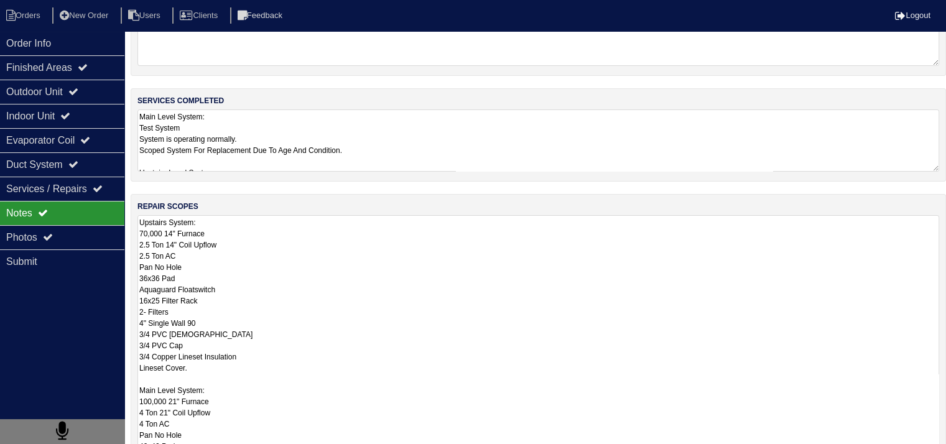
click at [224, 277] on textarea "Upstairs System: 70,000 14" Furnace 2.5 Ton 14" Coil Upflow 2.5 Ton AC Pan No H…" at bounding box center [537, 378] width 801 height 327
click at [320, 316] on textarea "Upstairs System: 70,000 14" Furnace 2.5 Ton 14" Coil Upflow 2.5 Ton AC Pan No H…" at bounding box center [537, 378] width 801 height 327
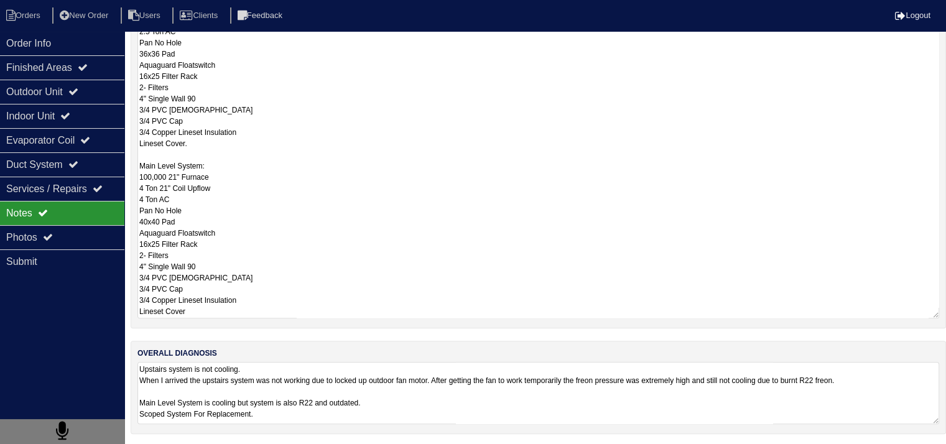
scroll to position [16, 0]
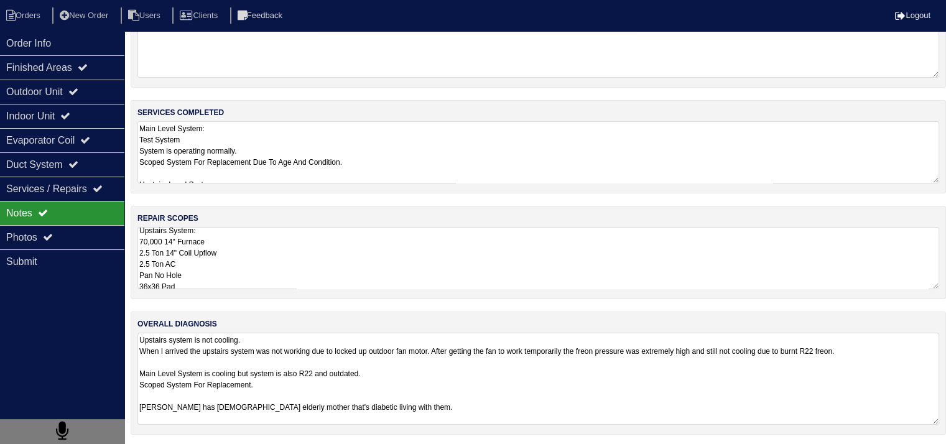
scroll to position [0, 0]
click at [422, 390] on textarea "Upstairs system is not cooling. When I arrived the upstairs system was not work…" at bounding box center [537, 379] width 801 height 92
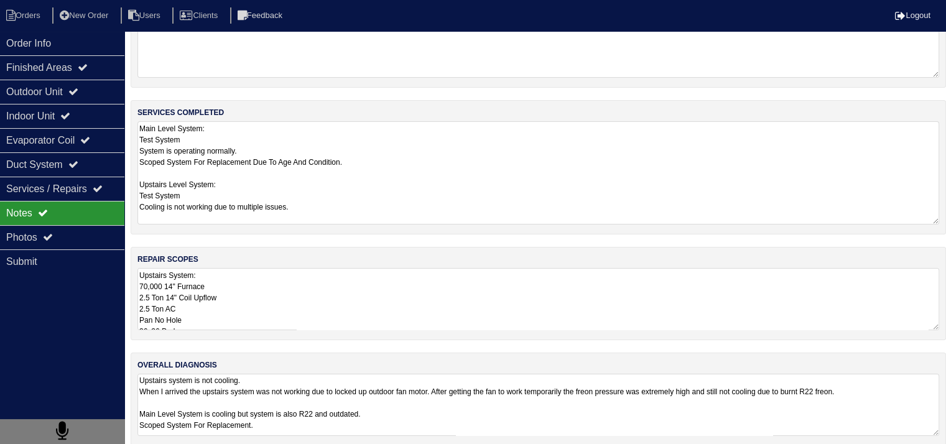
click at [285, 171] on textarea "Main Level System: Test System System is operating normally. Scoped System For …" at bounding box center [537, 172] width 801 height 103
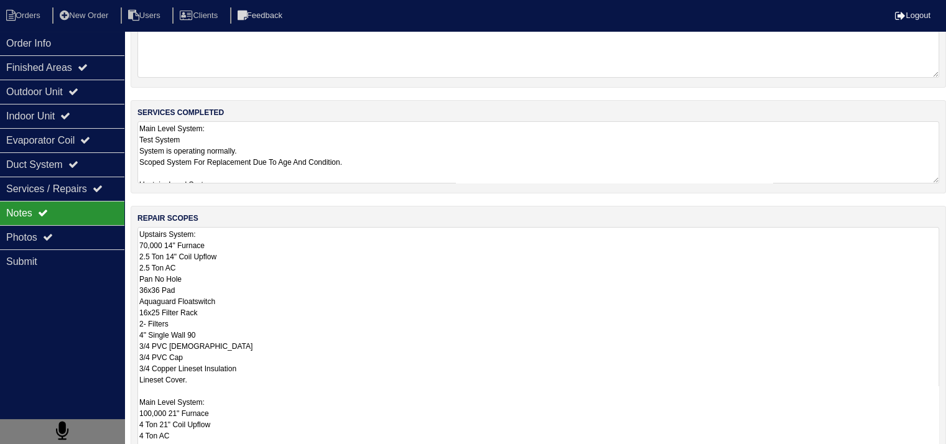
click at [237, 298] on textarea "Upstairs System: 70,000 14" Furnace 2.5 Ton 14" Coil Upflow 2.5 Ton AC Pan No H…" at bounding box center [537, 390] width 801 height 327
click at [42, 17] on li "Orders" at bounding box center [25, 15] width 50 height 17
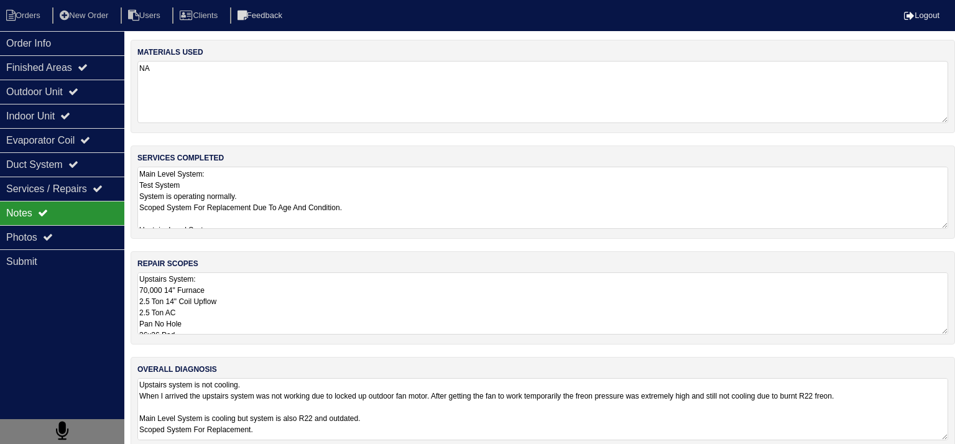
select select "15"
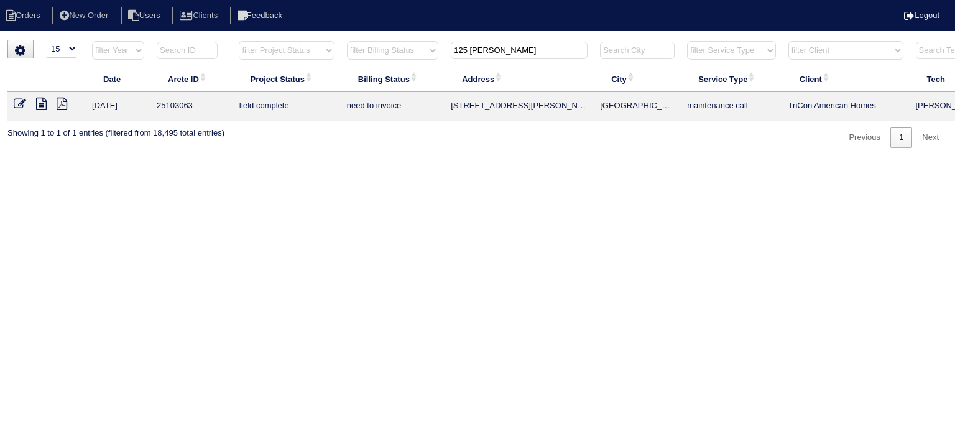
drag, startPoint x: 481, startPoint y: 45, endPoint x: 284, endPoint y: 25, distance: 198.1
click at [284, 40] on body "Orders New Order Users Clients Feedback Logout Orders New Order Users Clients M…" at bounding box center [477, 94] width 955 height 108
type input "4313 double"
click at [40, 103] on icon at bounding box center [41, 104] width 11 height 12
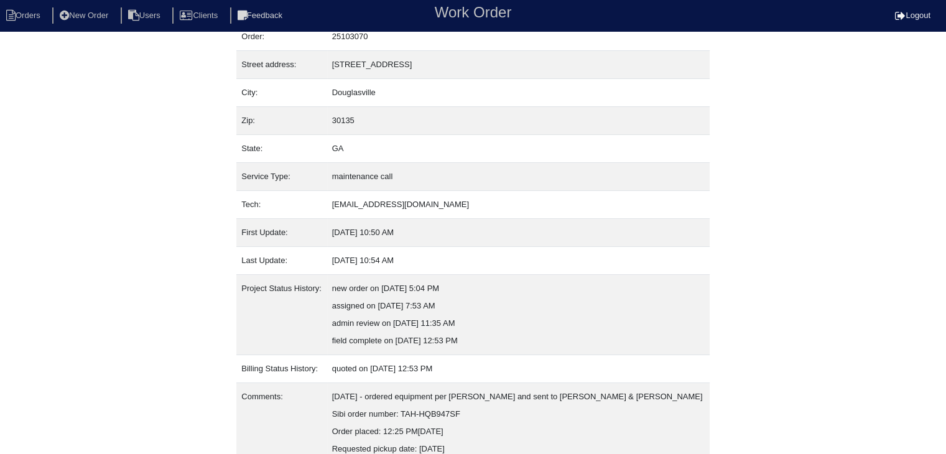
scroll to position [95, 0]
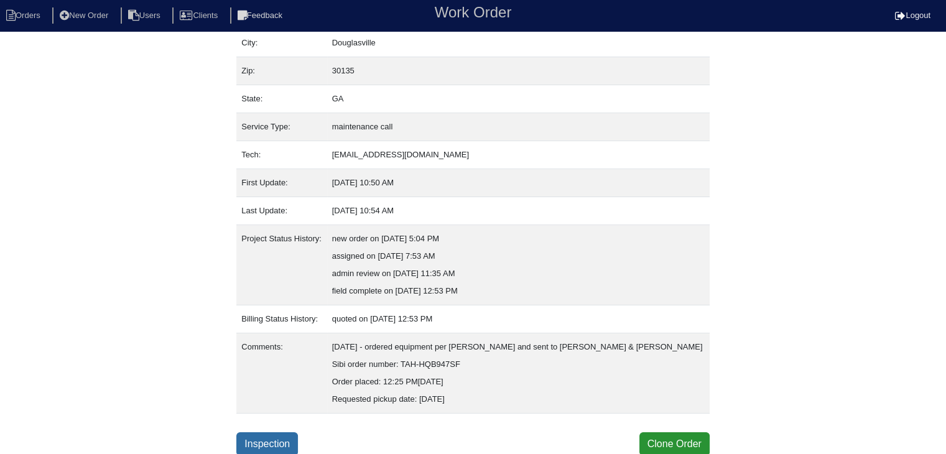
click at [263, 441] on link "Inspection" at bounding box center [267, 444] width 62 height 24
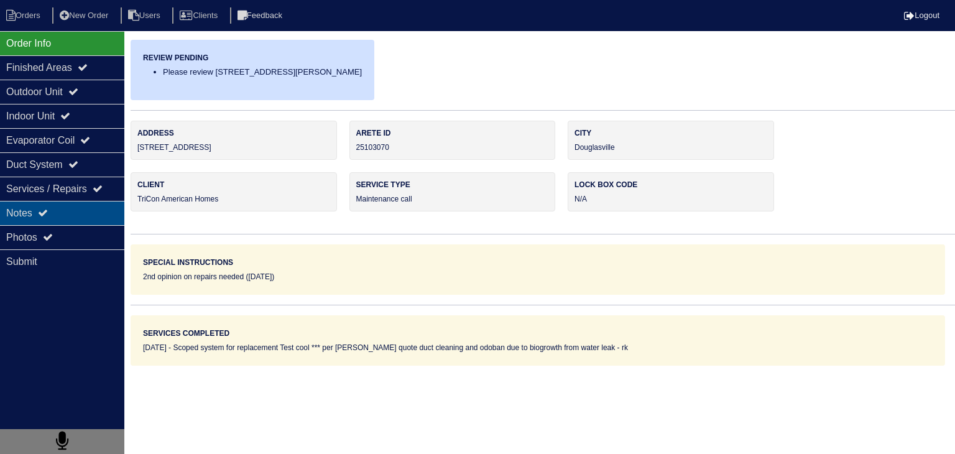
click at [68, 213] on div "Notes" at bounding box center [62, 213] width 124 height 24
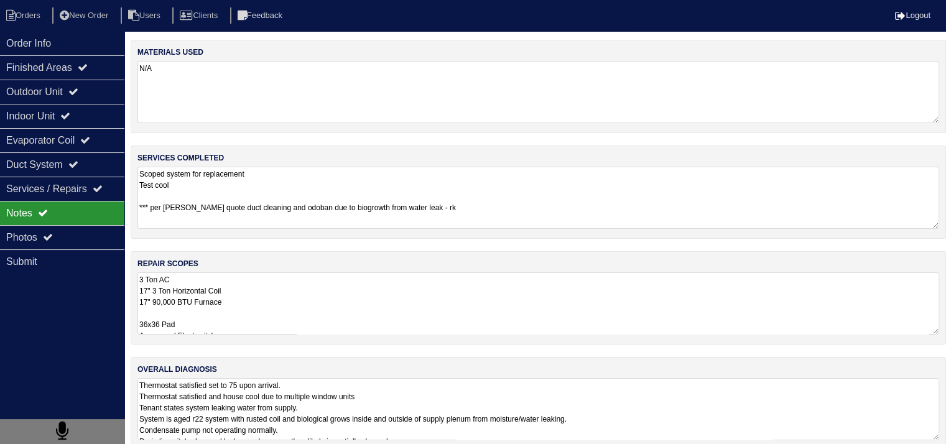
click at [270, 305] on textarea "3 Ton AC 17" 3 Ton Horizontal Coil 17" 90,000 BTU Furnace 36x36 Pad Aquaguard F…" at bounding box center [537, 303] width 801 height 62
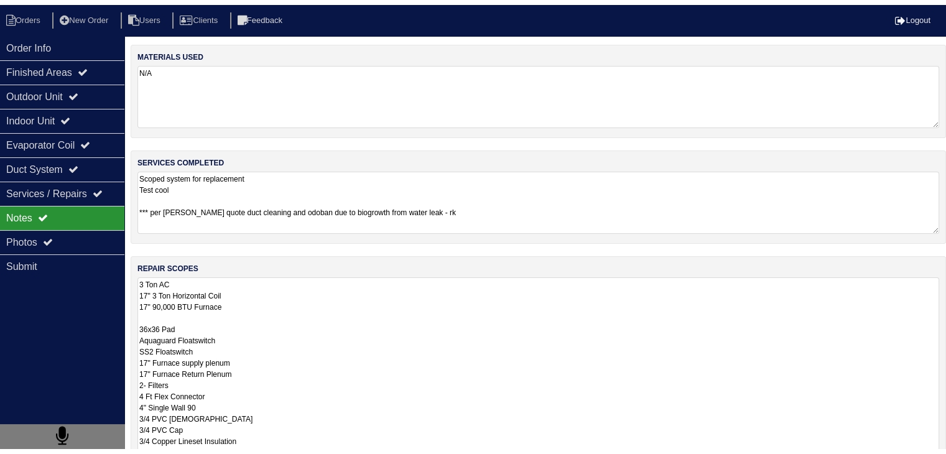
scroll to position [1, 0]
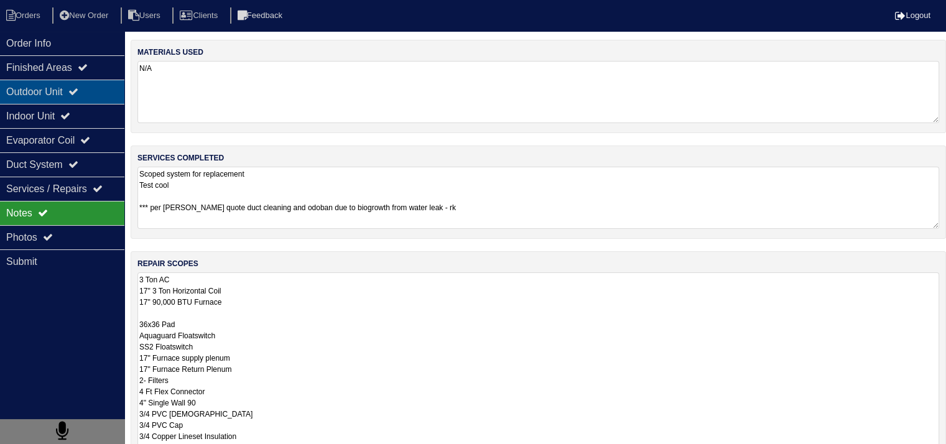
click at [45, 88] on div "Outdoor Unit" at bounding box center [62, 92] width 124 height 24
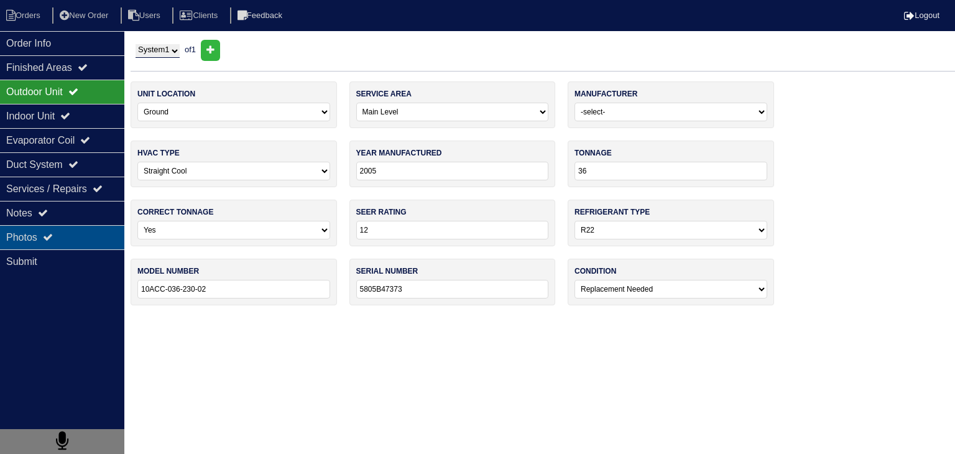
click at [101, 246] on div "Photos" at bounding box center [62, 237] width 124 height 24
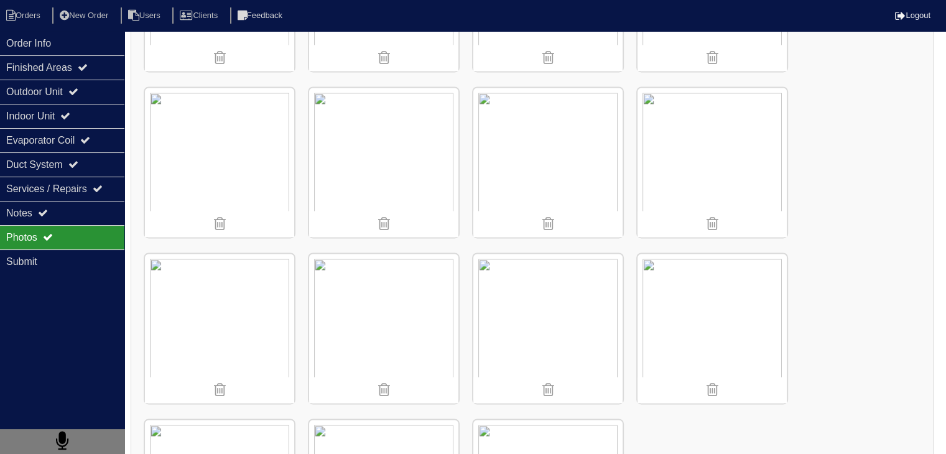
scroll to position [1865, 0]
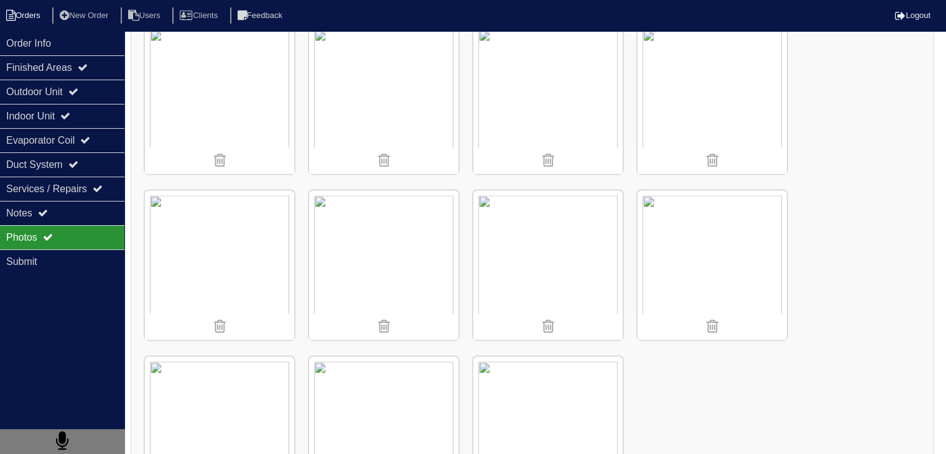
click at [37, 17] on li "Orders" at bounding box center [25, 15] width 50 height 17
select select "15"
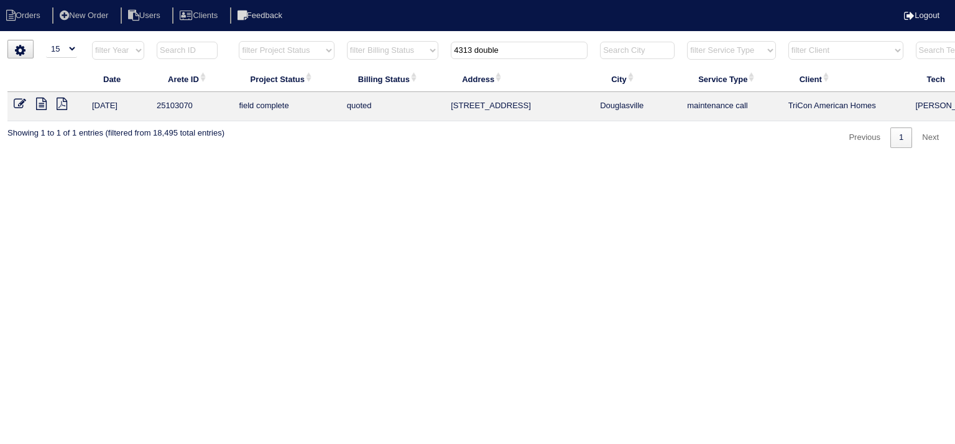
drag, startPoint x: 514, startPoint y: 54, endPoint x: 297, endPoint y: 29, distance: 218.5
click at [303, 40] on body "Orders New Order Users Clients Feedback Logout Orders New Order Users Clients M…" at bounding box center [477, 94] width 955 height 108
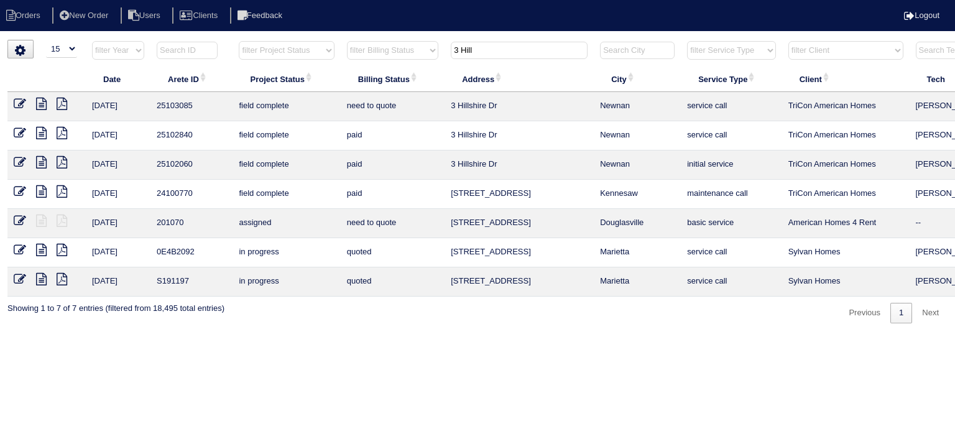
type input "3 Hill"
click at [43, 103] on icon at bounding box center [41, 104] width 11 height 12
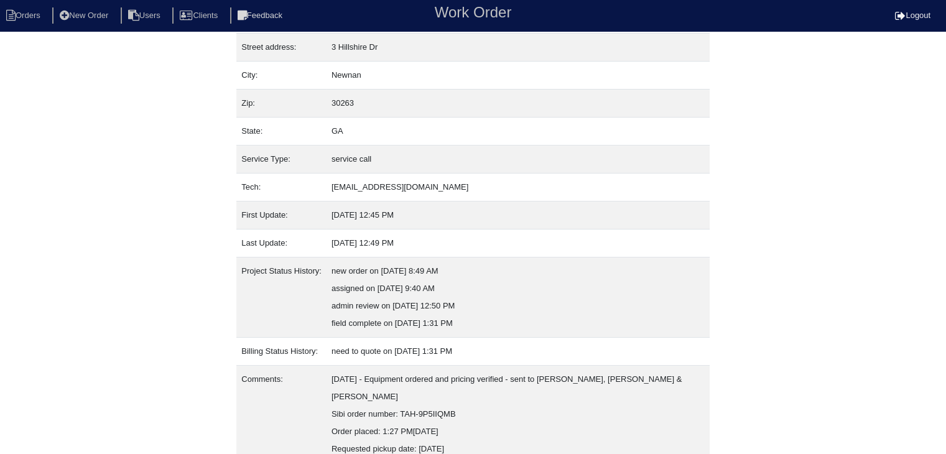
scroll to position [95, 0]
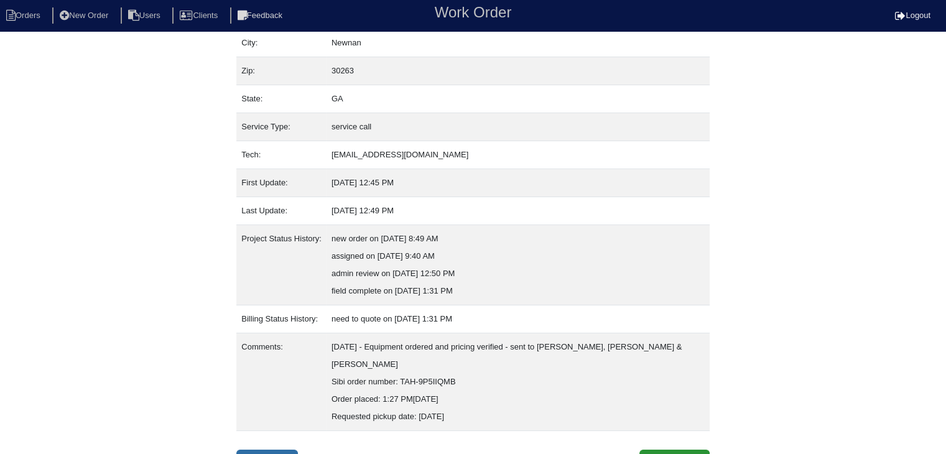
click at [267, 450] on link "Inspection" at bounding box center [267, 462] width 62 height 24
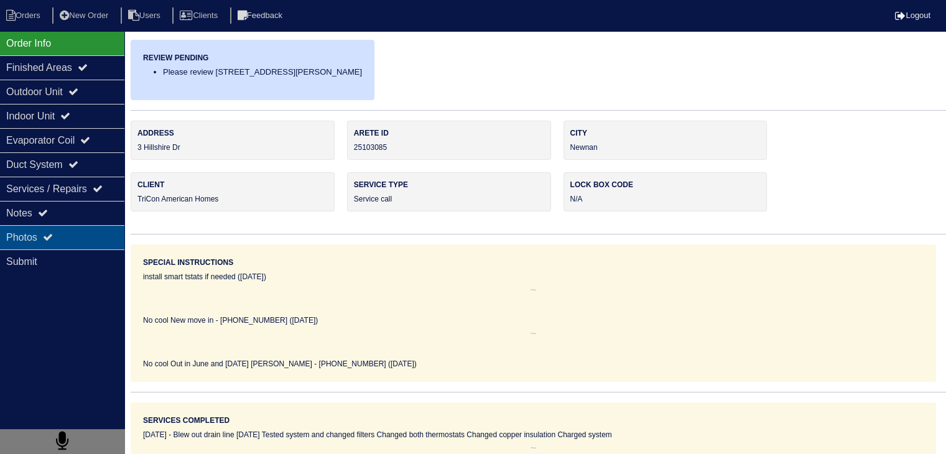
click at [71, 238] on div "Photos" at bounding box center [62, 237] width 124 height 24
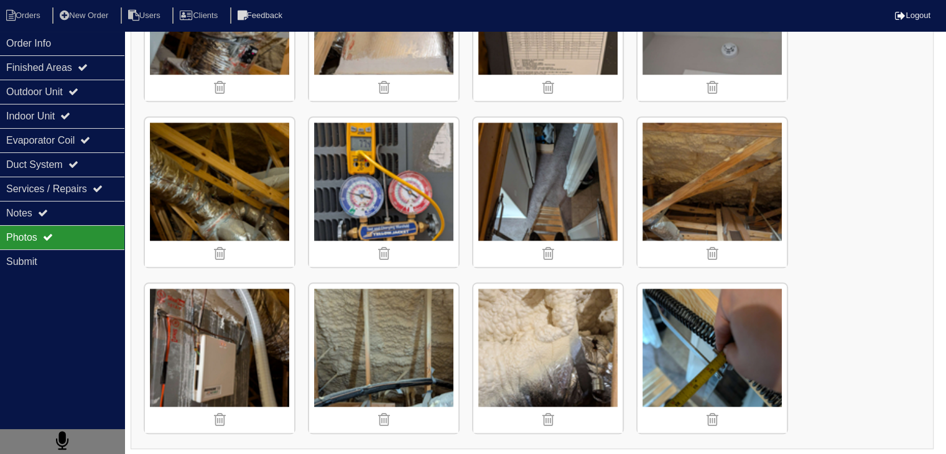
scroll to position [1109, 0]
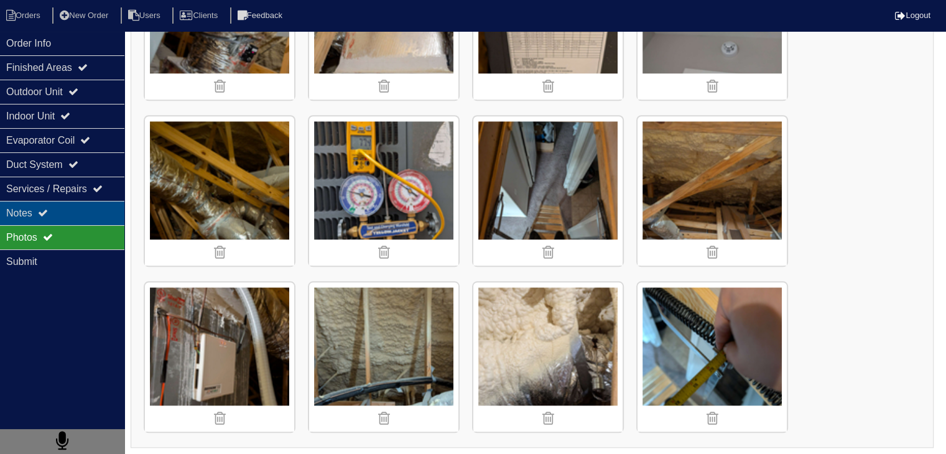
click at [71, 216] on div "Notes" at bounding box center [62, 213] width 124 height 24
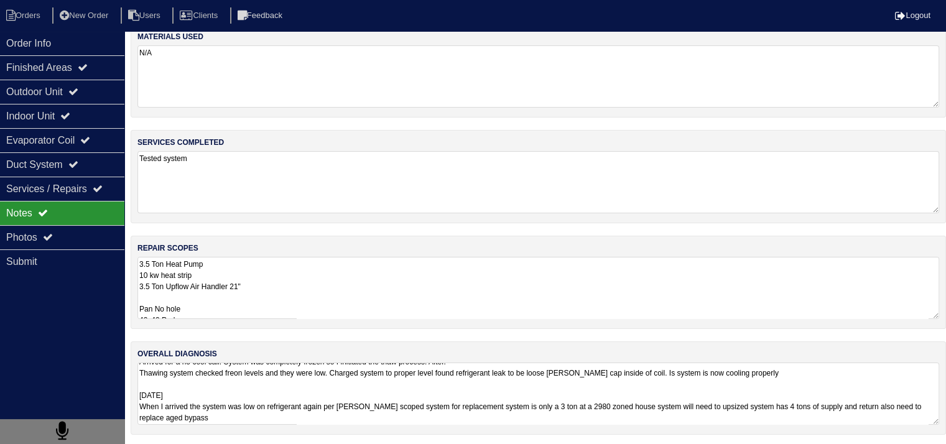
scroll to position [1, 0]
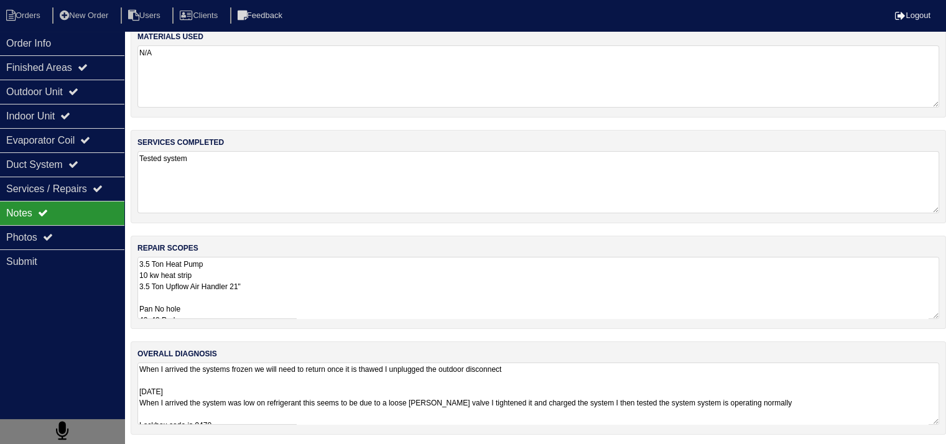
click at [521, 394] on textarea "When I arrived the systems frozen we will need to return once it is thawed I un…" at bounding box center [537, 393] width 801 height 62
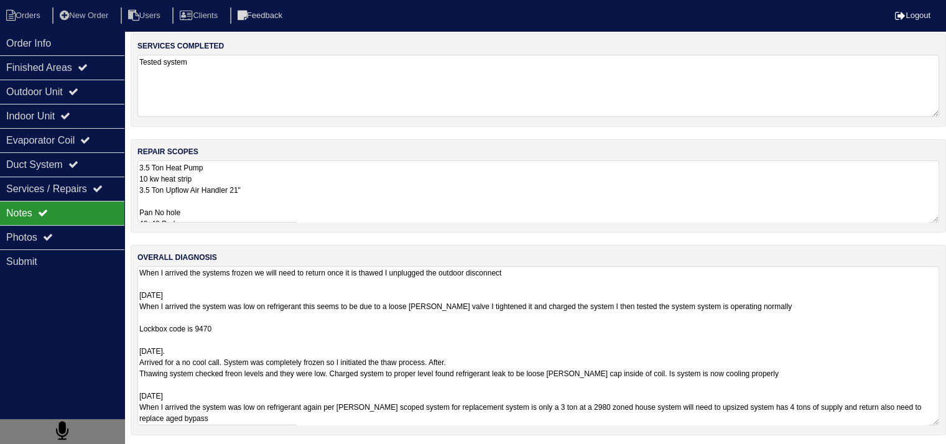
scroll to position [113, 0]
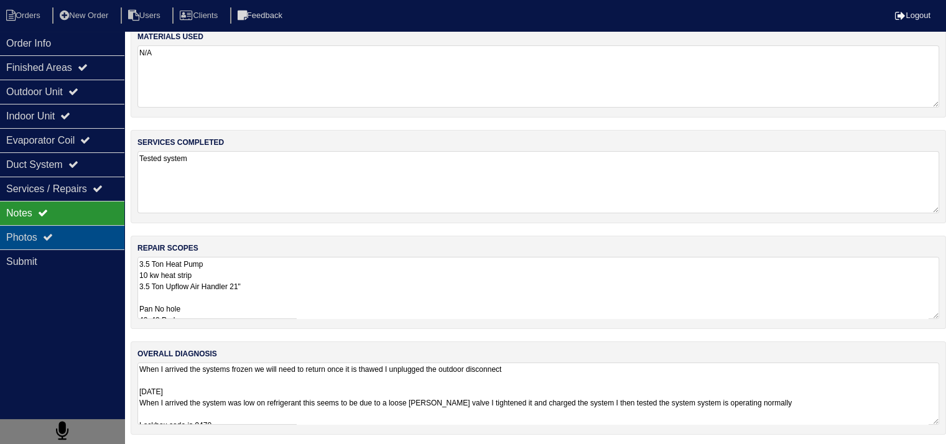
click at [107, 244] on div "Photos" at bounding box center [62, 237] width 124 height 24
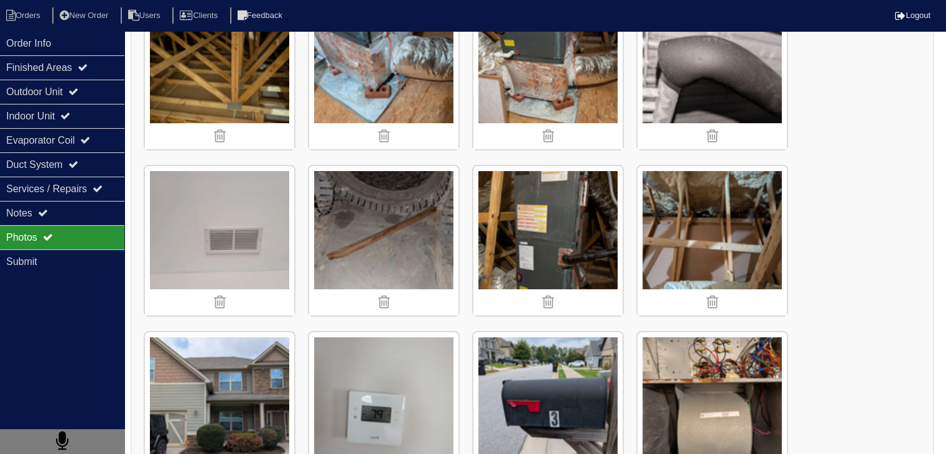
scroll to position [389, 0]
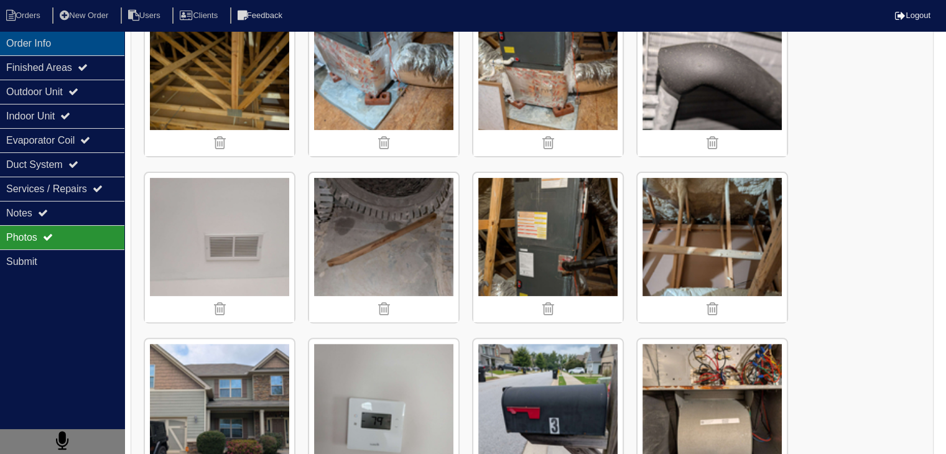
click at [16, 50] on div "Order Info" at bounding box center [62, 43] width 124 height 24
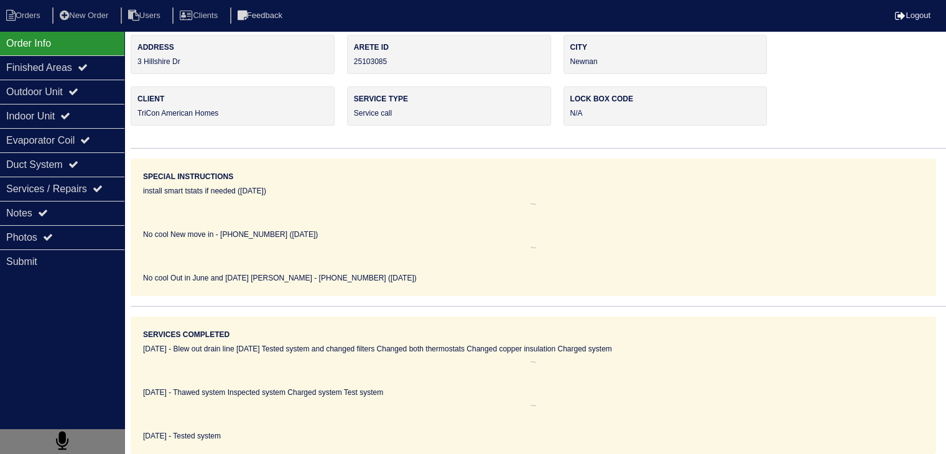
scroll to position [86, 0]
